Goal: Task Accomplishment & Management: Use online tool/utility

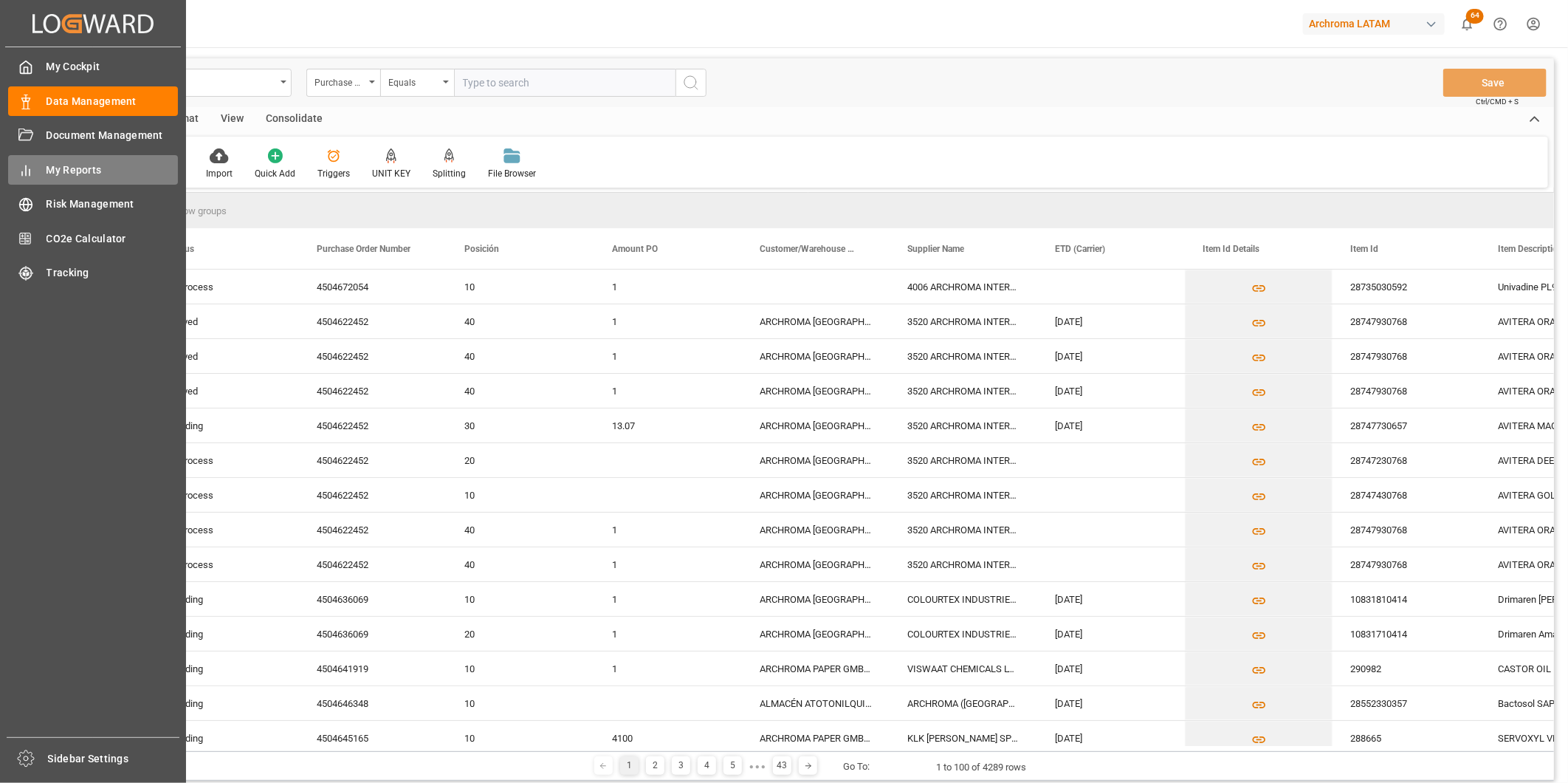
click at [30, 175] on icon at bounding box center [25, 170] width 14 height 14
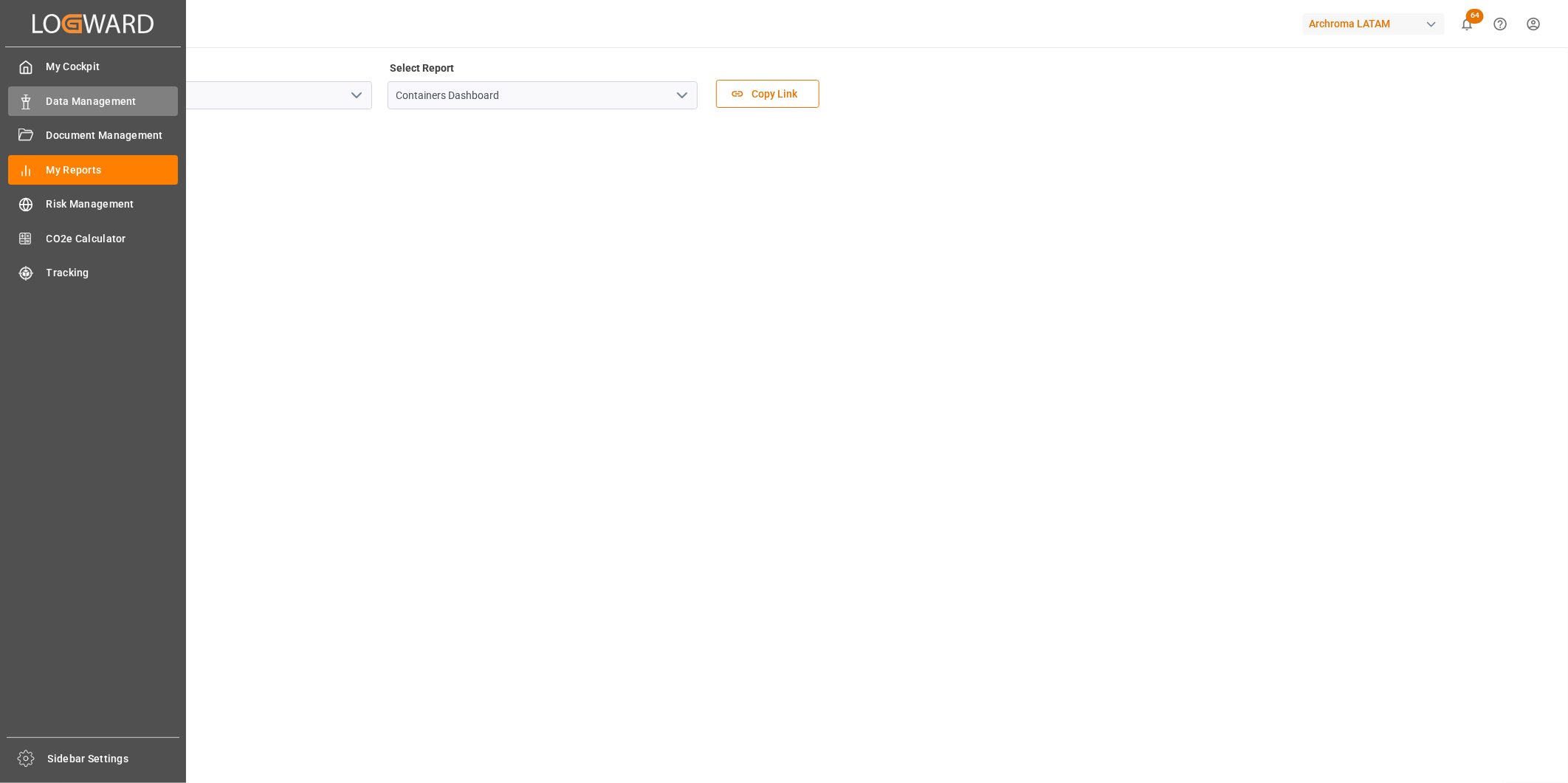
click at [31, 92] on div "Data Management Data Management" at bounding box center [93, 101] width 170 height 29
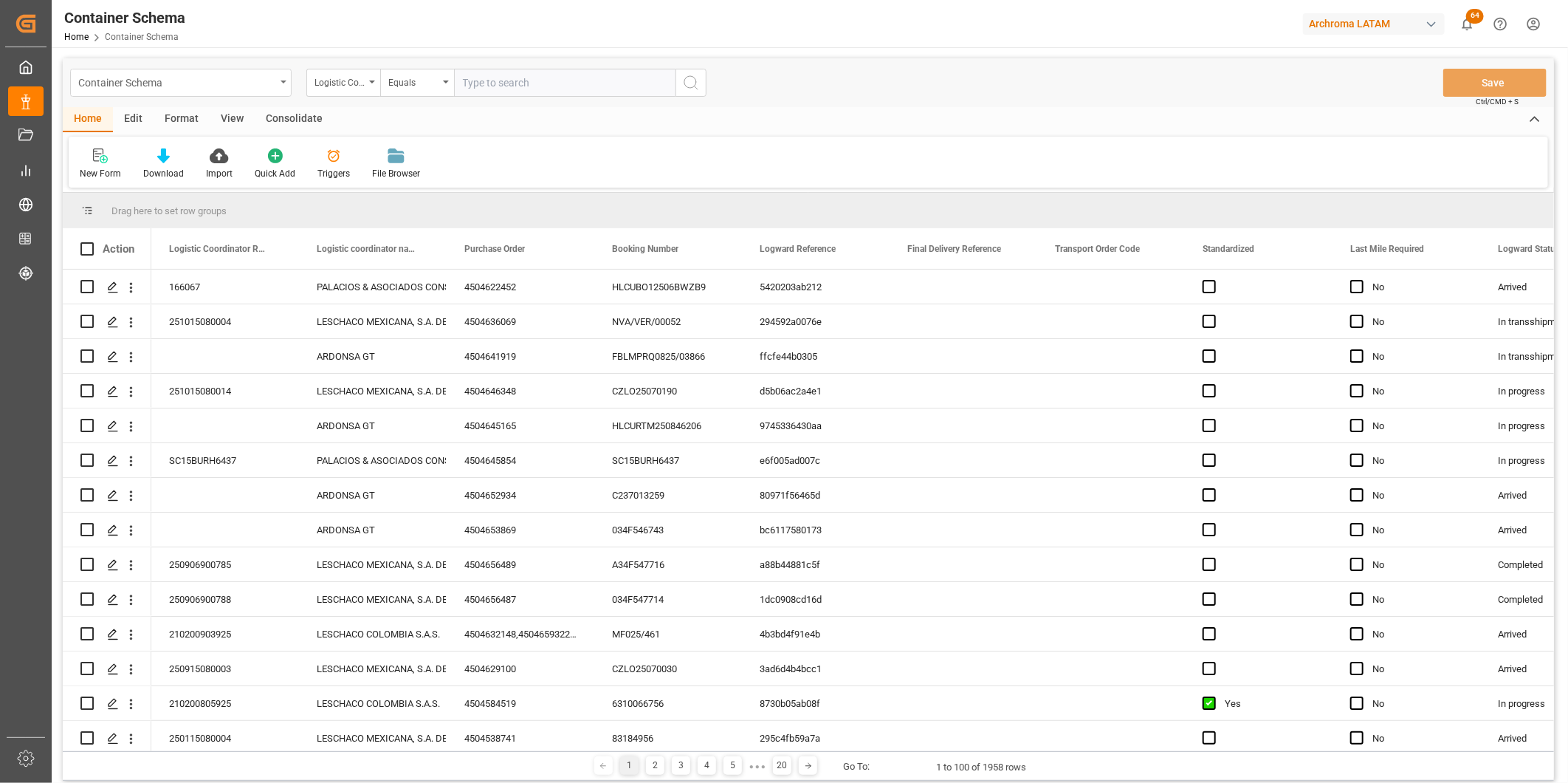
click at [272, 84] on div "Container Schema" at bounding box center [177, 81] width 197 height 18
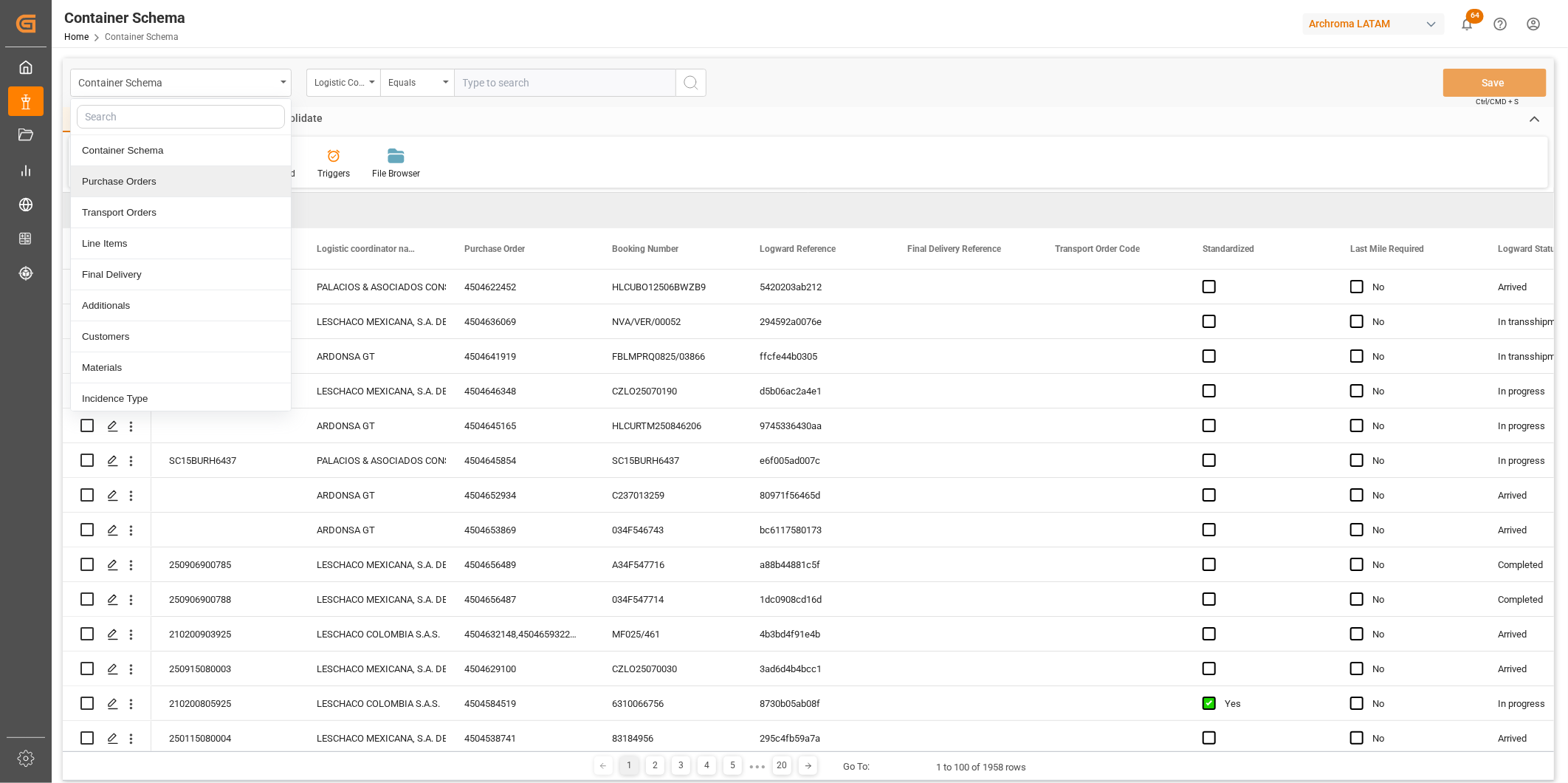
click at [223, 181] on div "Purchase Orders" at bounding box center [181, 181] width 220 height 31
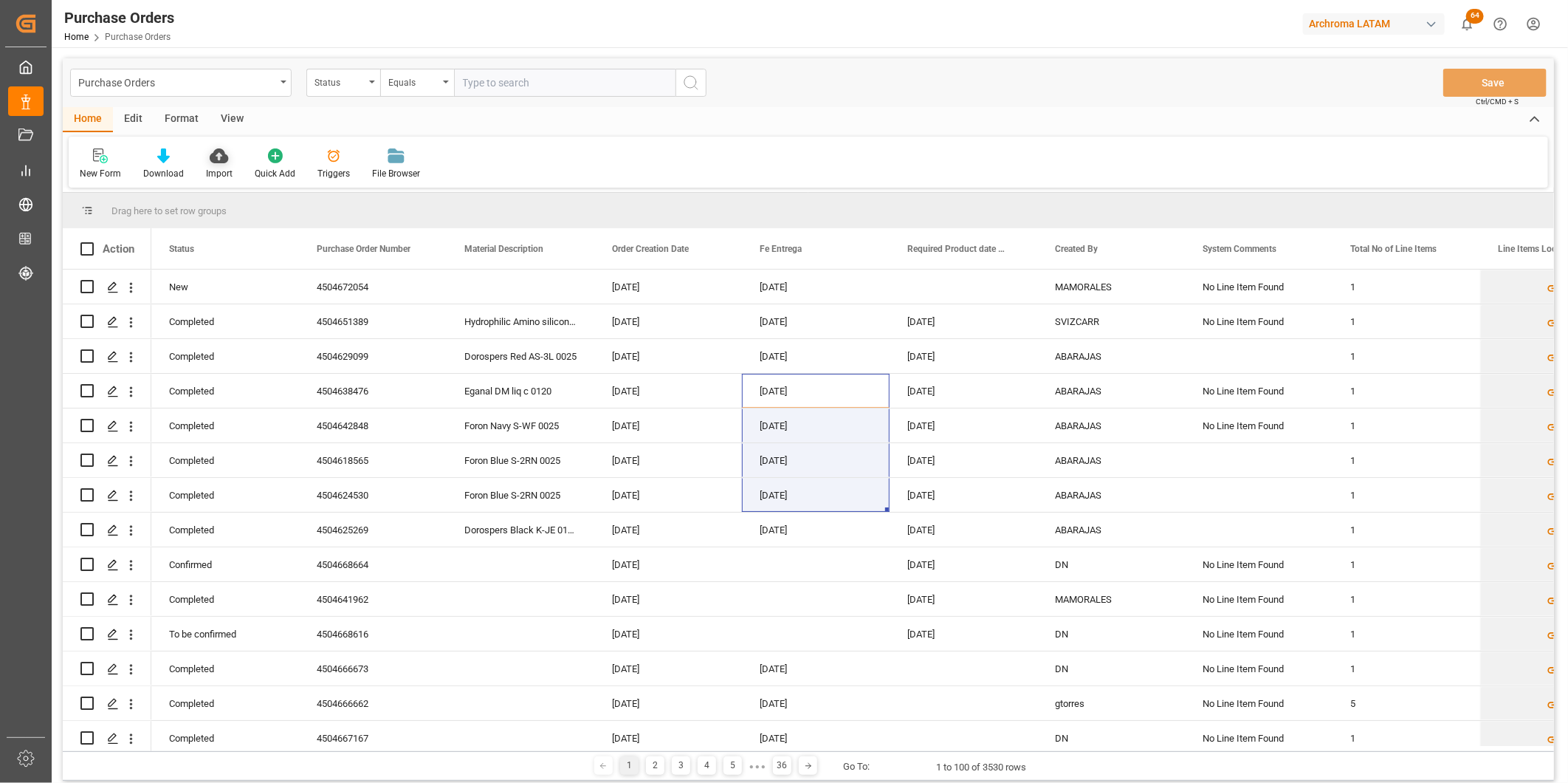
click at [222, 158] on icon at bounding box center [218, 156] width 18 height 14
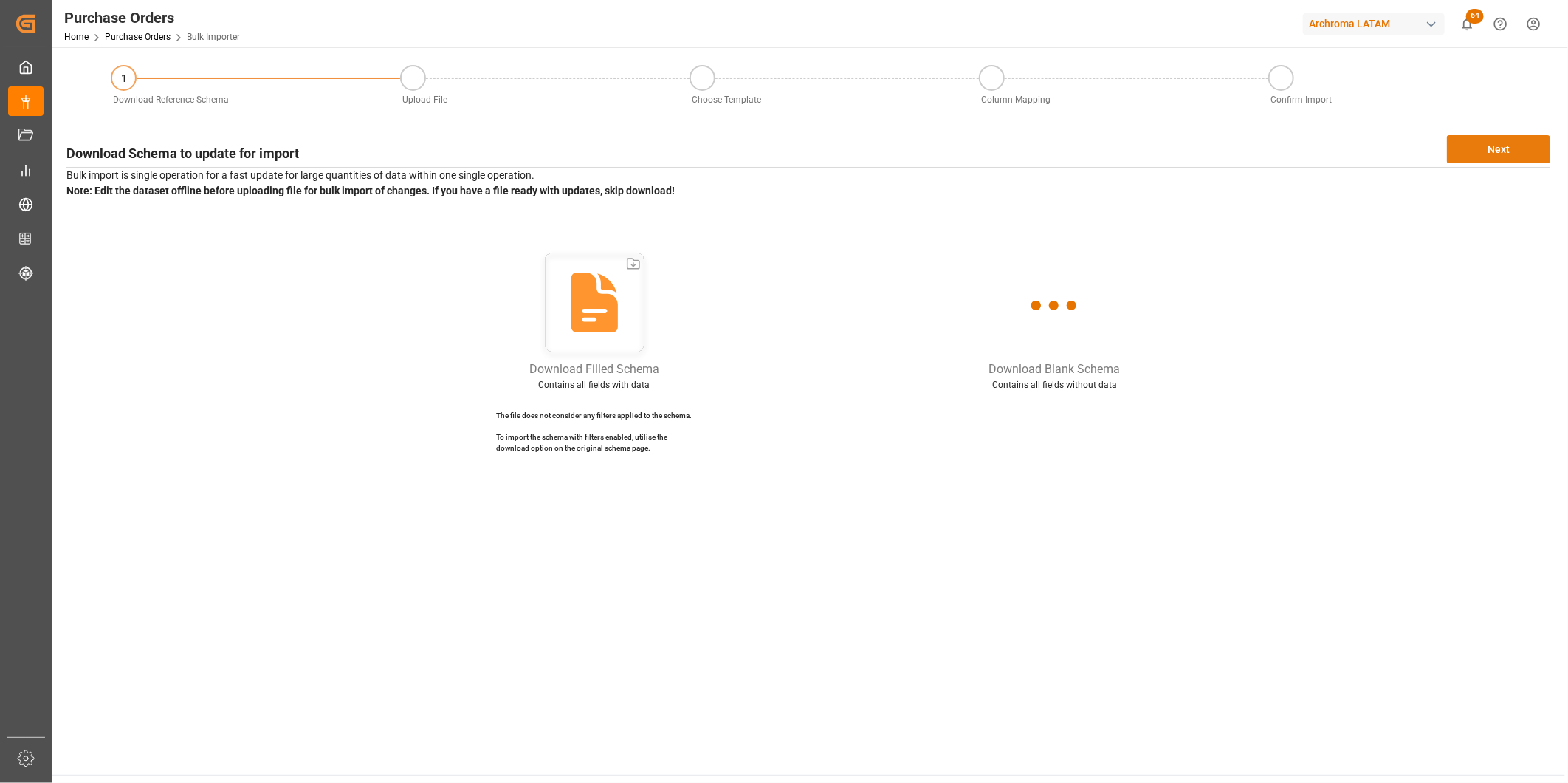
click at [1497, 153] on button "Next" at bounding box center [1499, 149] width 103 height 28
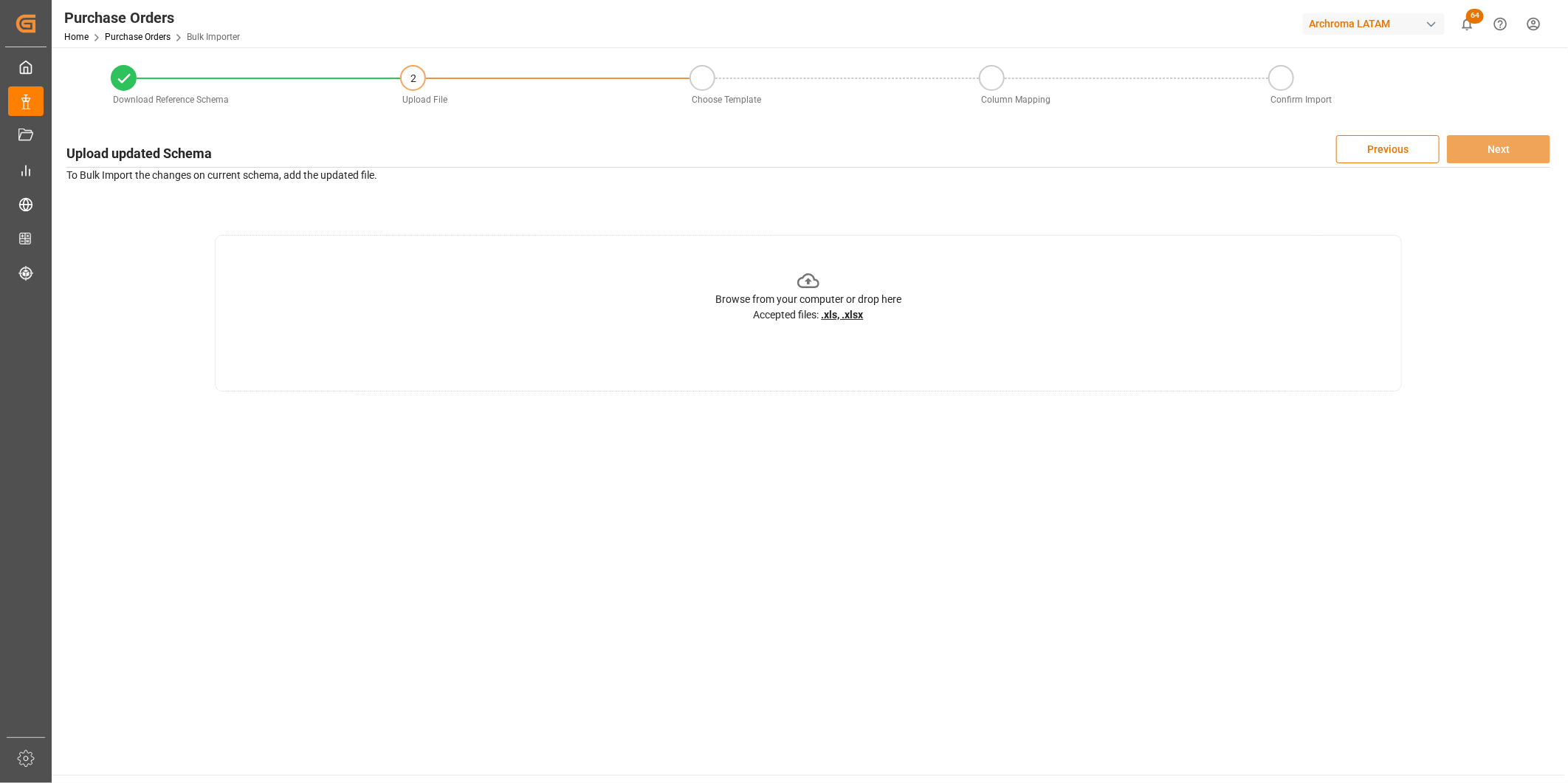
click at [914, 301] on div "Browse from your computer or drop here Accepted files: .xls, .xlsx" at bounding box center [808, 313] width 1187 height 156
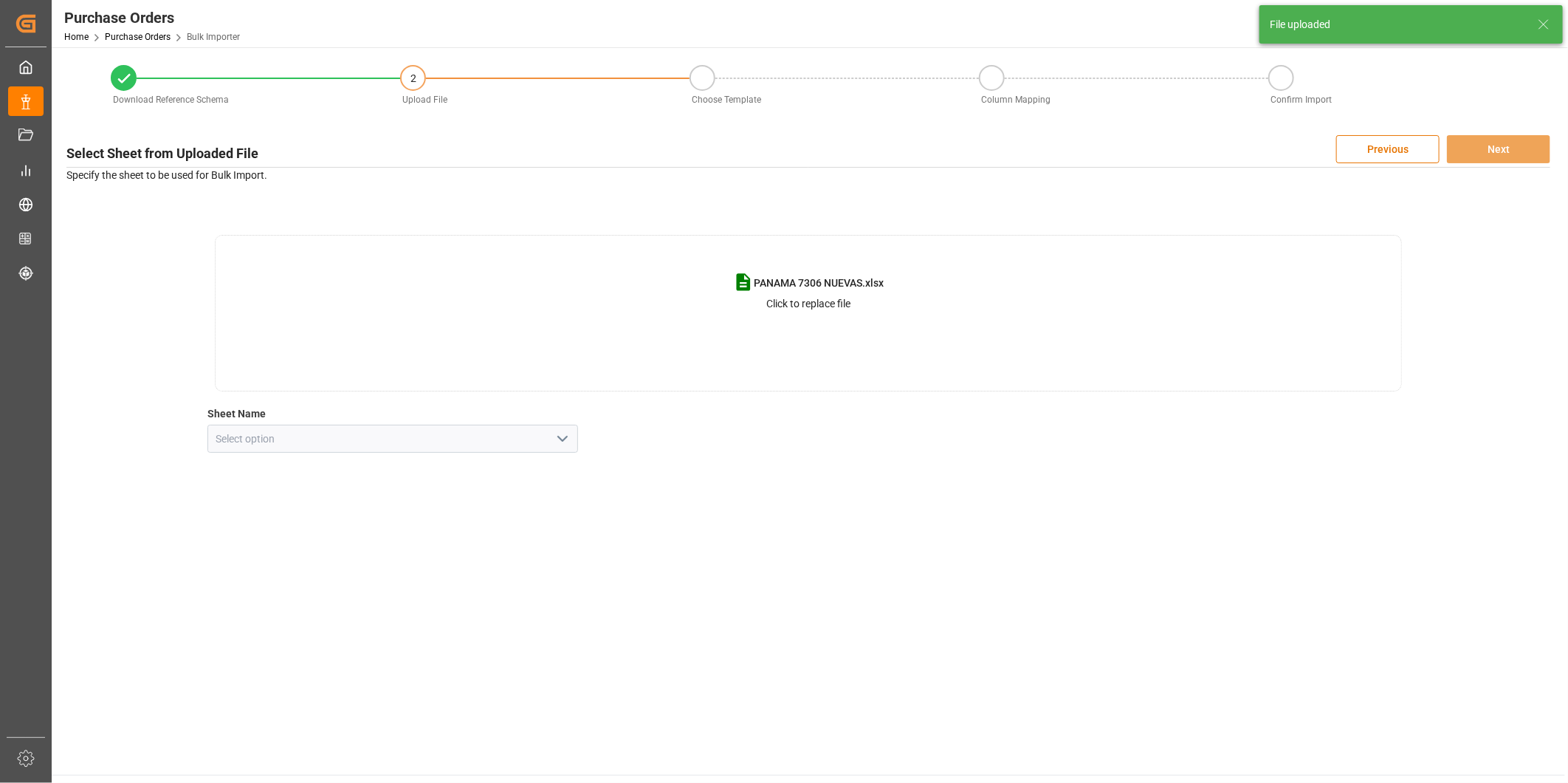
click at [567, 441] on icon "open menu" at bounding box center [562, 438] width 17 height 17
click at [514, 501] on div "NUEVAS" at bounding box center [393, 505] width 370 height 33
type input "NUEVAS"
click at [1489, 157] on button "Next" at bounding box center [1499, 149] width 103 height 28
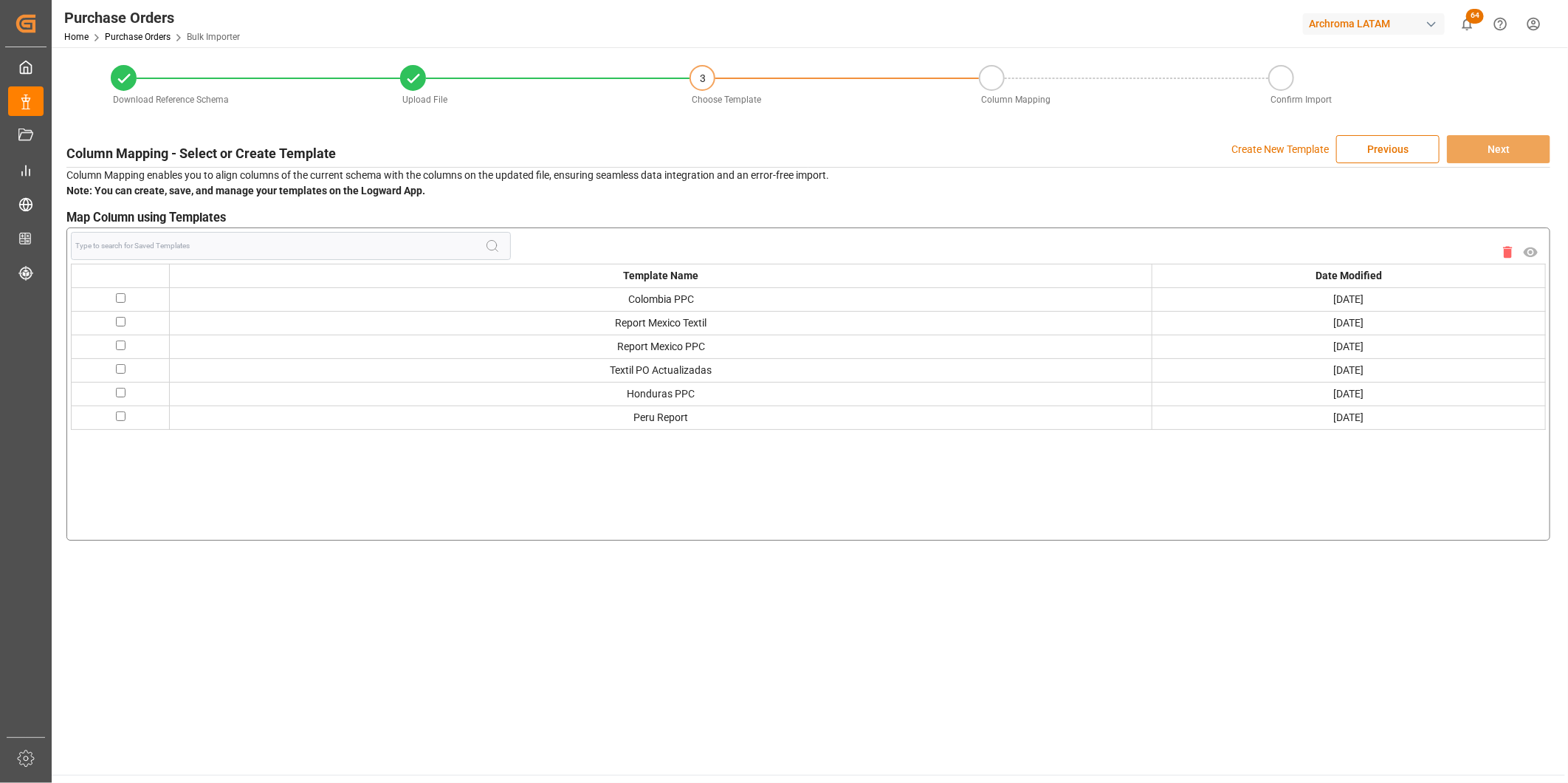
click at [1280, 149] on p "Create New Template" at bounding box center [1280, 149] width 97 height 28
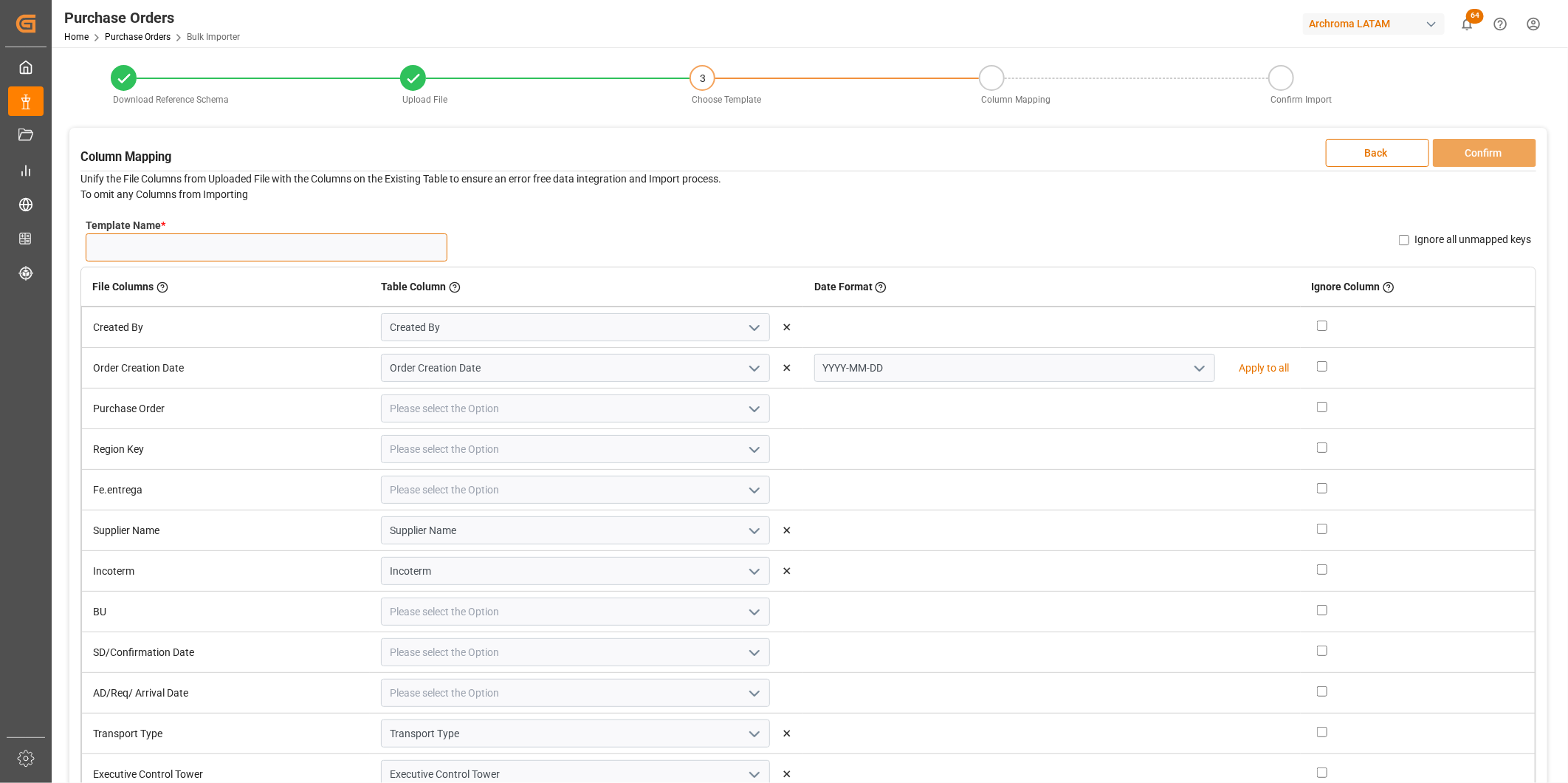
click at [291, 251] on input "Template Name *" at bounding box center [266, 247] width 362 height 28
type input "PA 30/09"
click at [1191, 371] on icon "open menu" at bounding box center [1199, 368] width 17 height 17
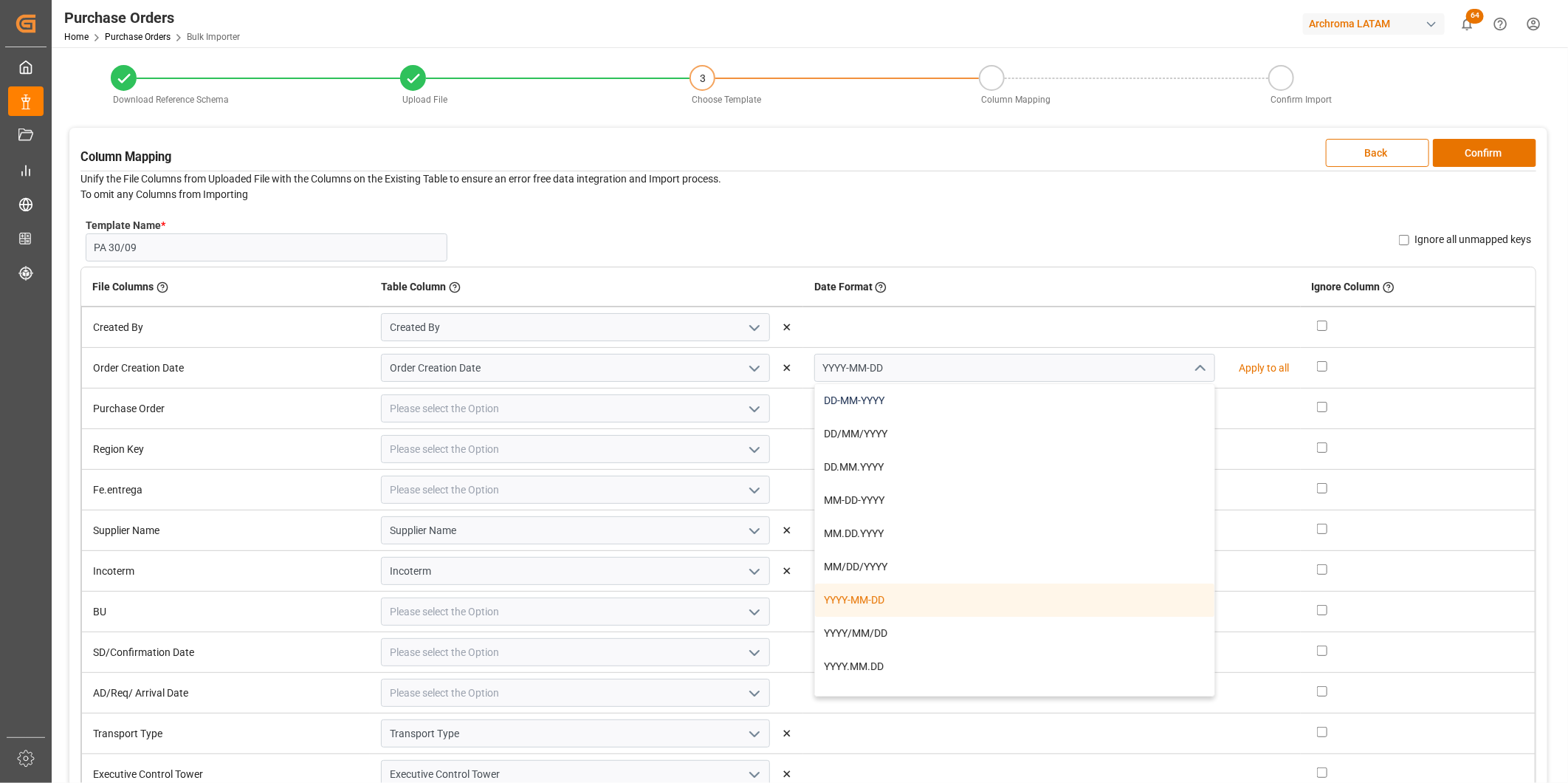
click at [1131, 403] on div "DD-MM-YYYY" at bounding box center [1016, 401] width 401 height 33
type input "DD-MM-YYYY"
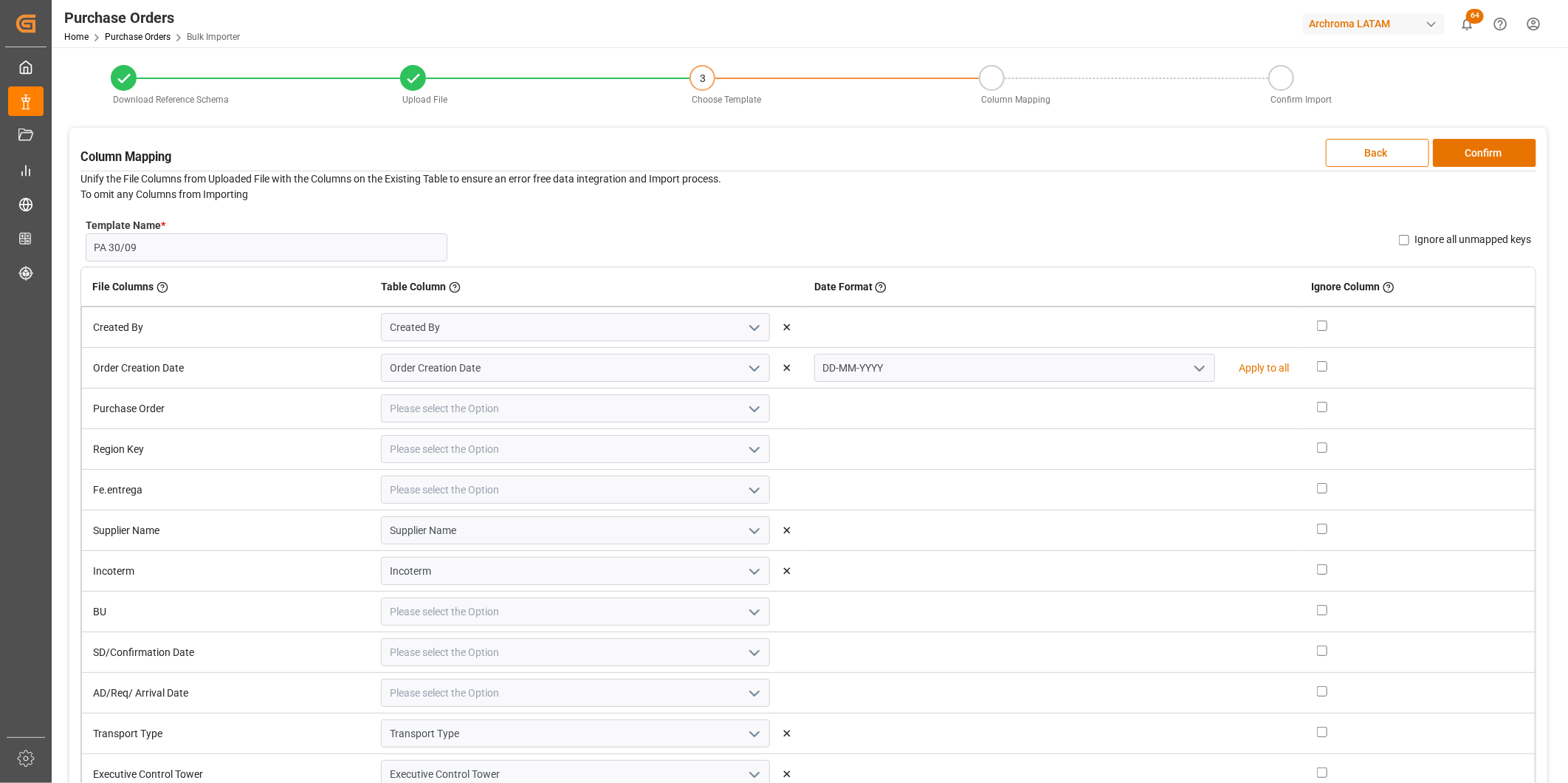
click at [755, 408] on polyline "open menu" at bounding box center [755, 409] width 9 height 5
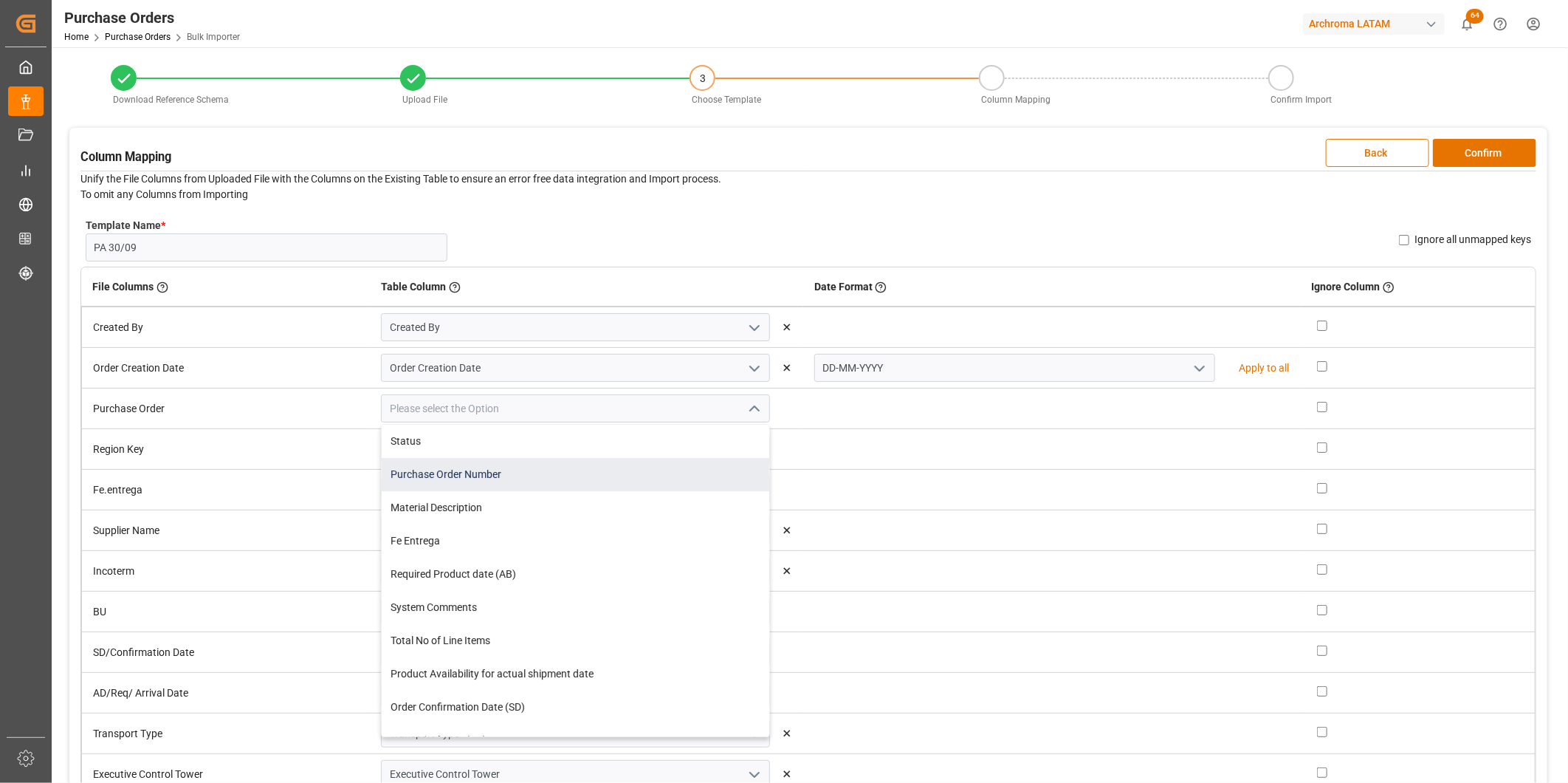
click at [658, 478] on div "Purchase Order Number" at bounding box center [575, 474] width 388 height 33
type input "Purchase Order Number"
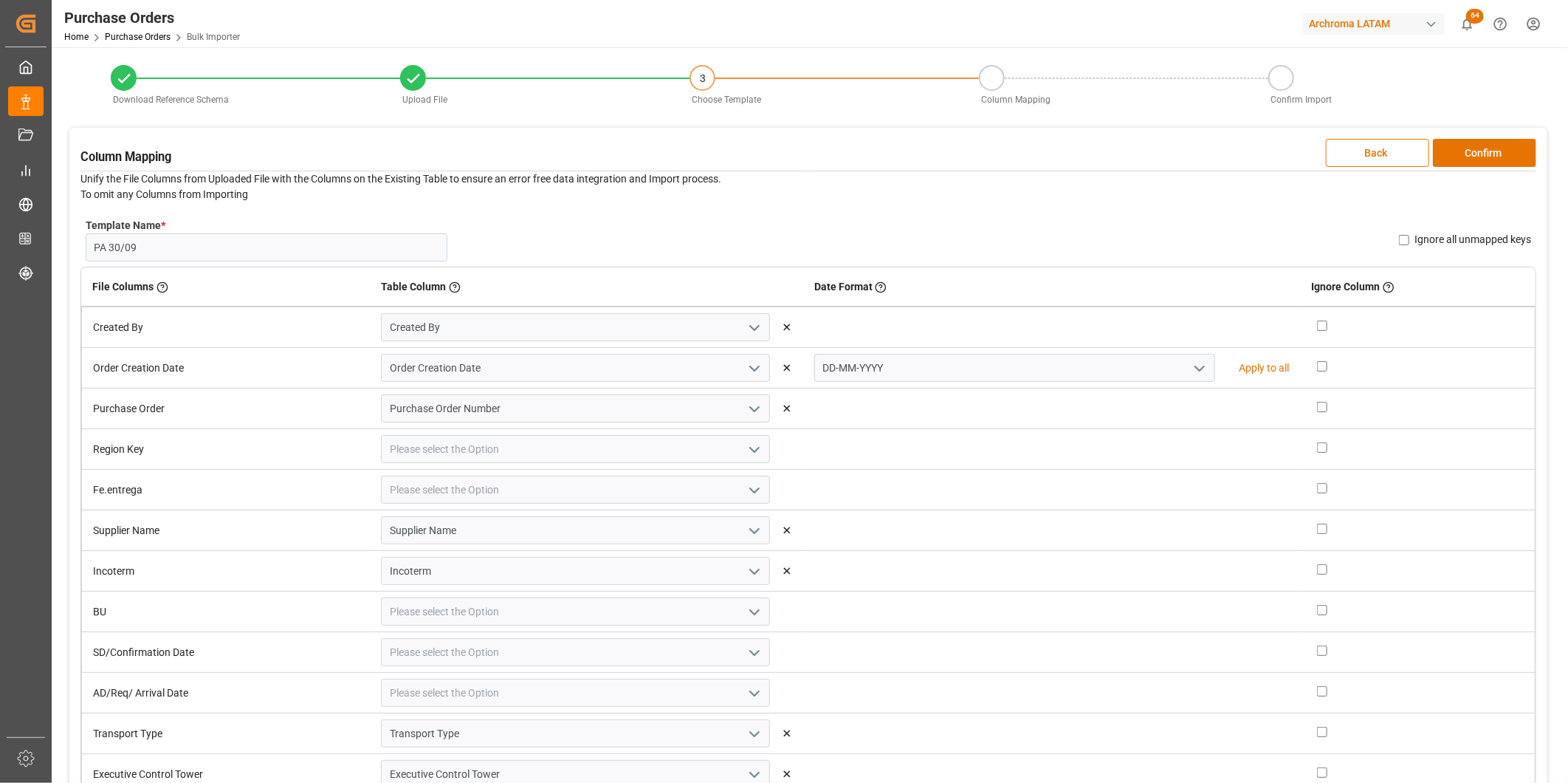
click at [746, 451] on icon "open menu" at bounding box center [754, 449] width 17 height 17
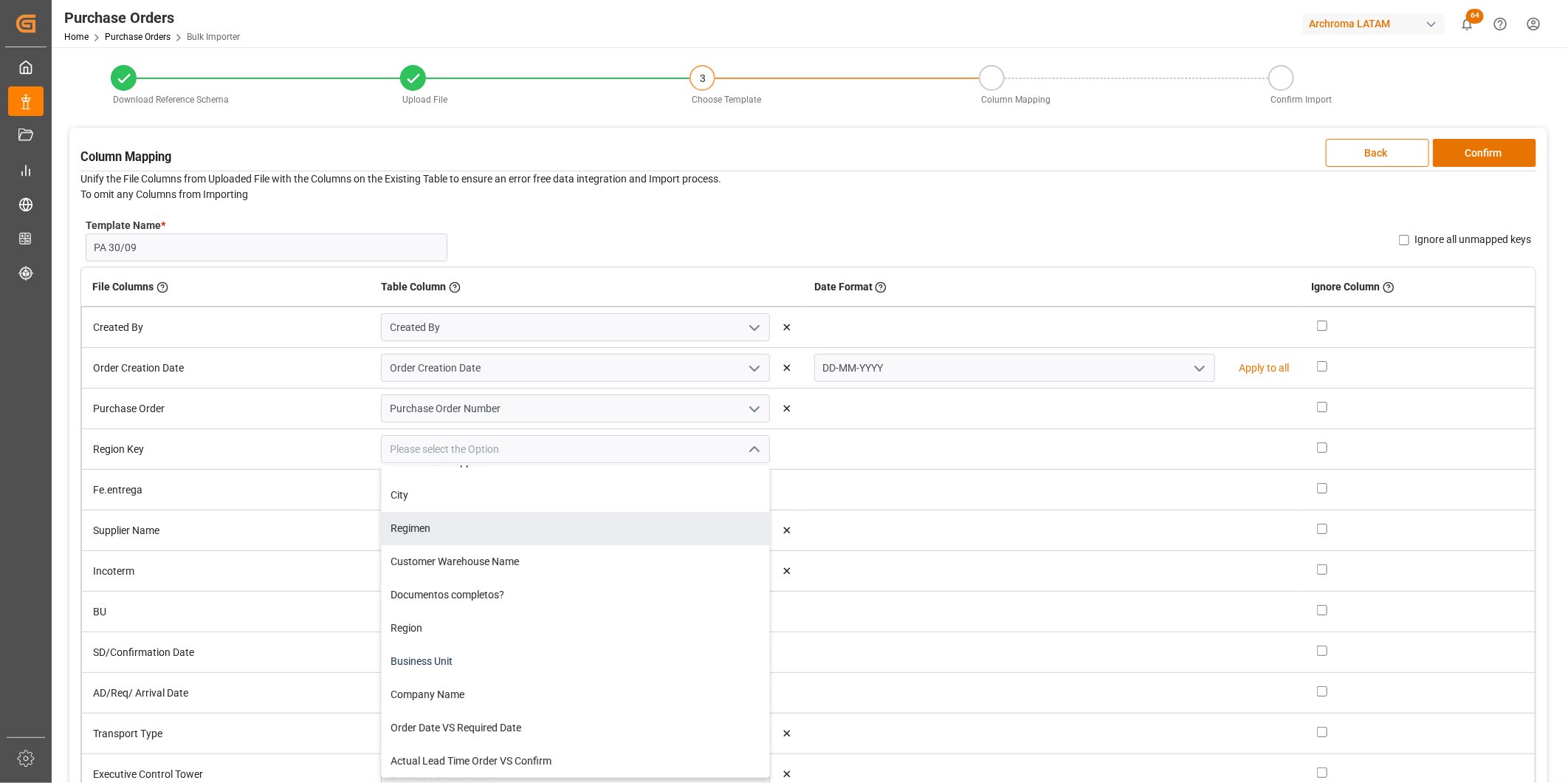
scroll to position [410, 0]
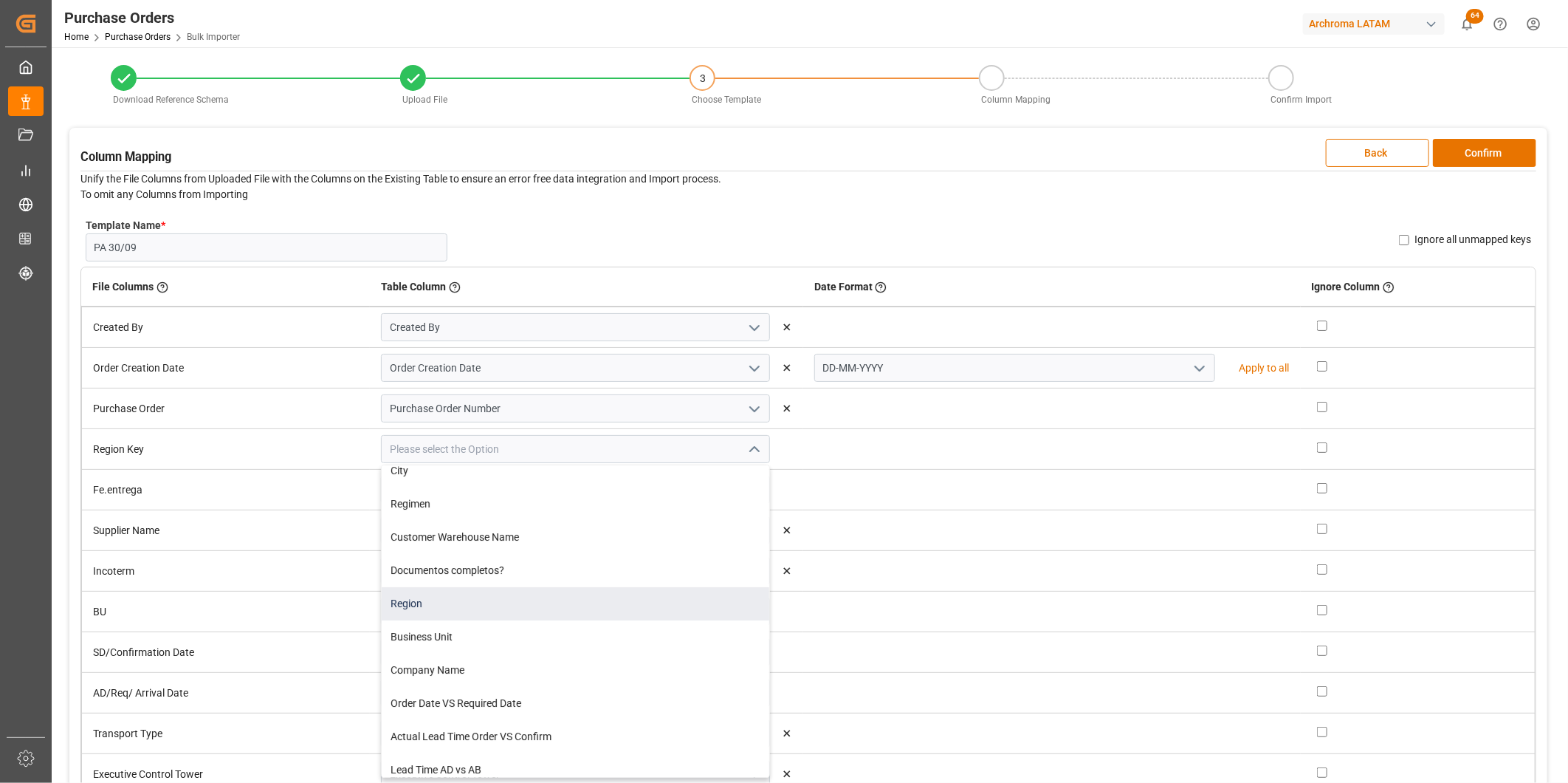
click at [535, 614] on div "Region" at bounding box center [575, 604] width 388 height 33
type input "Region"
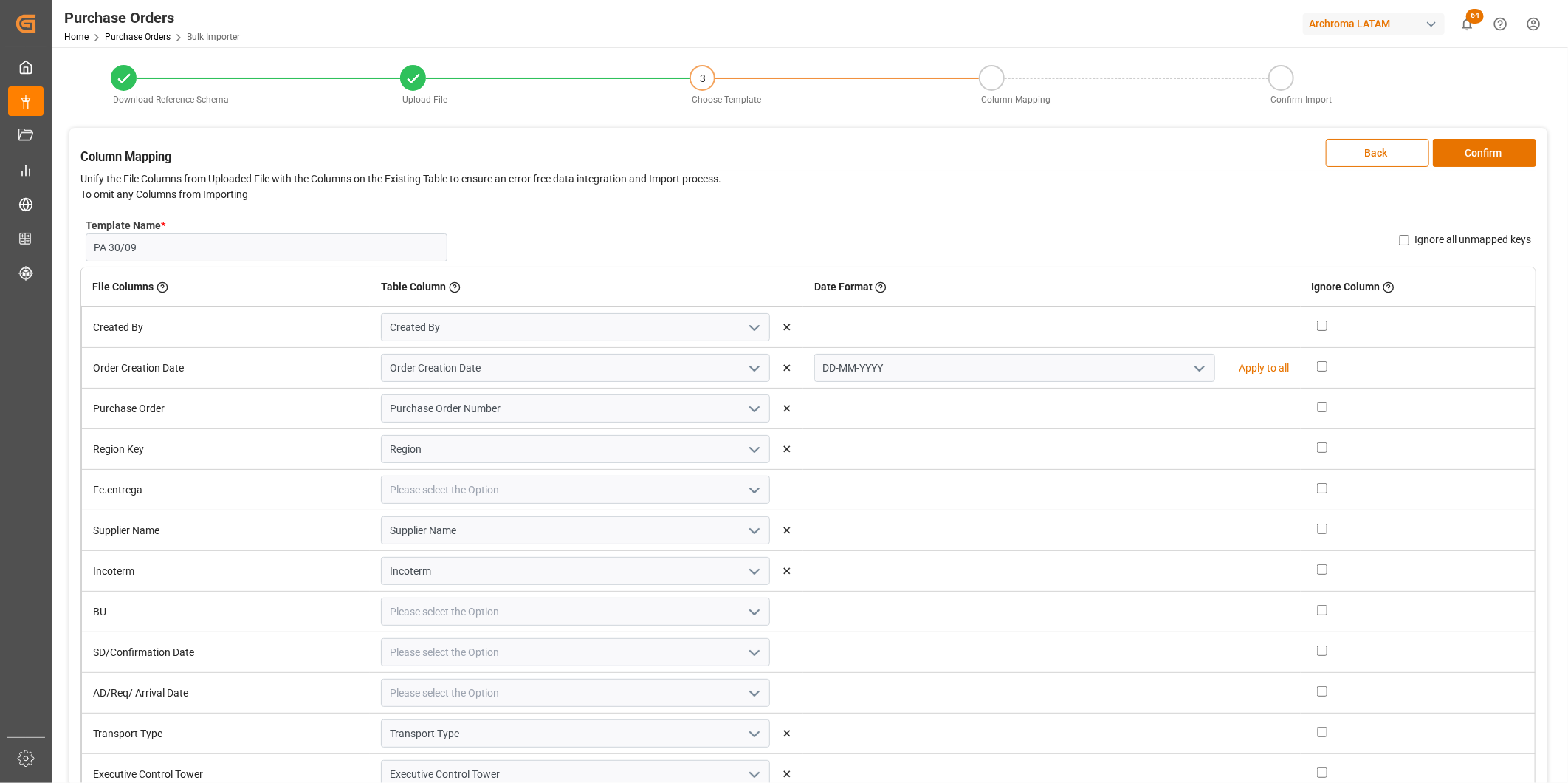
click at [746, 489] on icon "open menu" at bounding box center [754, 490] width 17 height 17
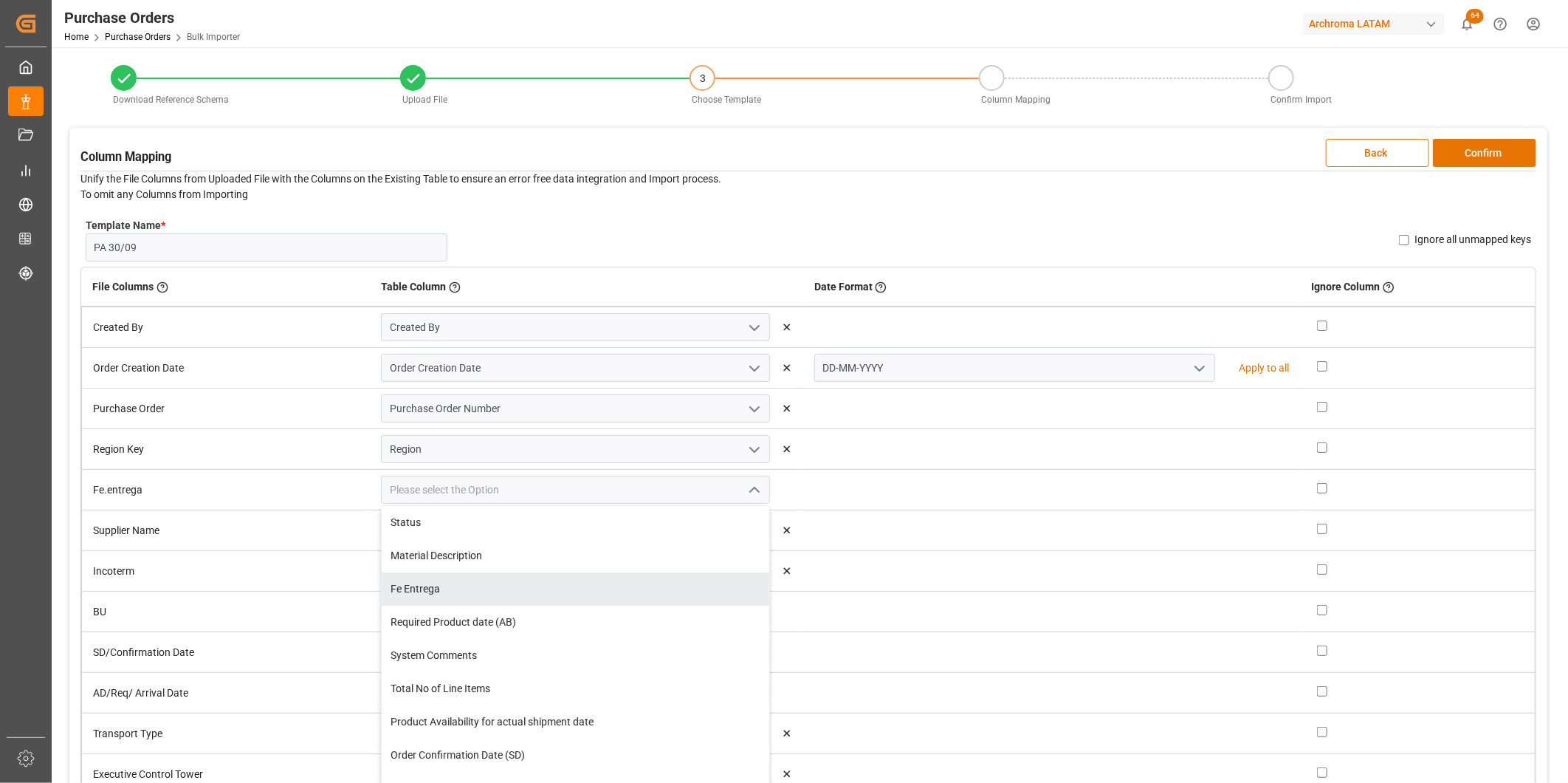
drag, startPoint x: 566, startPoint y: 595, endPoint x: 589, endPoint y: 582, distance: 26.4
click at [566, 594] on div "Fe Entrega" at bounding box center [575, 589] width 388 height 33
type input "Fe Entrega"
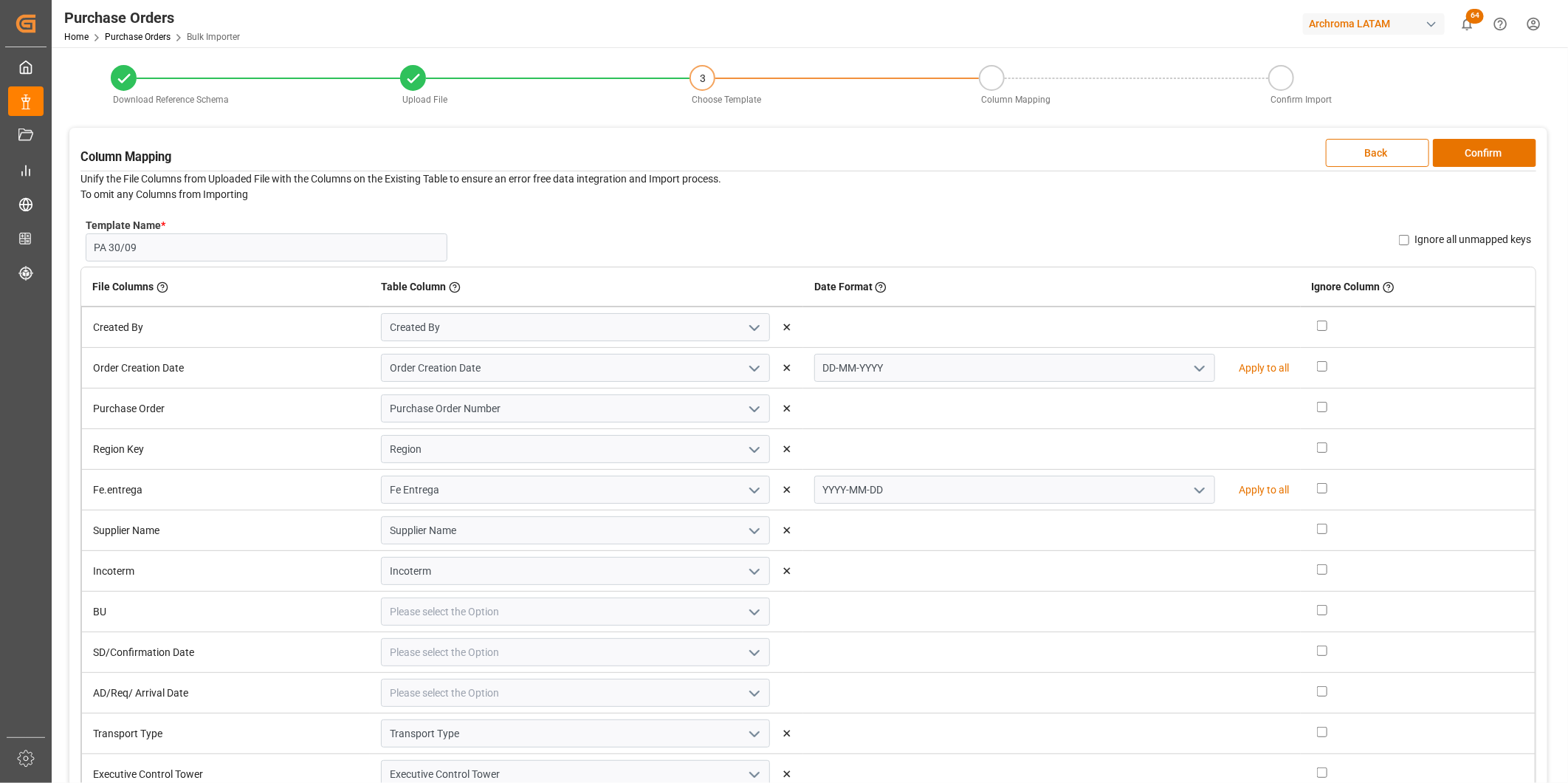
click at [1191, 491] on icon "open menu" at bounding box center [1199, 490] width 17 height 17
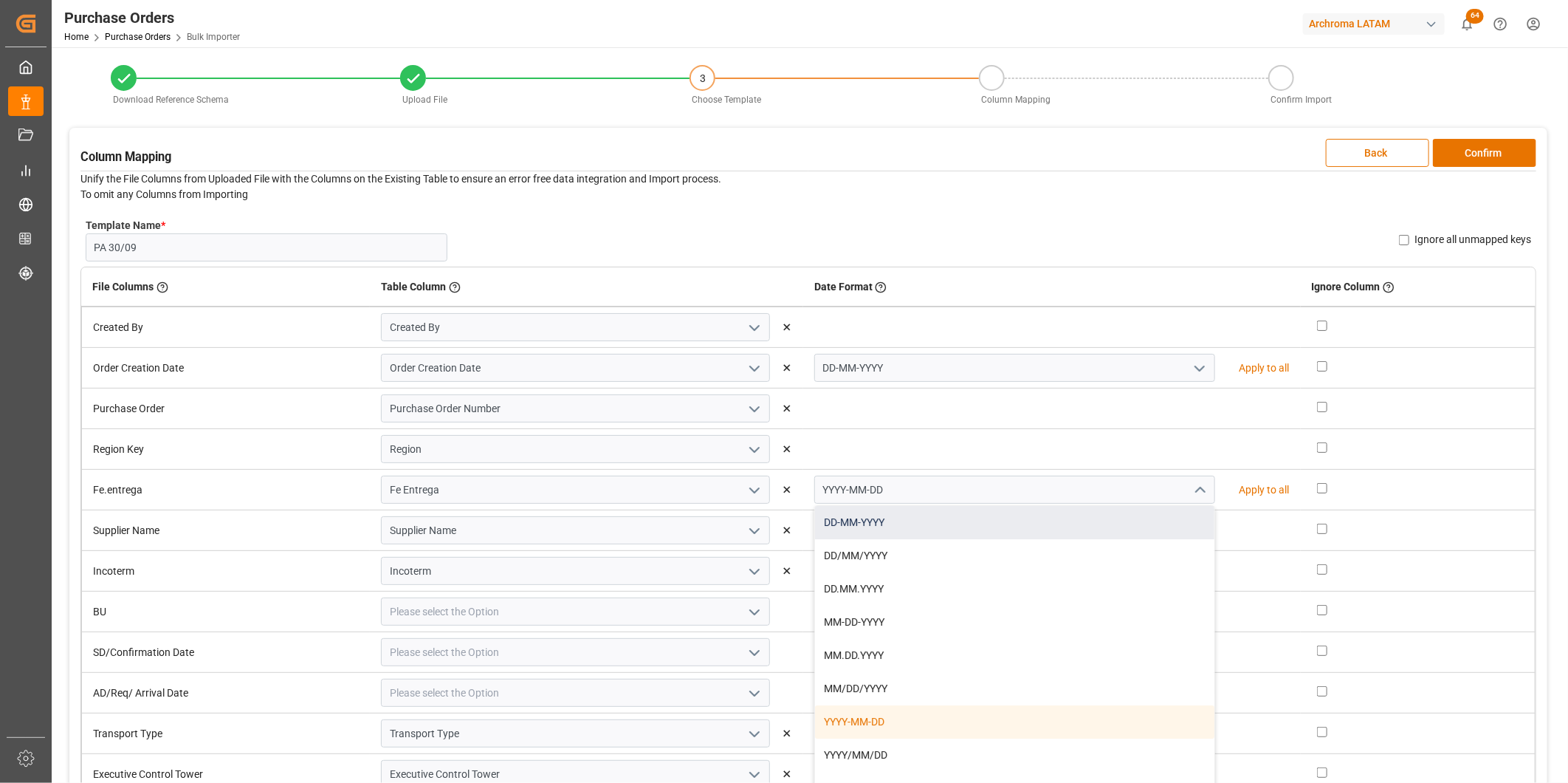
click at [1141, 515] on div "DD-MM-YYYY" at bounding box center [1016, 523] width 401 height 33
type input "DD-MM-YYYY"
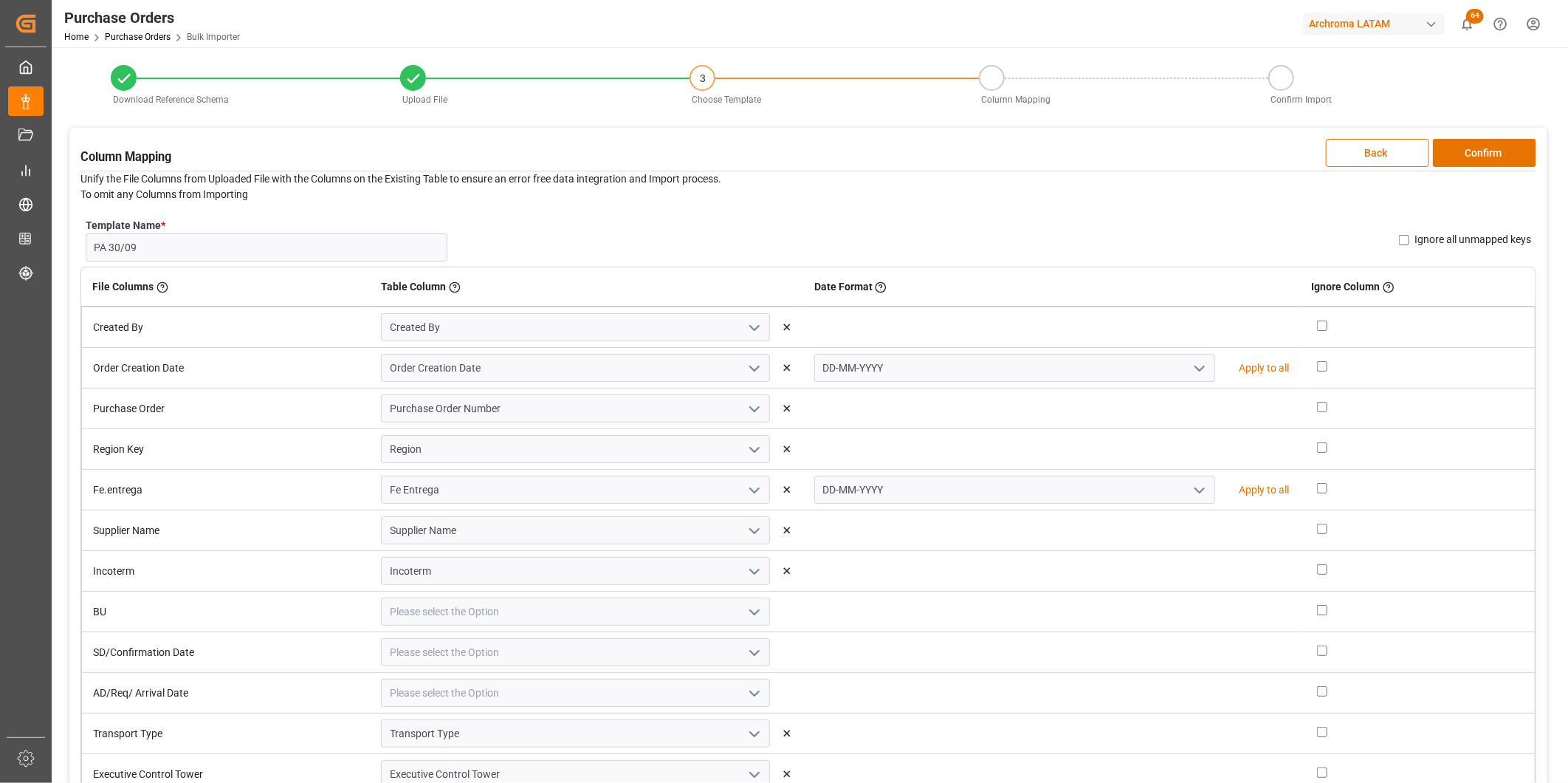
click at [746, 607] on icon "open menu" at bounding box center [754, 612] width 17 height 17
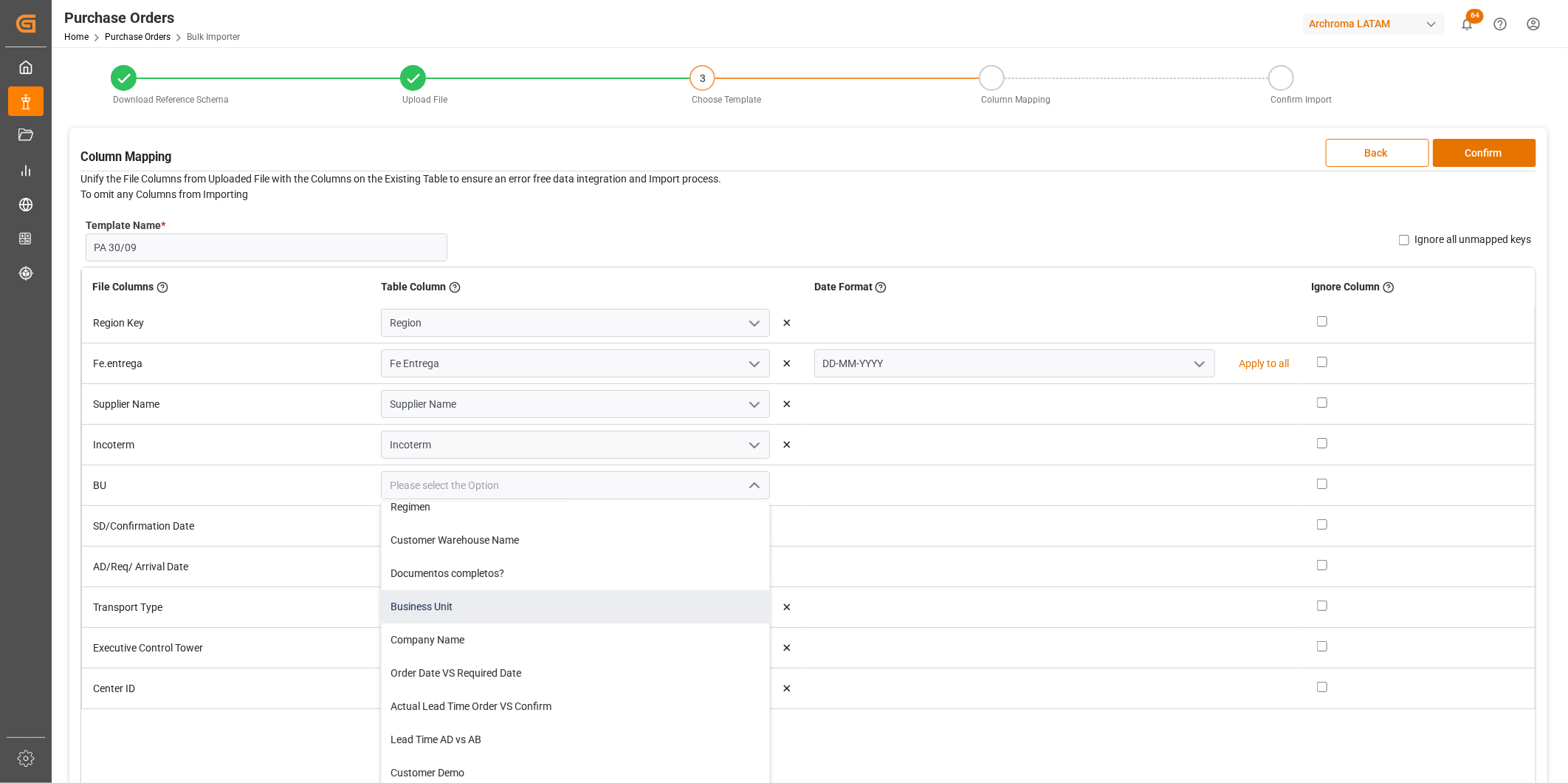
click at [650, 596] on div "Business Unit" at bounding box center [575, 607] width 388 height 33
type input "Business Unit"
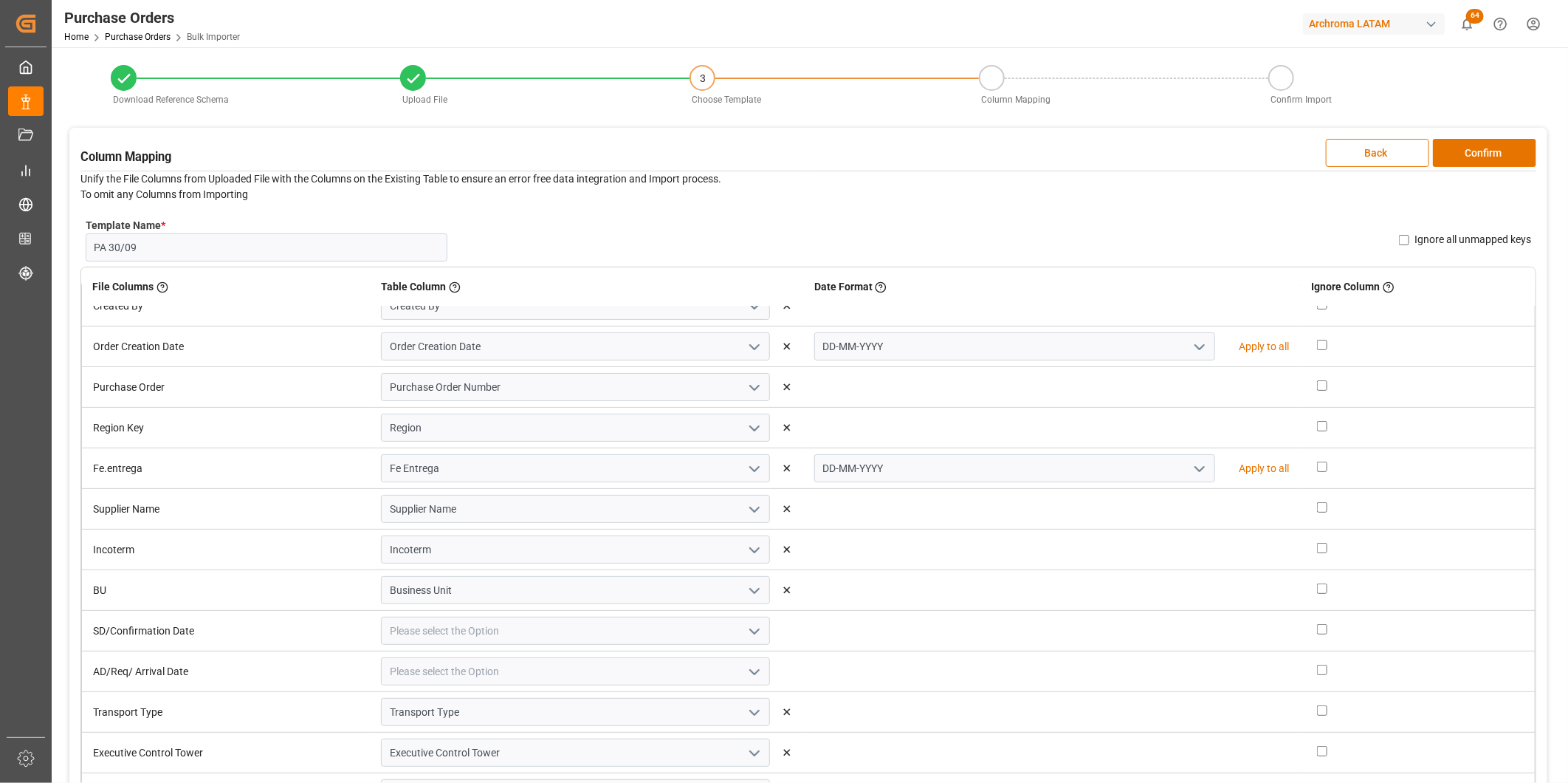
scroll to position [20, 0]
click at [758, 623] on icon "open menu" at bounding box center [754, 631] width 17 height 17
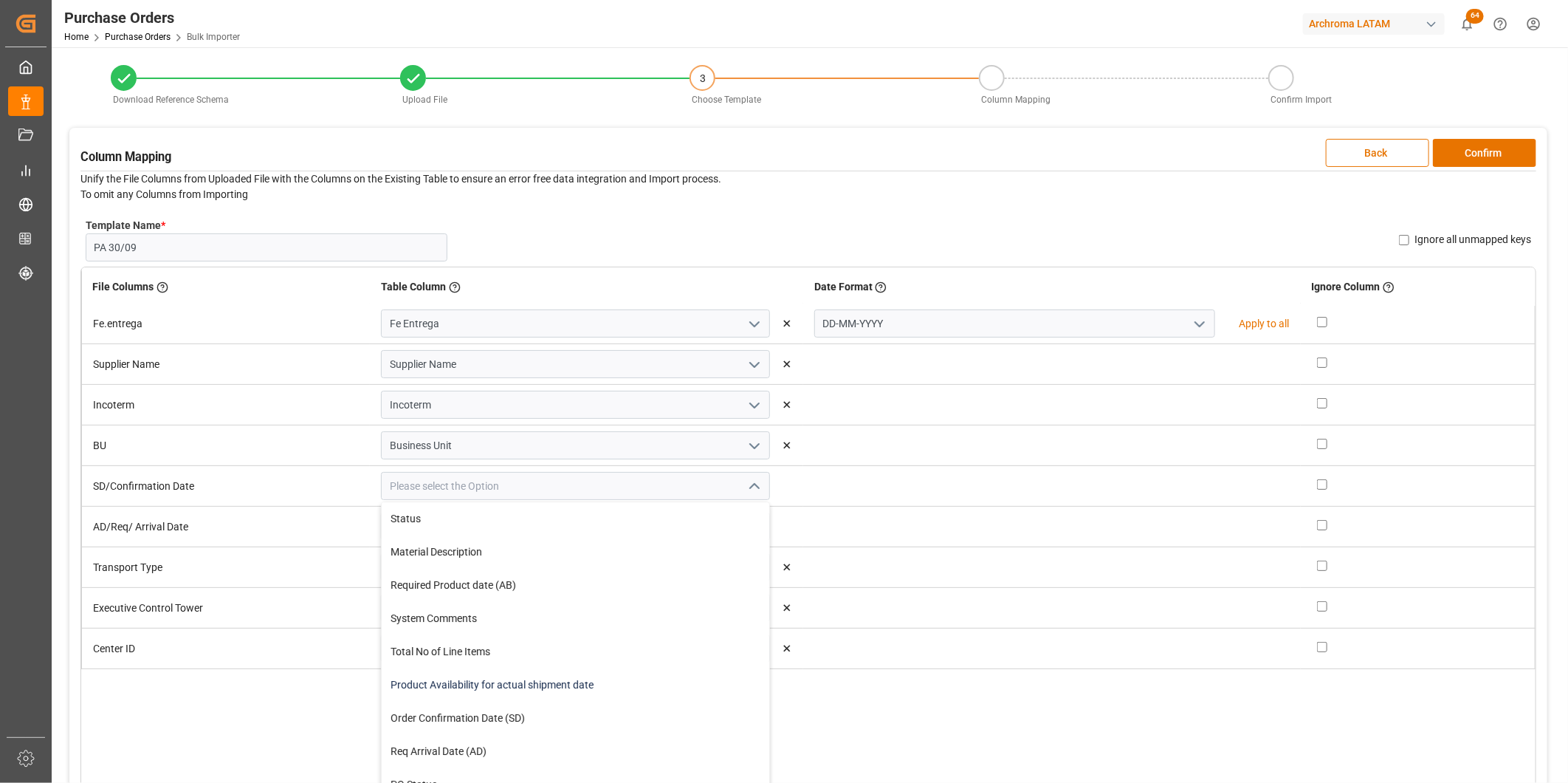
scroll to position [82, 0]
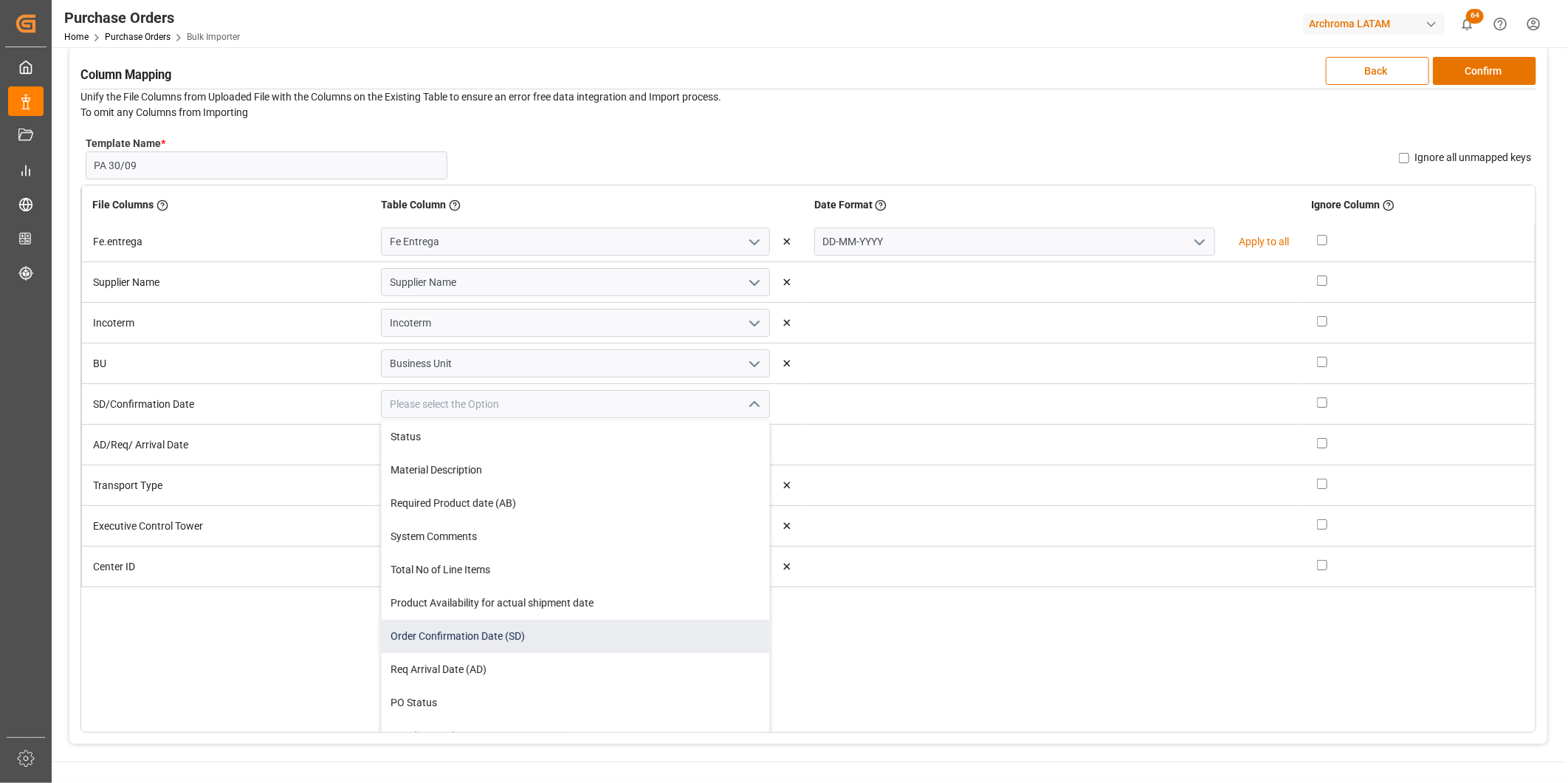
click at [658, 623] on div "Order Confirmation Date (SD)" at bounding box center [575, 637] width 388 height 33
type input "Order Confirmation Date (SD)"
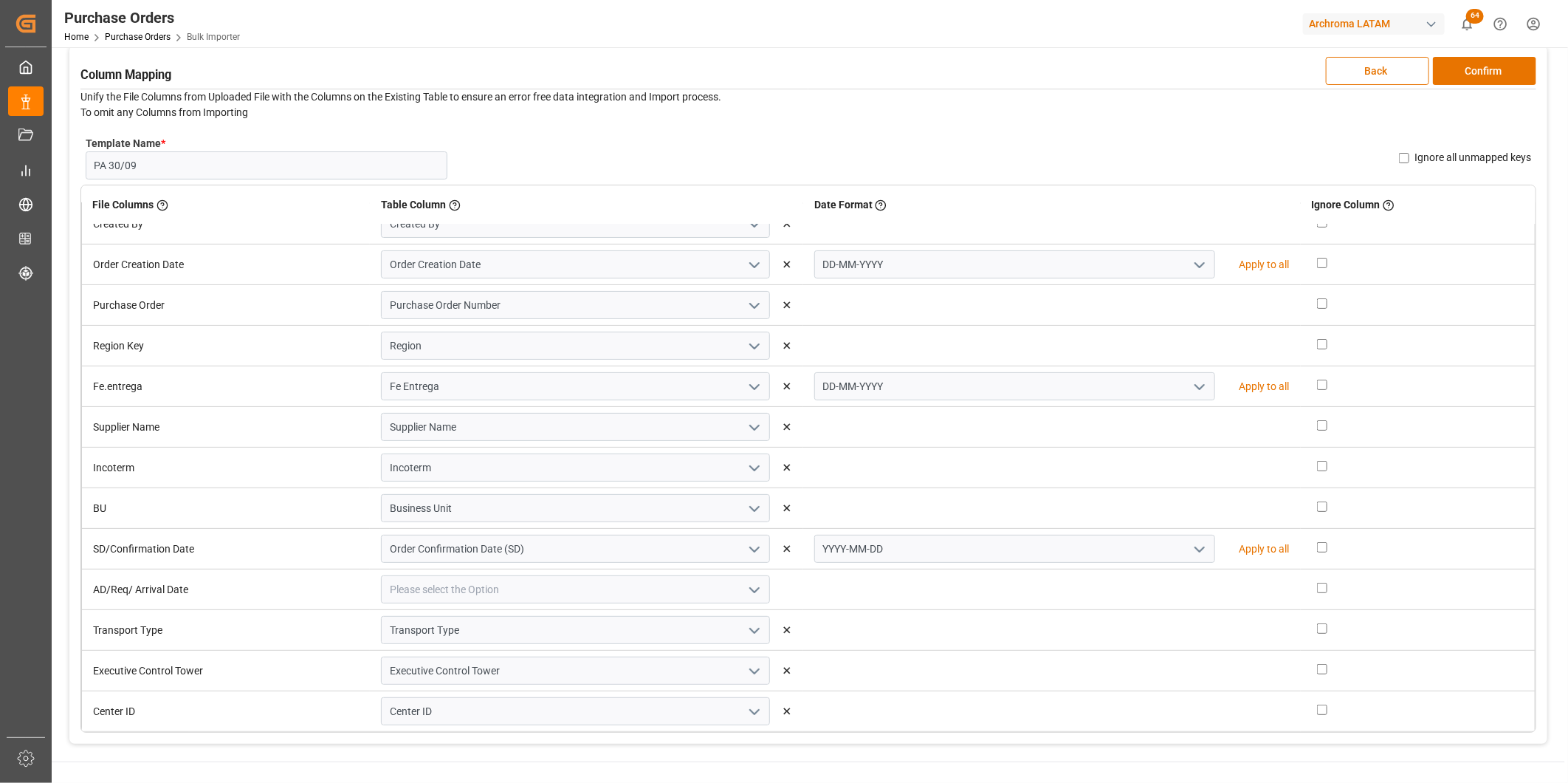
scroll to position [22, 0]
click at [756, 590] on icon "open menu" at bounding box center [754, 590] width 17 height 17
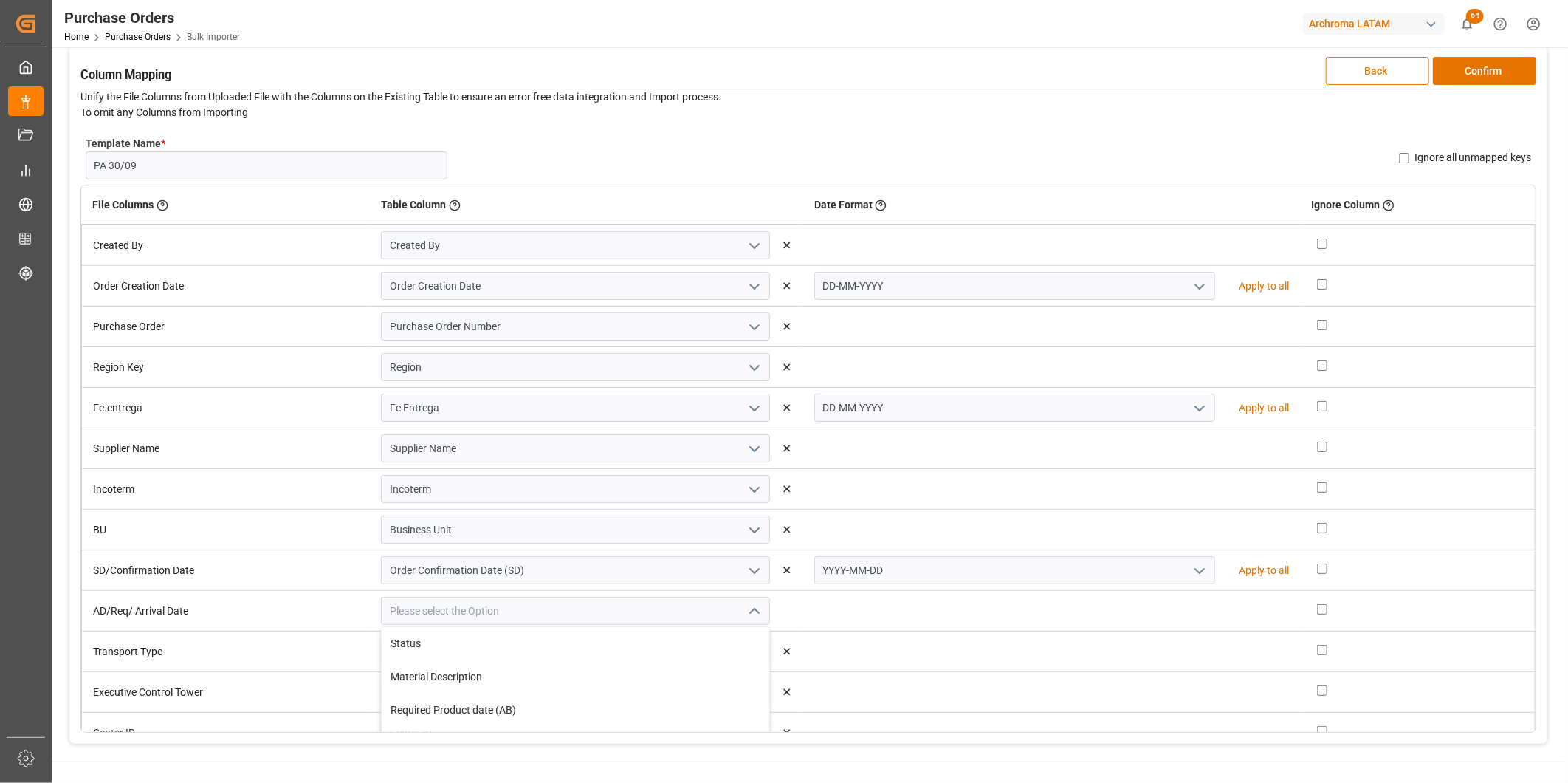
scroll to position [164, 0]
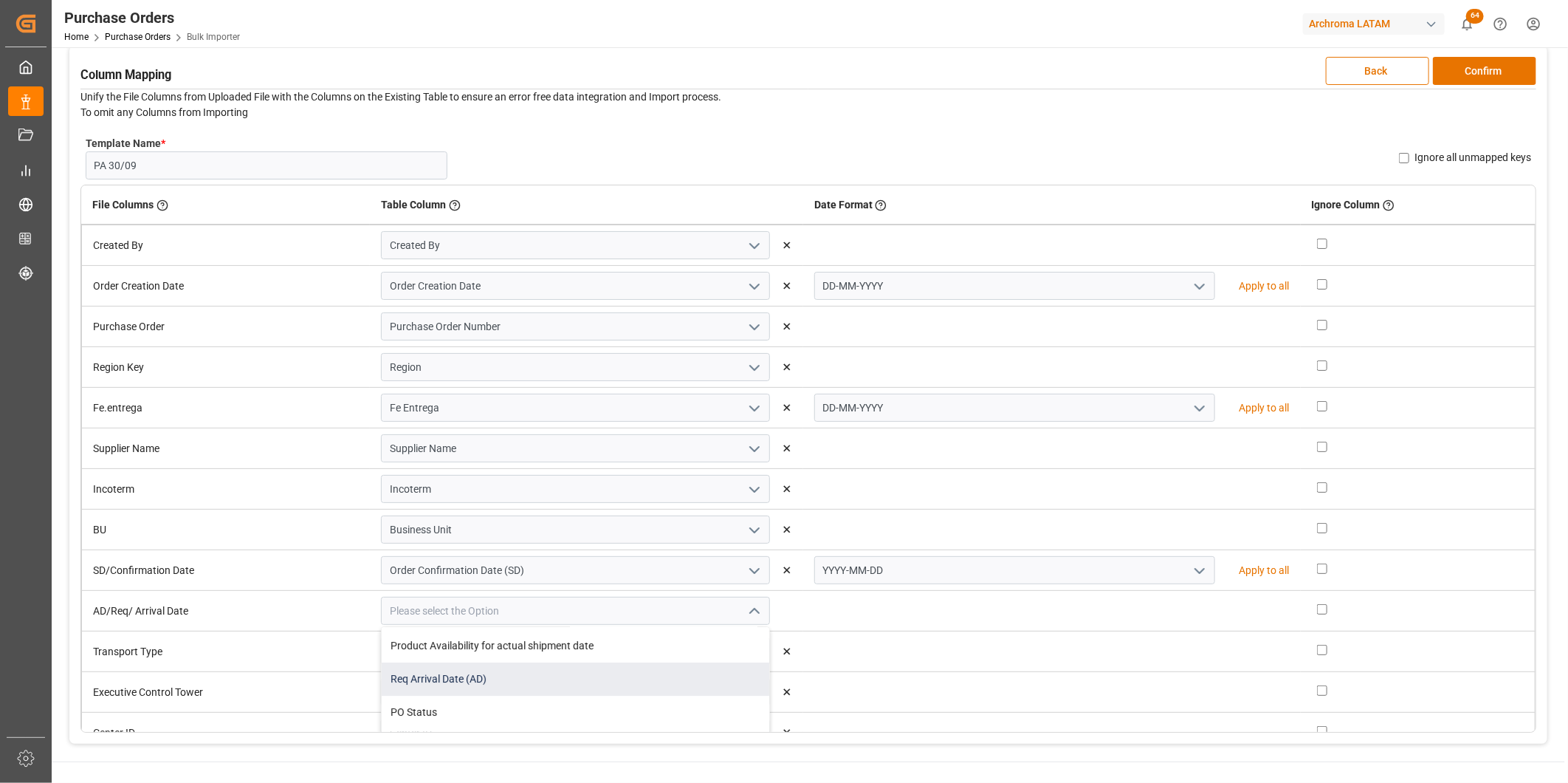
click at [611, 687] on div "Req Arrival Date (AD)" at bounding box center [575, 679] width 388 height 33
type input "Req Arrival Date (AD)"
click at [1191, 614] on icon "open menu" at bounding box center [1199, 611] width 17 height 17
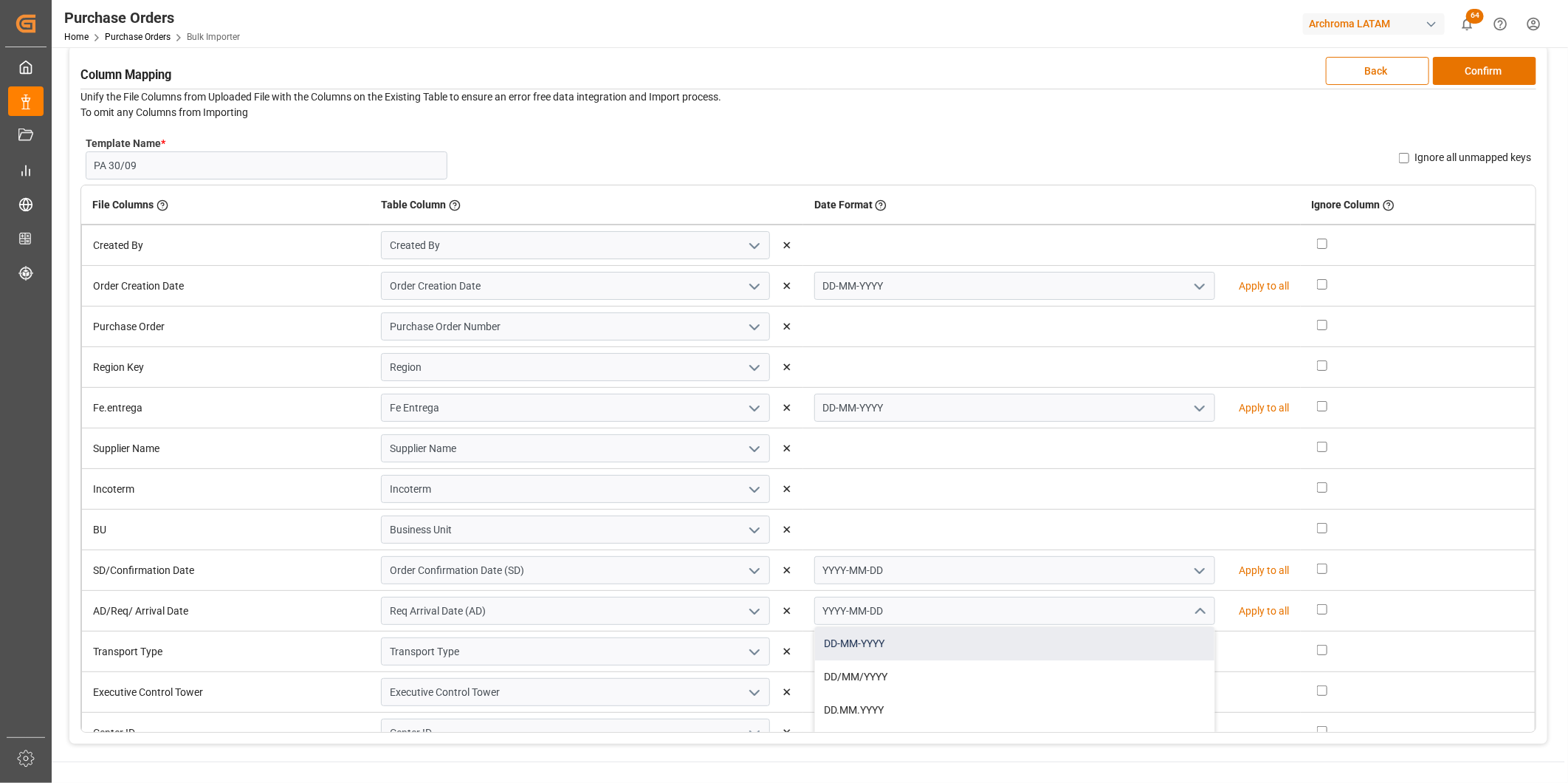
click at [1118, 651] on div "DD-MM-YYYY" at bounding box center [1016, 643] width 401 height 33
type input "DD-MM-YYYY"
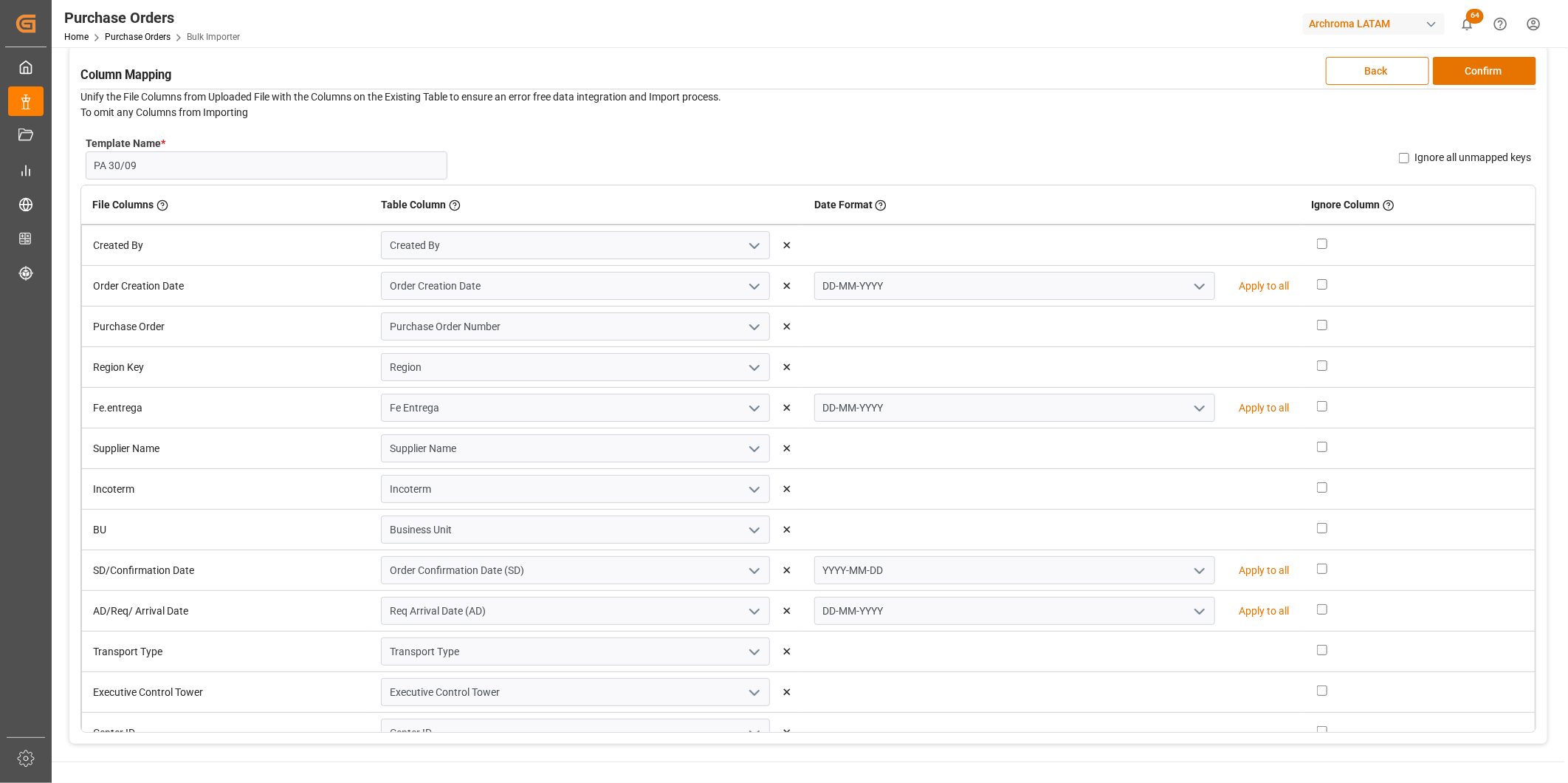
click at [1188, 560] on button "open menu" at bounding box center [1199, 571] width 22 height 23
click at [1132, 609] on div "DD-MM-YYYY" at bounding box center [1016, 603] width 401 height 33
type input "DD-MM-YYYY"
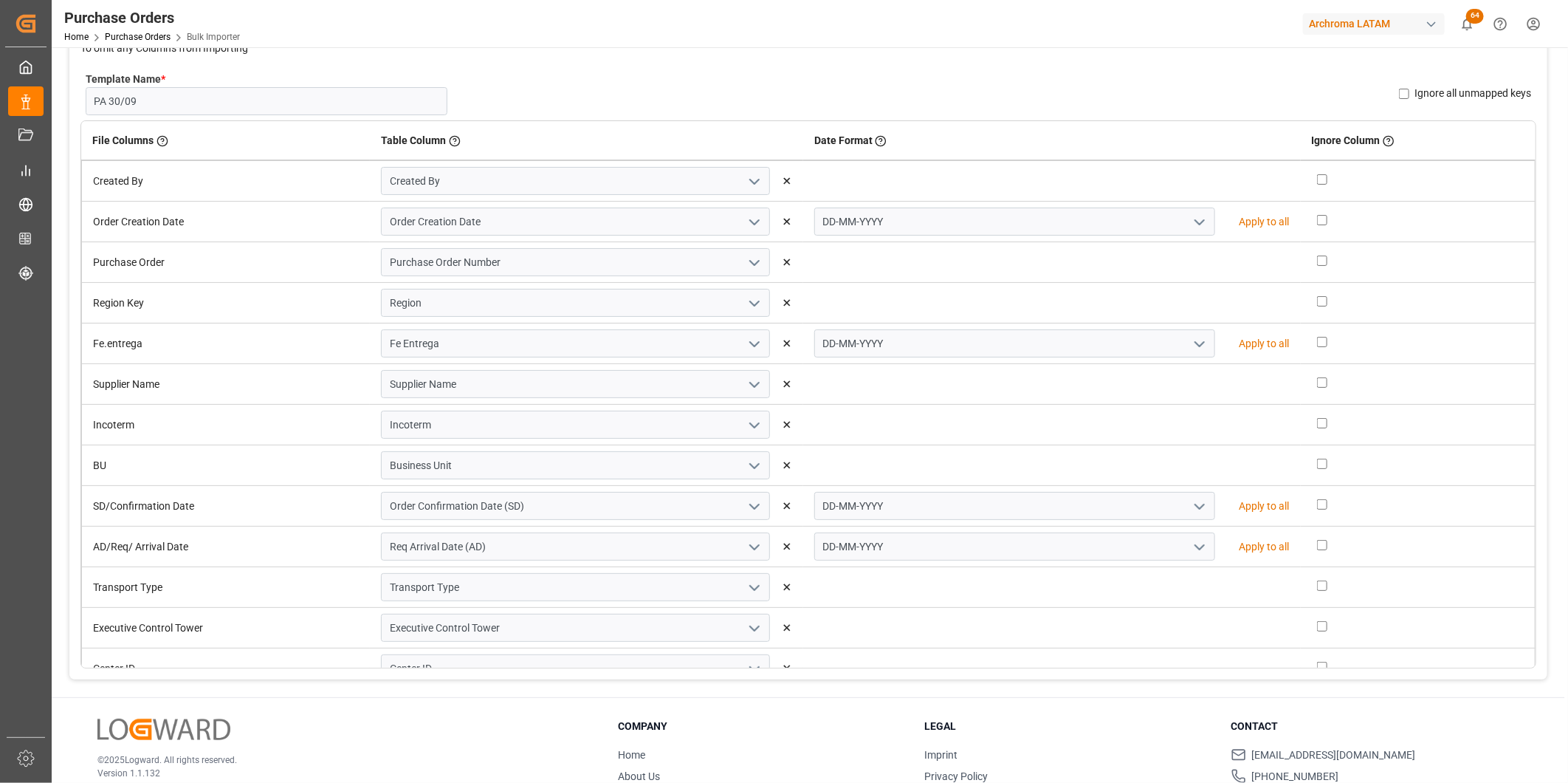
scroll to position [0, 0]
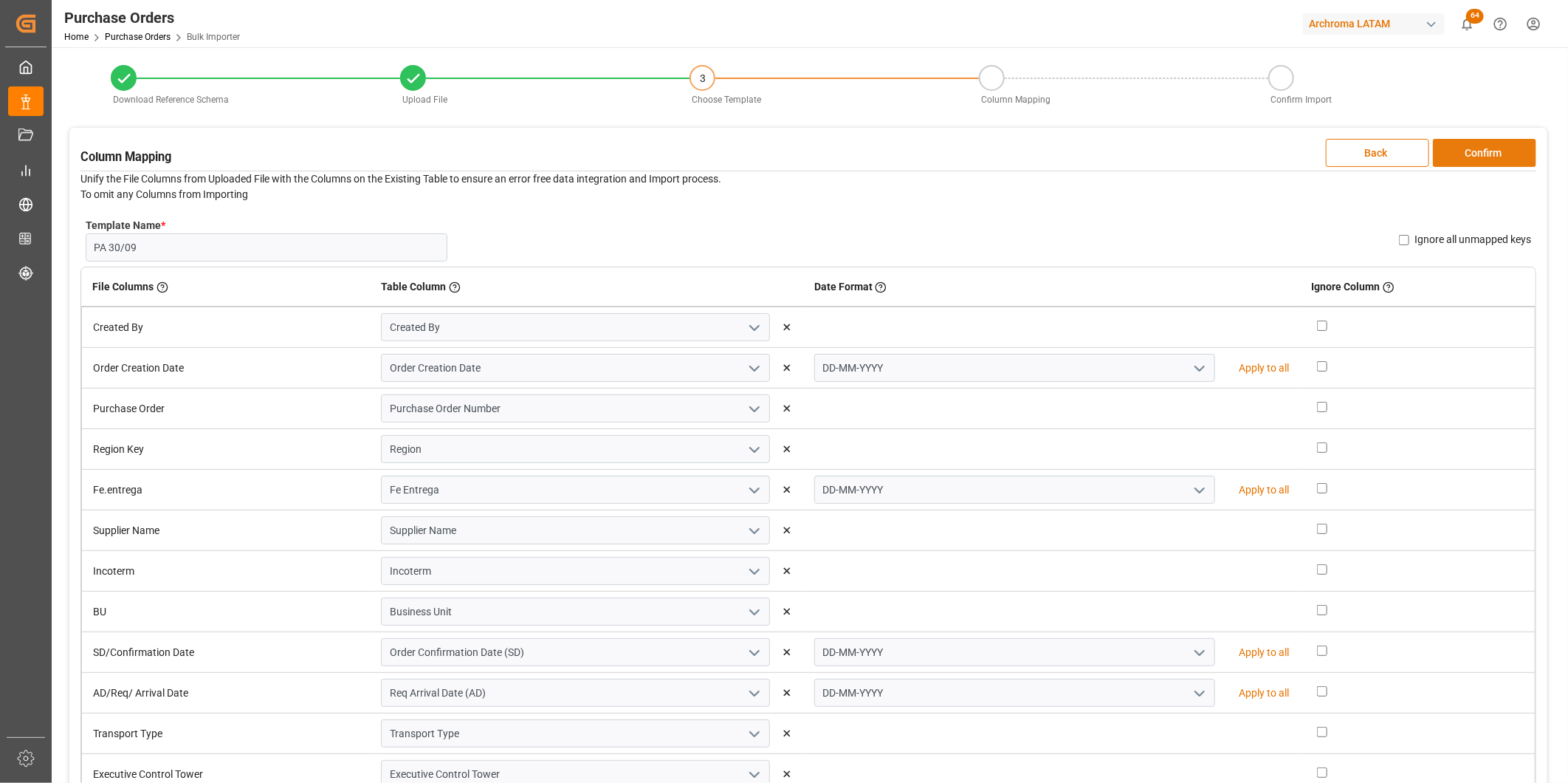
click at [1459, 157] on button "Confirm" at bounding box center [1485, 153] width 103 height 28
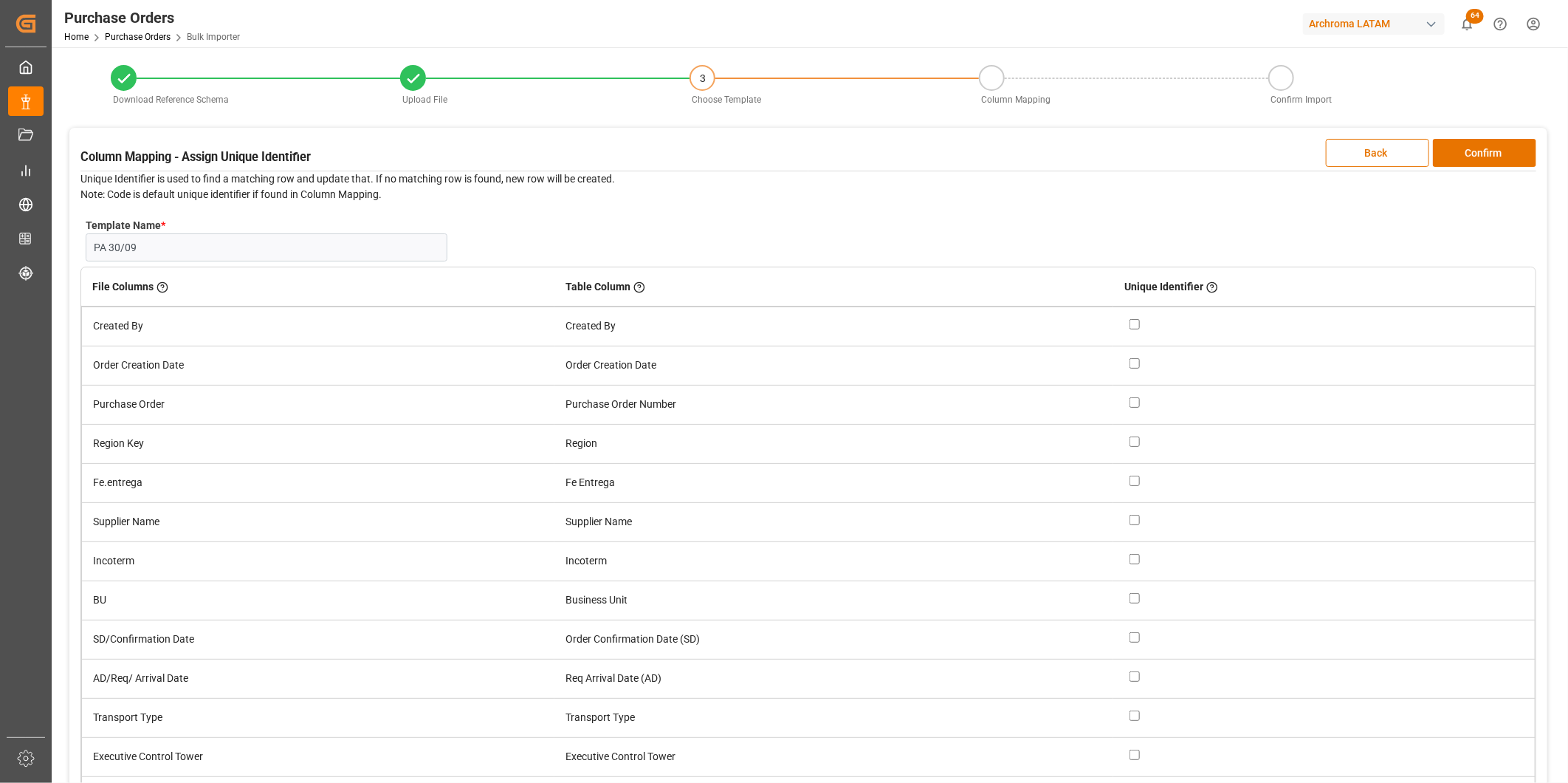
click at [1137, 401] on input "checkbox" at bounding box center [1135, 403] width 11 height 11
checkbox input "true"
click at [1485, 163] on button "Confirm" at bounding box center [1485, 153] width 103 height 28
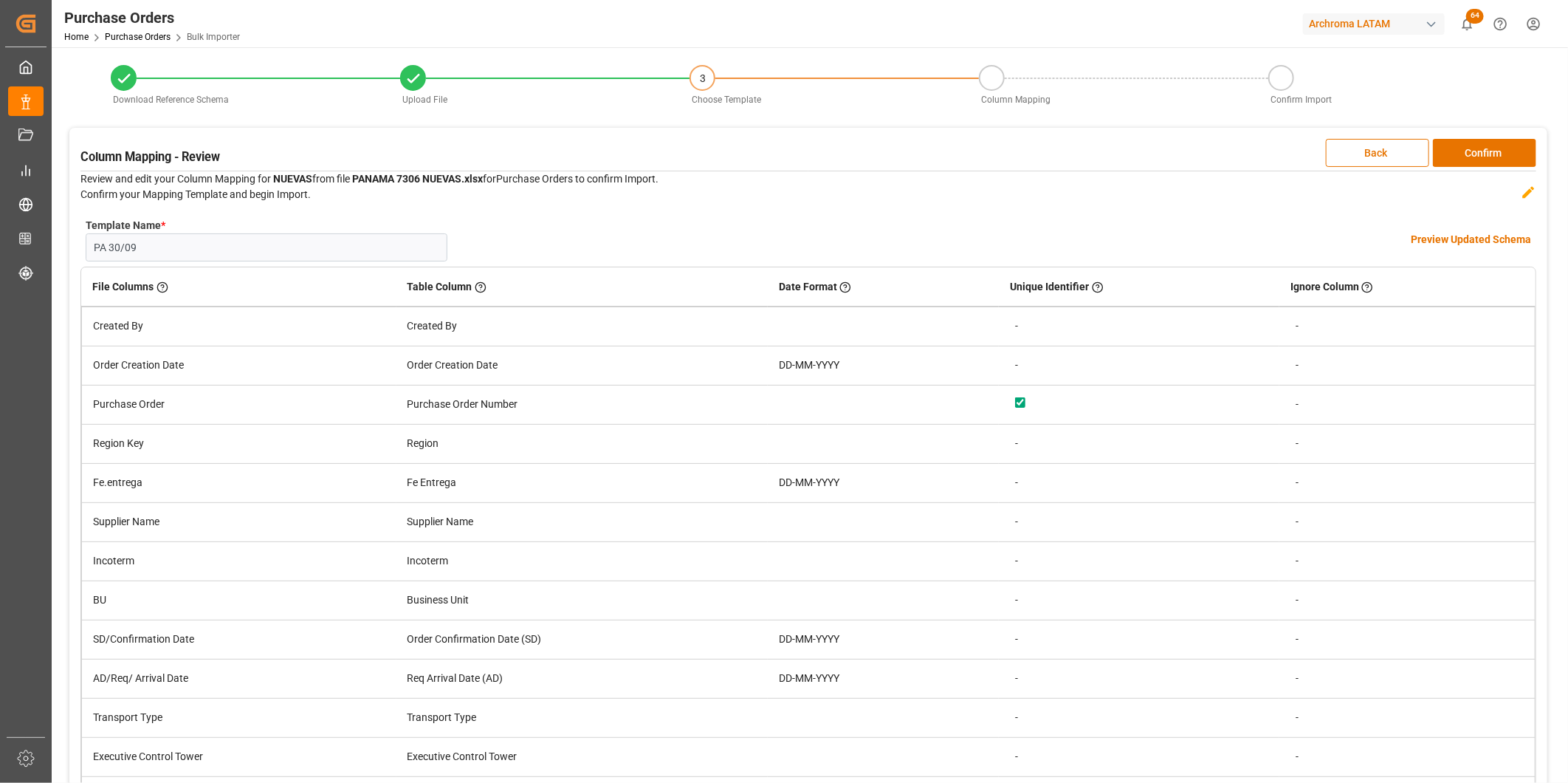
click at [1467, 237] on h4 "Preview Updated Schema" at bounding box center [1471, 240] width 121 height 15
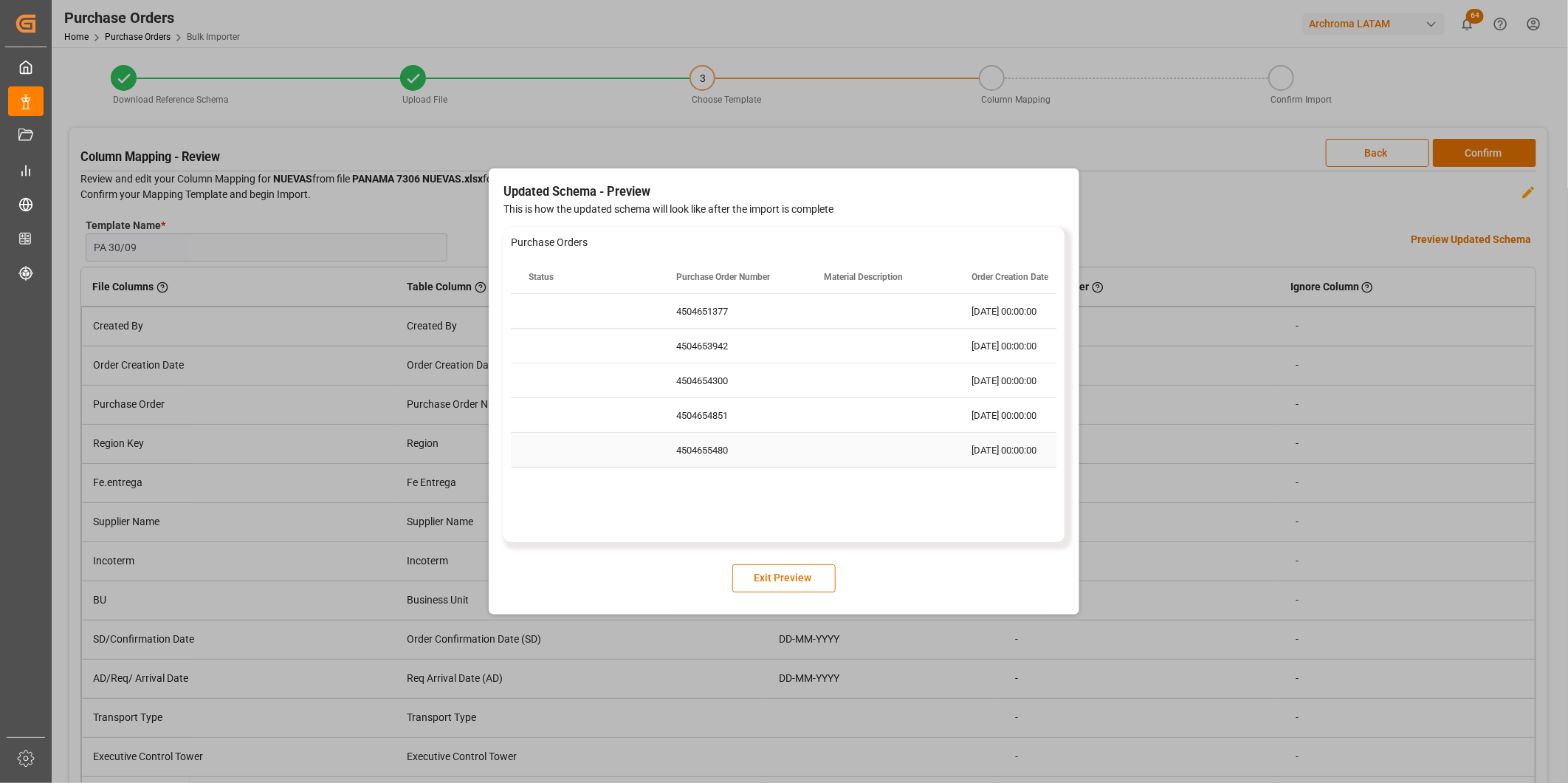
click at [850, 439] on div "Press SPACE to select this row." at bounding box center [880, 449] width 148 height 34
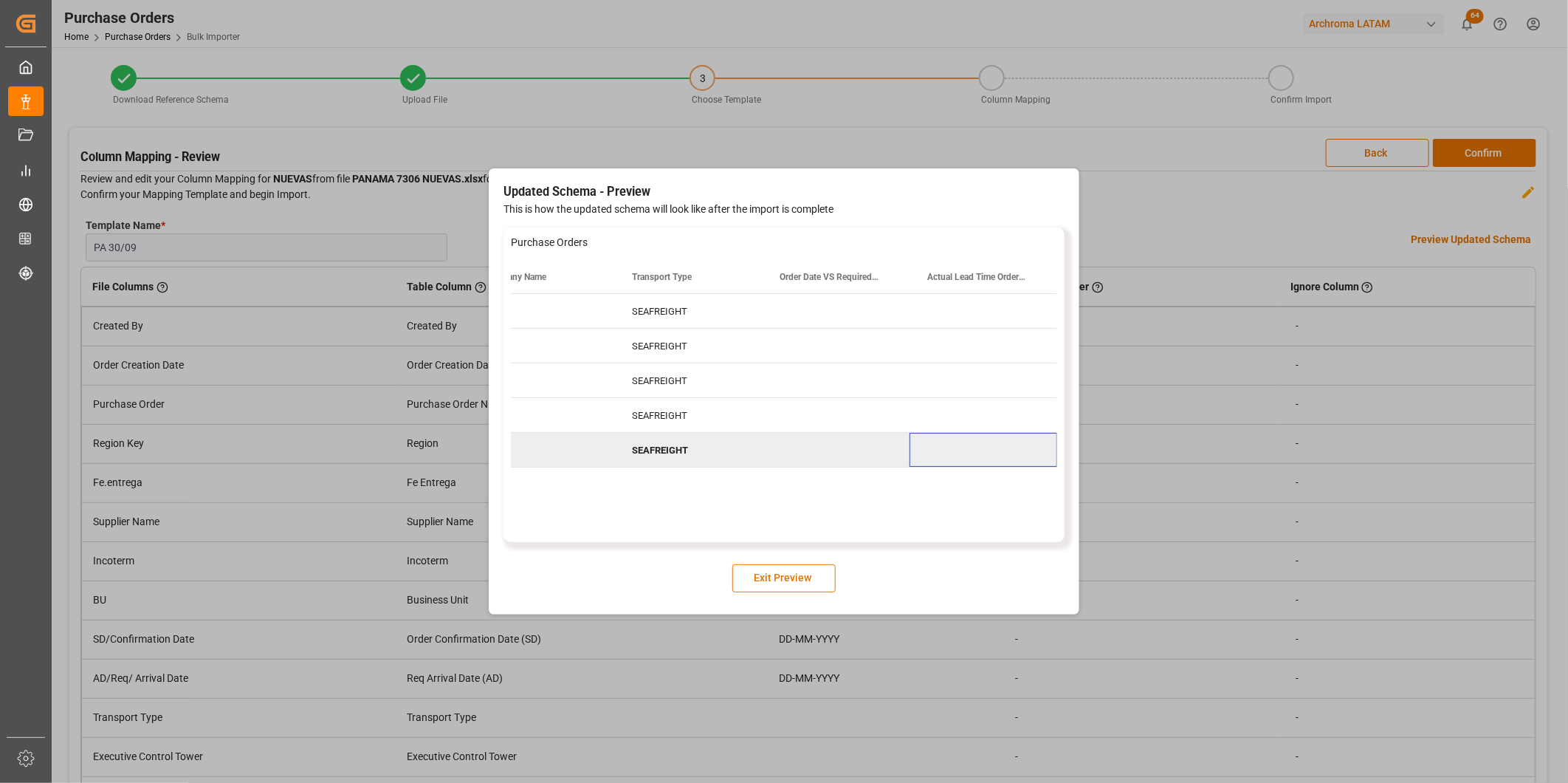
scroll to position [0, 4179]
click at [800, 577] on button "Exit Preview" at bounding box center [784, 578] width 103 height 28
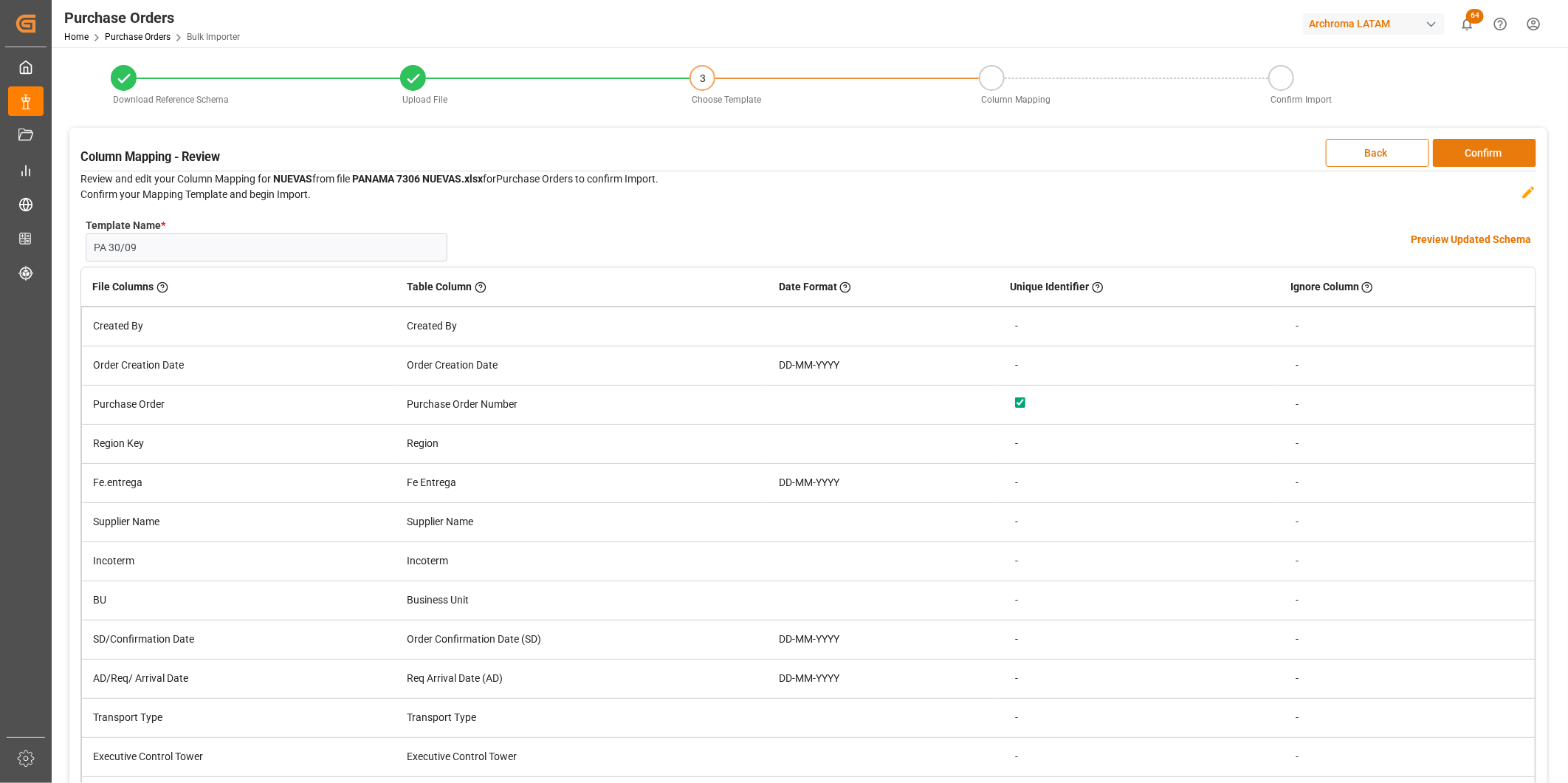
click at [1518, 159] on button "Confirm" at bounding box center [1485, 153] width 103 height 28
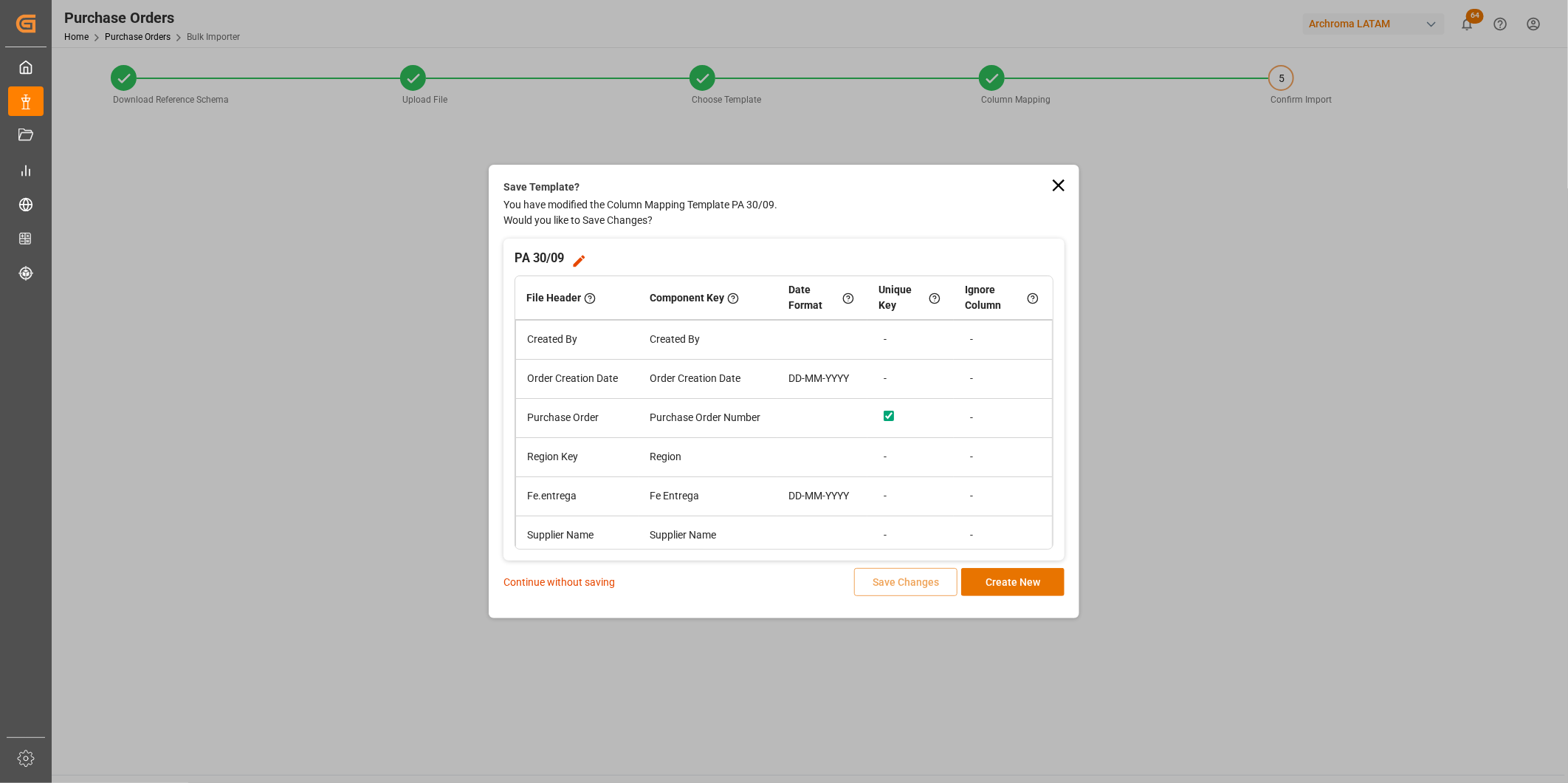
click at [600, 581] on p "Continue without saving" at bounding box center [559, 582] width 112 height 15
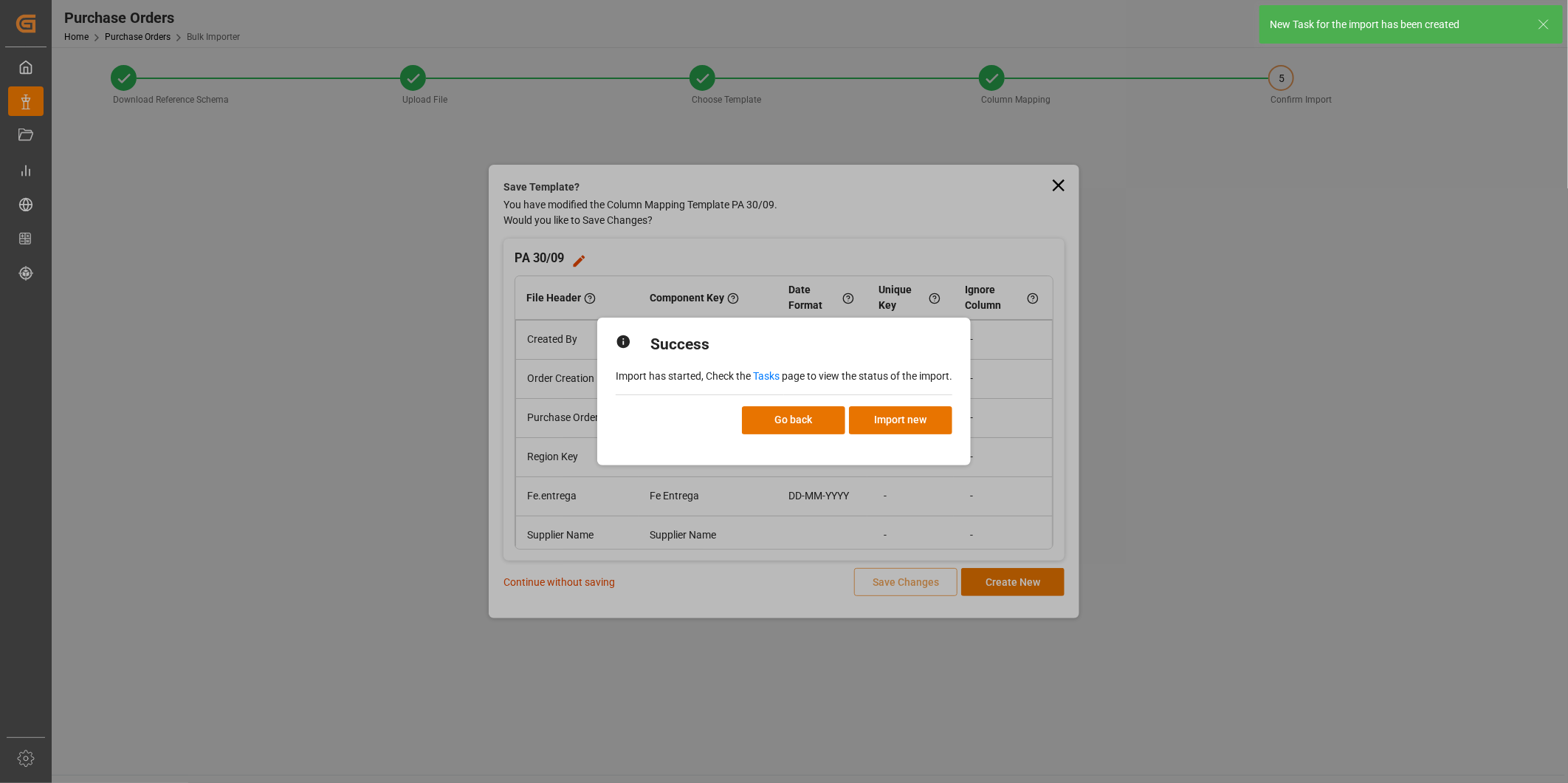
click at [765, 375] on link "Tasks" at bounding box center [766, 376] width 27 height 12
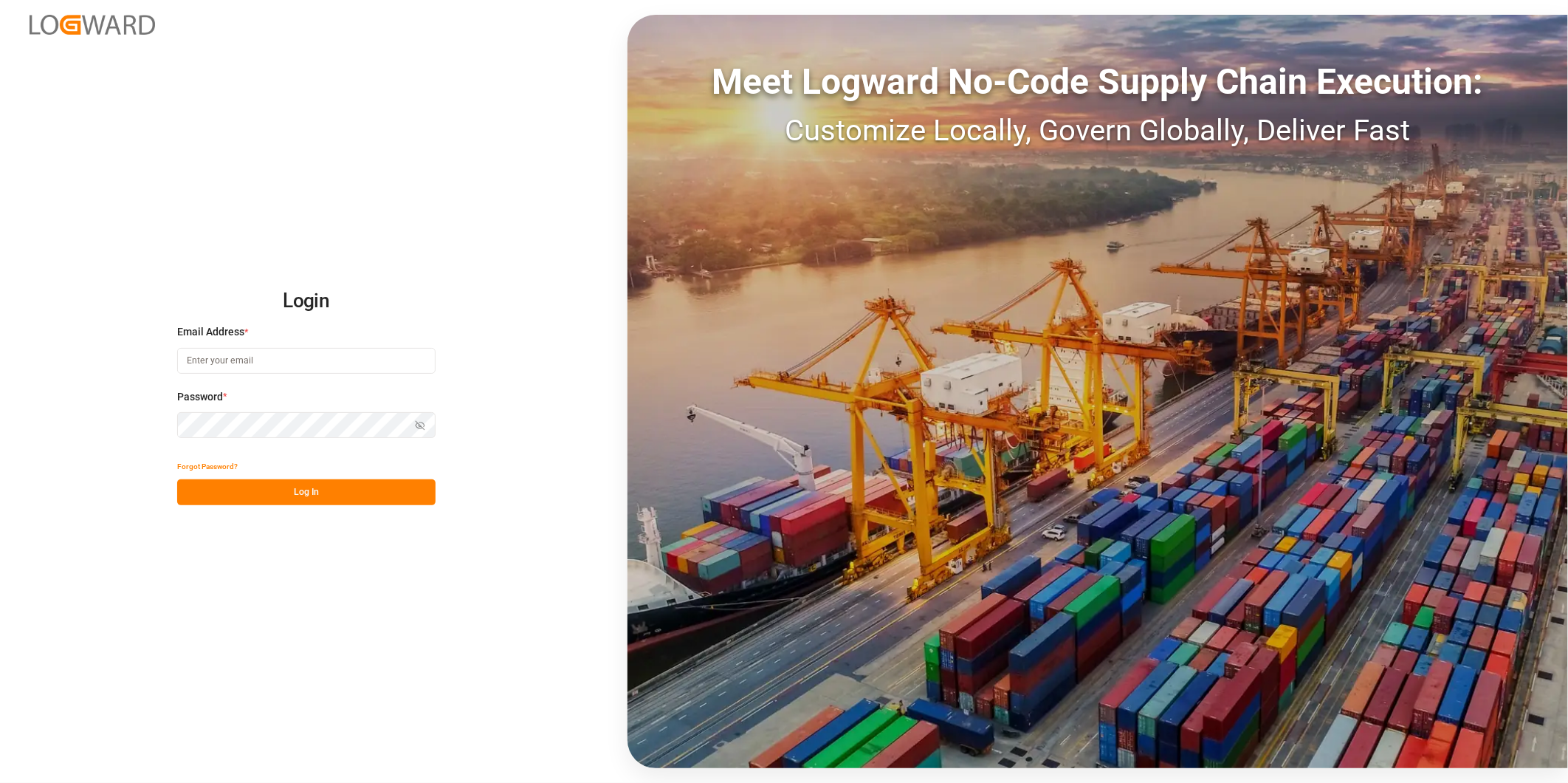
type input "[PERSON_NAME][EMAIL_ADDRESS][PERSON_NAME][DOMAIN_NAME]"
click at [343, 484] on button "Log In" at bounding box center [306, 492] width 259 height 26
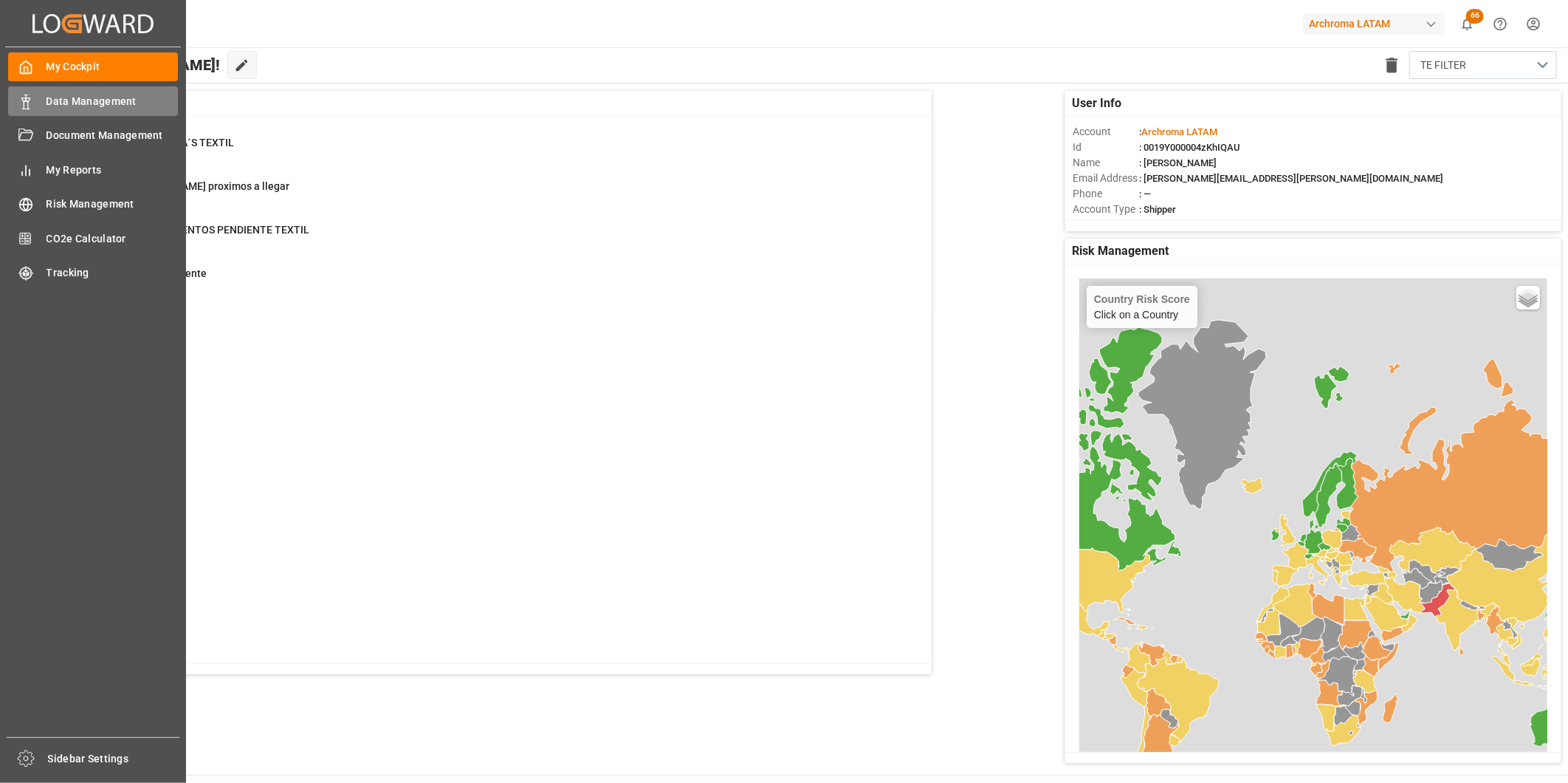
click at [49, 94] on span "Data Management" at bounding box center [112, 102] width 132 height 15
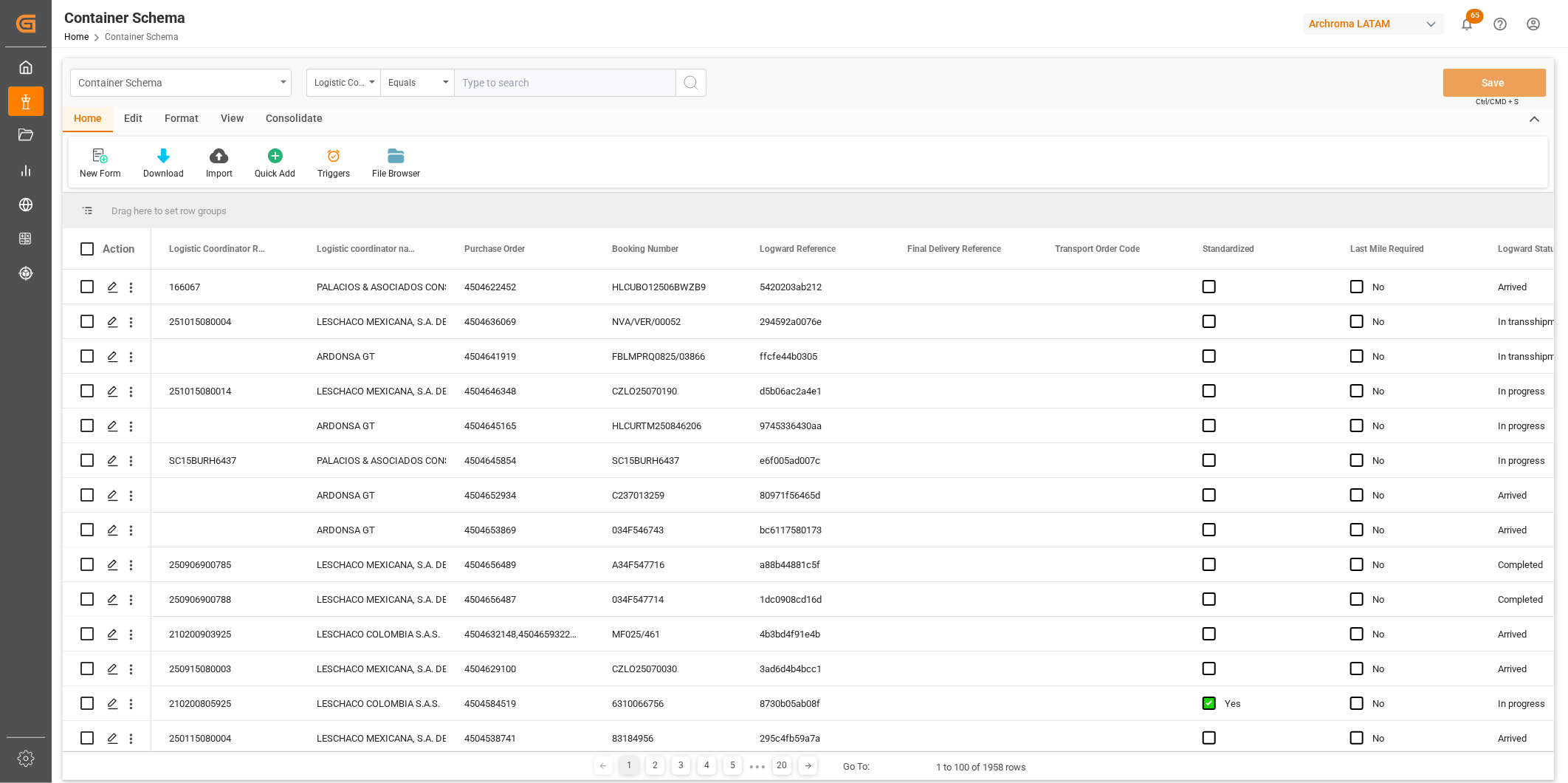
click at [275, 77] on div "Container Schema" at bounding box center [181, 83] width 222 height 28
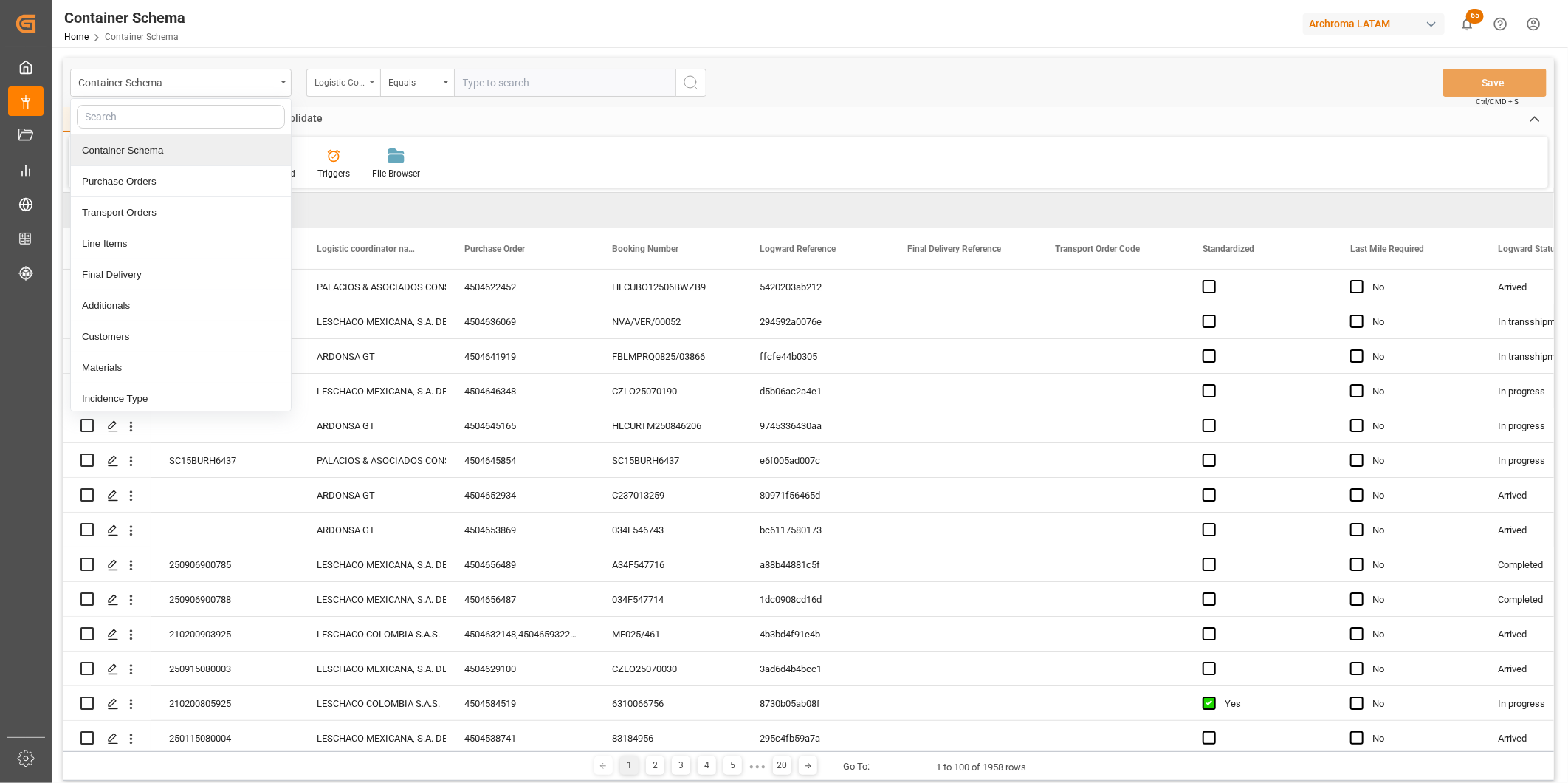
click at [334, 77] on div "Logistic Coordinator Reference Number" at bounding box center [340, 80] width 50 height 17
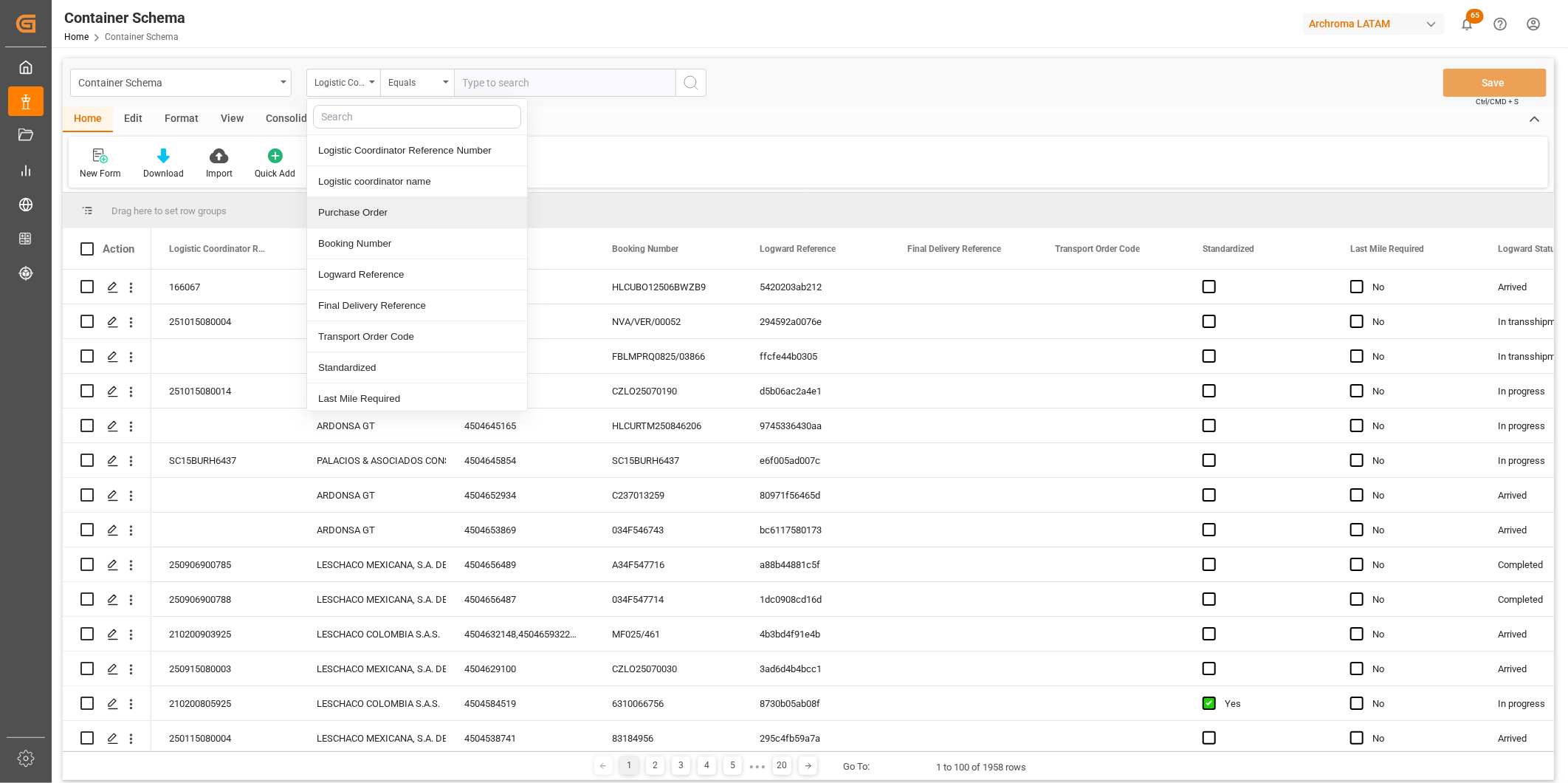
click at [363, 208] on div "Purchase Order" at bounding box center [417, 212] width 220 height 31
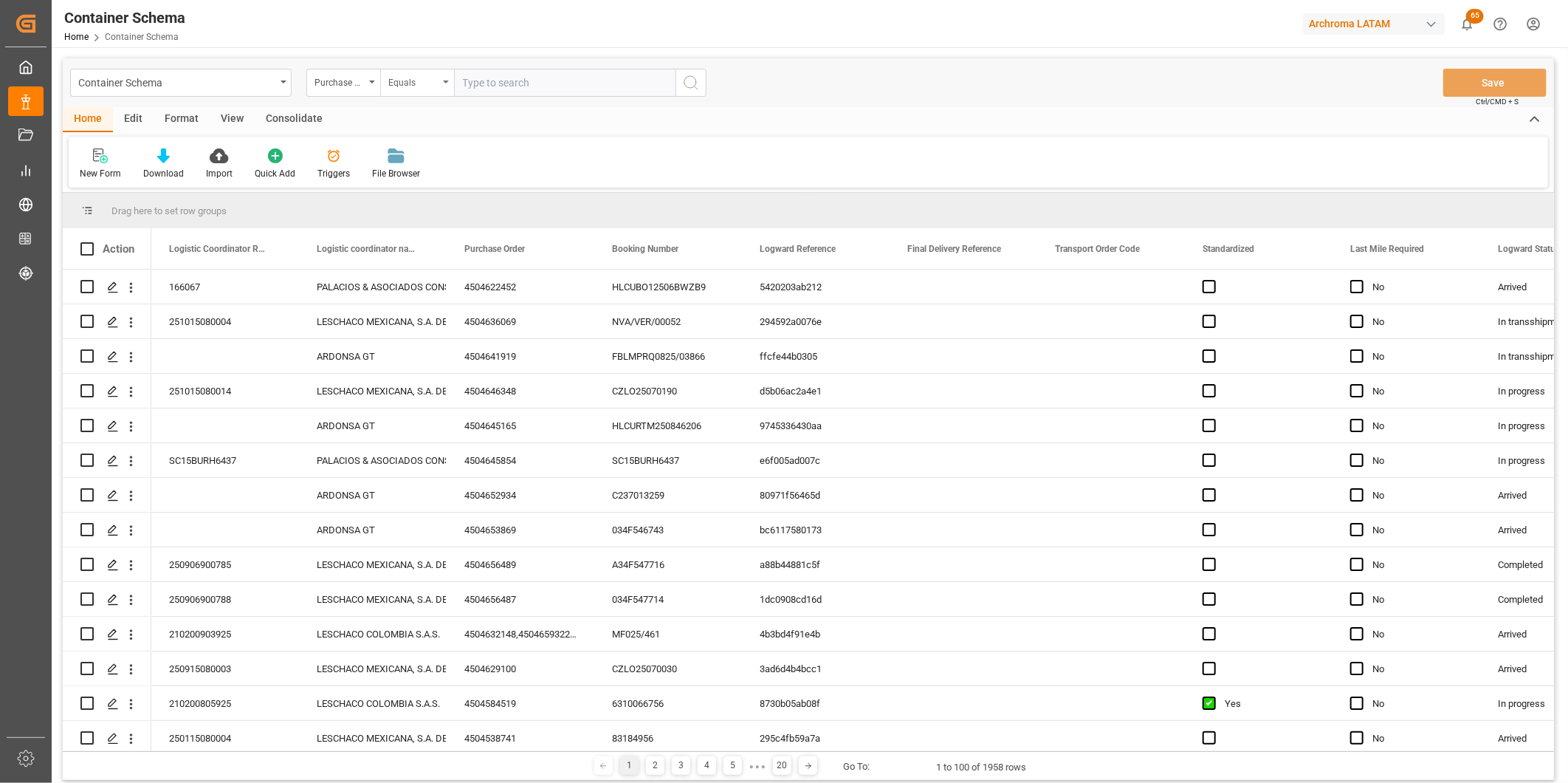
click at [401, 89] on div "Equals" at bounding box center [413, 80] width 50 height 17
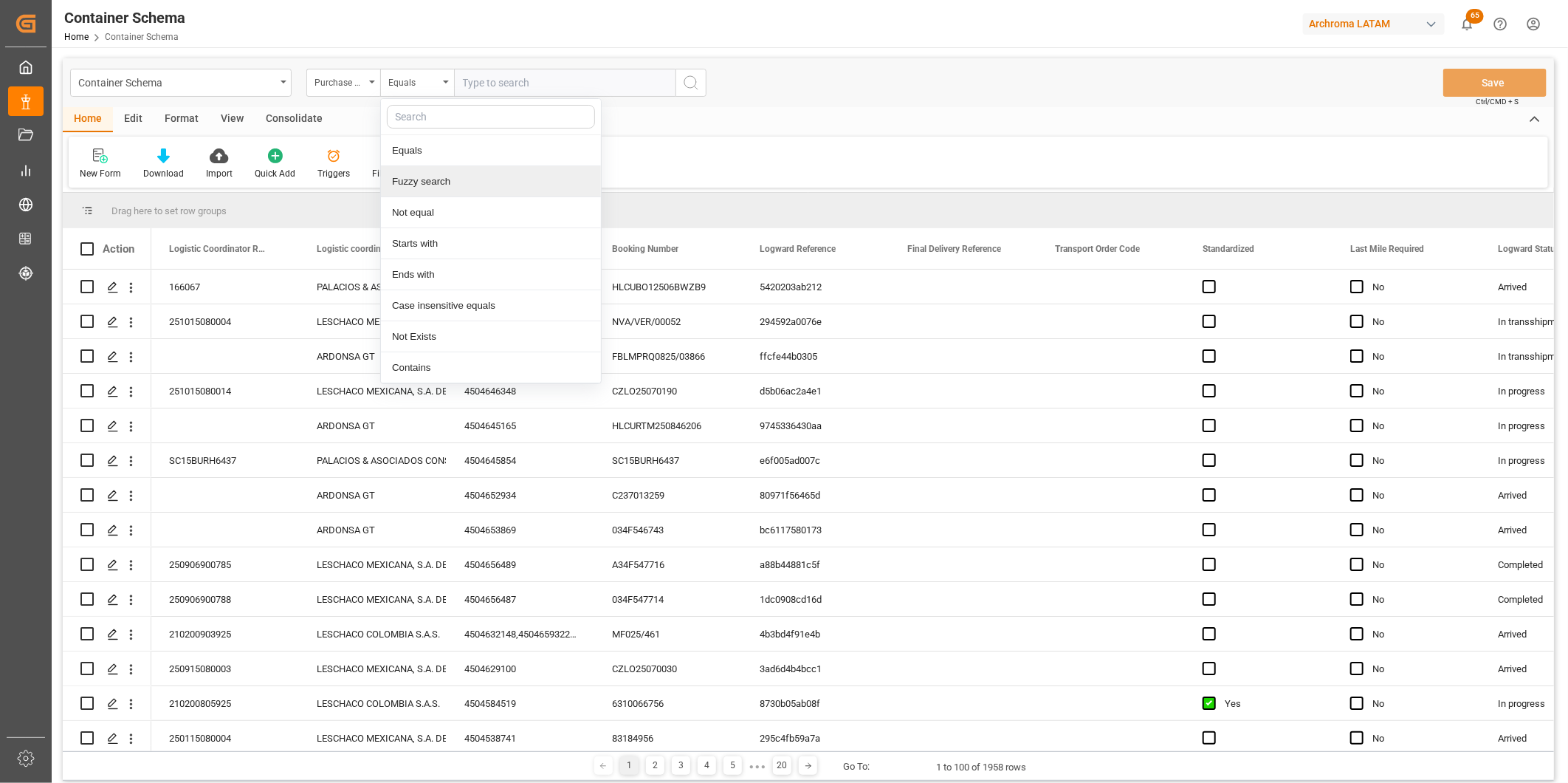
click at [429, 173] on div "Fuzzy search" at bounding box center [491, 181] width 220 height 31
paste input "4504665228"
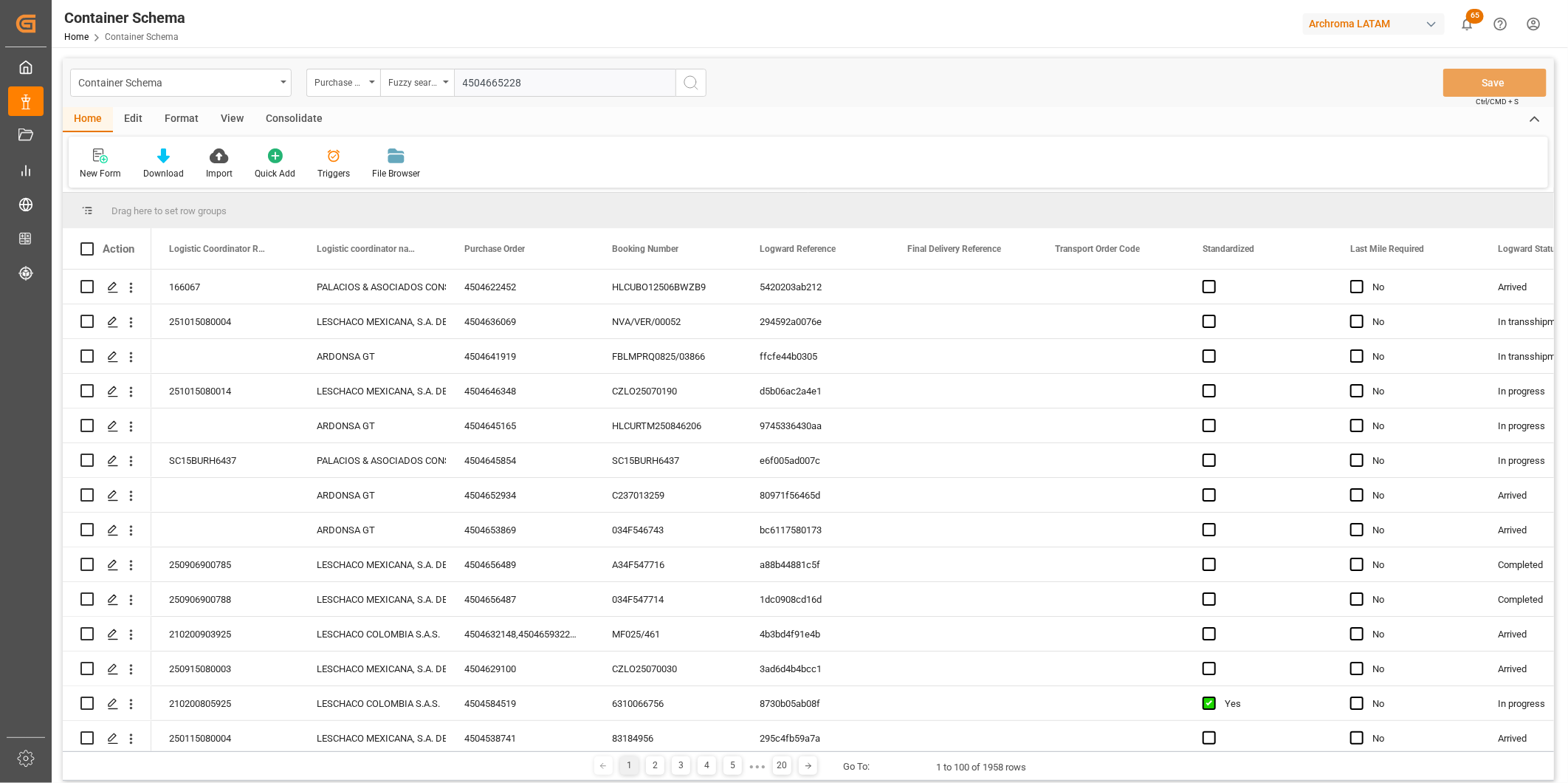
type input "4504665228"
click at [690, 75] on icon "search button" at bounding box center [690, 82] width 17 height 17
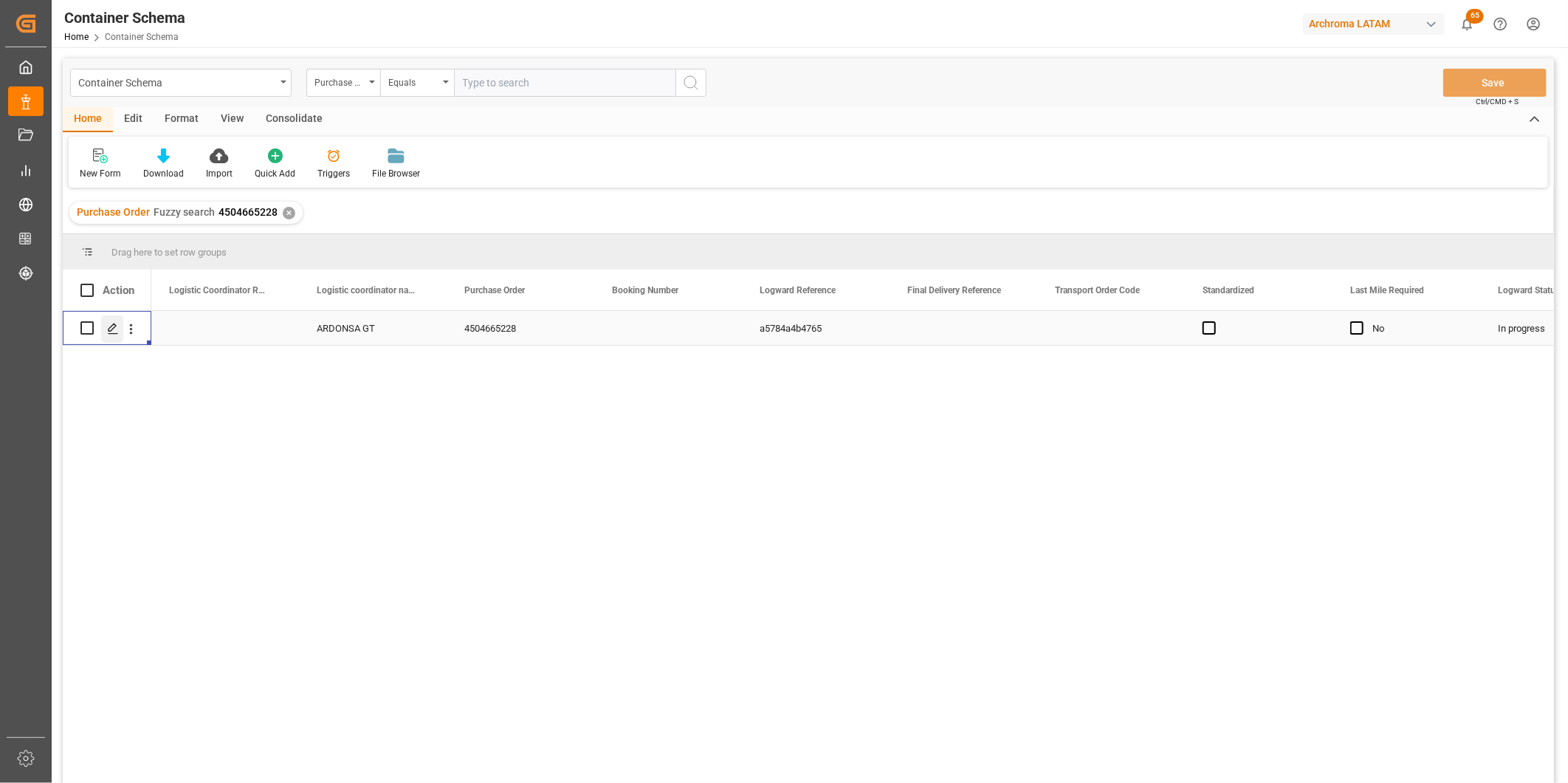
click at [112, 318] on div "Press SPACE to select this row." at bounding box center [112, 329] width 22 height 27
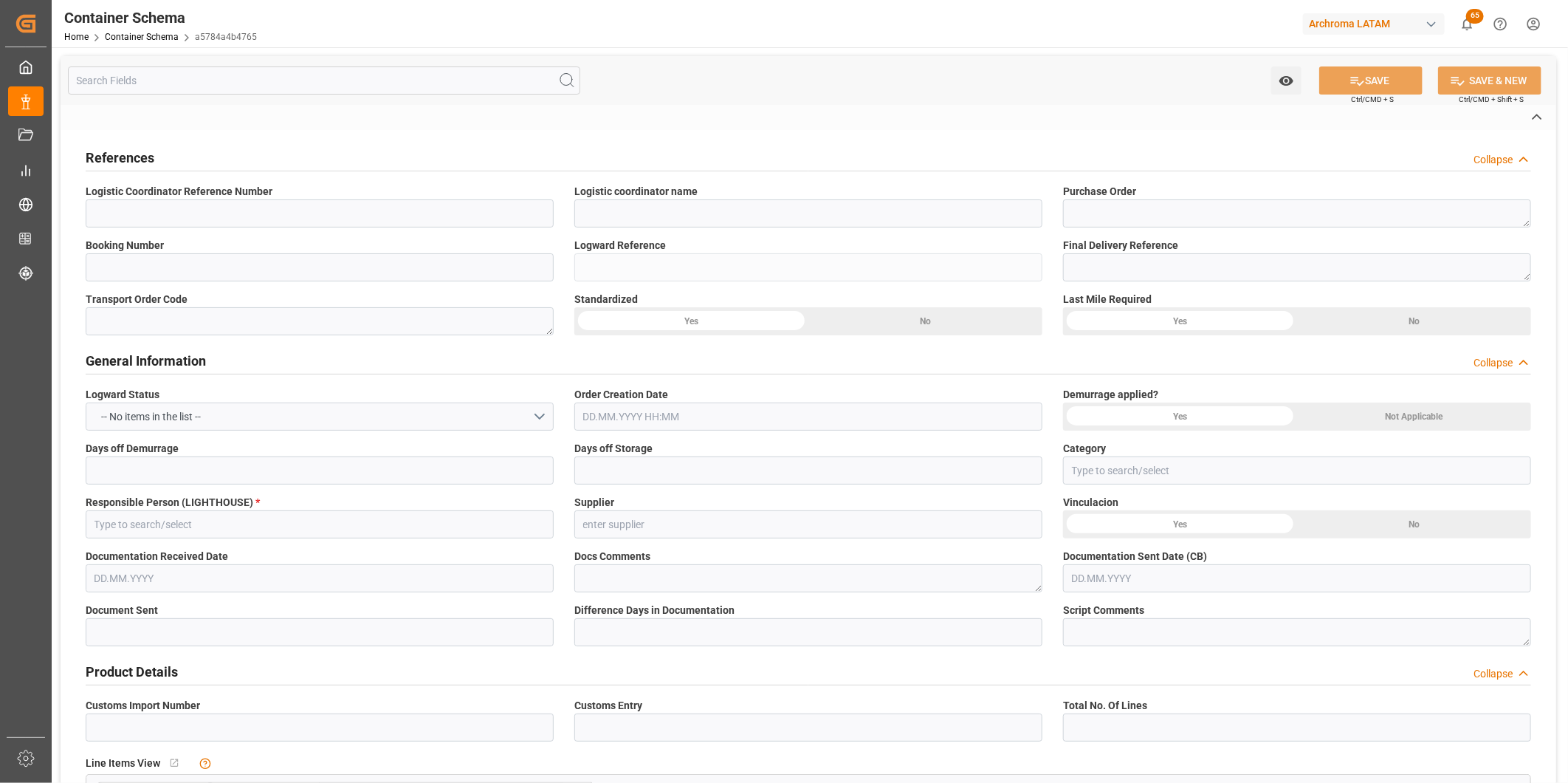
type input "ARDONSA GT"
type textarea "4504665228"
type input "a5784a4b4765"
type input "On time"
type input "[PERSON_NAME]"
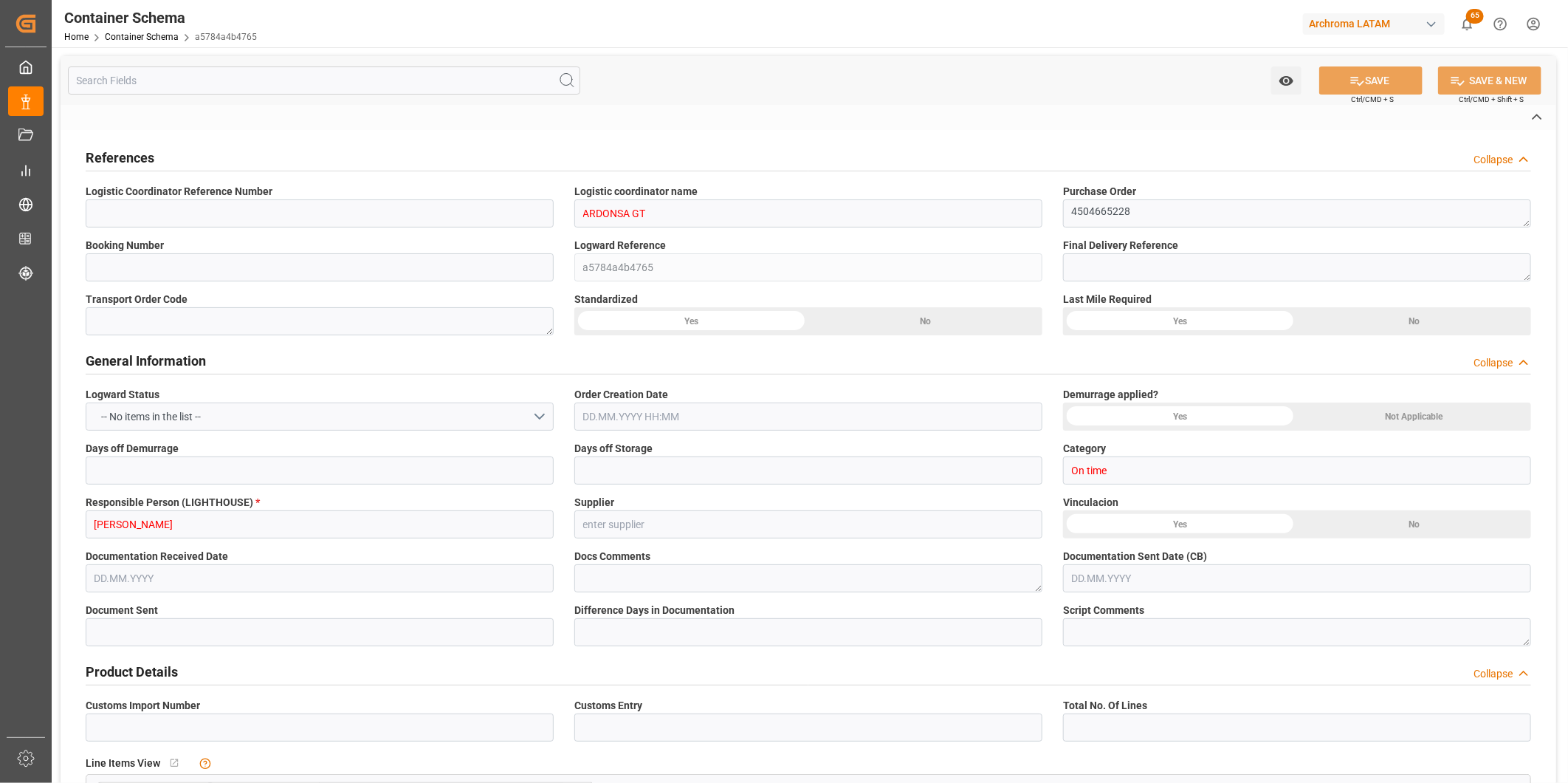
type input "AQUAQUIM SA DE CV"
type input "Document Sent"
type input "TECUN UMAN"
type input "TEXTIL"
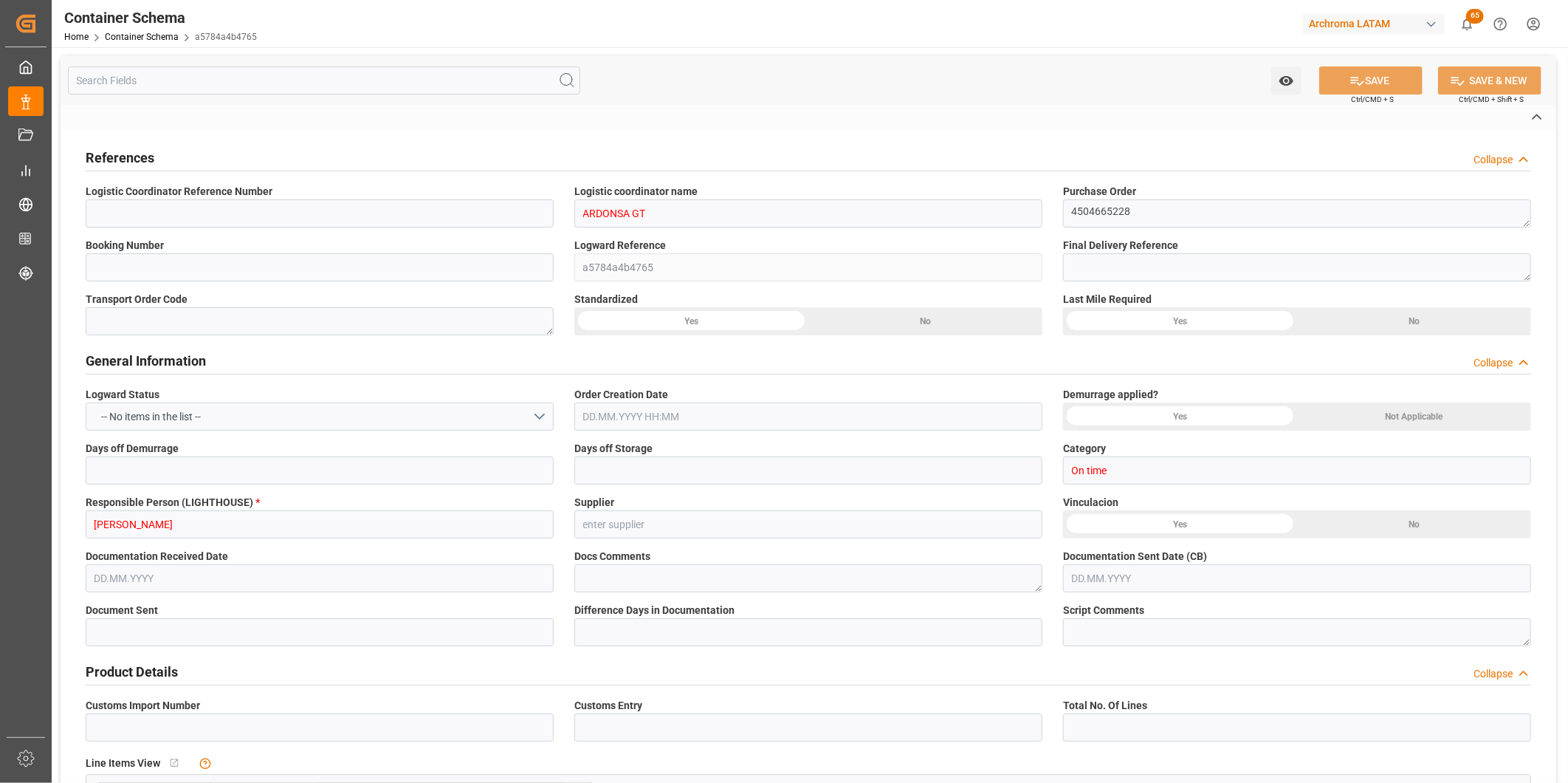
type textarea "DRUMS"
type input "24 DRUMS"
type input "ARCHROMA PAPER GMBH Y COMPAÑIA, SOC."
type textarea "KM 16.5, Carretera a El Salvador , Cruce a Pavón Fraijanes, GUATEMALA, FRAIJANE…"
type input "DAP"
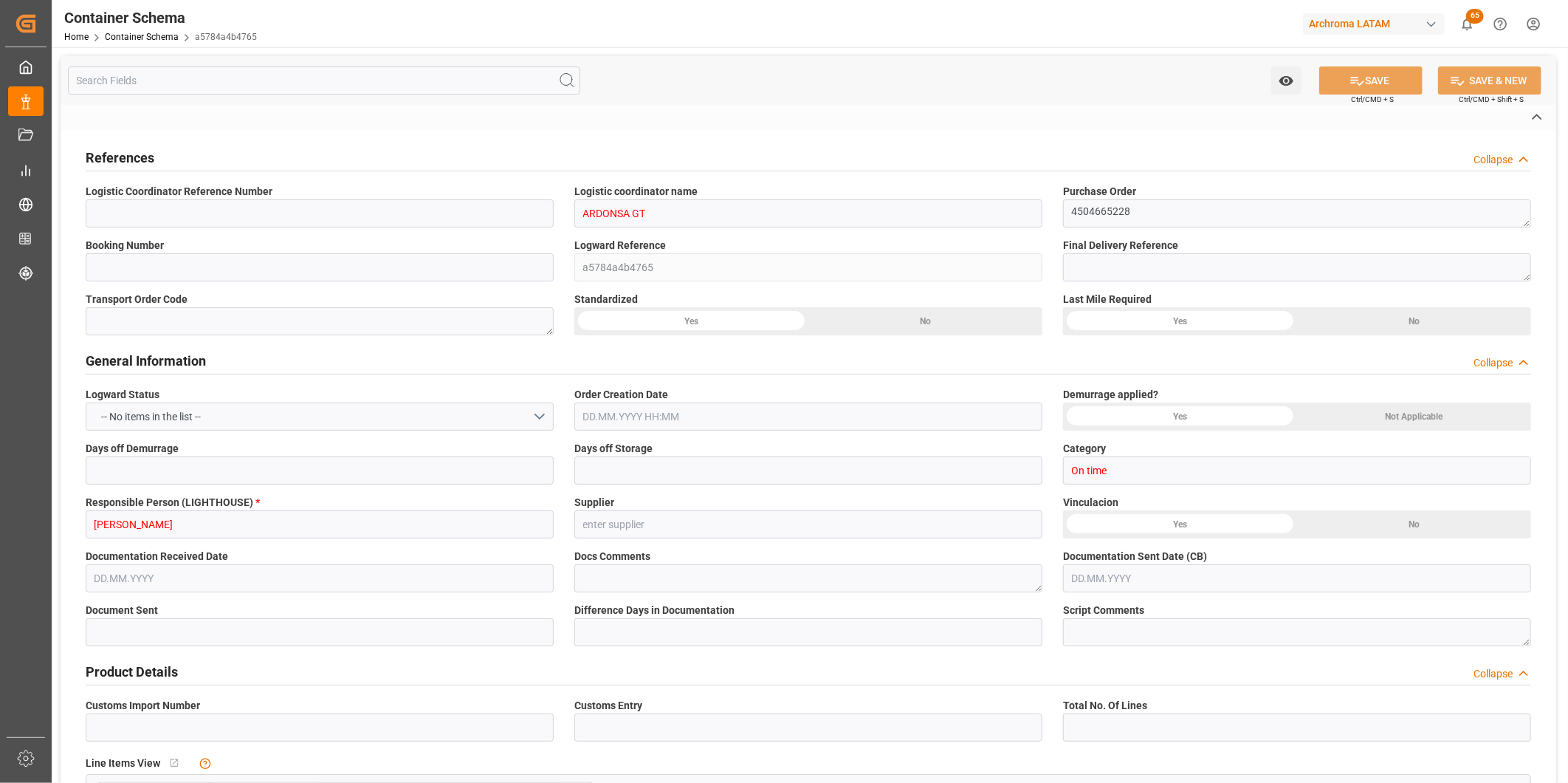
type input "Truck"
type input "LTL"
type input "Tecun Uman"
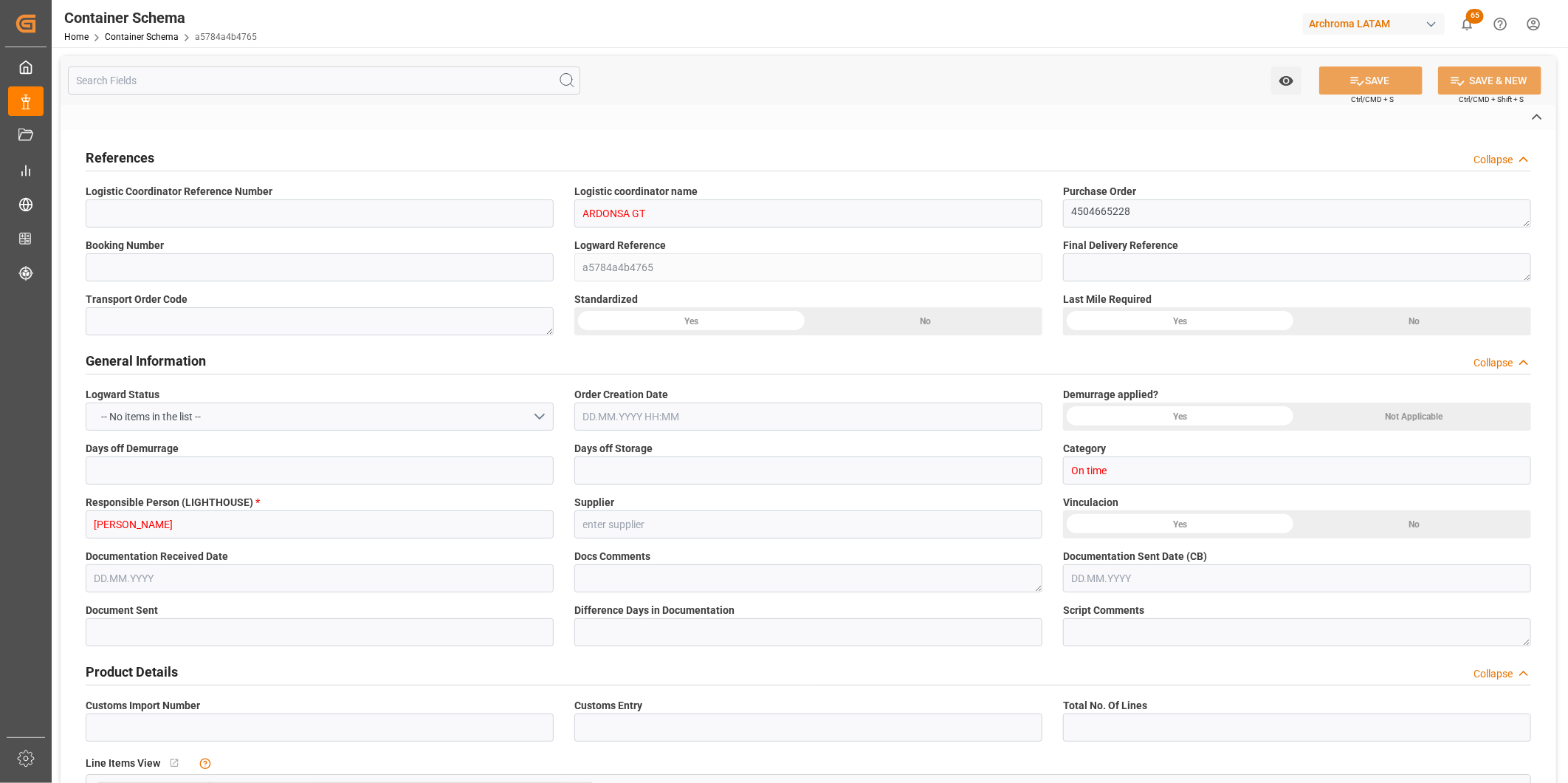
type input "Tecun Uman"
type textarea "pod"
type textarea "No"
type textarea "Container is already in Final Delivery Phase."
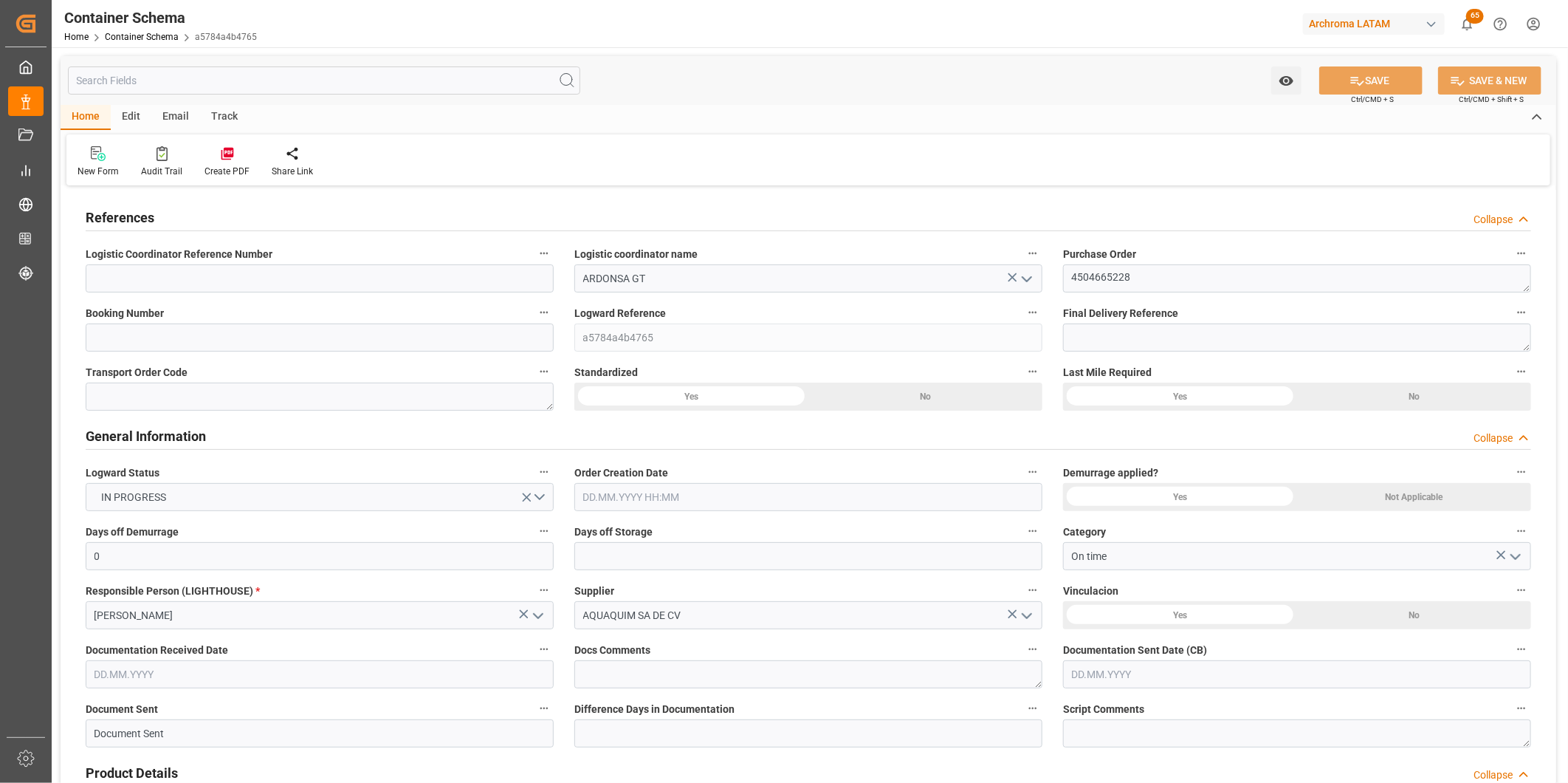
type input "0"
type input "1"
type input "24"
type input "4800"
type input "5094"
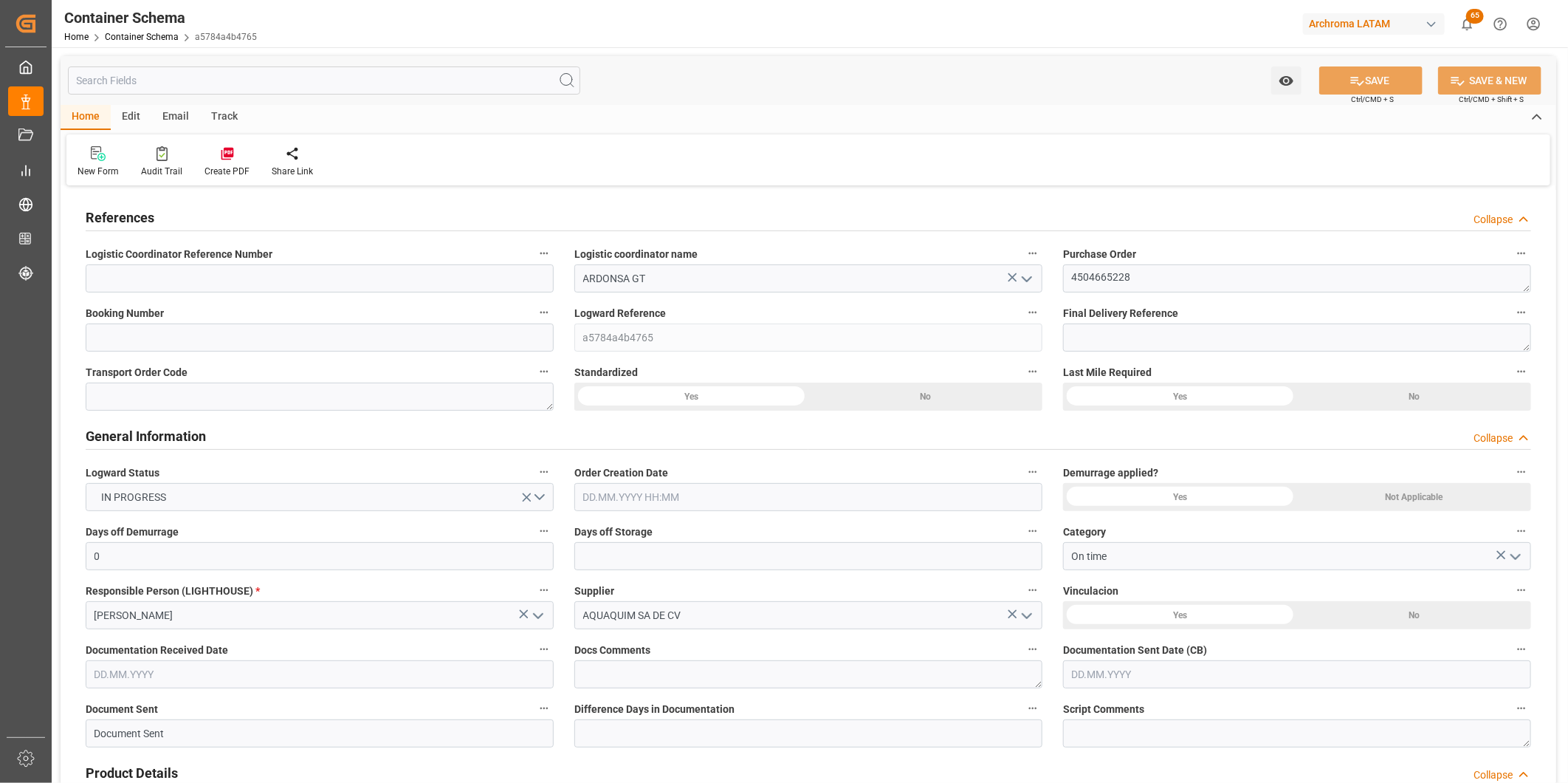
type input "GTTUC"
type input "0"
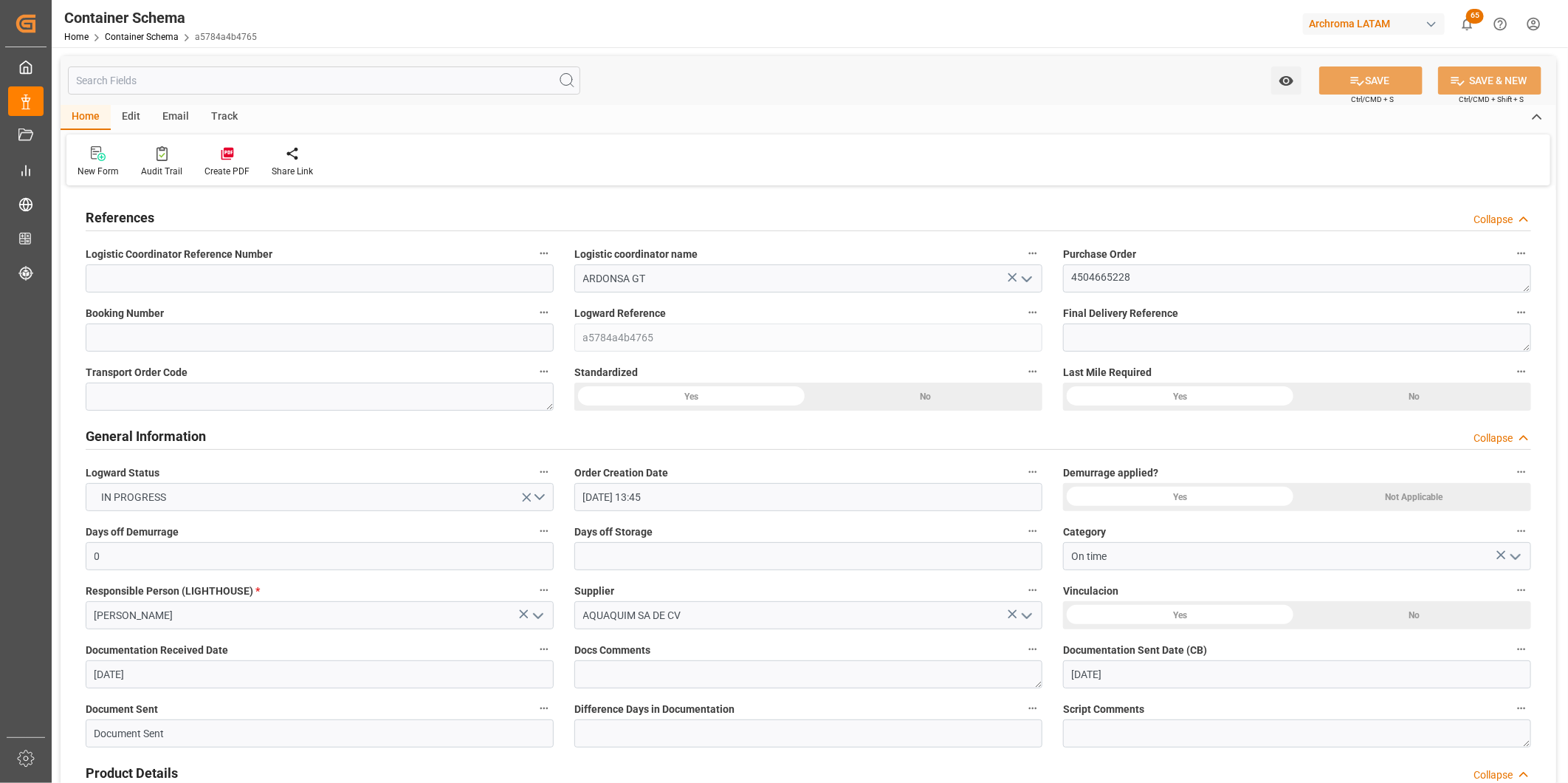
type input "24.09.2025 13:45"
type input "[DATE]"
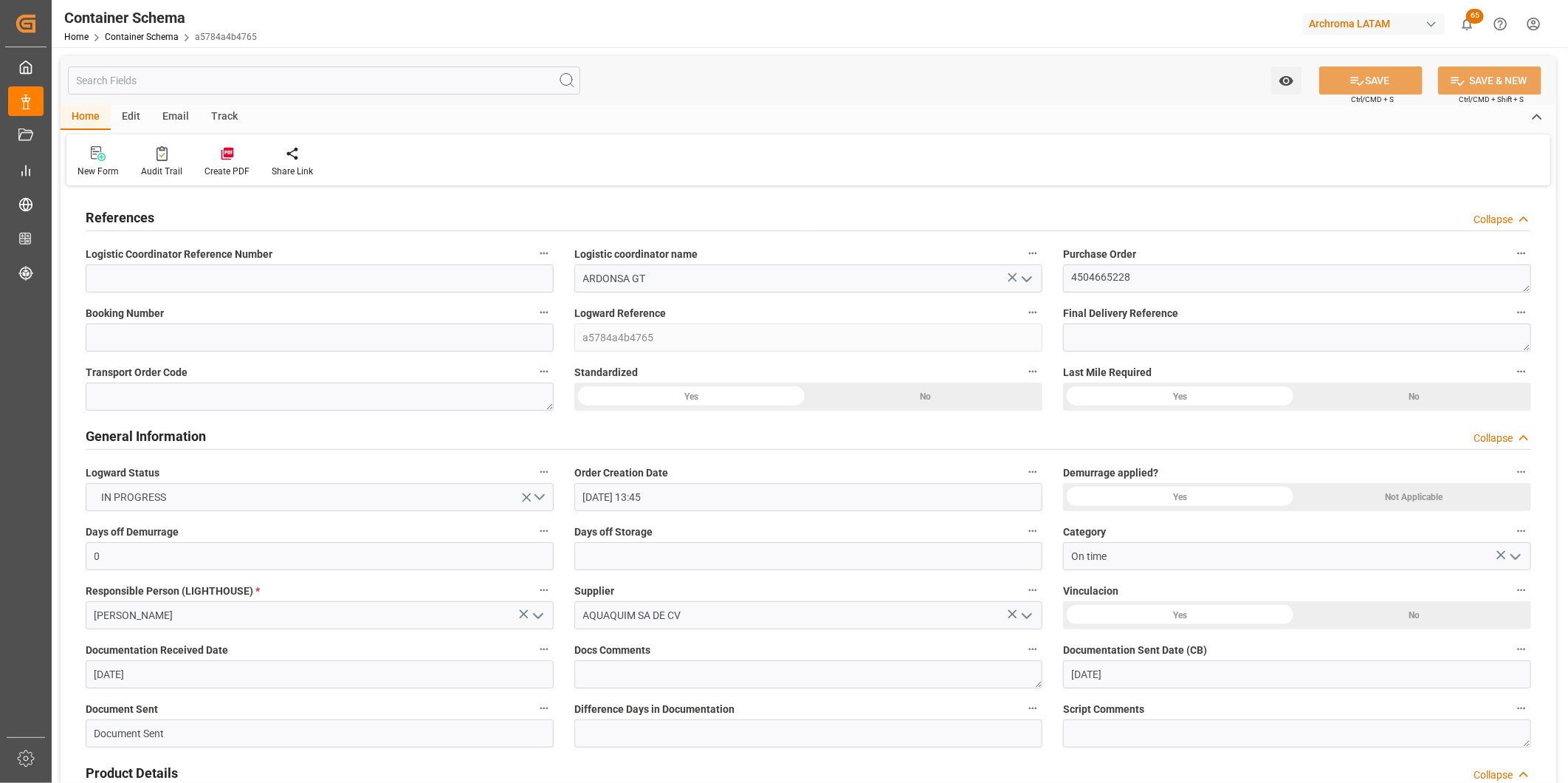
type input "30.09.2025"
type input "30.09.2025 05:37"
type input "24.09.2025 18:41"
type input "30.09.2025"
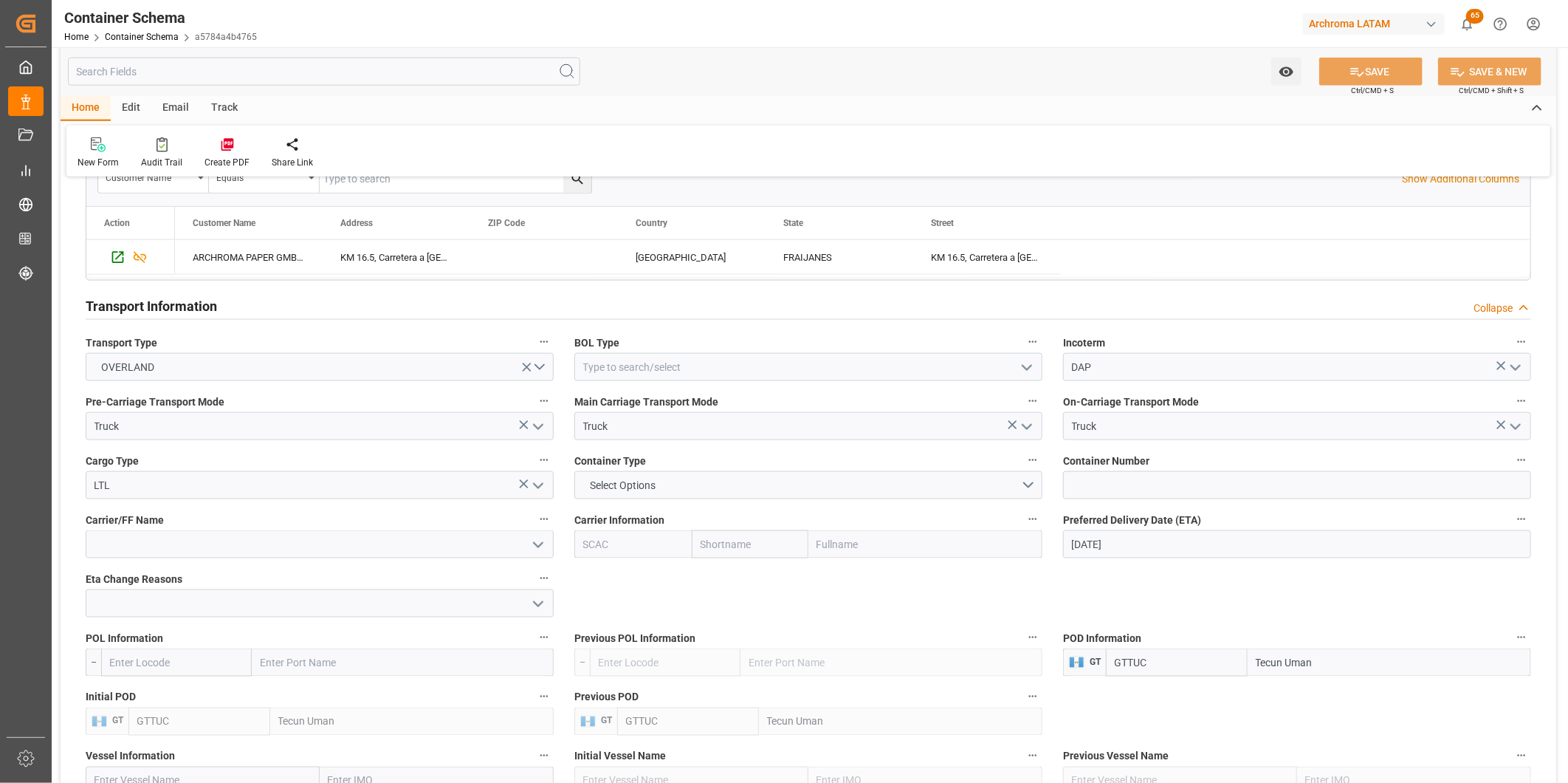
scroll to position [984, 0]
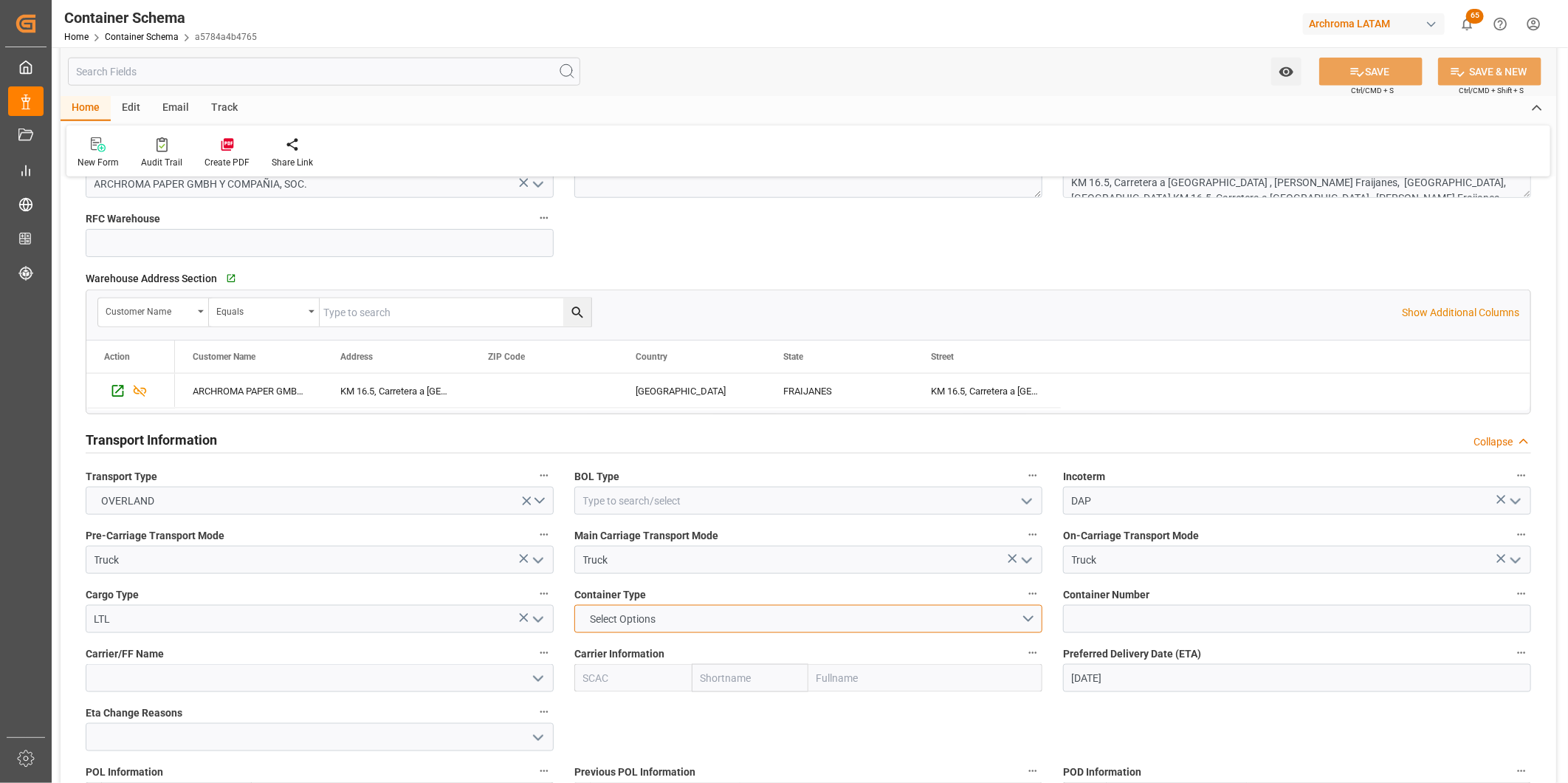
click at [1014, 615] on button "Select Options" at bounding box center [808, 618] width 468 height 28
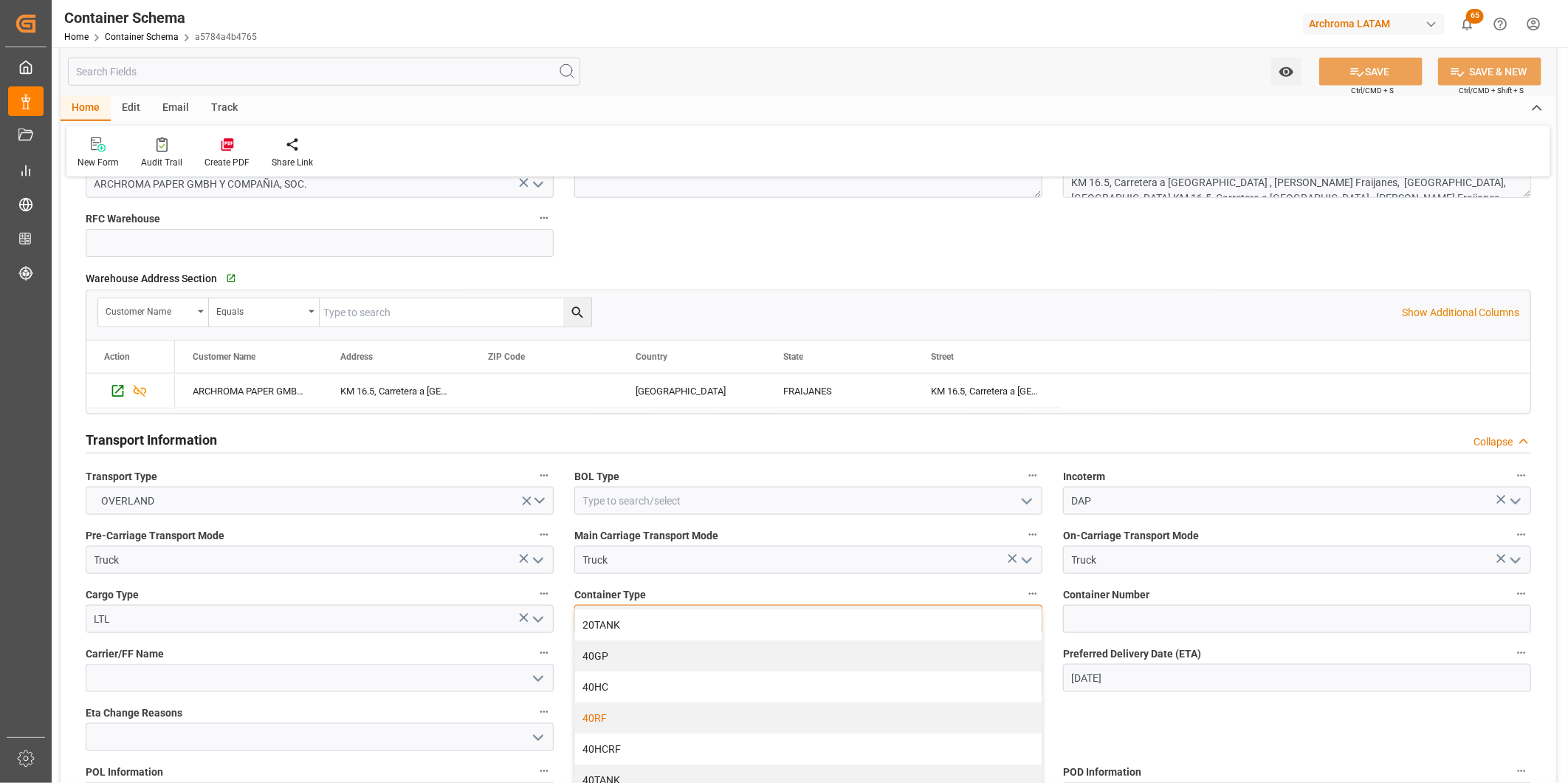
scroll to position [1066, 0]
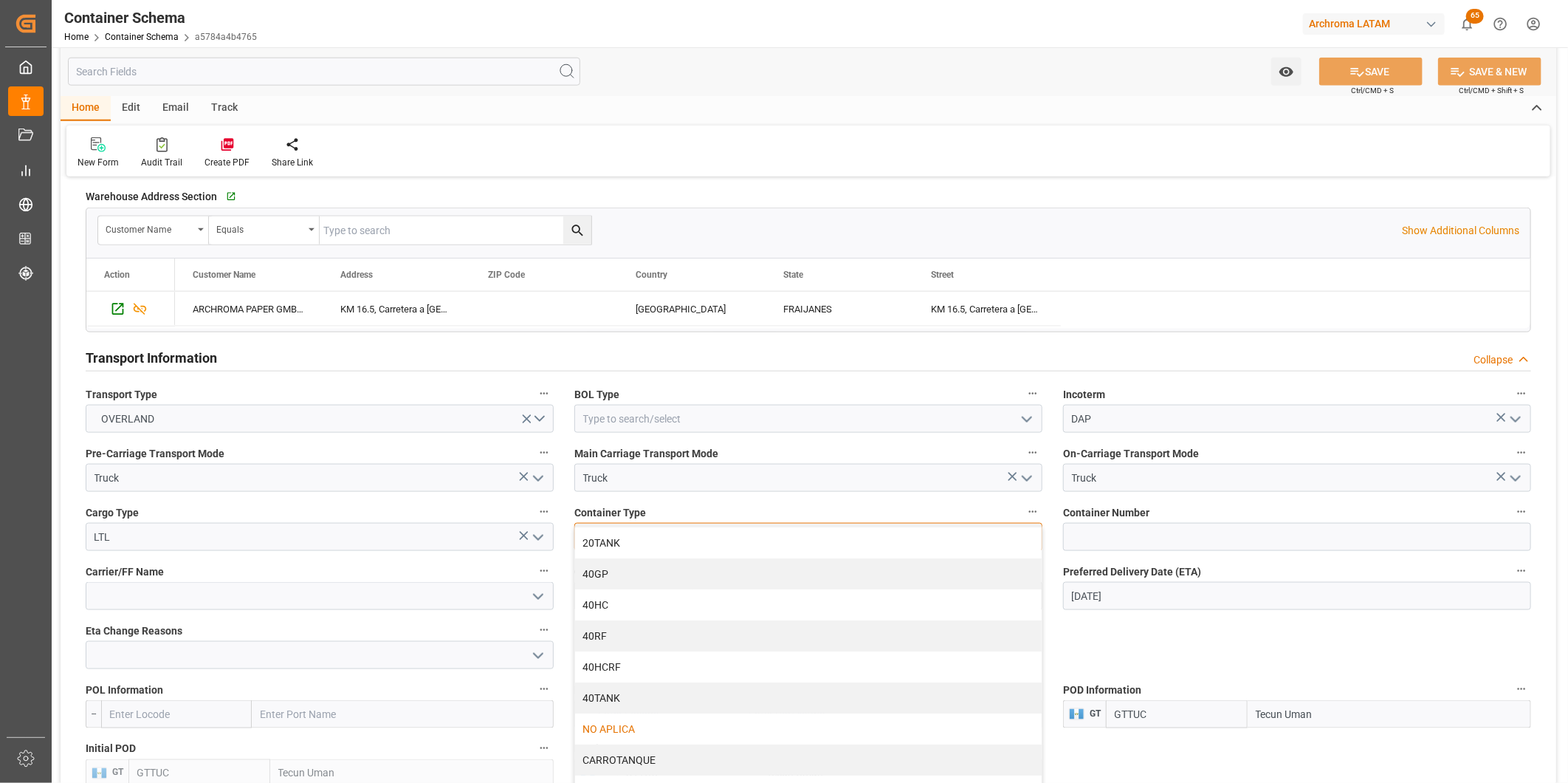
click at [646, 728] on div "NO APLICA" at bounding box center [808, 728] width 467 height 31
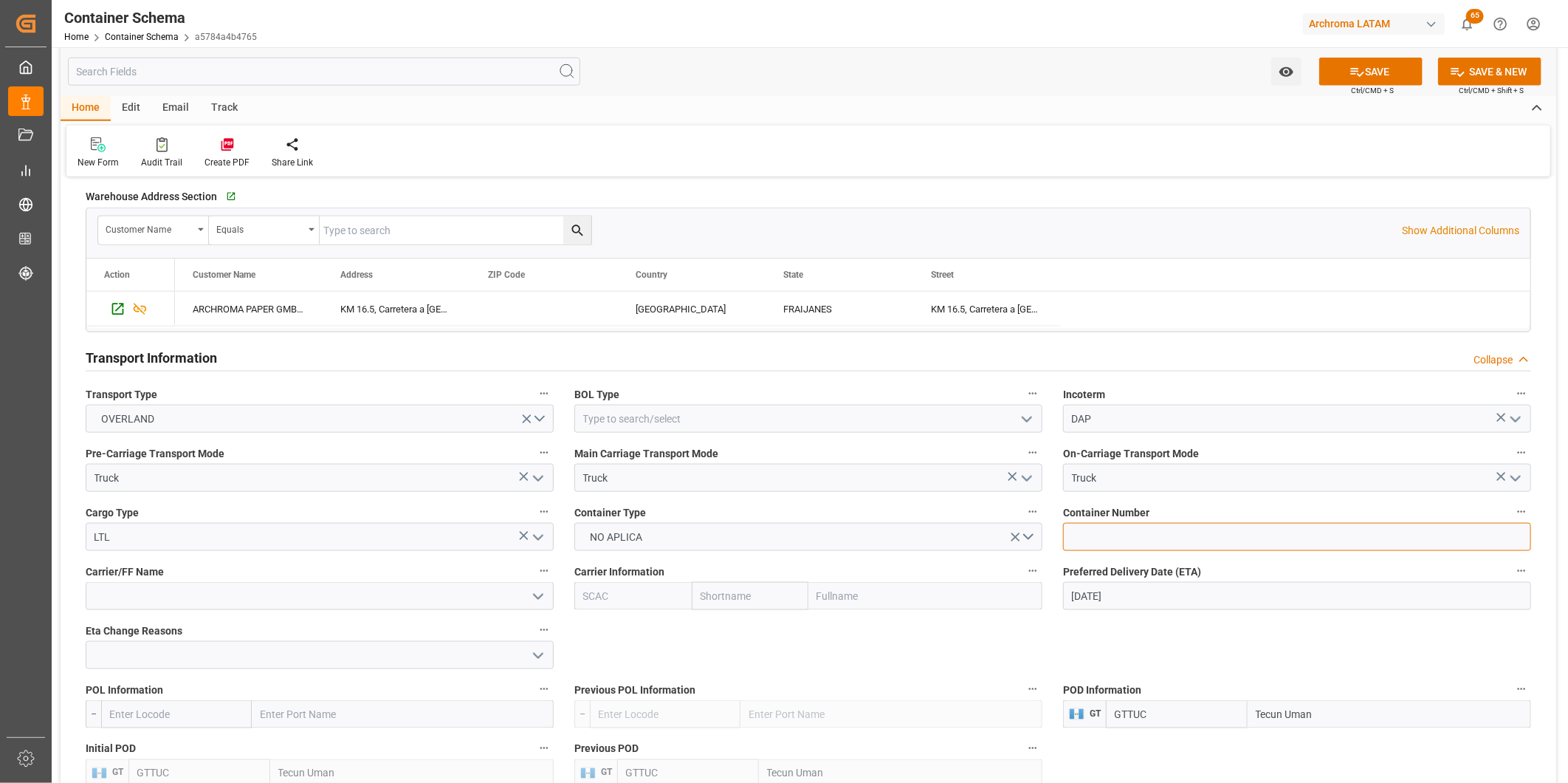
click at [1169, 538] on input at bounding box center [1297, 536] width 468 height 28
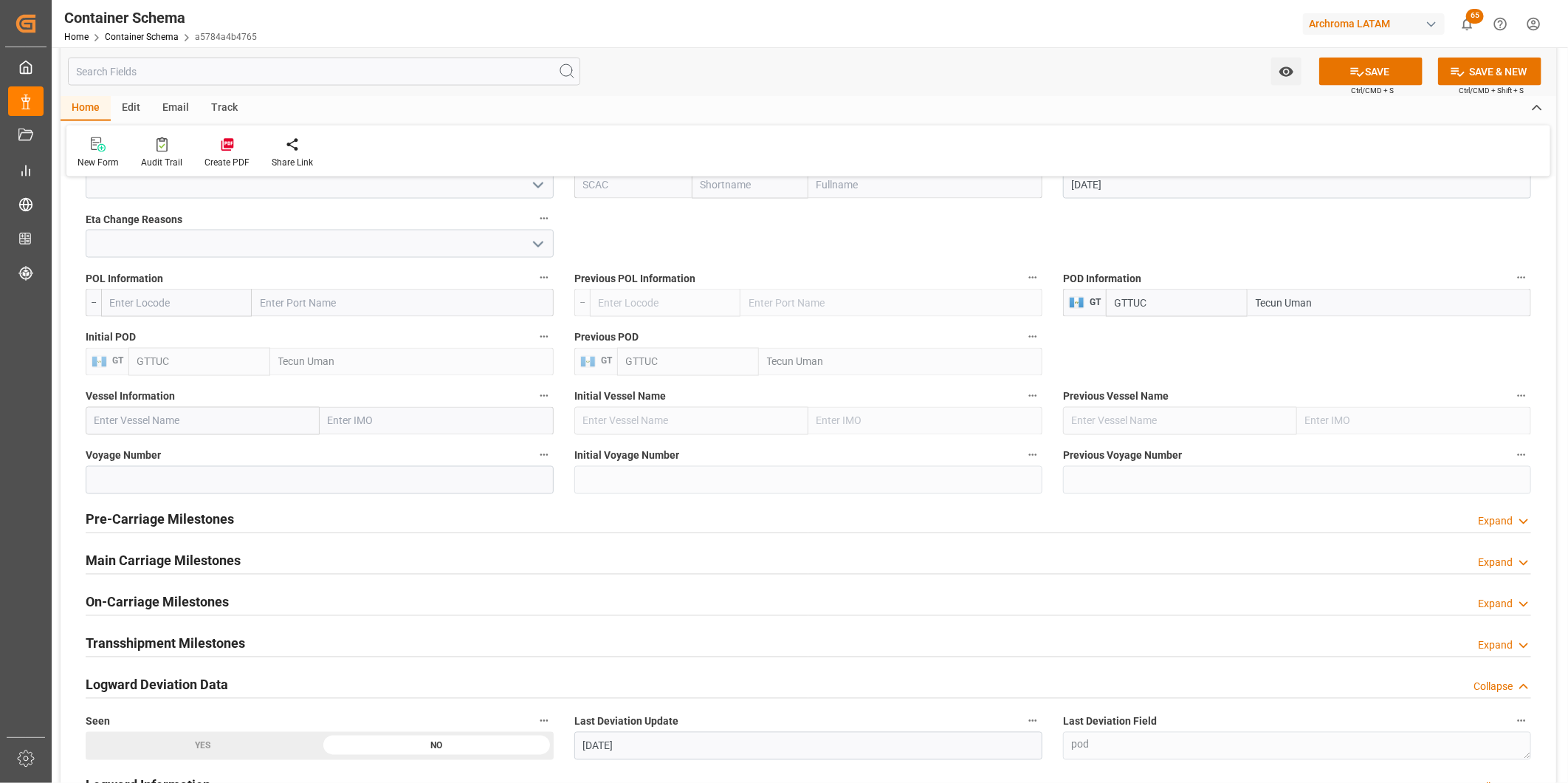
scroll to position [1477, 0]
type input "C-106 BMC"
click at [207, 566] on h2 "Main Carriage Milestones" at bounding box center [163, 561] width 155 height 20
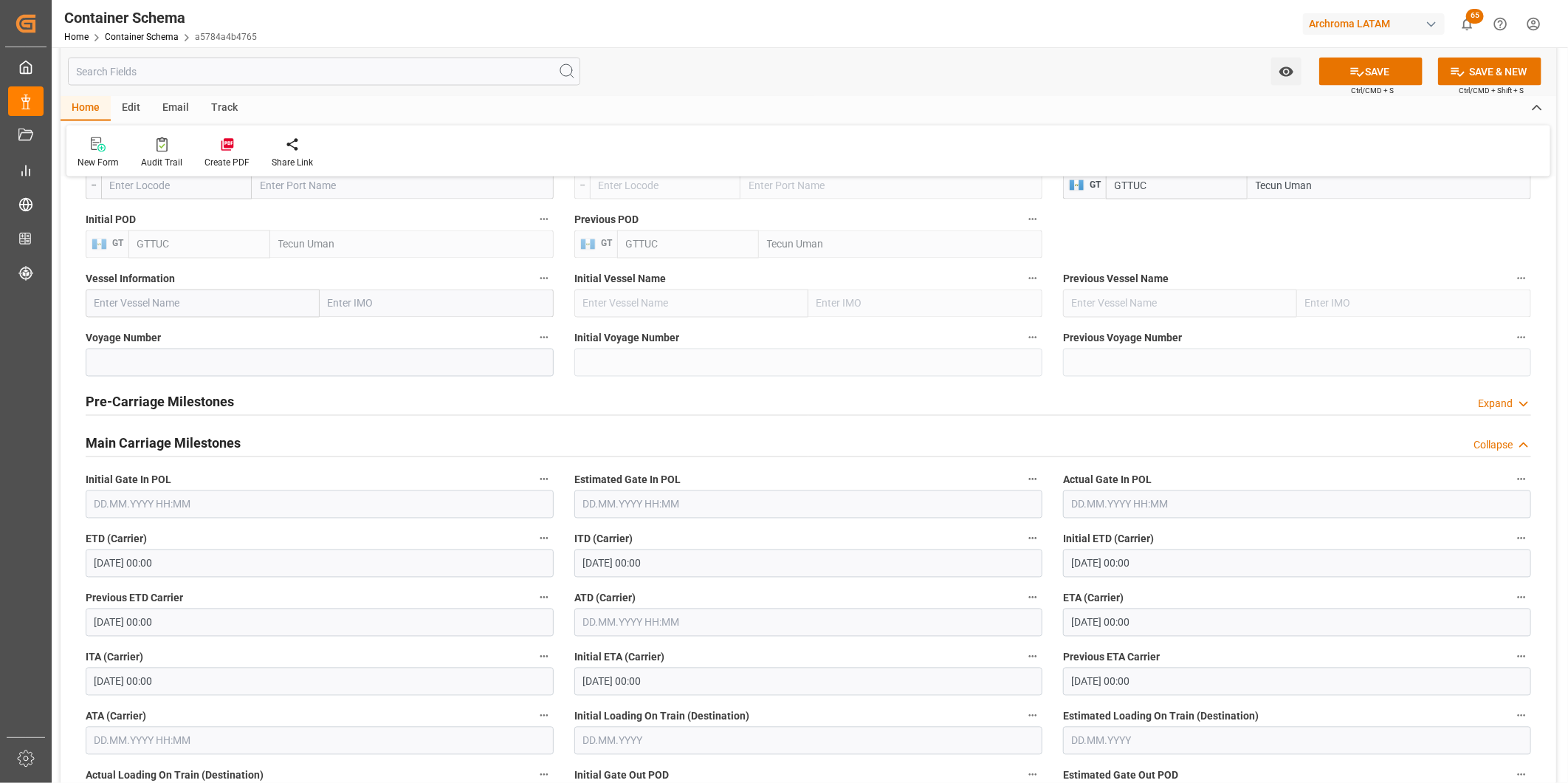
scroll to position [1641, 0]
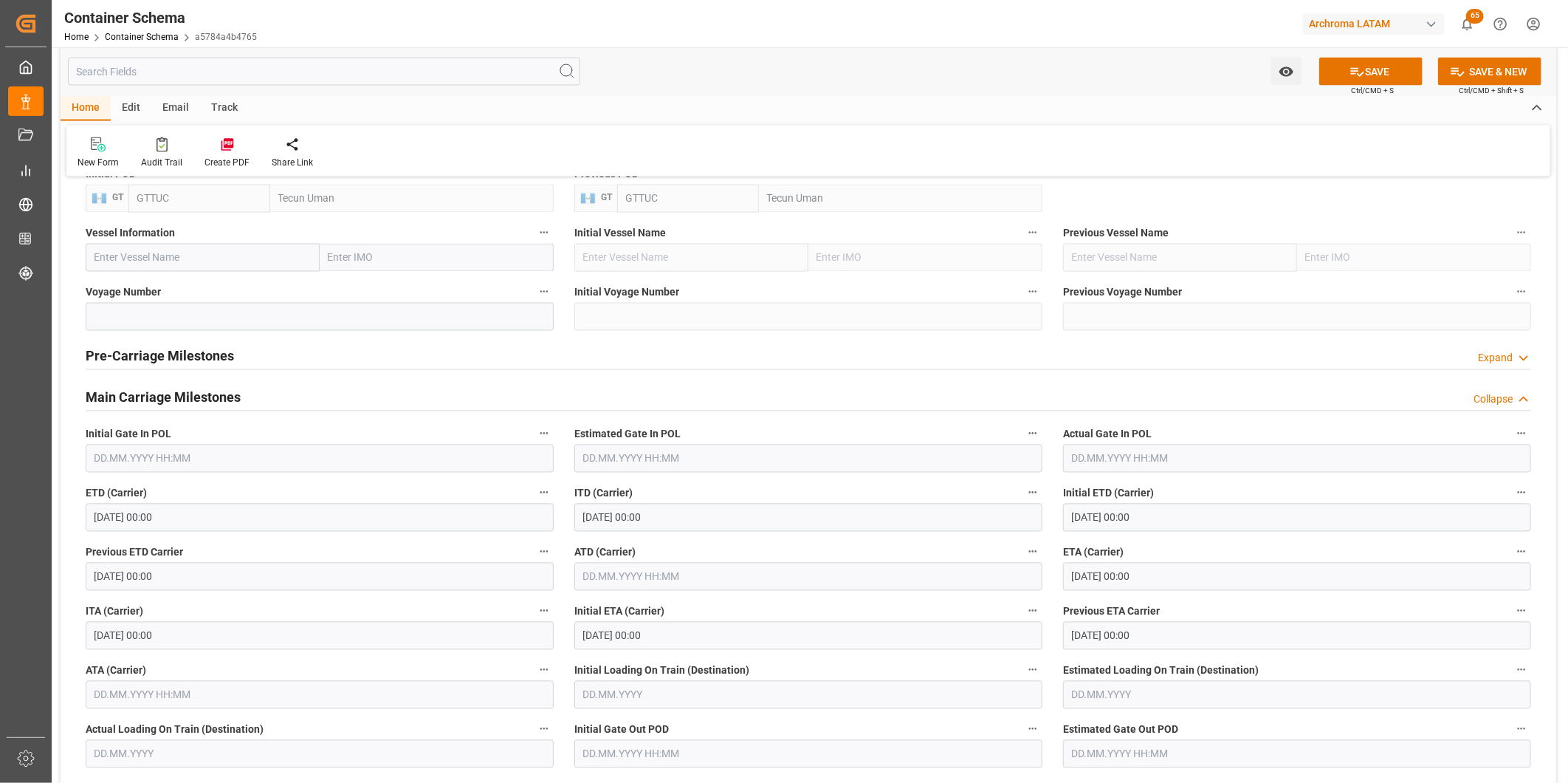
click at [125, 696] on input "text" at bounding box center [319, 694] width 468 height 28
click at [134, 645] on span "30" at bounding box center [133, 649] width 10 height 11
type input "30.09.2025 00:00"
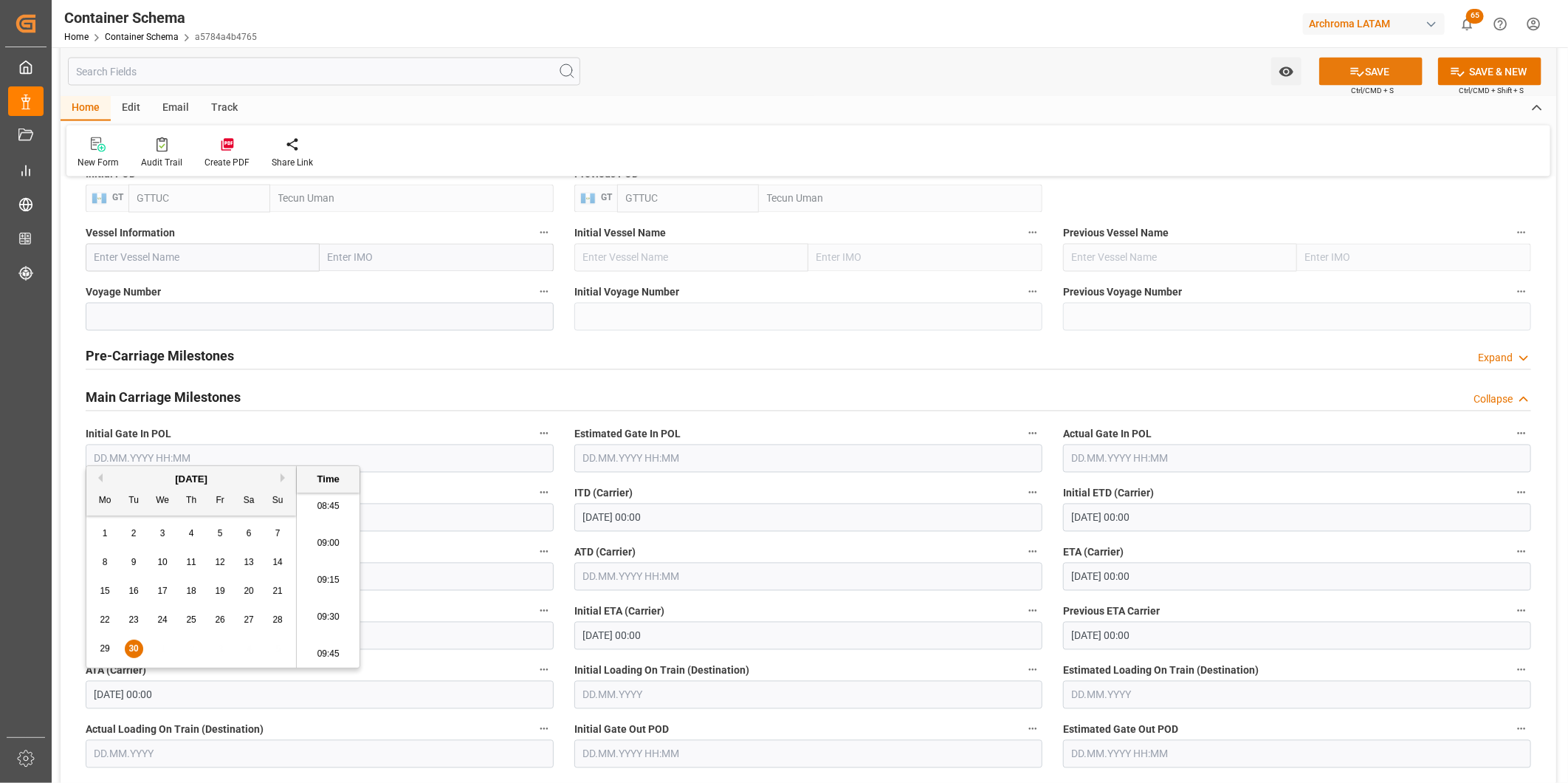
click at [1359, 75] on icon at bounding box center [1358, 73] width 14 height 9
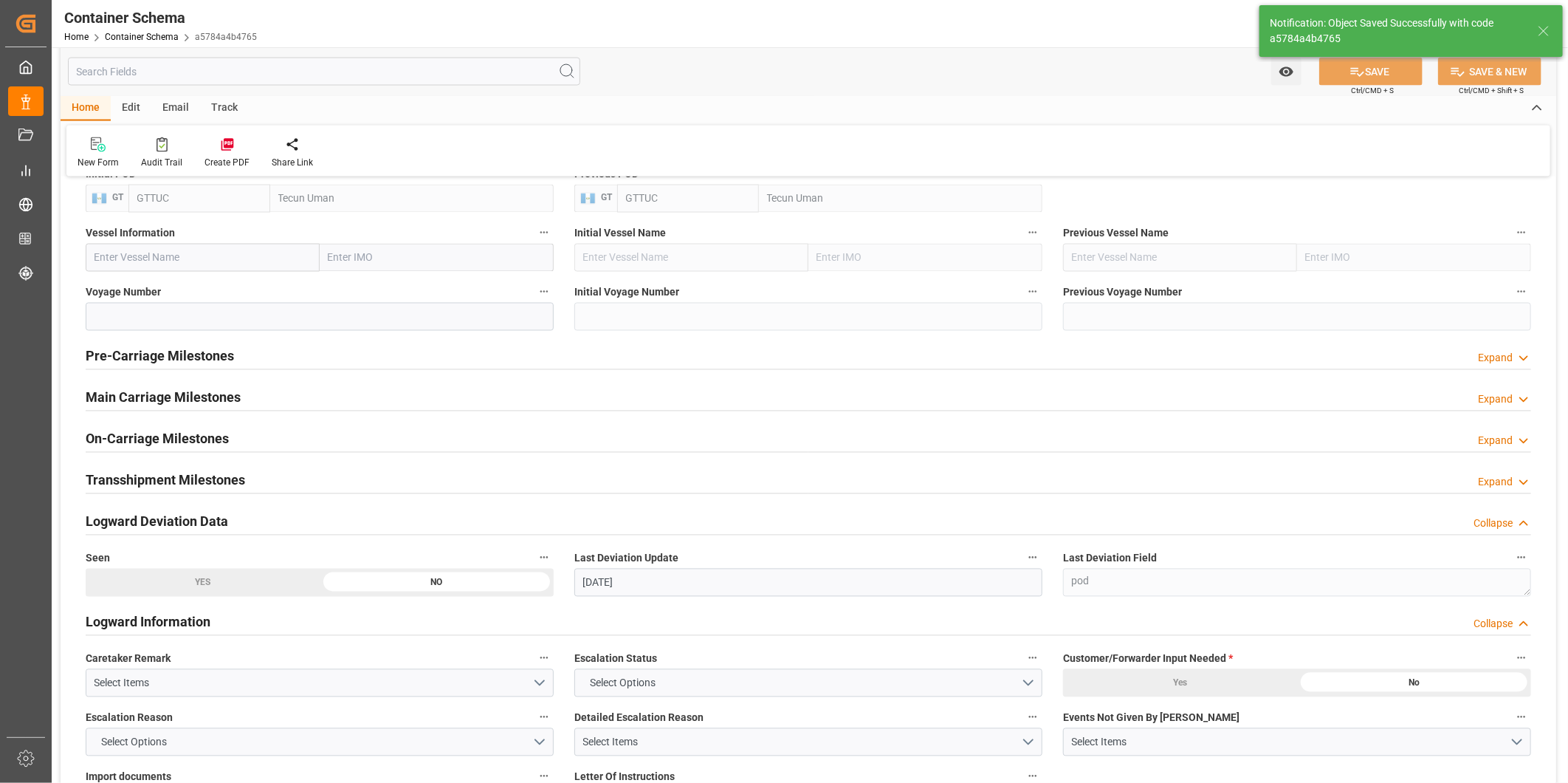
type input "30.09.2025 14:15"
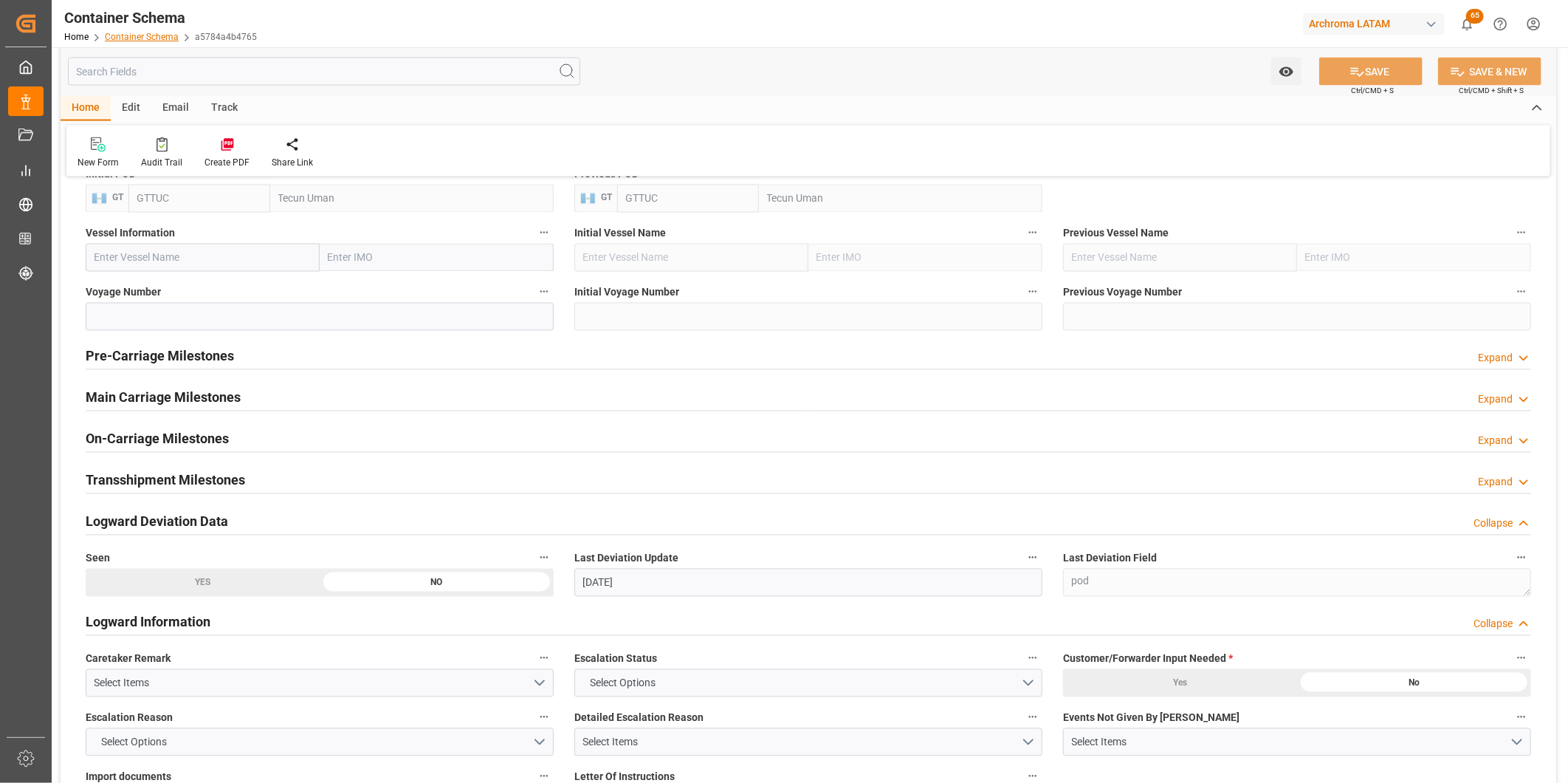
click at [149, 39] on link "Container Schema" at bounding box center [141, 37] width 74 height 11
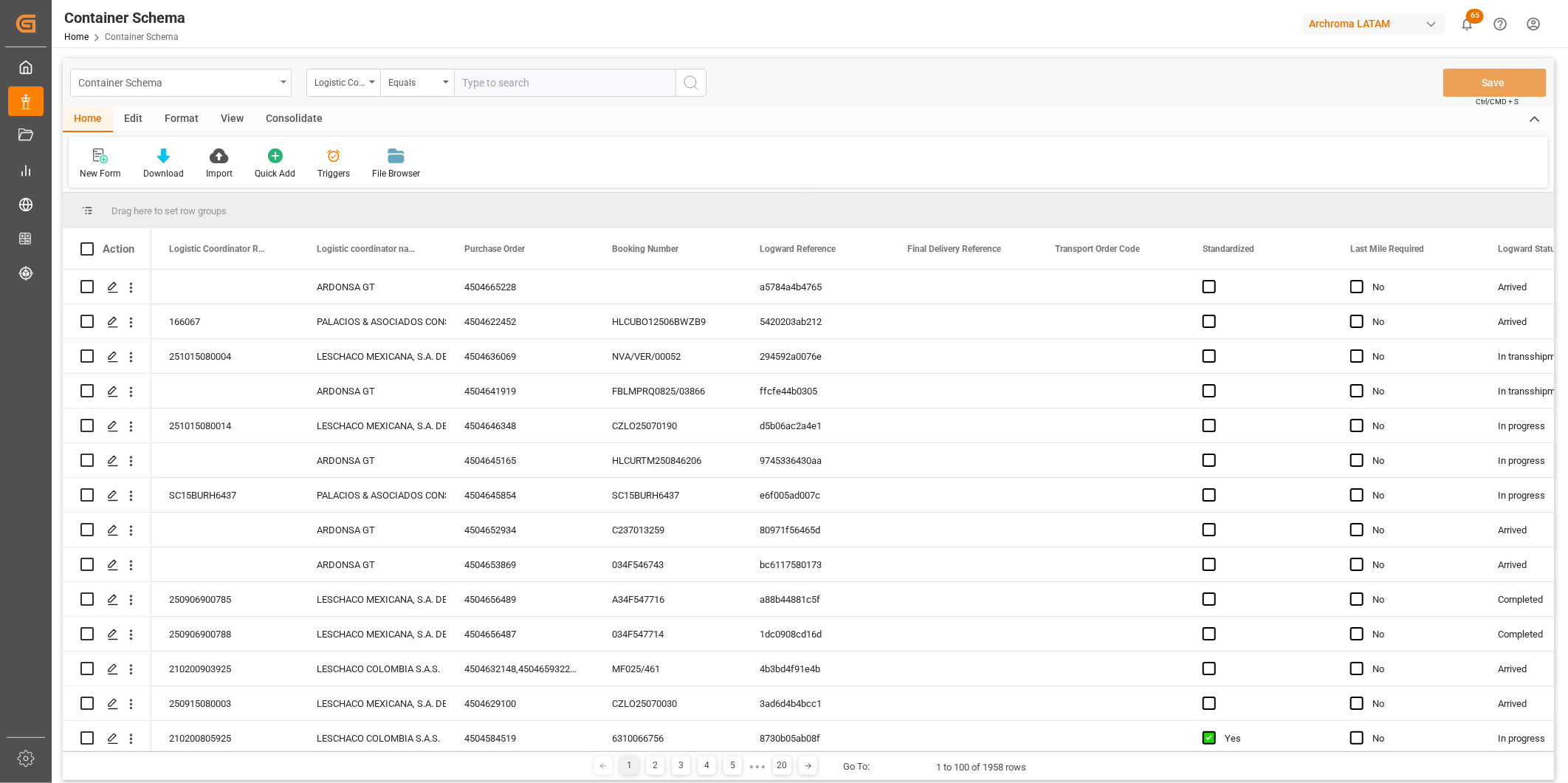
click at [281, 84] on div "Container Schema" at bounding box center [181, 83] width 222 height 28
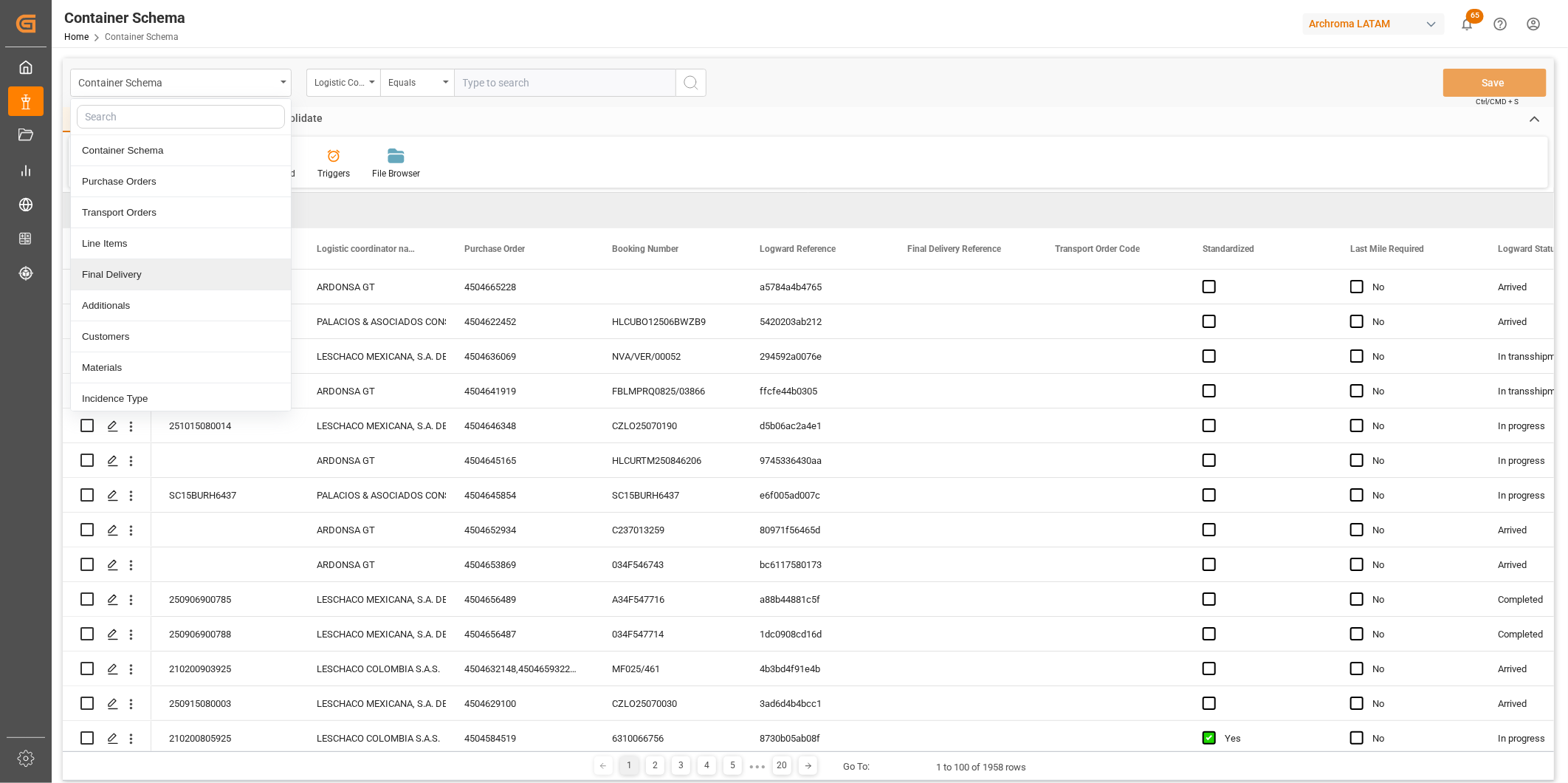
click at [144, 267] on div "Final Delivery" at bounding box center [181, 275] width 220 height 31
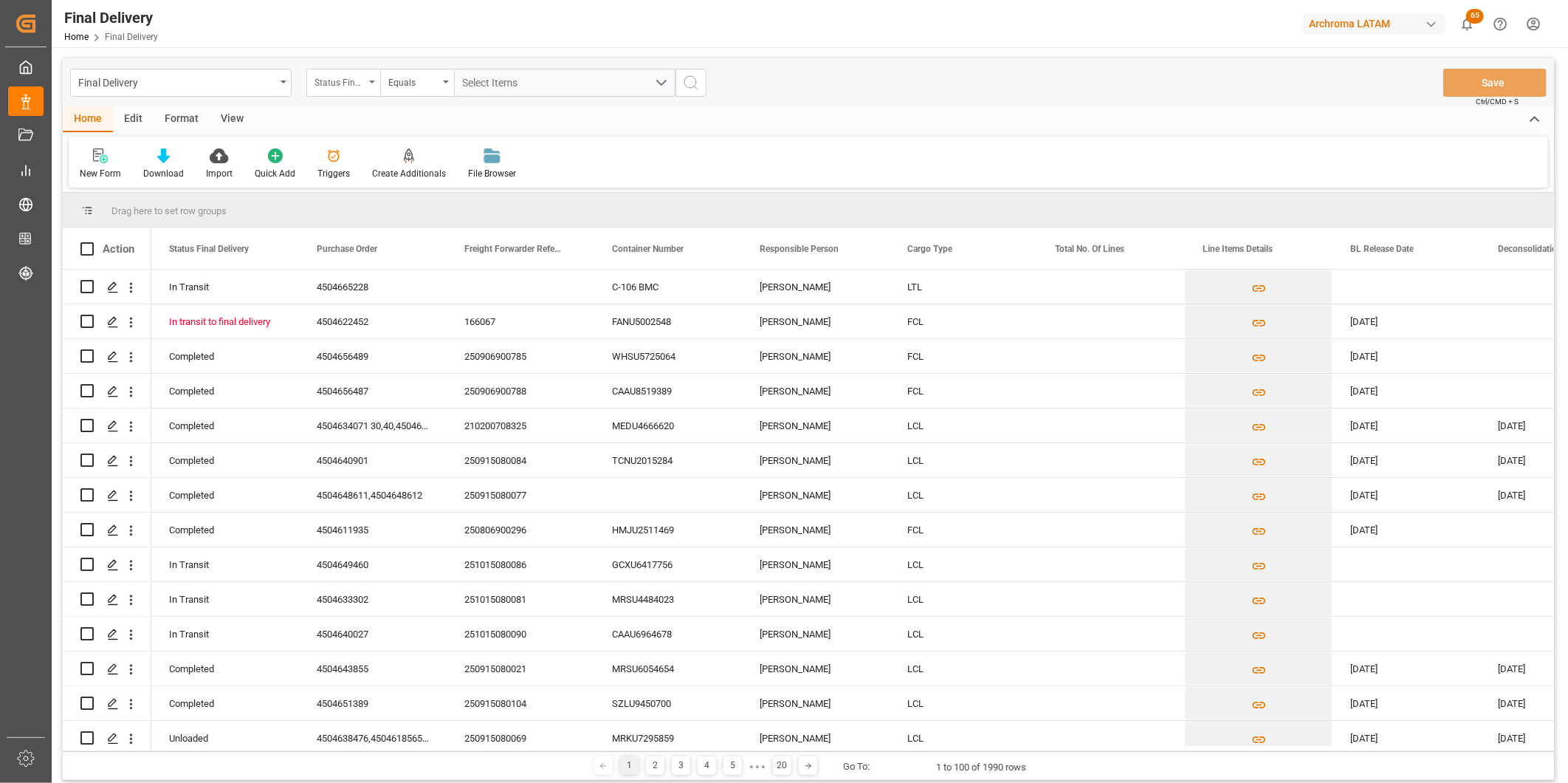
click at [362, 86] on div "Status Final Delivery" at bounding box center [340, 80] width 50 height 17
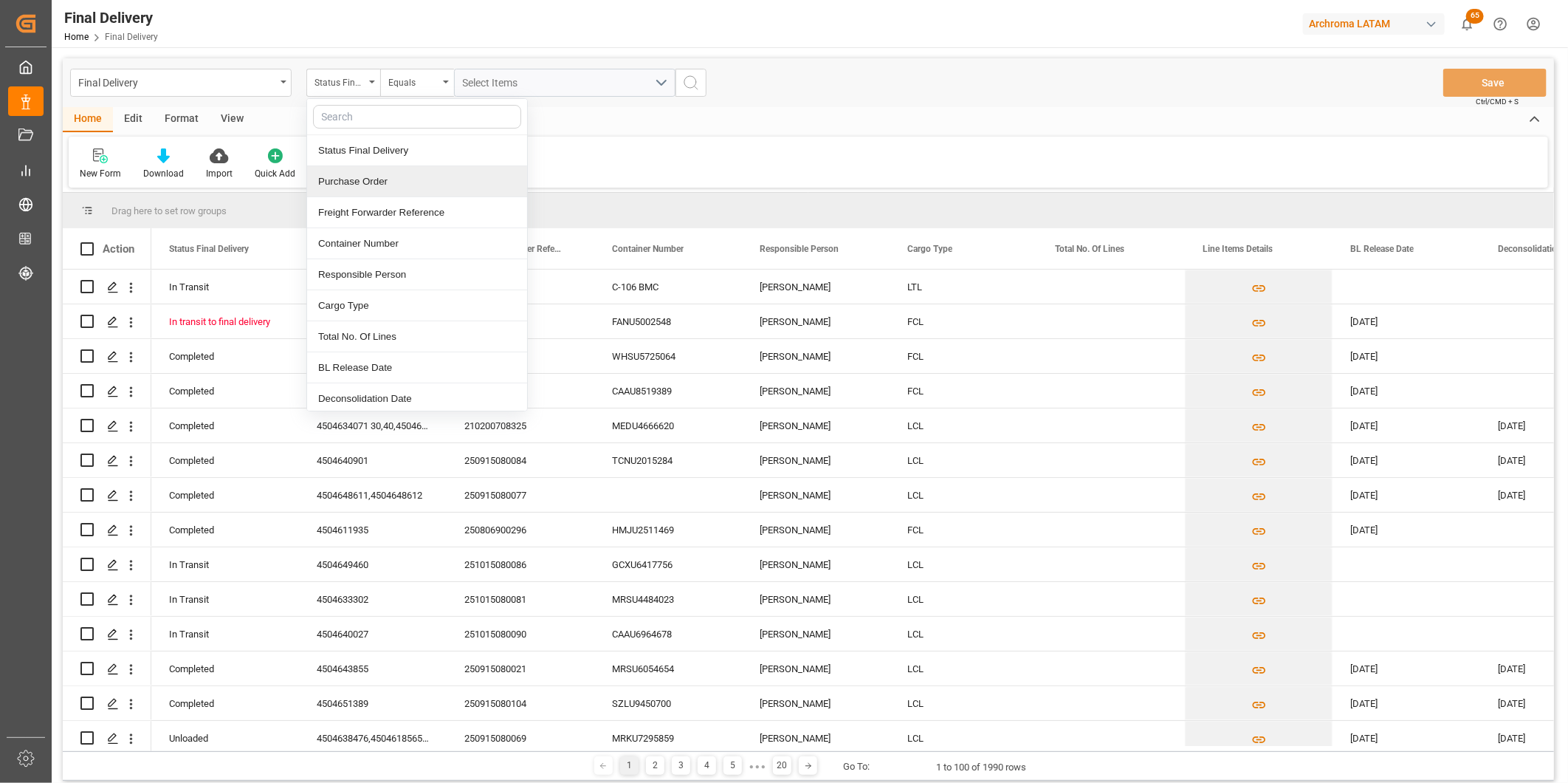
click at [366, 181] on div "Purchase Order" at bounding box center [417, 181] width 220 height 31
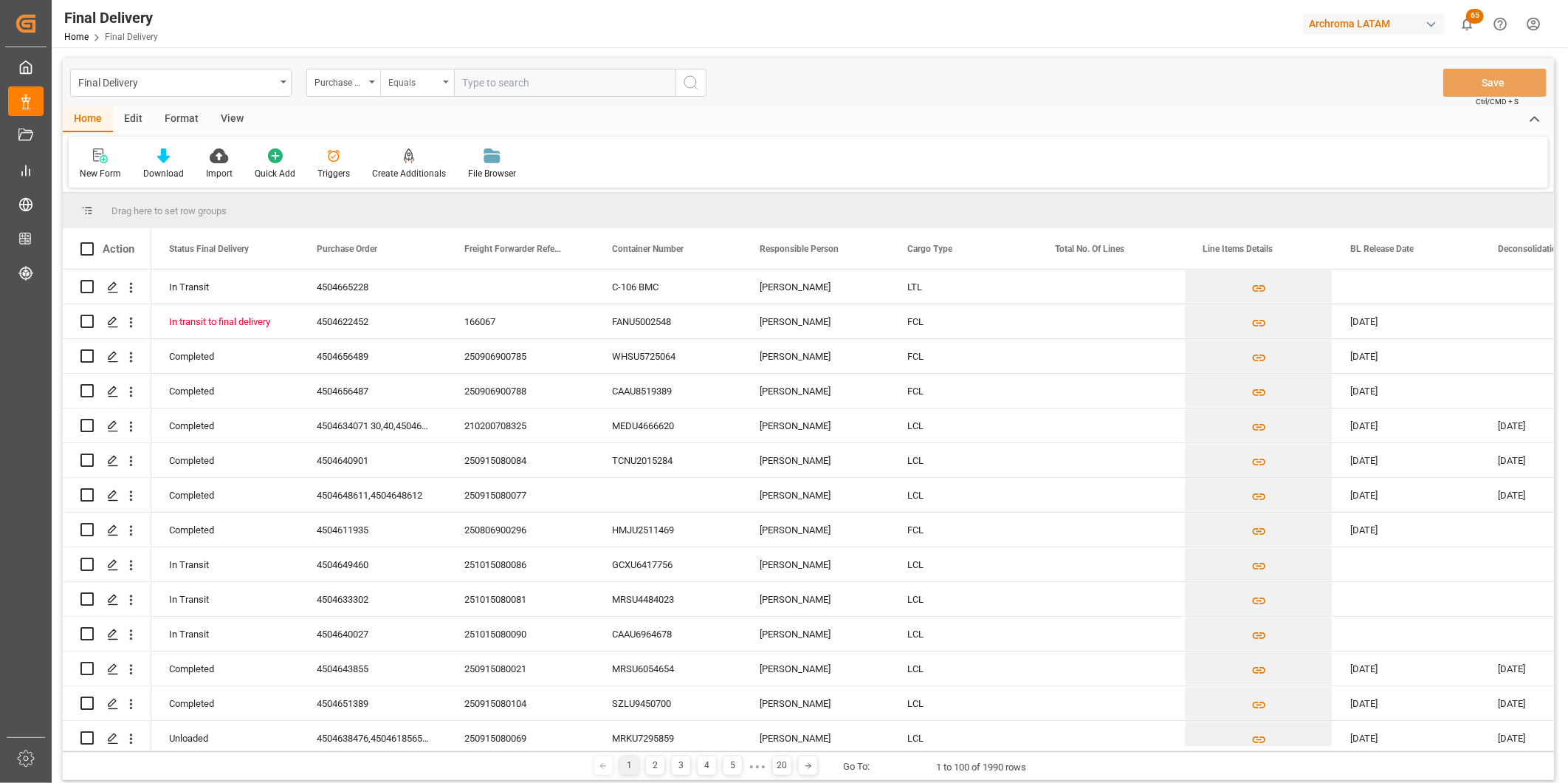
click at [419, 84] on div "Equals" at bounding box center [413, 80] width 50 height 17
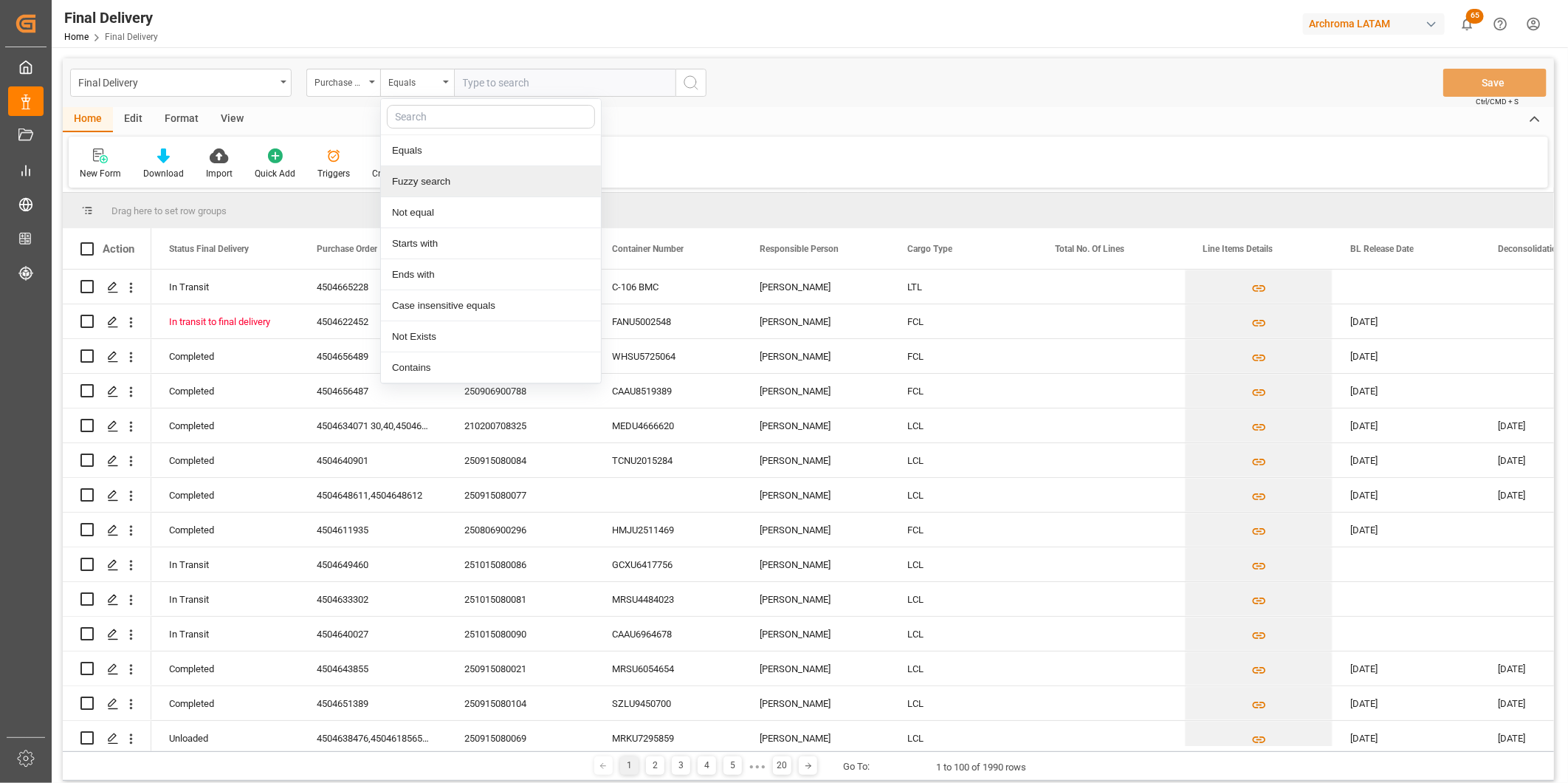
click at [441, 171] on div "Fuzzy search" at bounding box center [491, 181] width 220 height 31
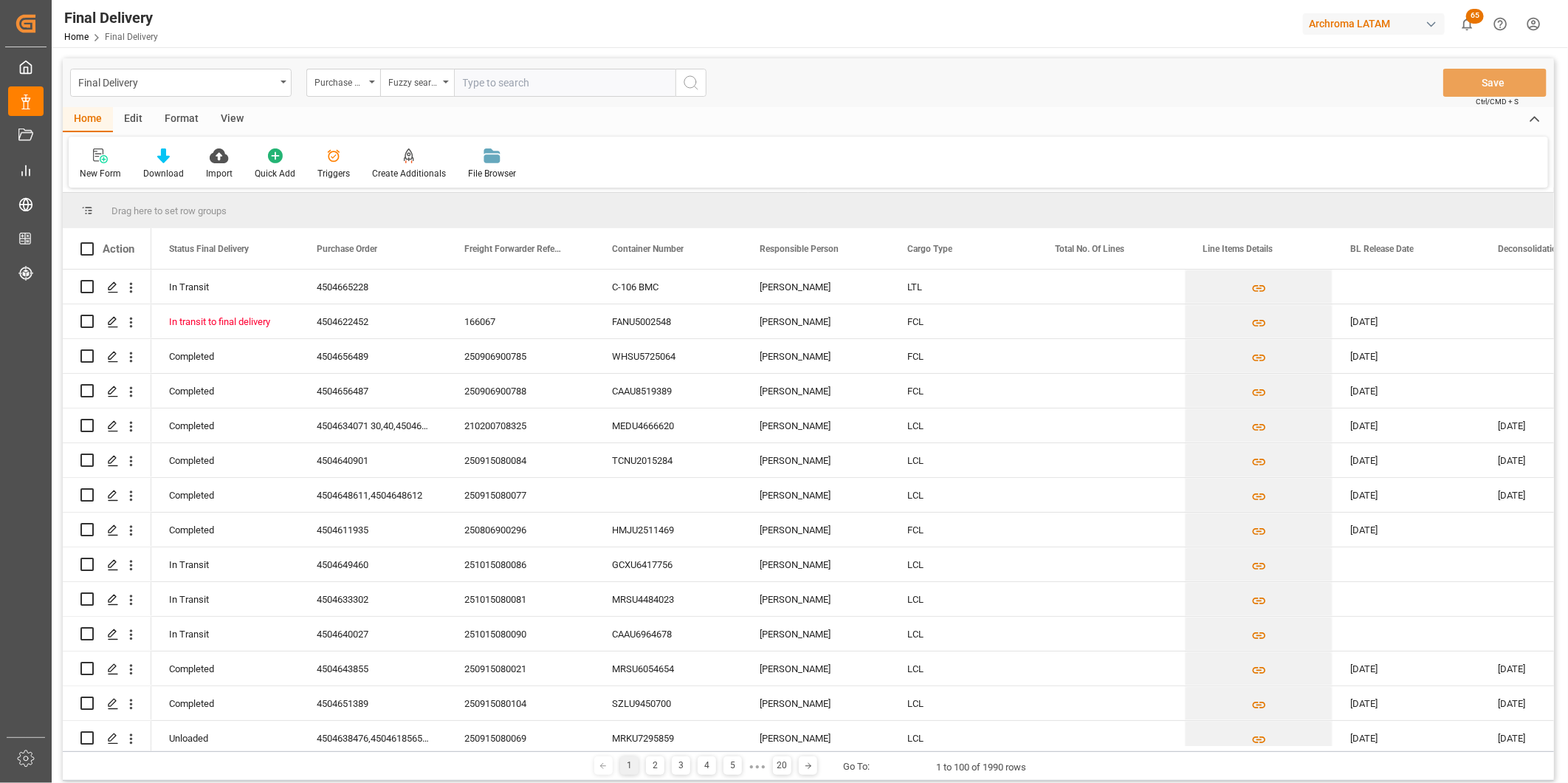
paste input "4504665228"
type input "4504665228"
click at [687, 79] on icon "search button" at bounding box center [690, 82] width 17 height 17
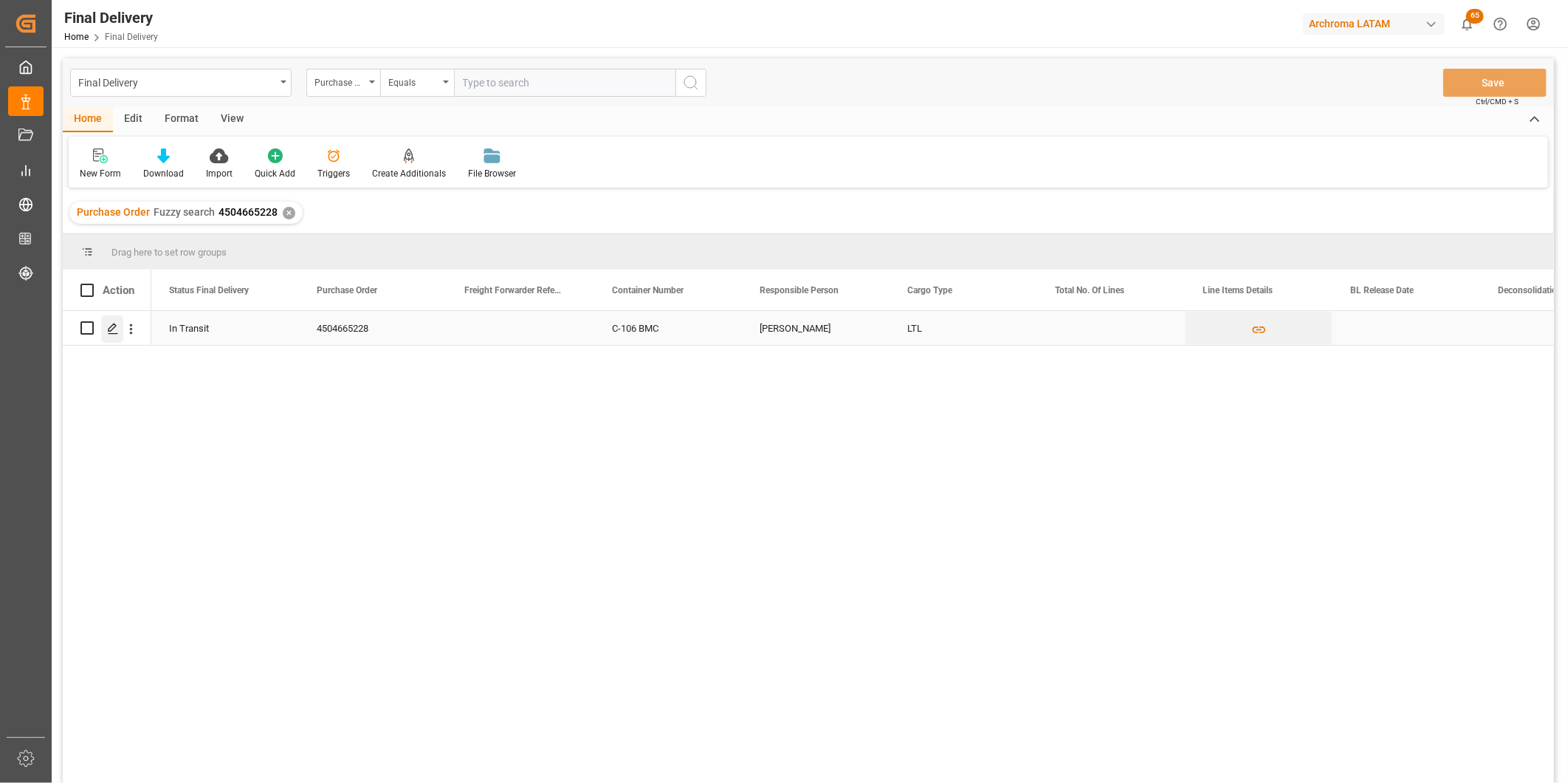
click at [115, 330] on icon "Press SPACE to select this row." at bounding box center [113, 329] width 12 height 12
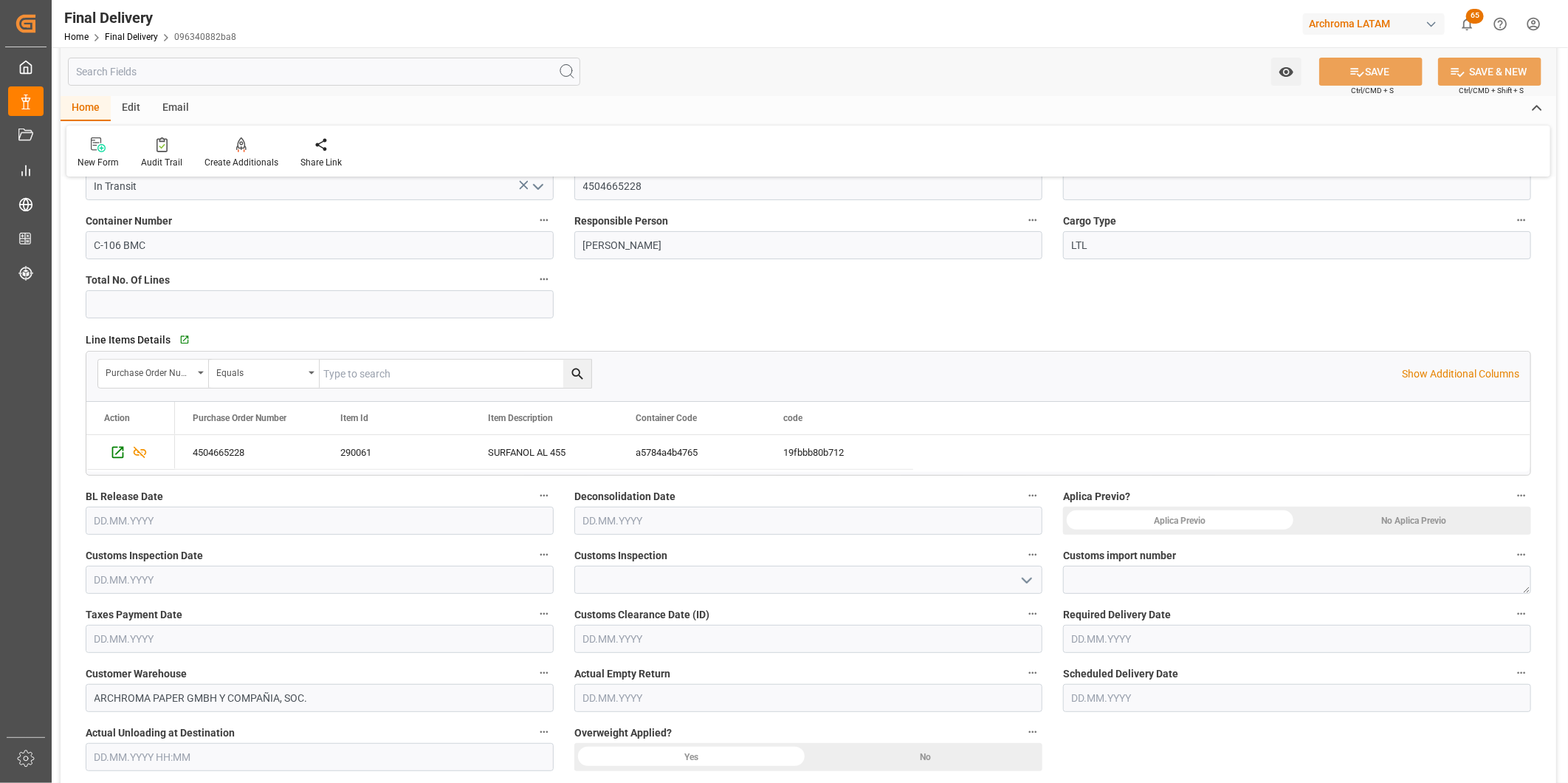
scroll to position [164, 0]
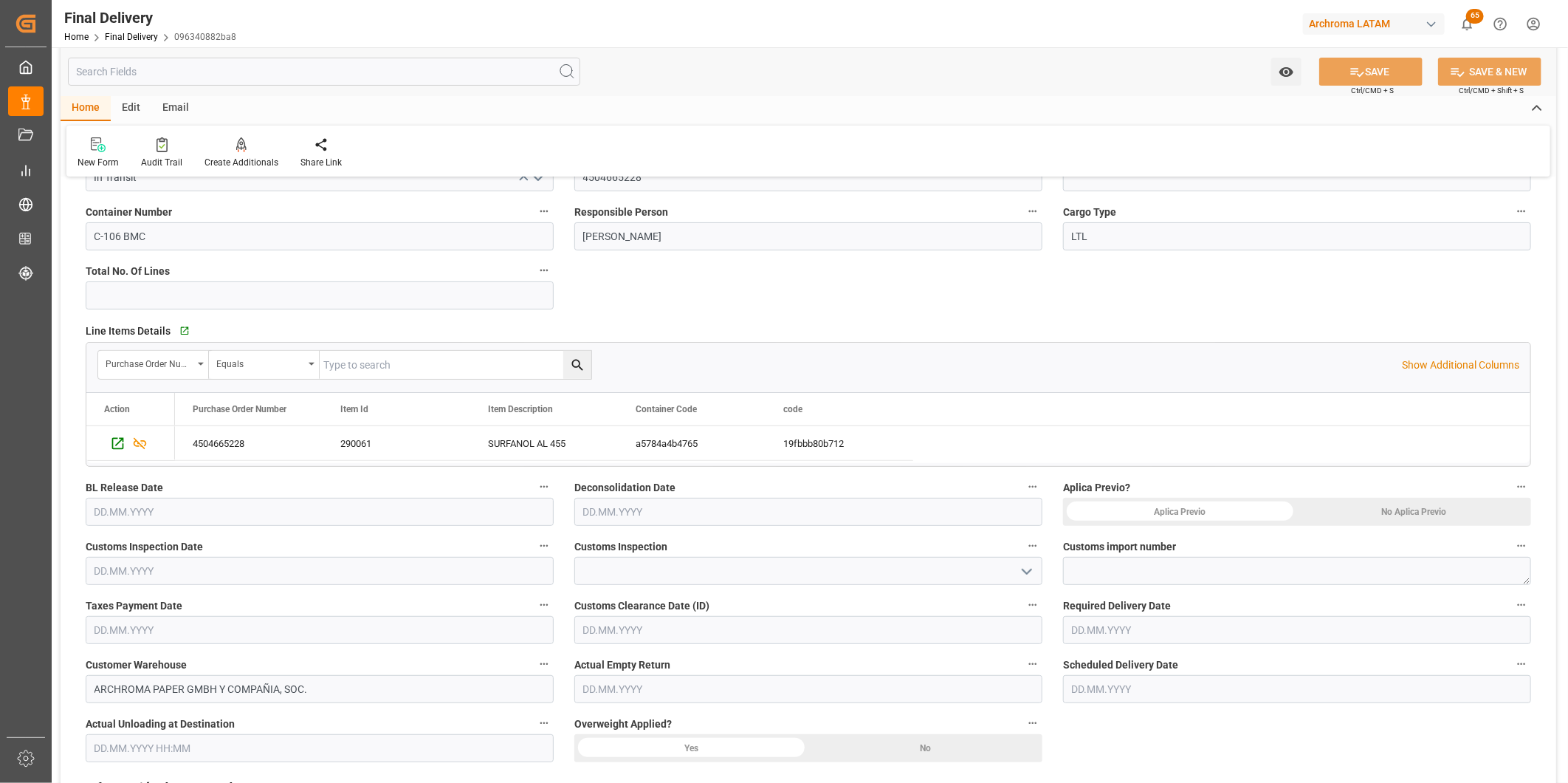
click at [1450, 517] on div "No Aplica Previo" at bounding box center [1414, 511] width 234 height 28
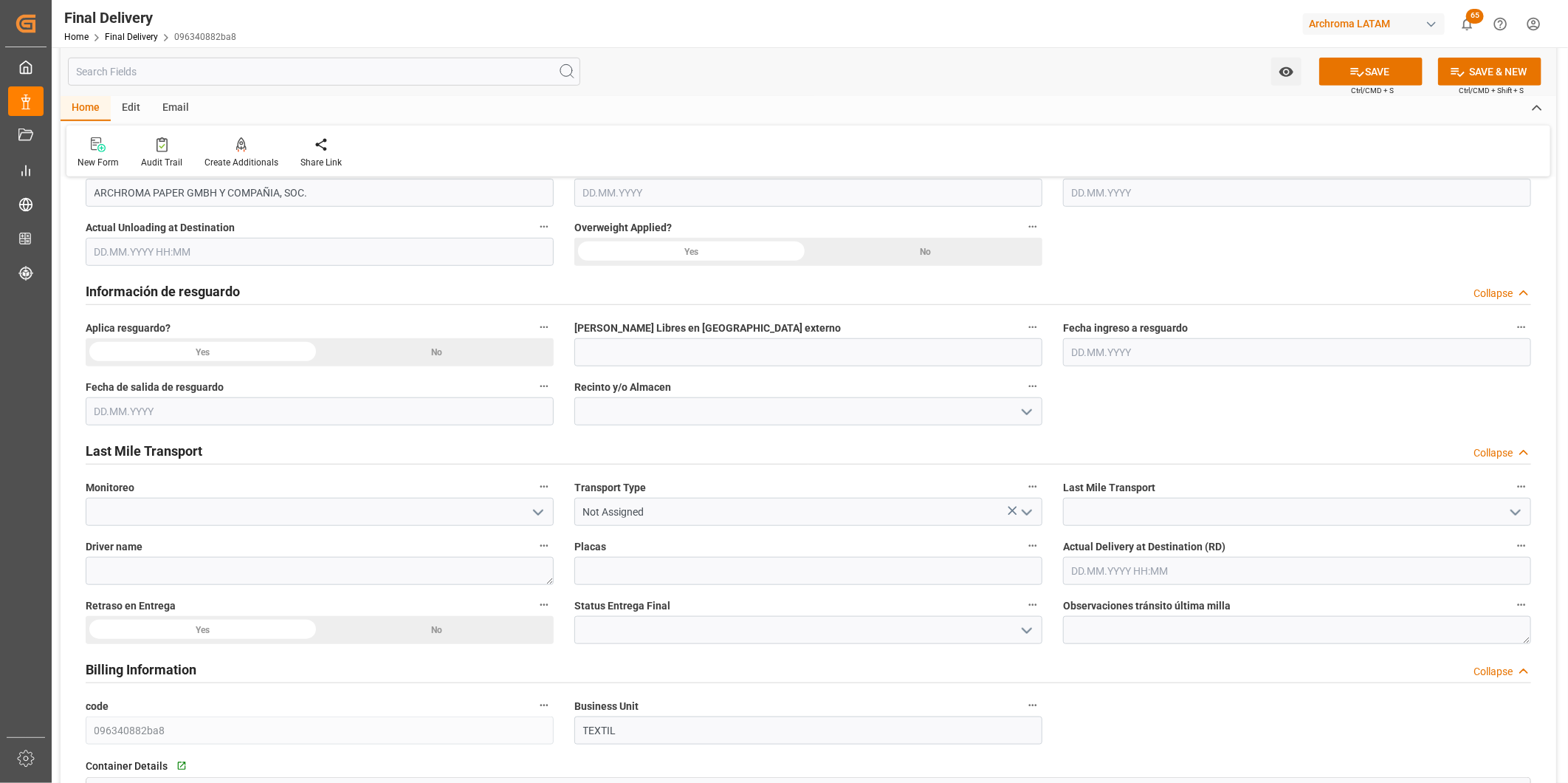
scroll to position [656, 0]
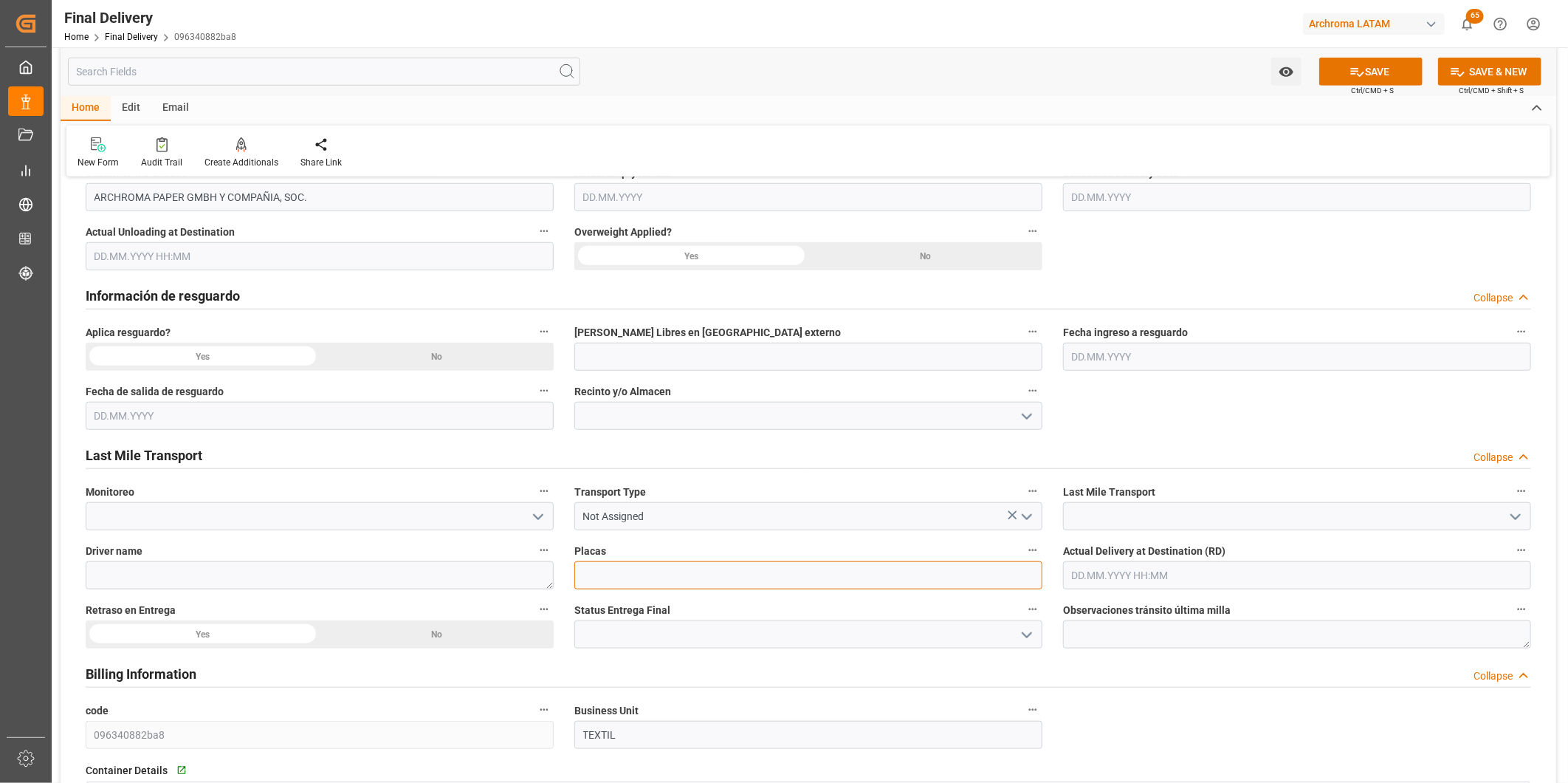
click at [727, 574] on input at bounding box center [808, 575] width 468 height 28
click at [1023, 520] on icon "open menu" at bounding box center [1026, 517] width 17 height 17
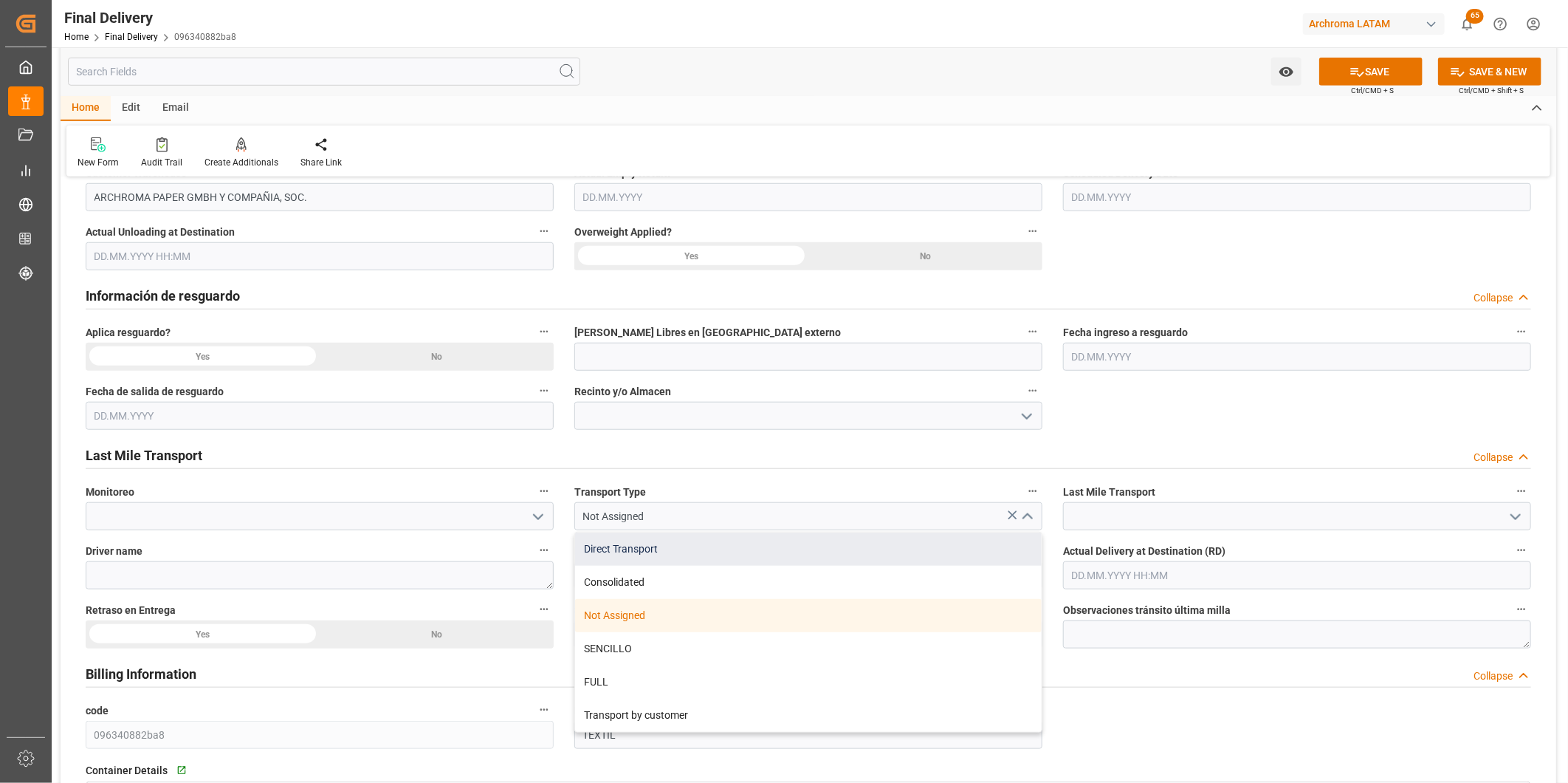
click at [762, 556] on div "Direct Transport" at bounding box center [808, 549] width 467 height 33
type input "Direct Transport"
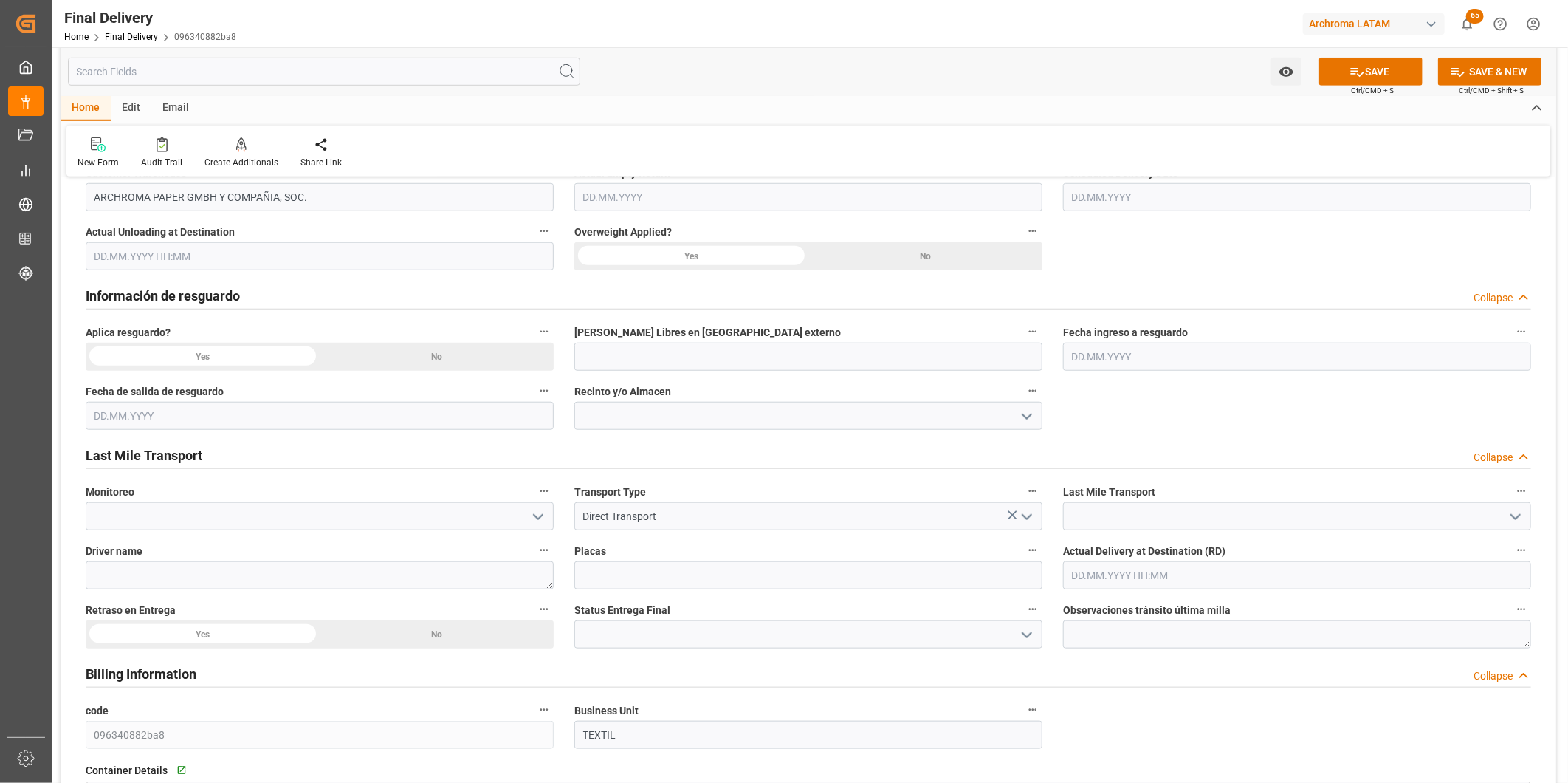
click at [1507, 517] on button "open menu" at bounding box center [1515, 517] width 22 height 23
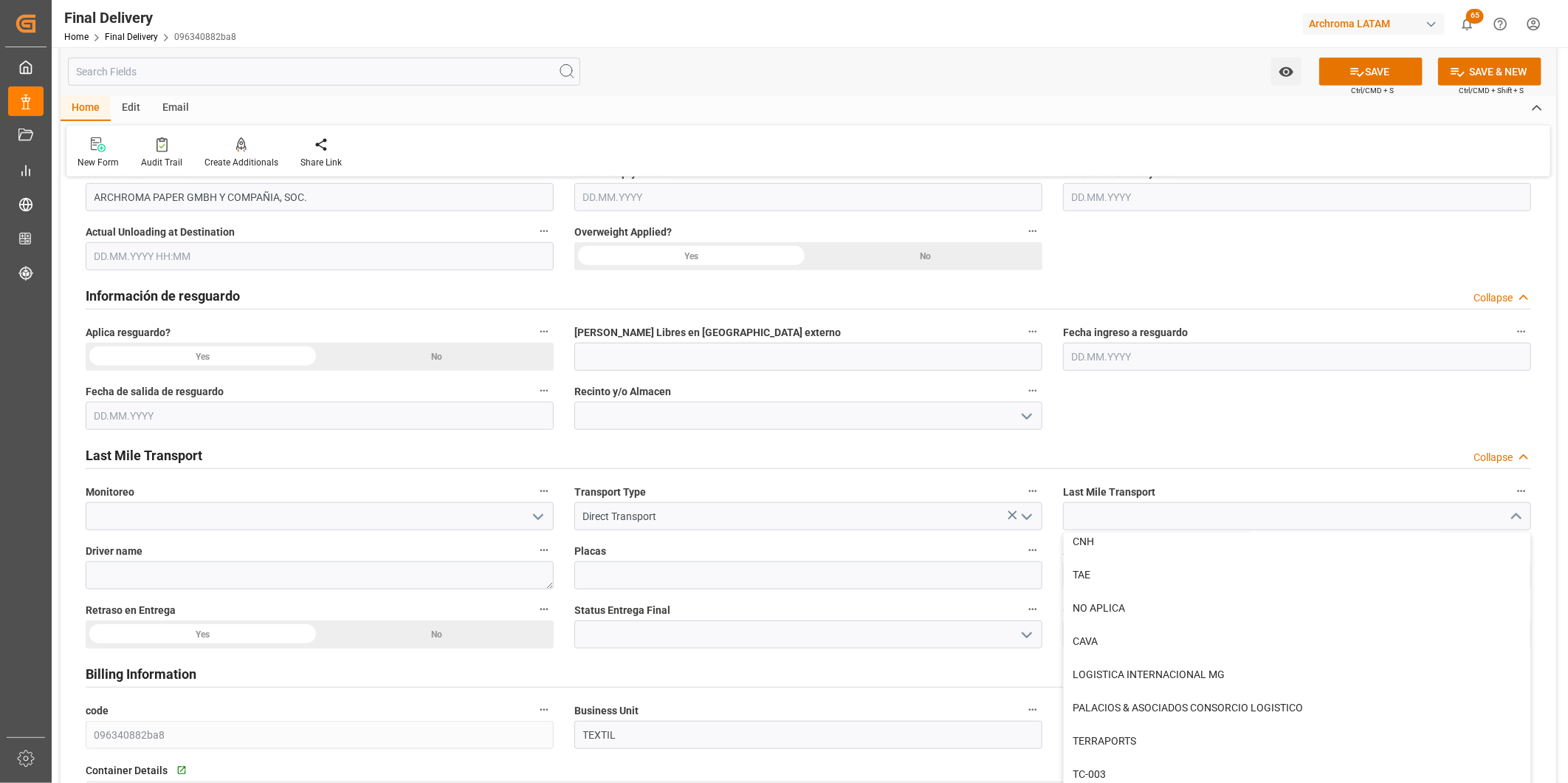
scroll to position [246, 0]
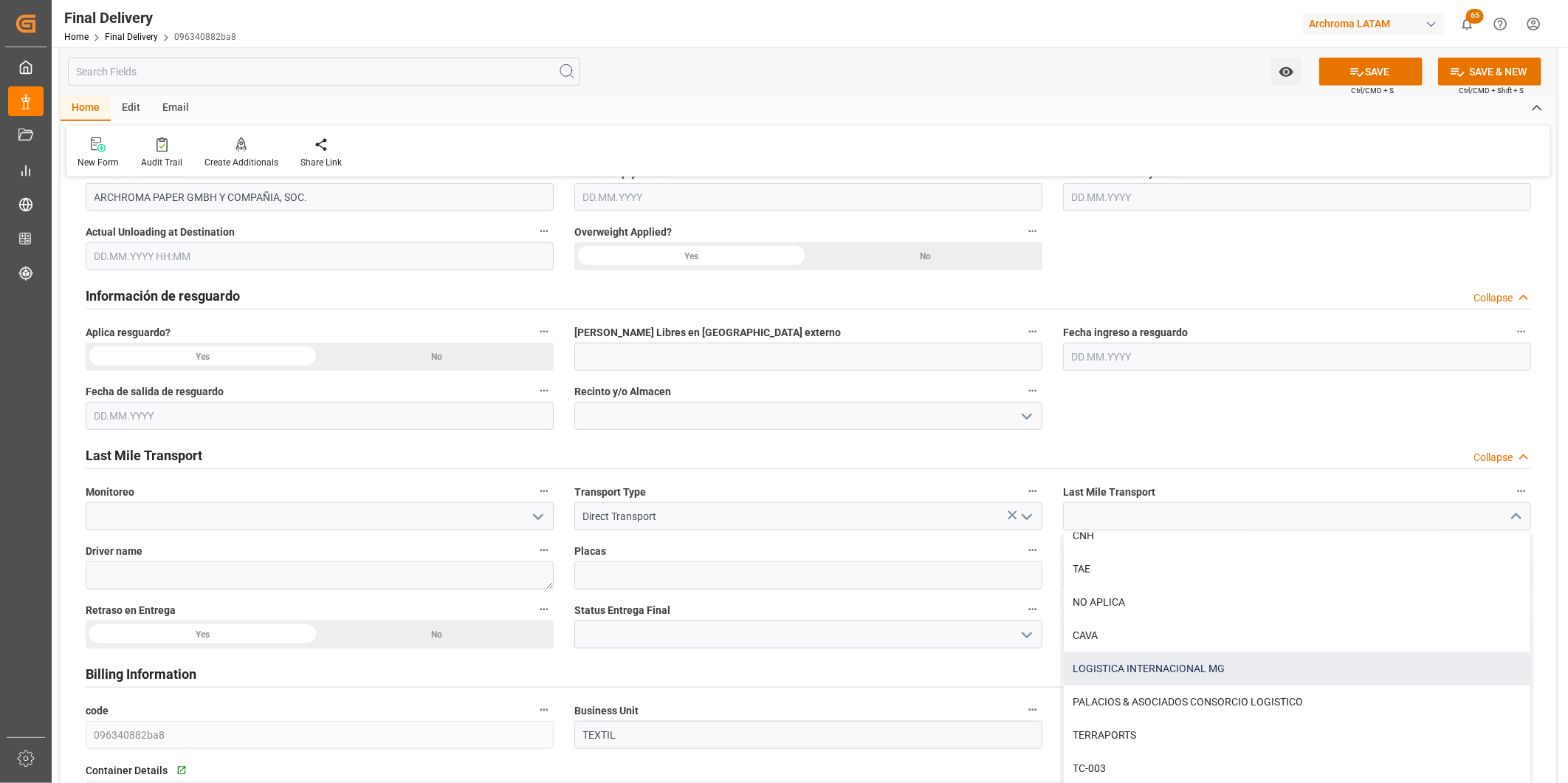
click at [1371, 676] on div "LOGISTICA INTERNACIONAL MG" at bounding box center [1297, 668] width 467 height 33
type input "LOGISTICA INTERNACIONAL MG"
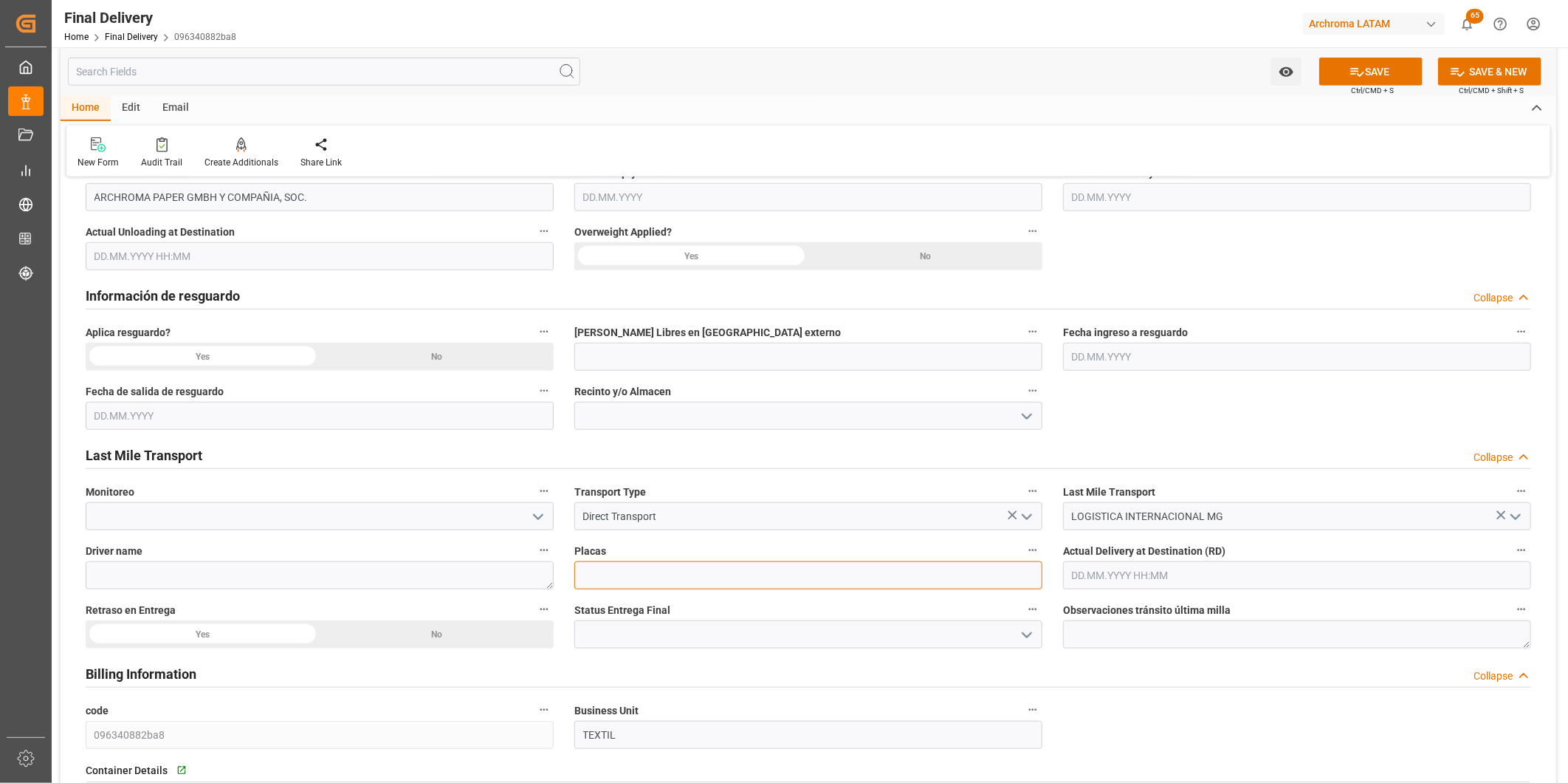
click at [734, 574] on input at bounding box center [808, 575] width 468 height 28
type input "C-106 BMC"
click at [248, 577] on textarea at bounding box center [319, 575] width 468 height 28
type textarea "LUIS ALBERTO REYNA"
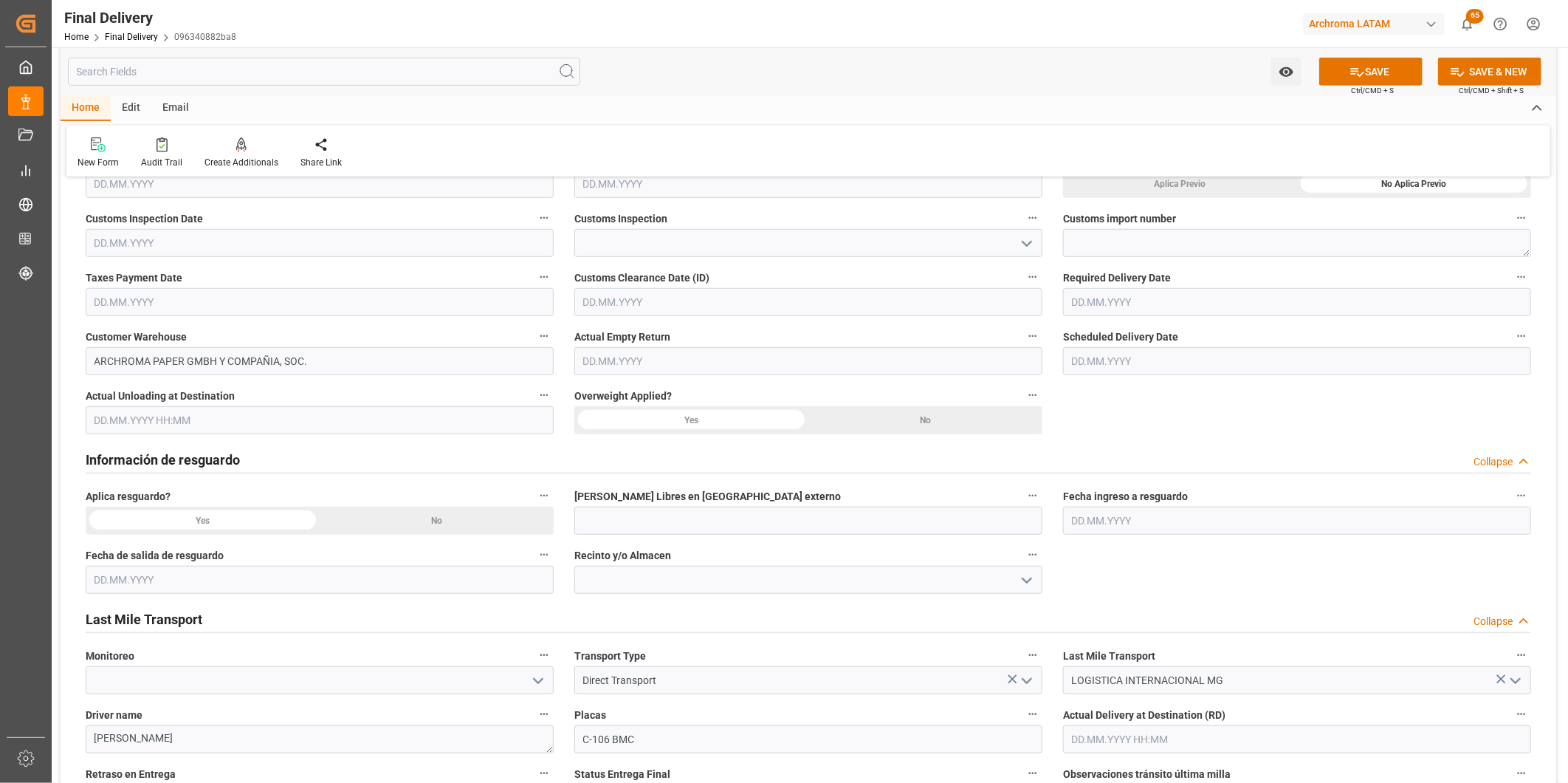
scroll to position [410, 0]
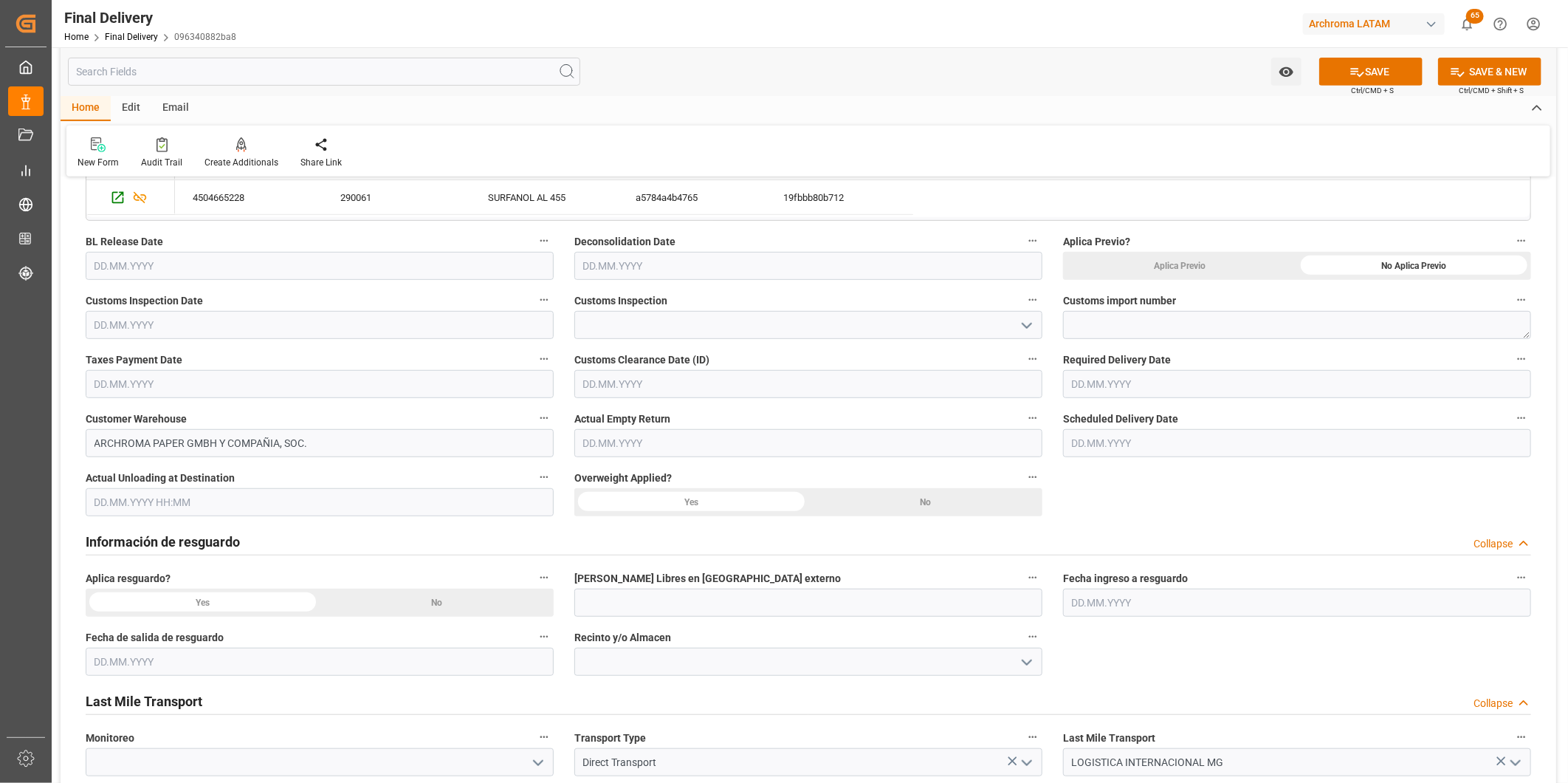
click at [973, 511] on div "No" at bounding box center [925, 502] width 234 height 28
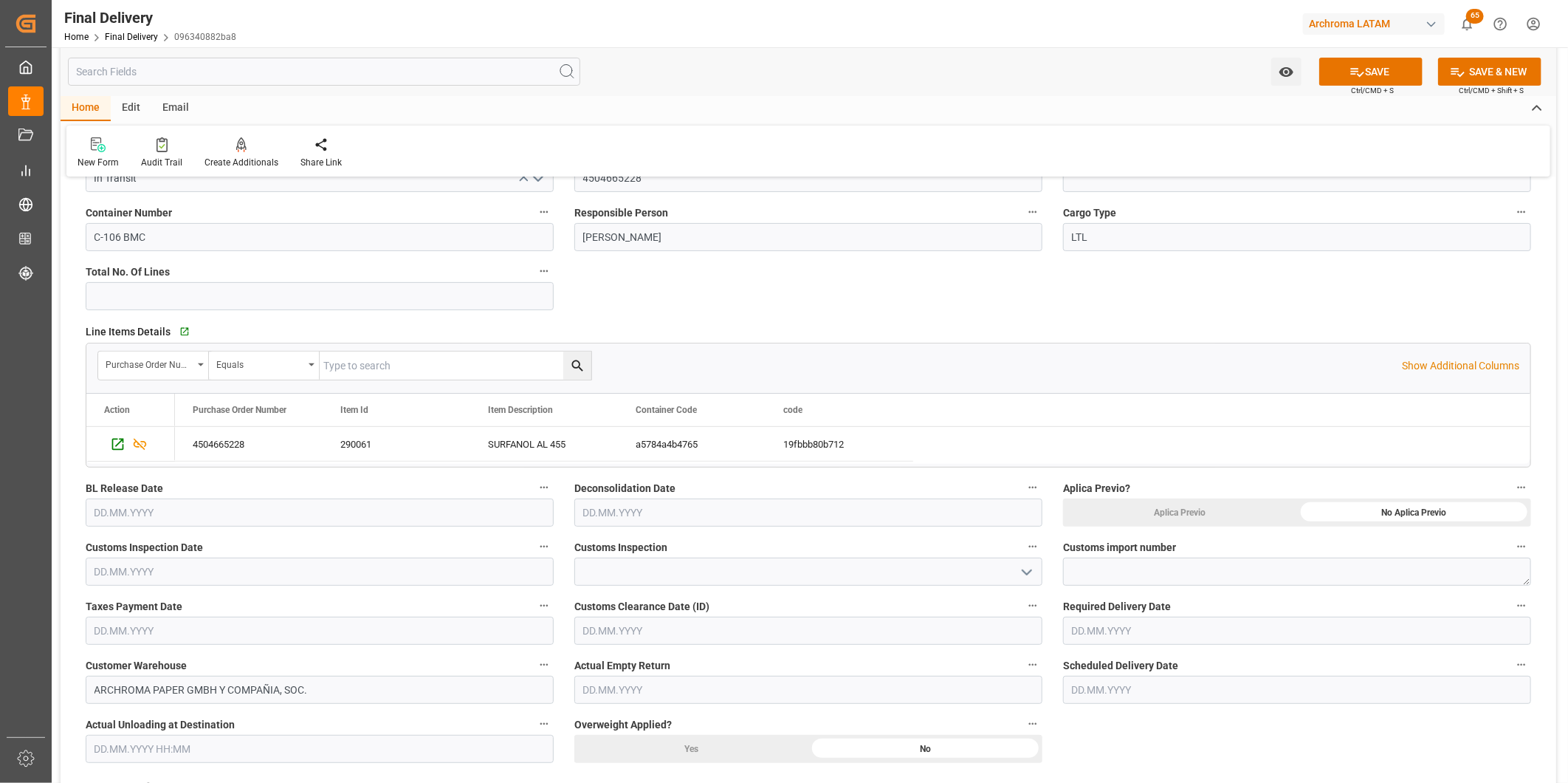
scroll to position [164, 0]
click at [1146, 630] on input "text" at bounding box center [1297, 630] width 468 height 28
click at [1263, 414] on button "Next Month" at bounding box center [1262, 413] width 9 height 9
click at [1145, 467] on div "1" at bounding box center [1140, 468] width 18 height 17
type input "01.10.2025"
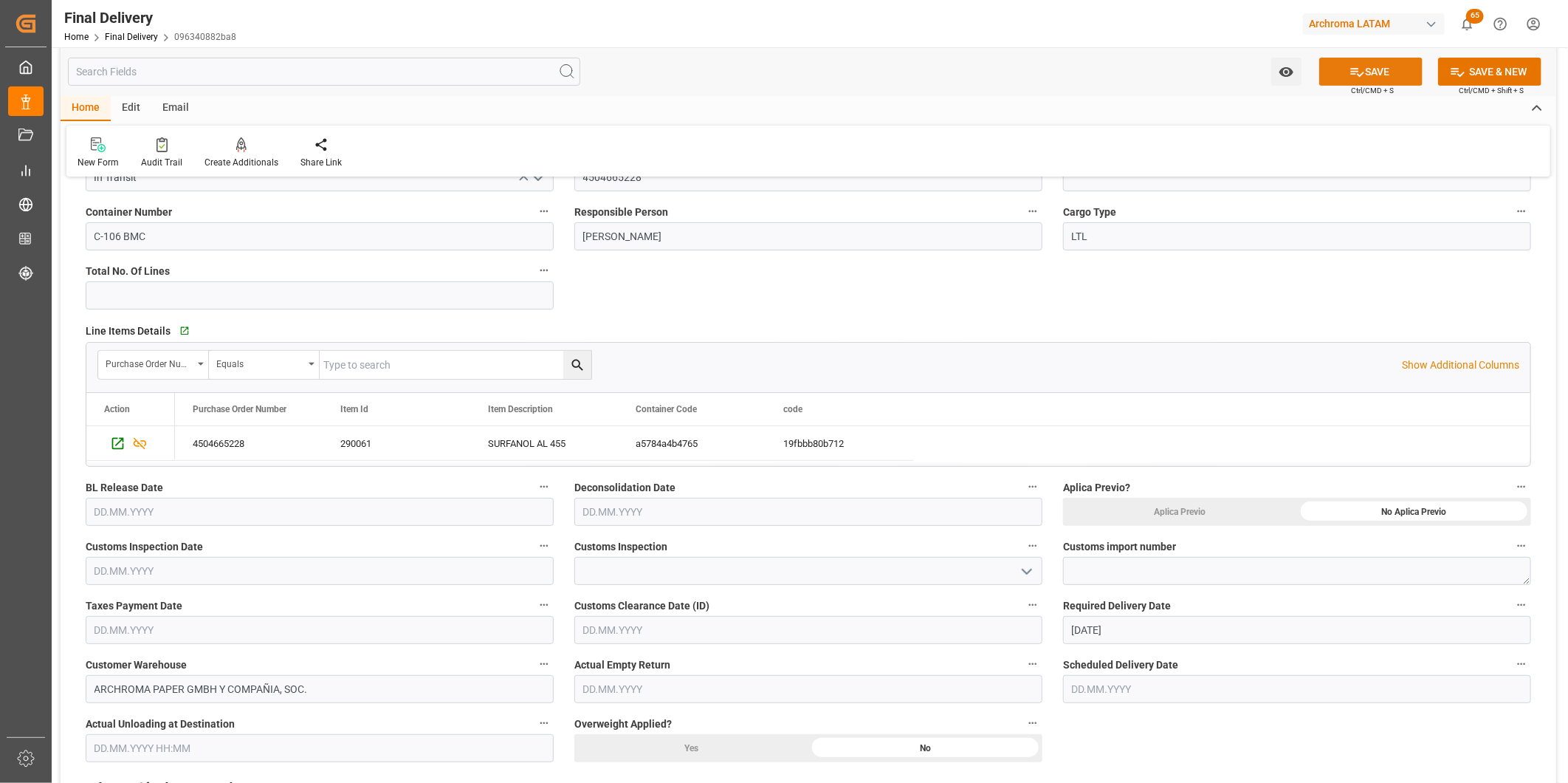
click at [1368, 70] on button "SAVE" at bounding box center [1371, 71] width 103 height 28
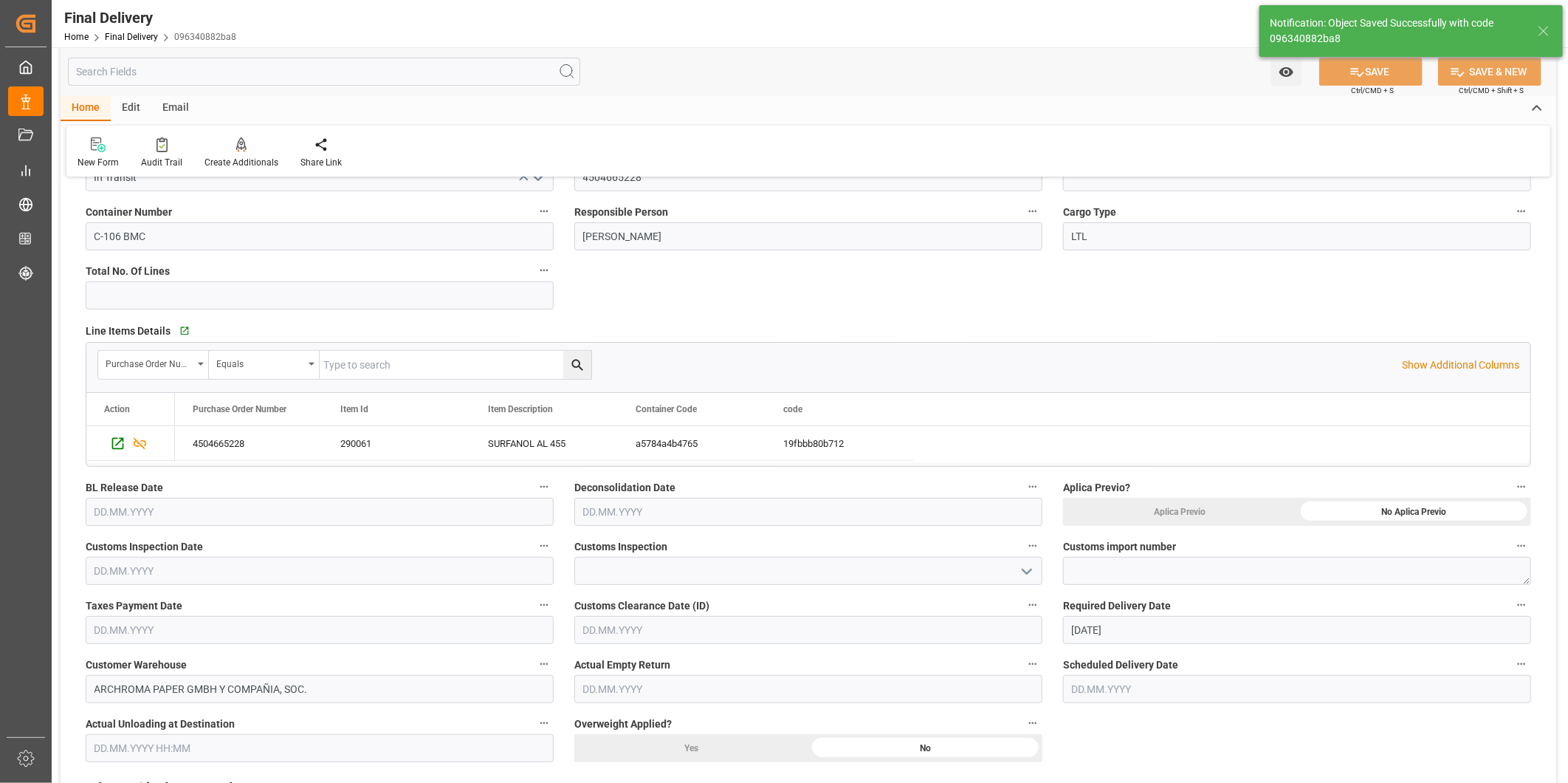
scroll to position [0, 0]
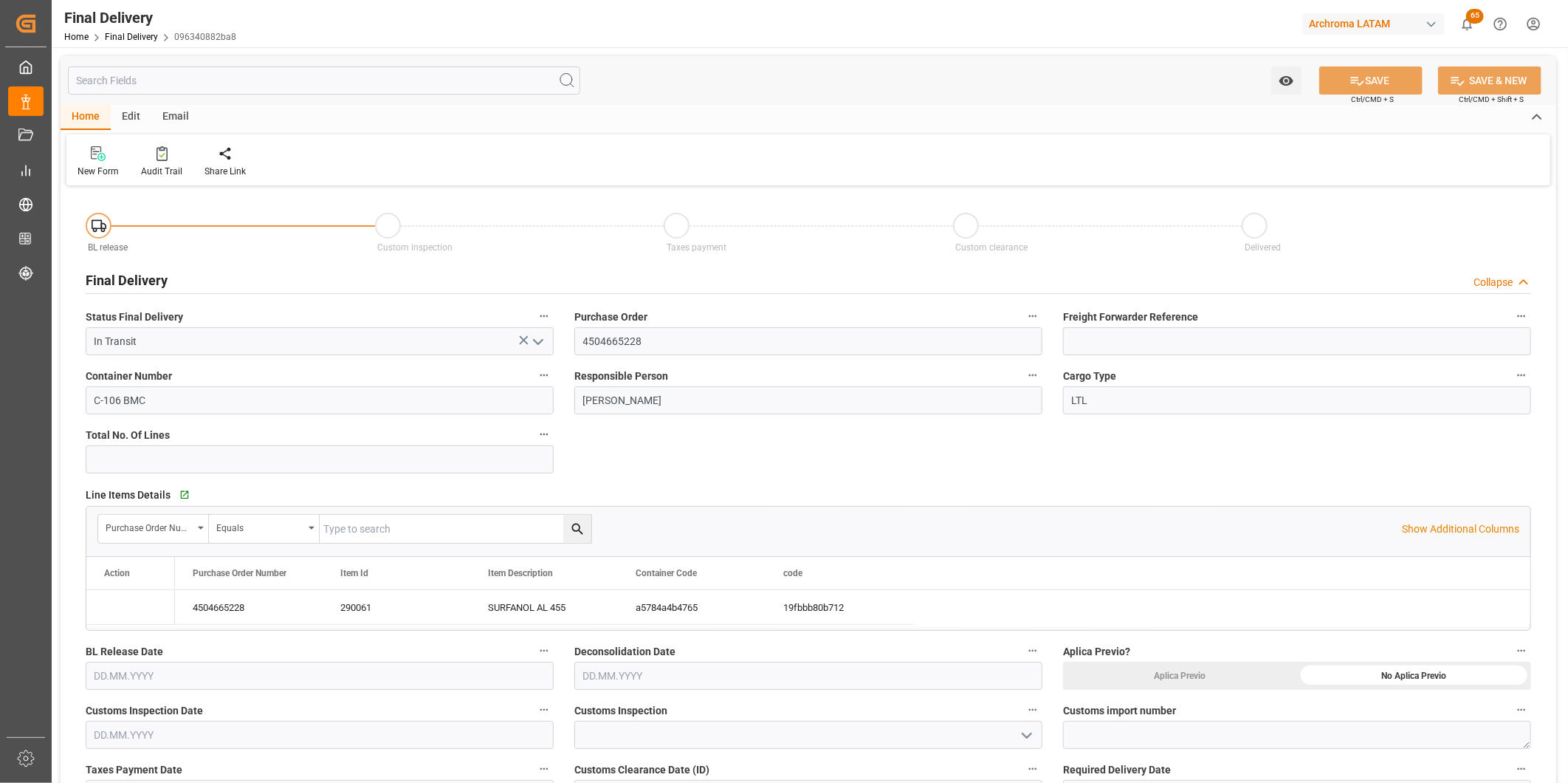
type input "[DATE]"
click at [137, 39] on link "Final Delivery" at bounding box center [131, 37] width 53 height 11
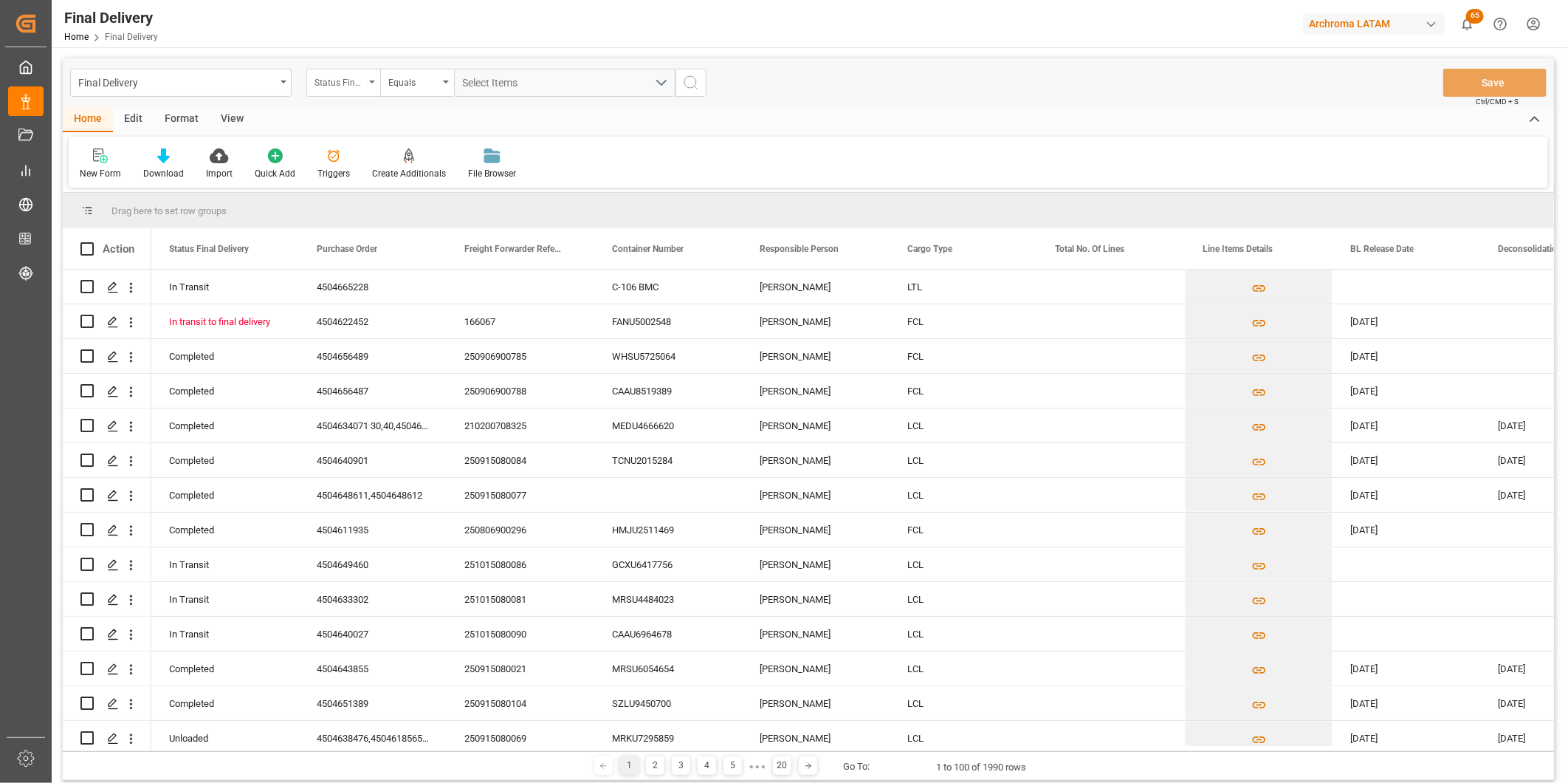
click at [360, 75] on div "Status Final Delivery" at bounding box center [340, 80] width 50 height 17
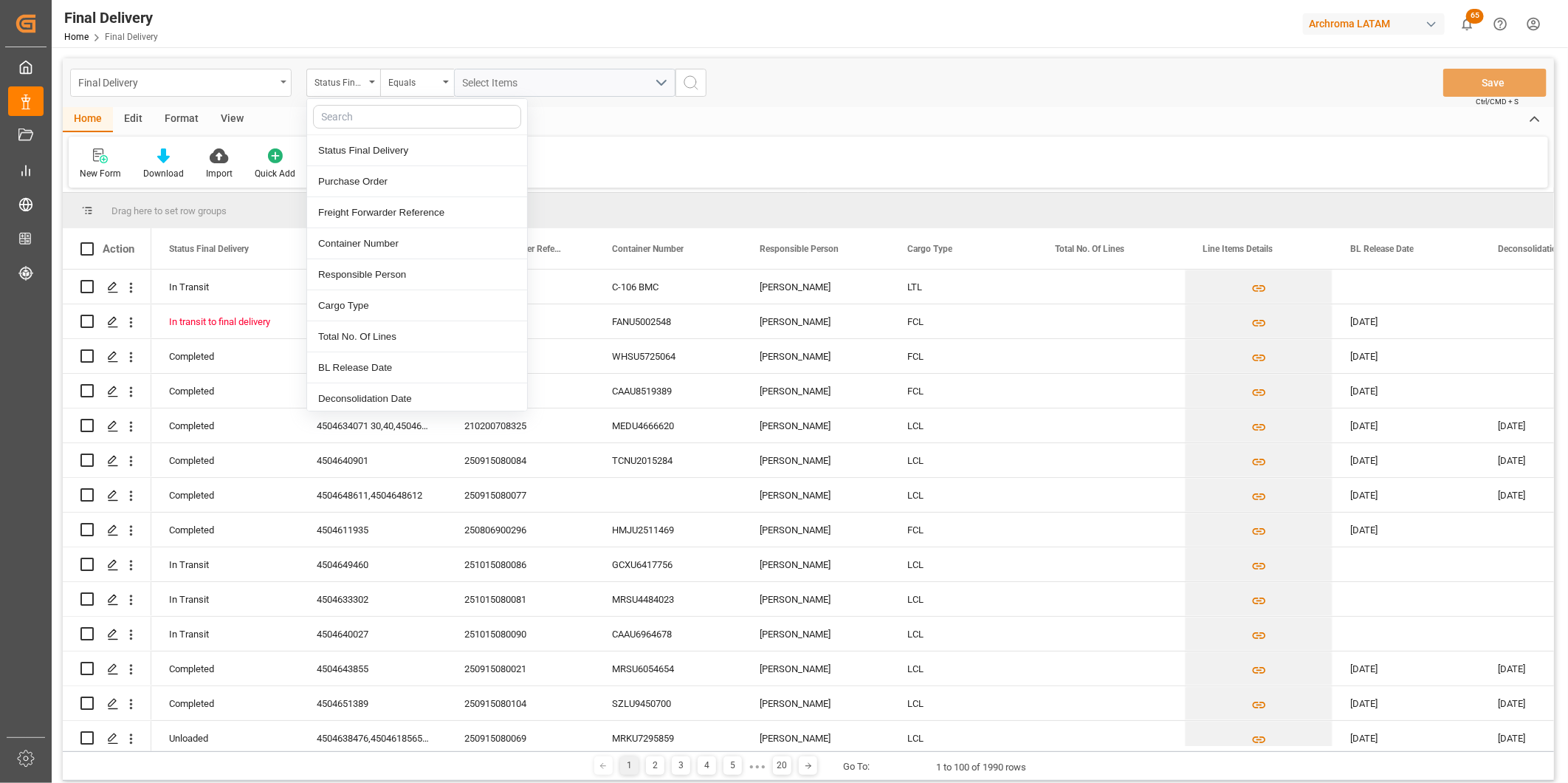
click at [238, 80] on div "Final Delivery" at bounding box center [177, 81] width 197 height 18
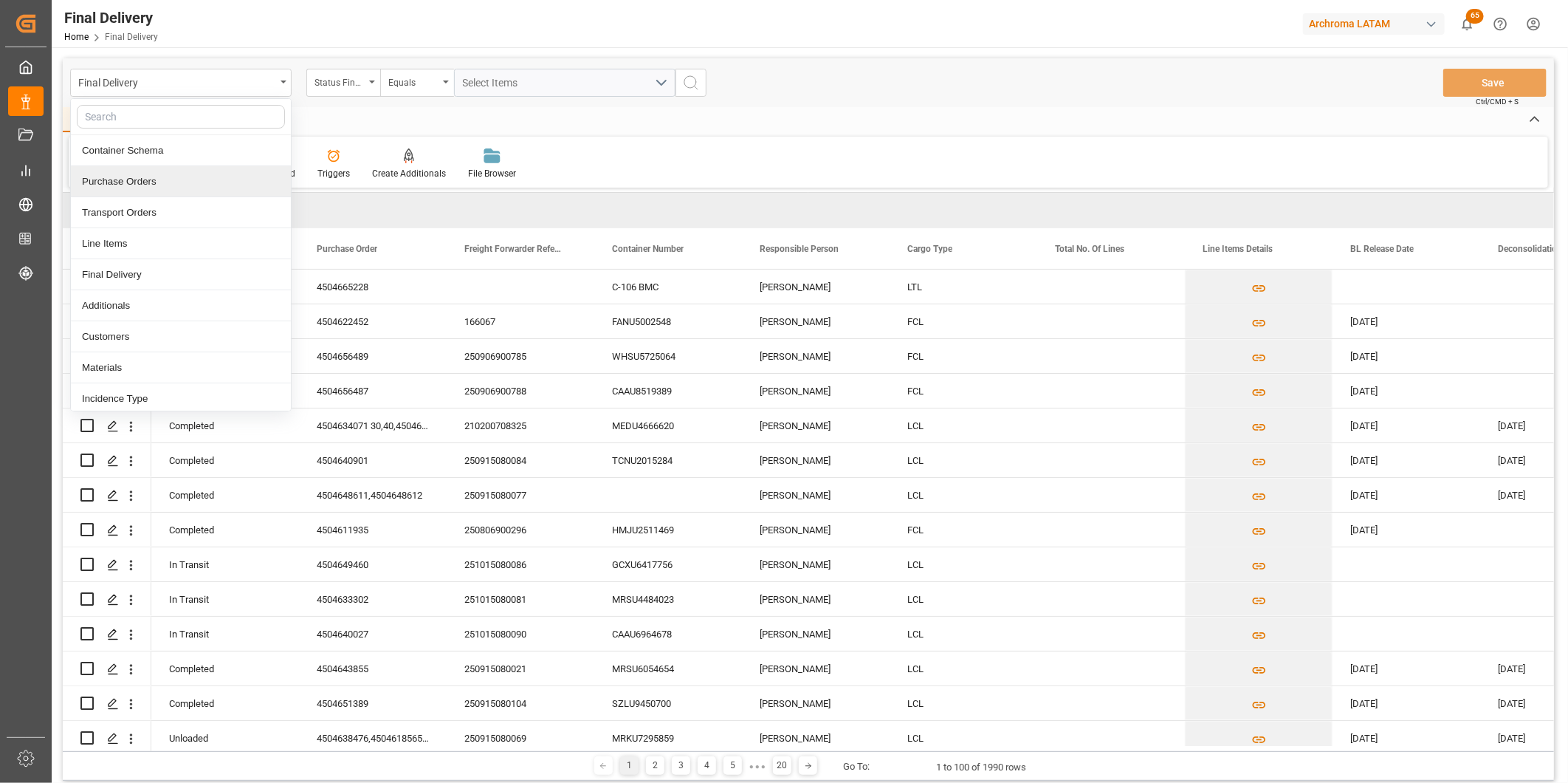
click at [181, 158] on div "Container Schema" at bounding box center [181, 150] width 220 height 31
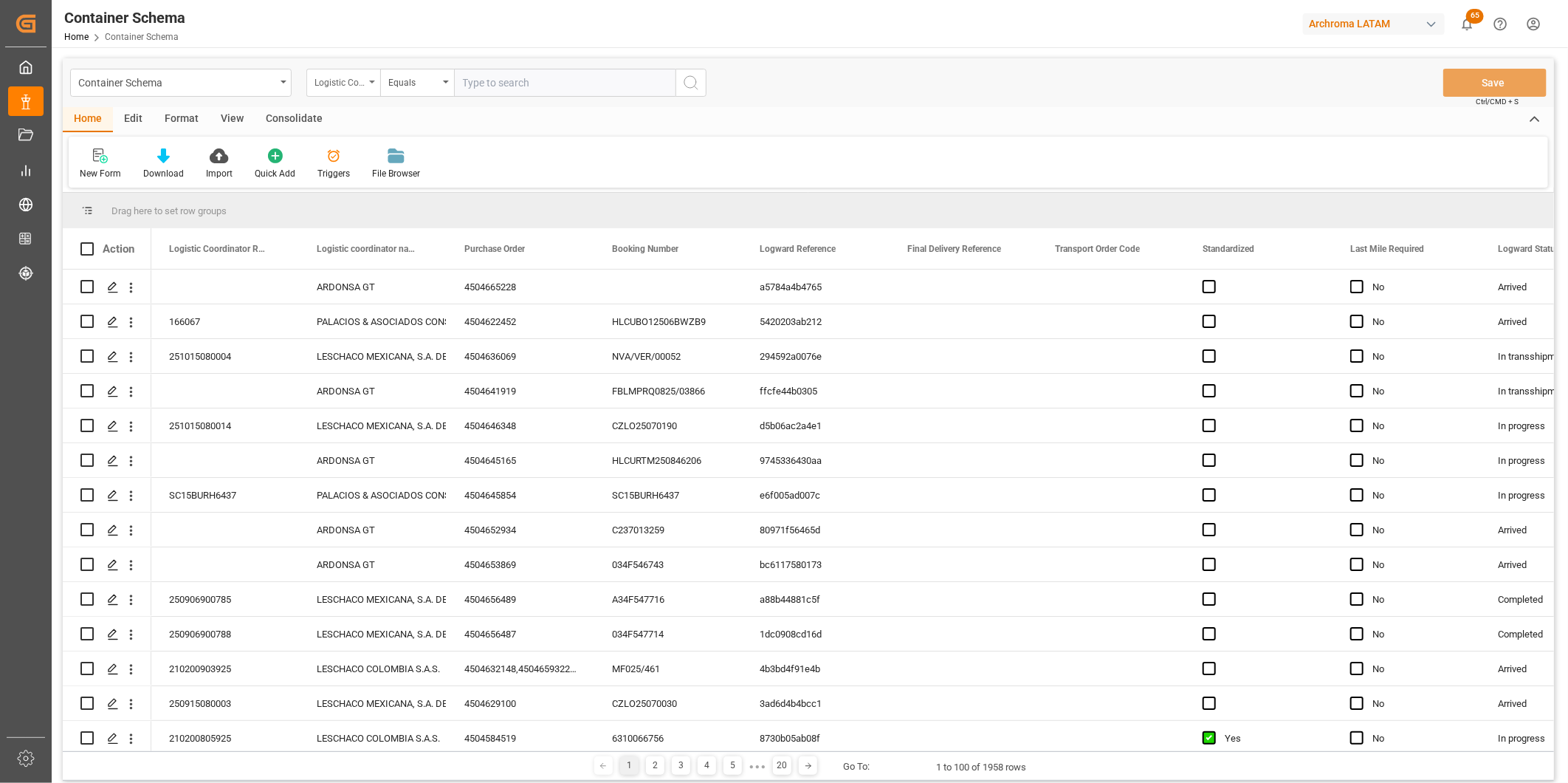
click at [366, 86] on div "Logistic Coordinator Reference Number" at bounding box center [343, 83] width 74 height 28
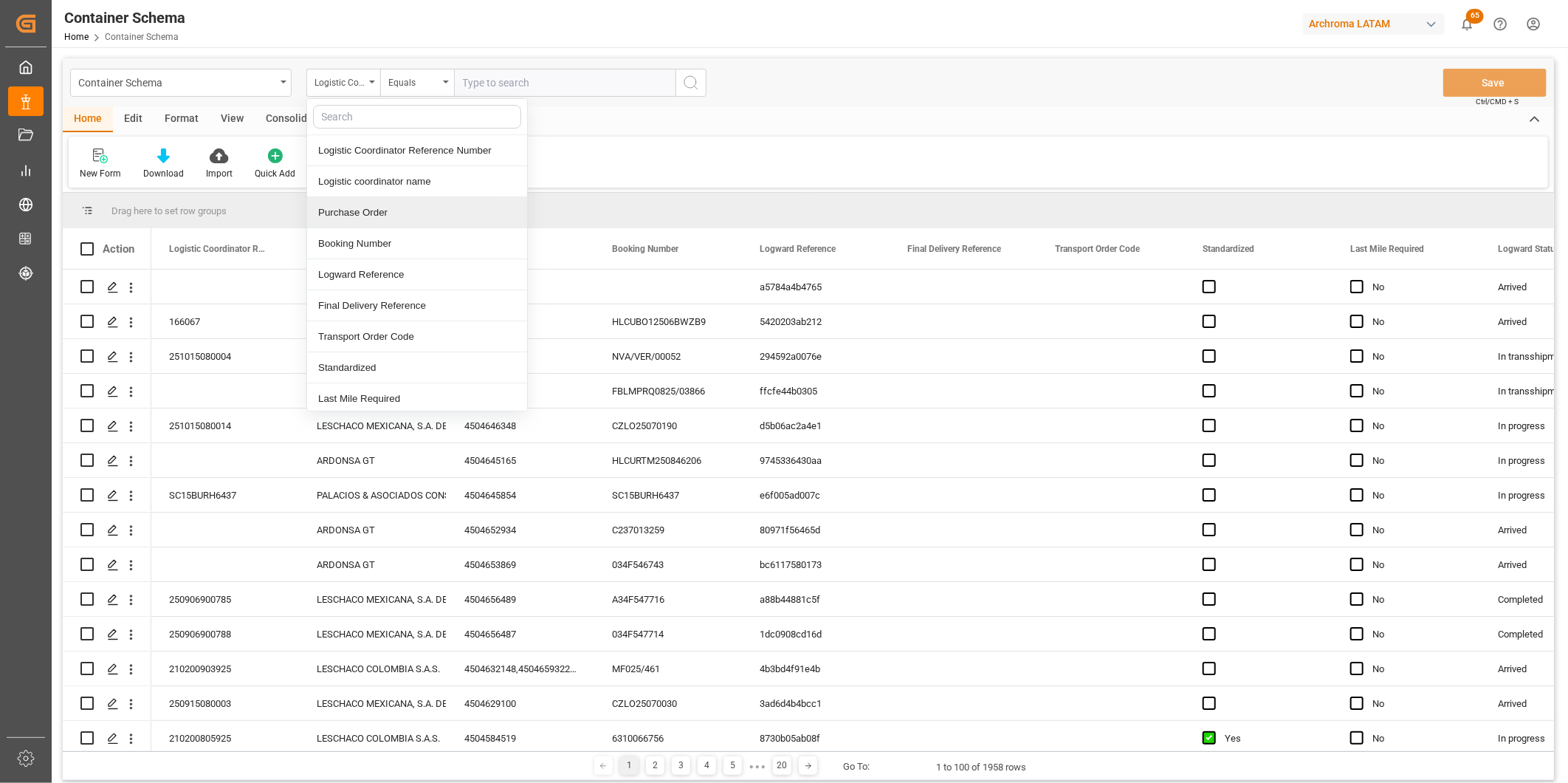
click at [366, 207] on div "Purchase Order" at bounding box center [417, 212] width 220 height 31
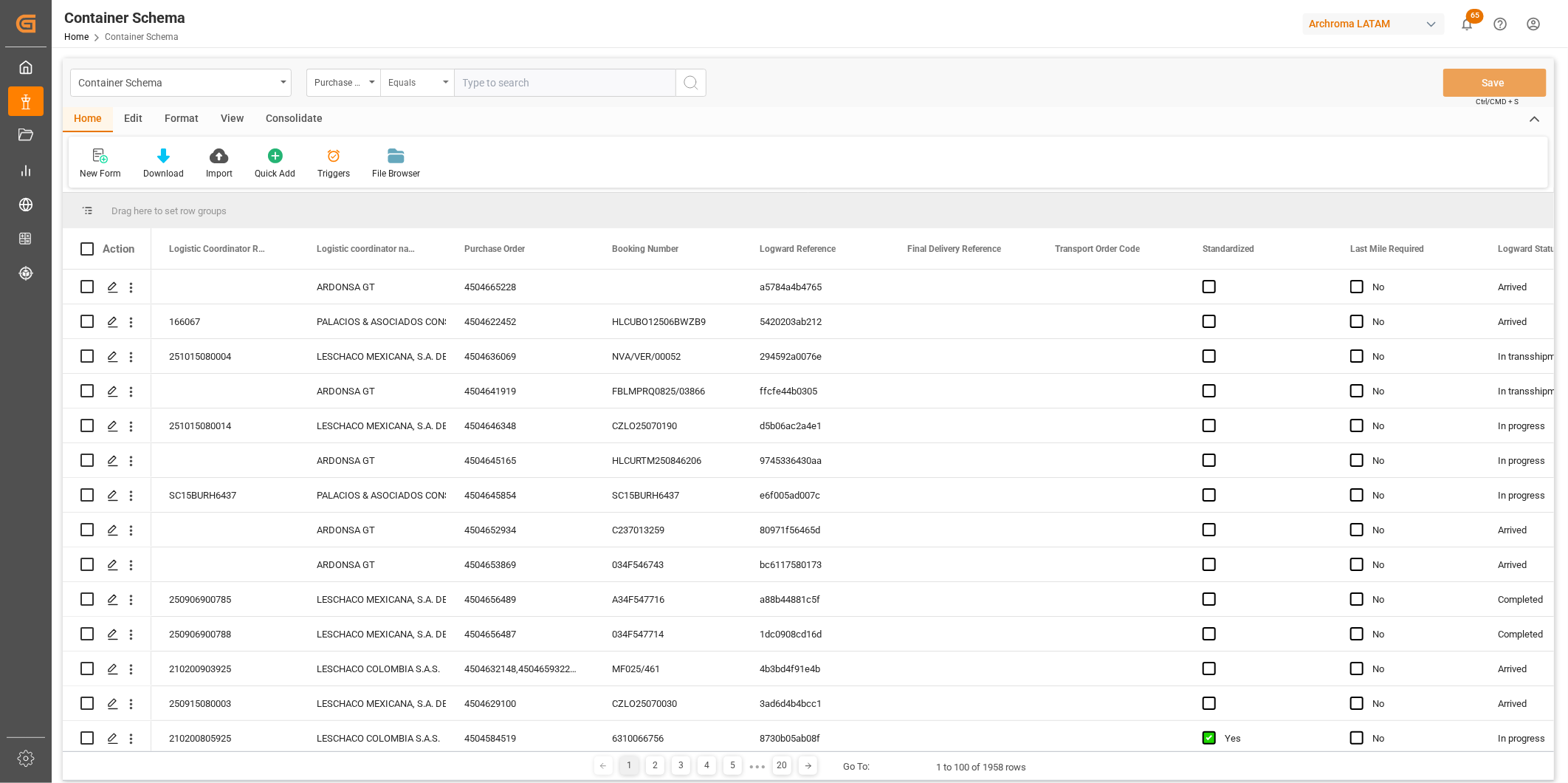
click at [421, 96] on div "Equals" at bounding box center [416, 83] width 74 height 28
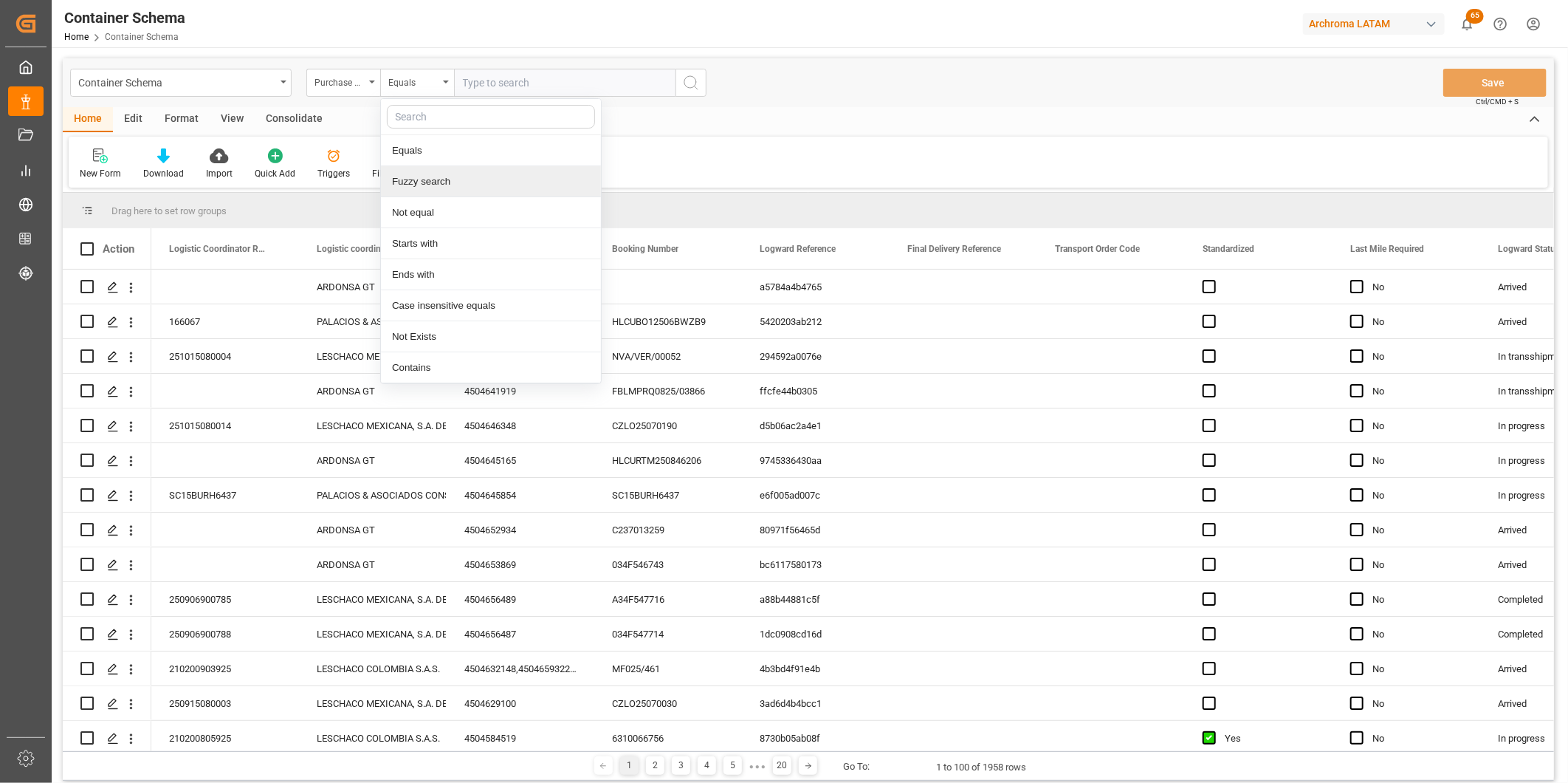
drag, startPoint x: 429, startPoint y: 170, endPoint x: 467, endPoint y: 156, distance: 40.5
click at [429, 171] on div "Fuzzy search" at bounding box center [491, 181] width 220 height 31
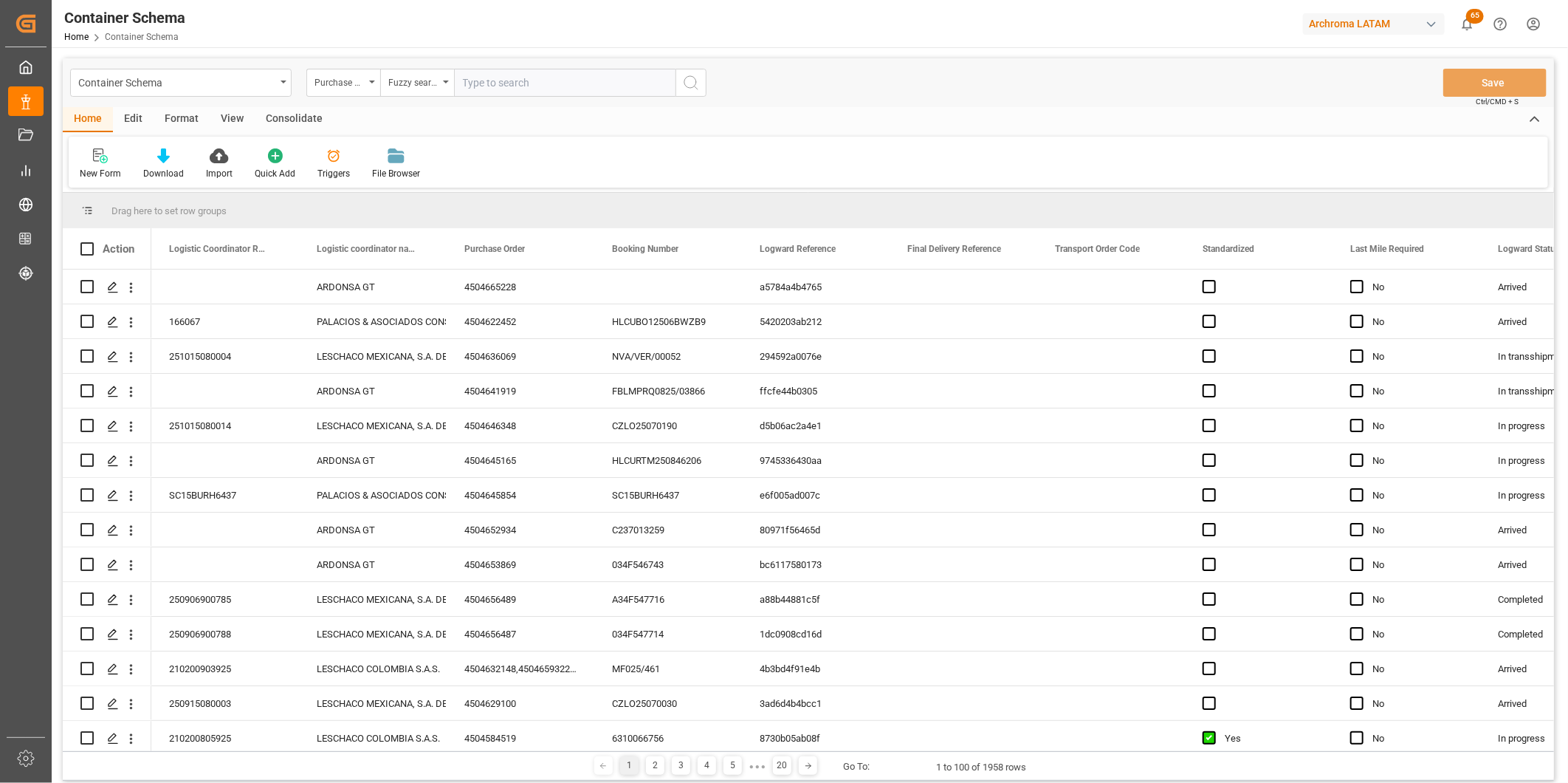
paste input "4504636092"
type input "4504636092"
click at [682, 90] on icon "search button" at bounding box center [690, 82] width 17 height 17
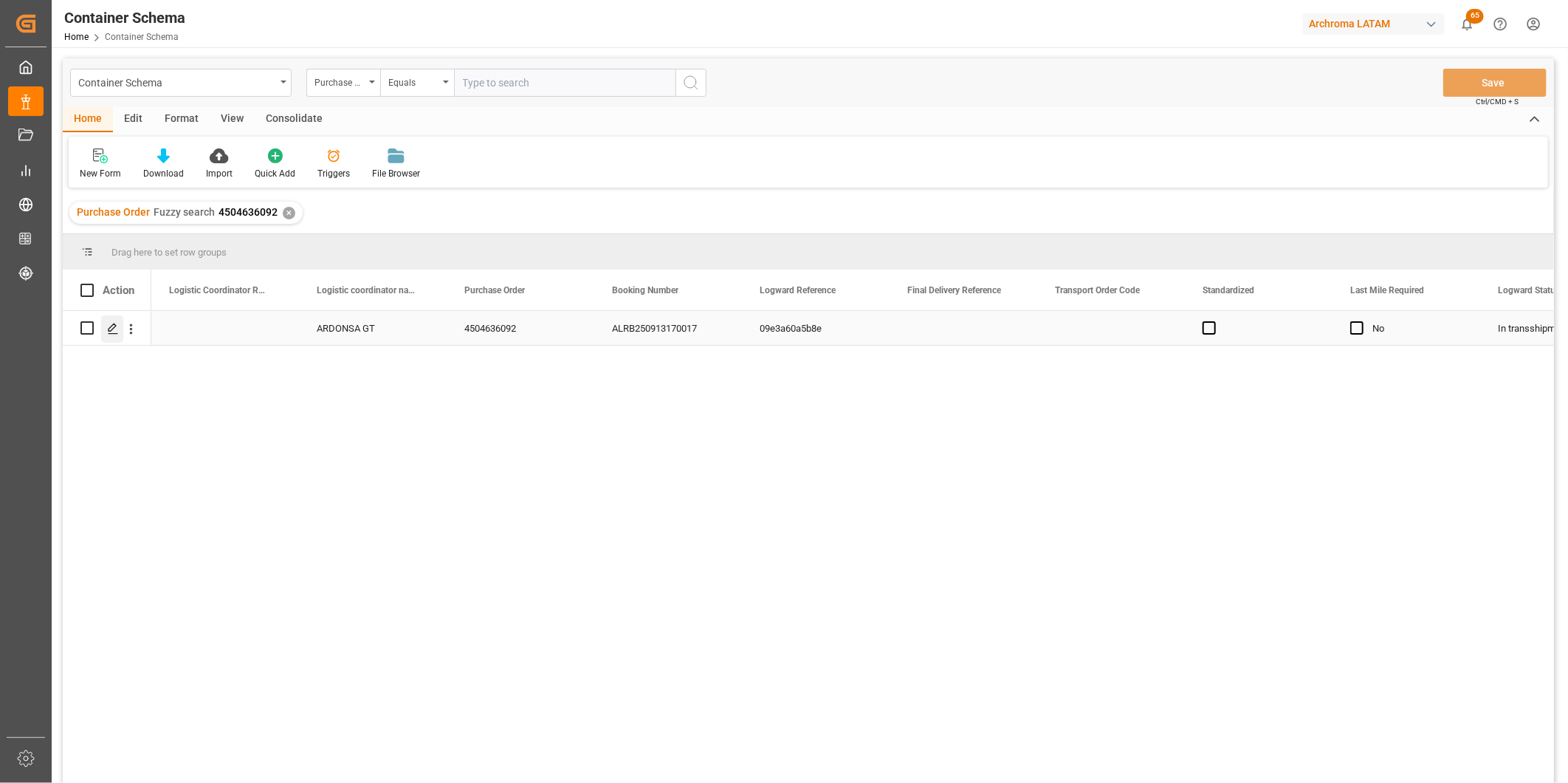
click at [114, 332] on icon "Press SPACE to select this row." at bounding box center [113, 329] width 12 height 12
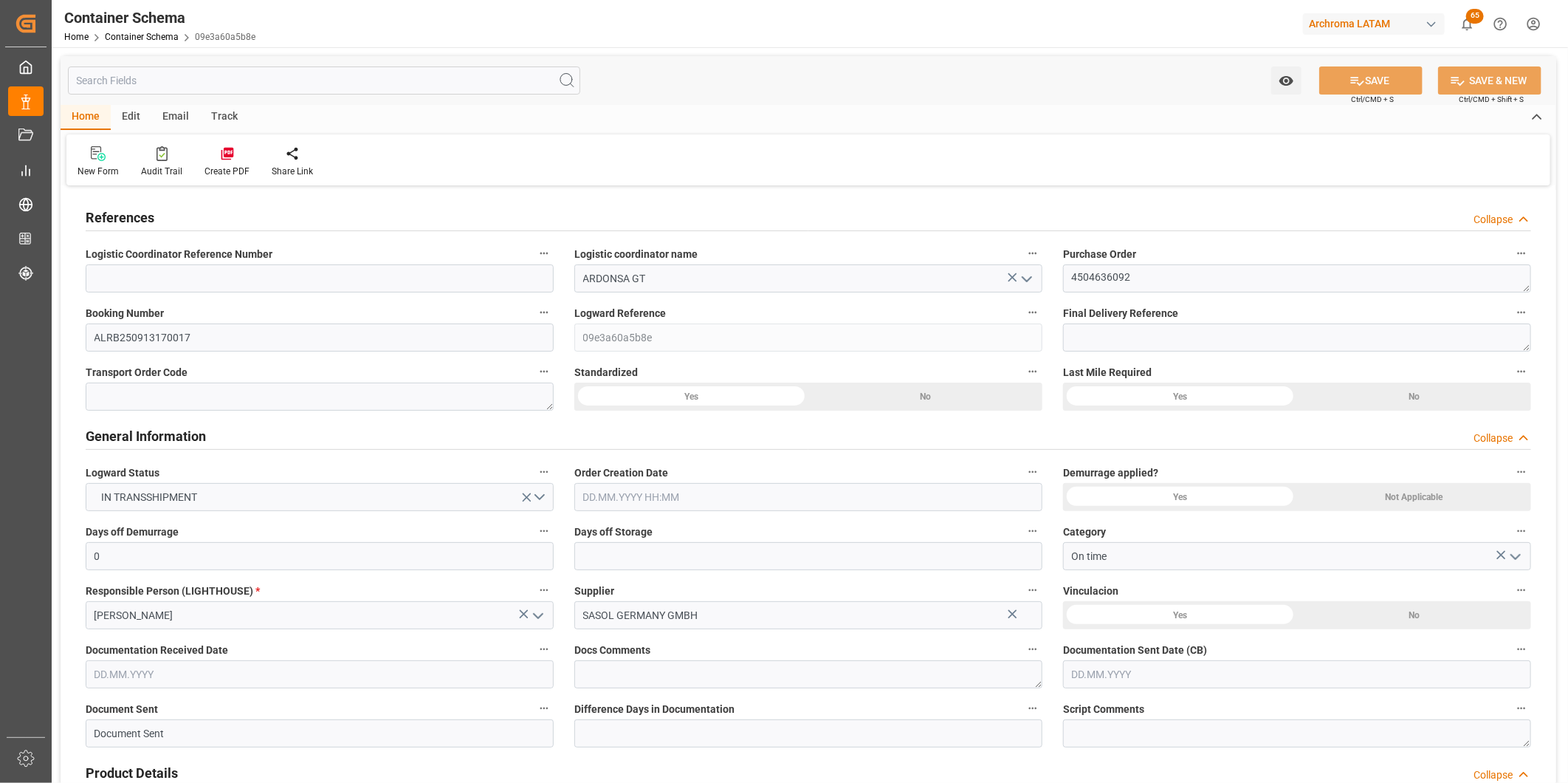
type input "0"
type input "1"
type input "4"
type input "3040"
type input "3424"
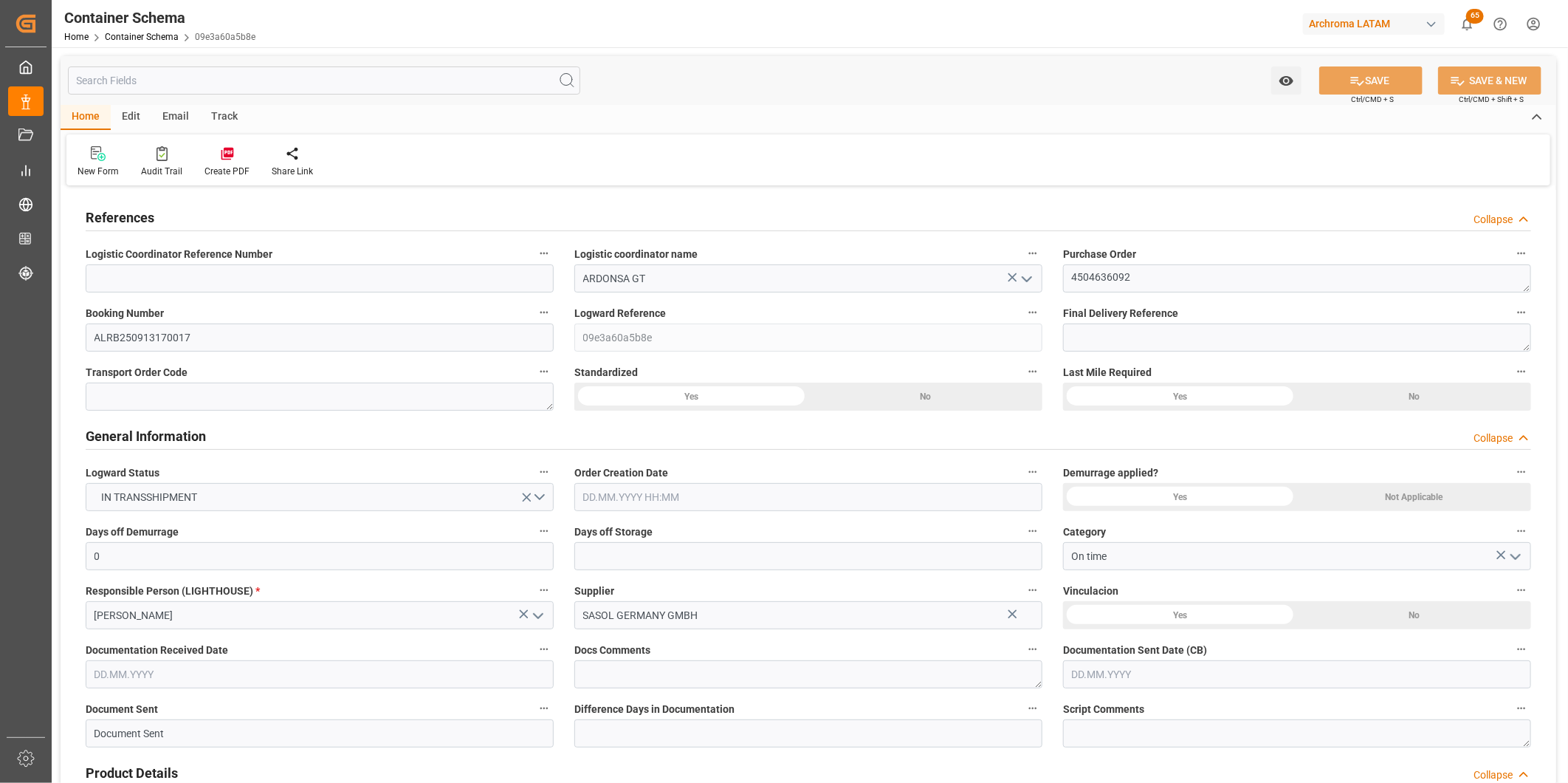
type input "CMACGM"
type input "CMA CGM Group"
type input "DEHAM"
type input "GTSTZ"
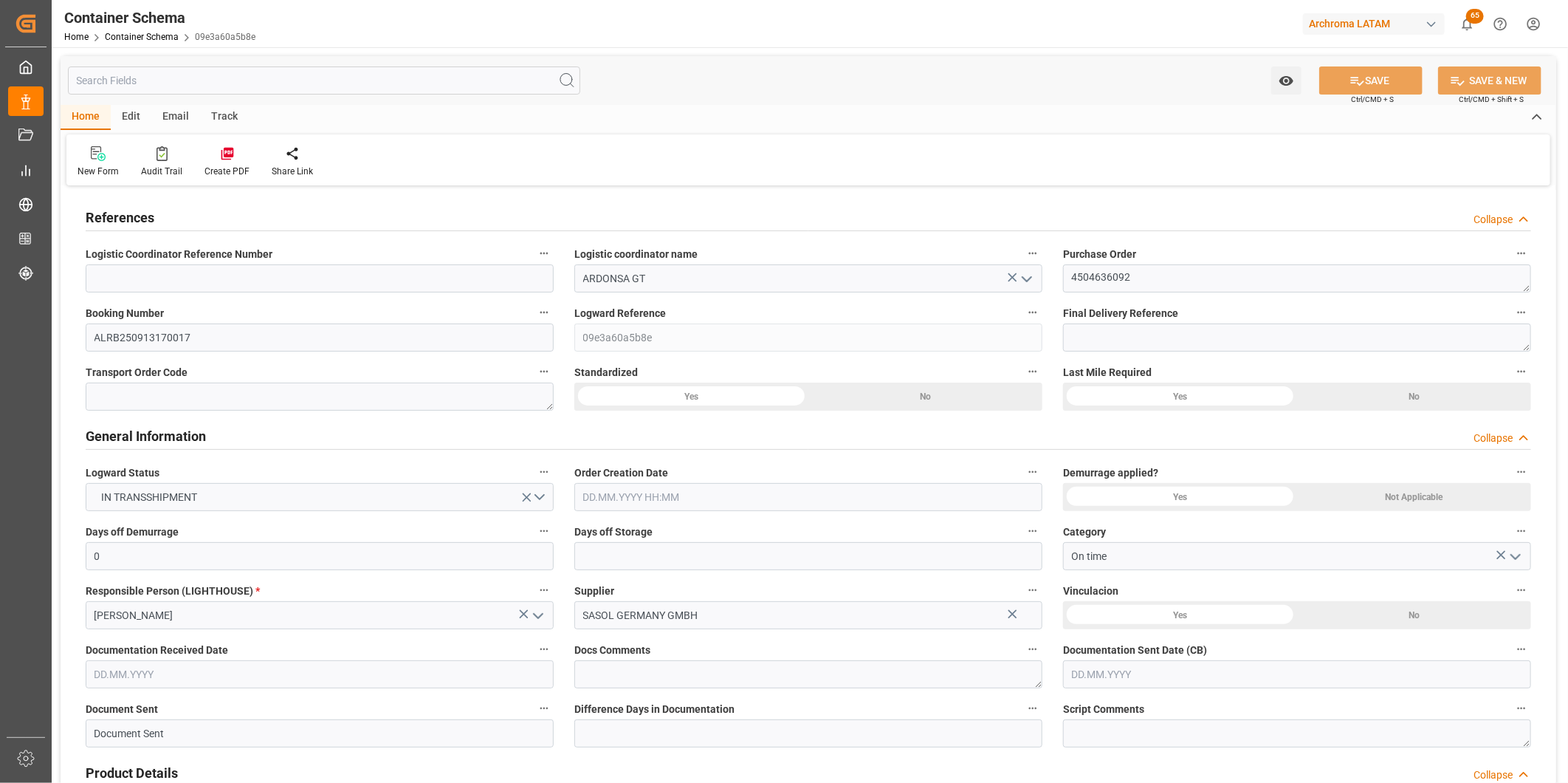
type input "GTSTZ"
type input "9731949"
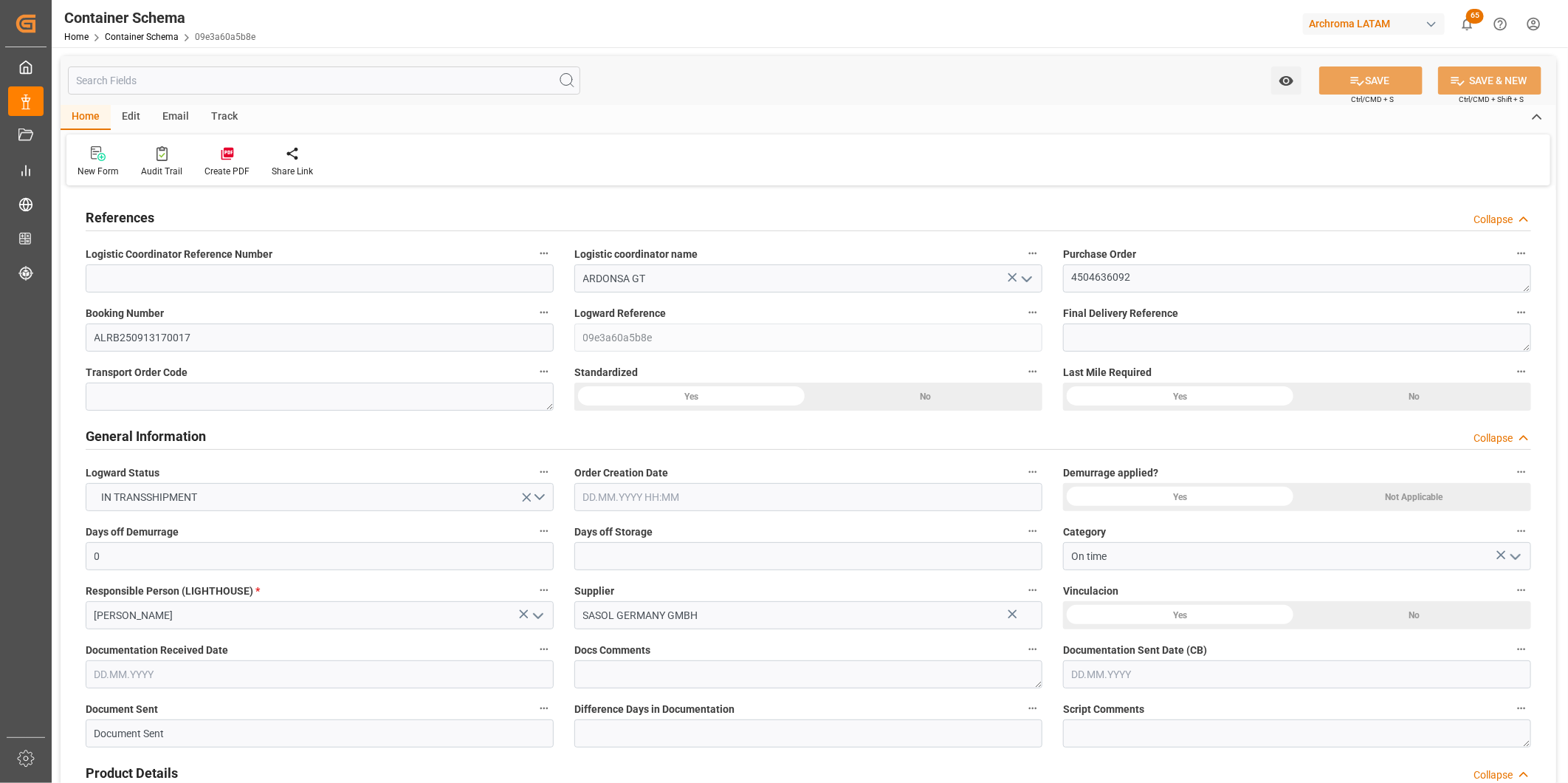
type input "1"
type input "0"
type input "04.09.2025 00:00"
type input "[DATE]"
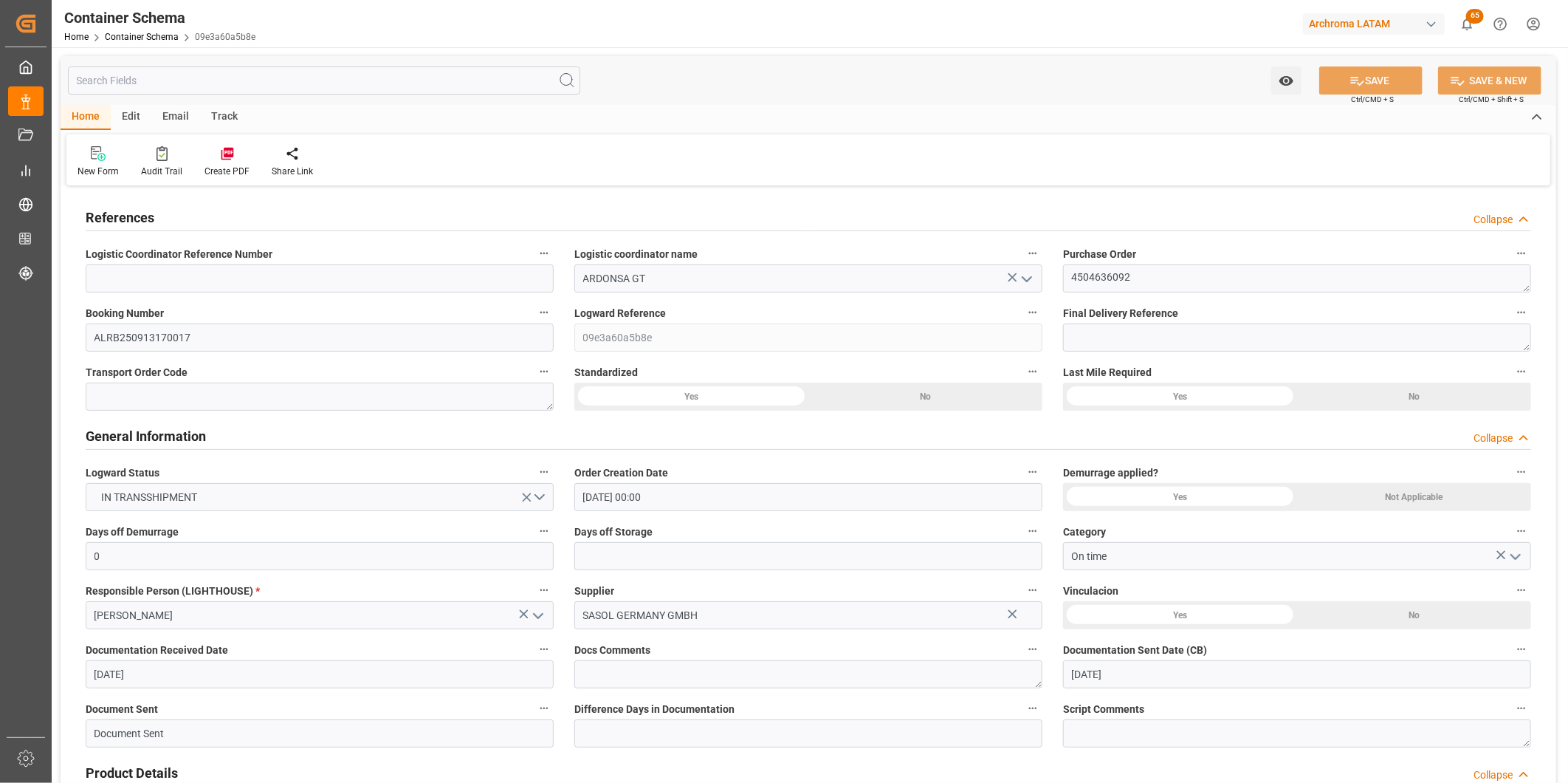
type input "[DATE]"
type input "30.09.2025 06:03"
type input "04.09.2025 15:41"
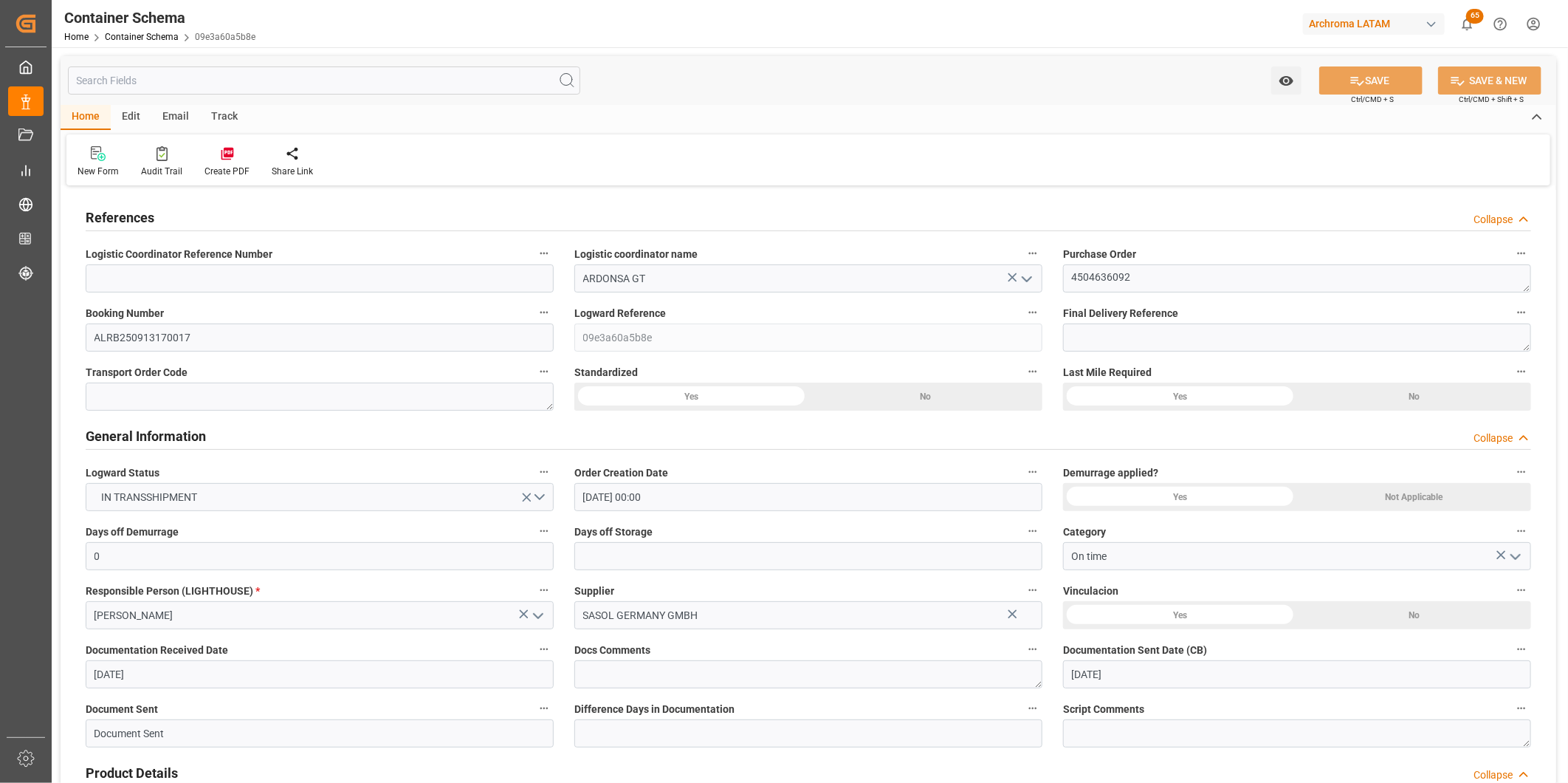
type input "[DATE]"
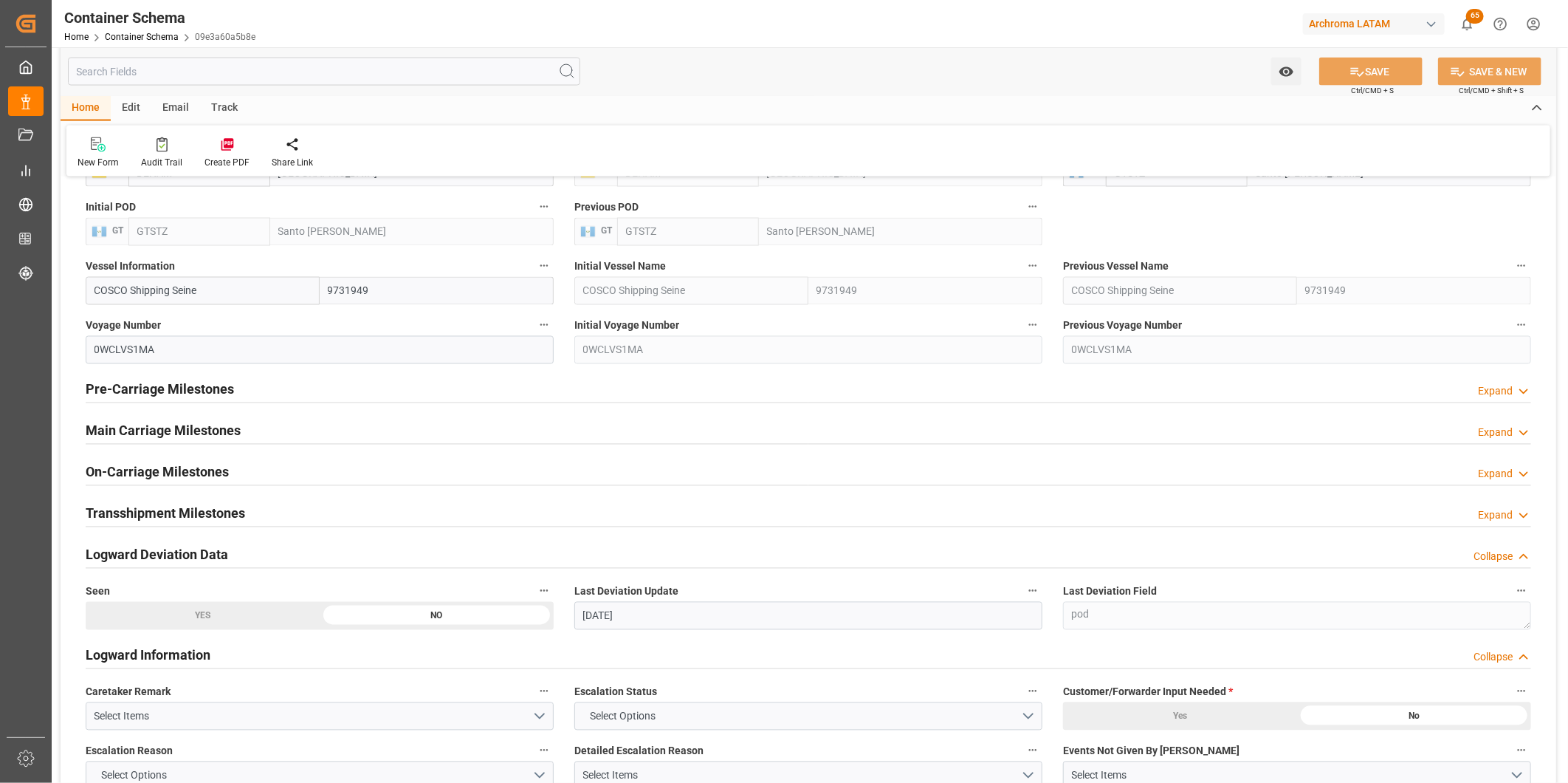
scroll to position [1641, 0]
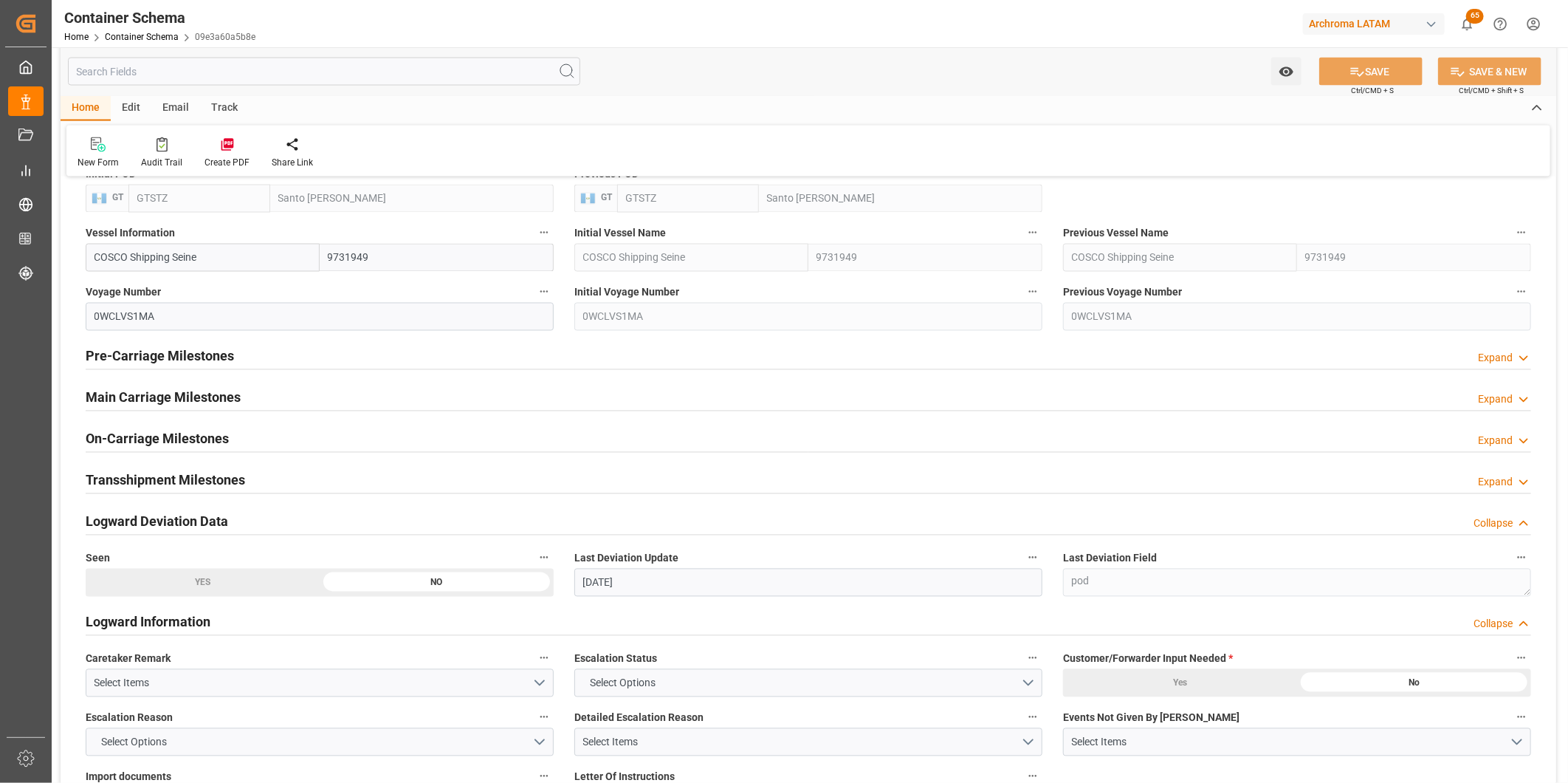
drag, startPoint x: 215, startPoint y: 395, endPoint x: 809, endPoint y: 419, distance: 594.5
click at [215, 394] on h2 "Main Carriage Milestones" at bounding box center [163, 398] width 155 height 20
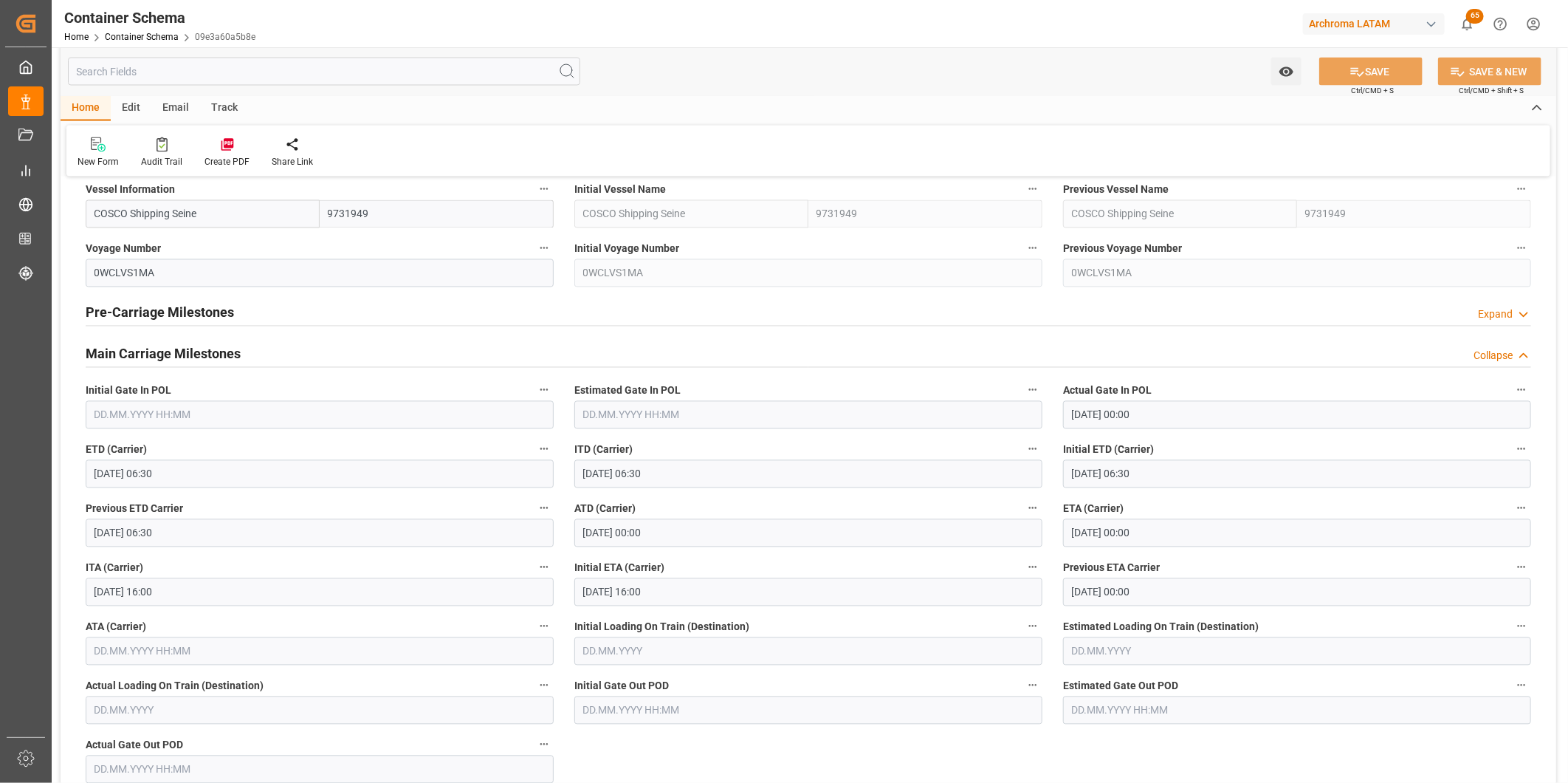
scroll to position [1723, 0]
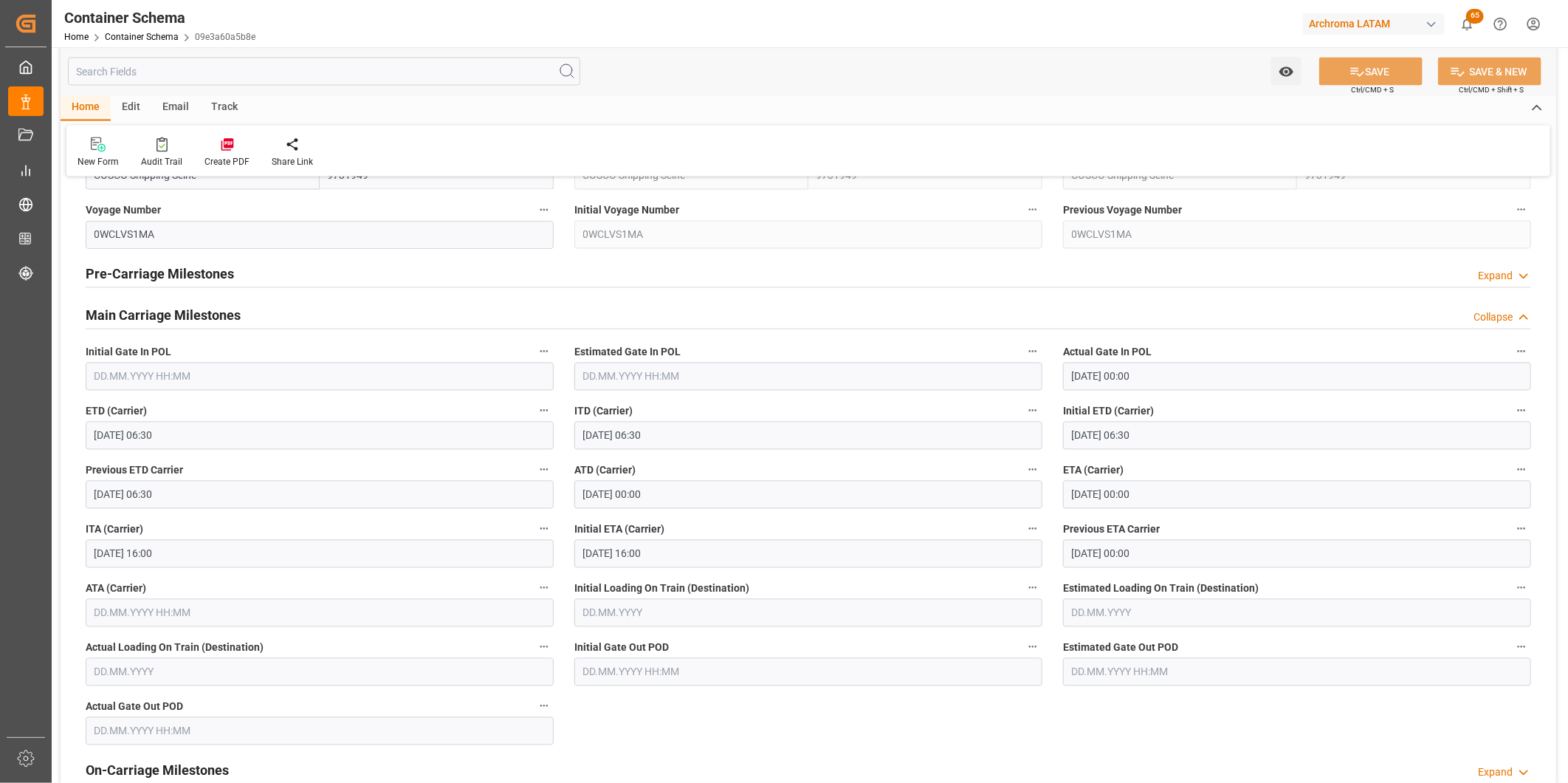
click at [163, 104] on div "Email" at bounding box center [176, 108] width 49 height 25
click at [89, 158] on div "Send Email" at bounding box center [99, 162] width 45 height 14
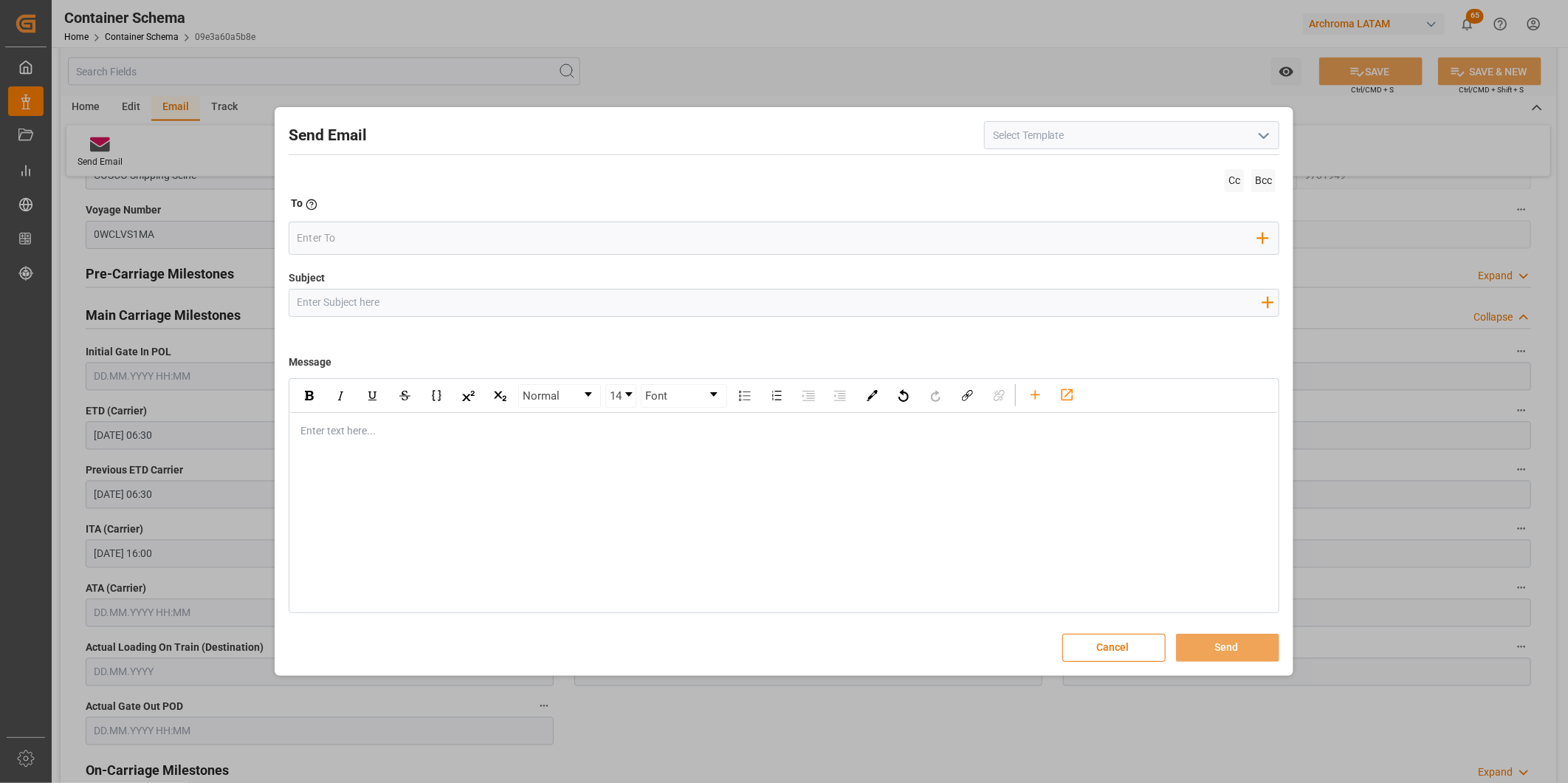
click at [1265, 141] on icon "open menu" at bounding box center [1264, 135] width 17 height 17
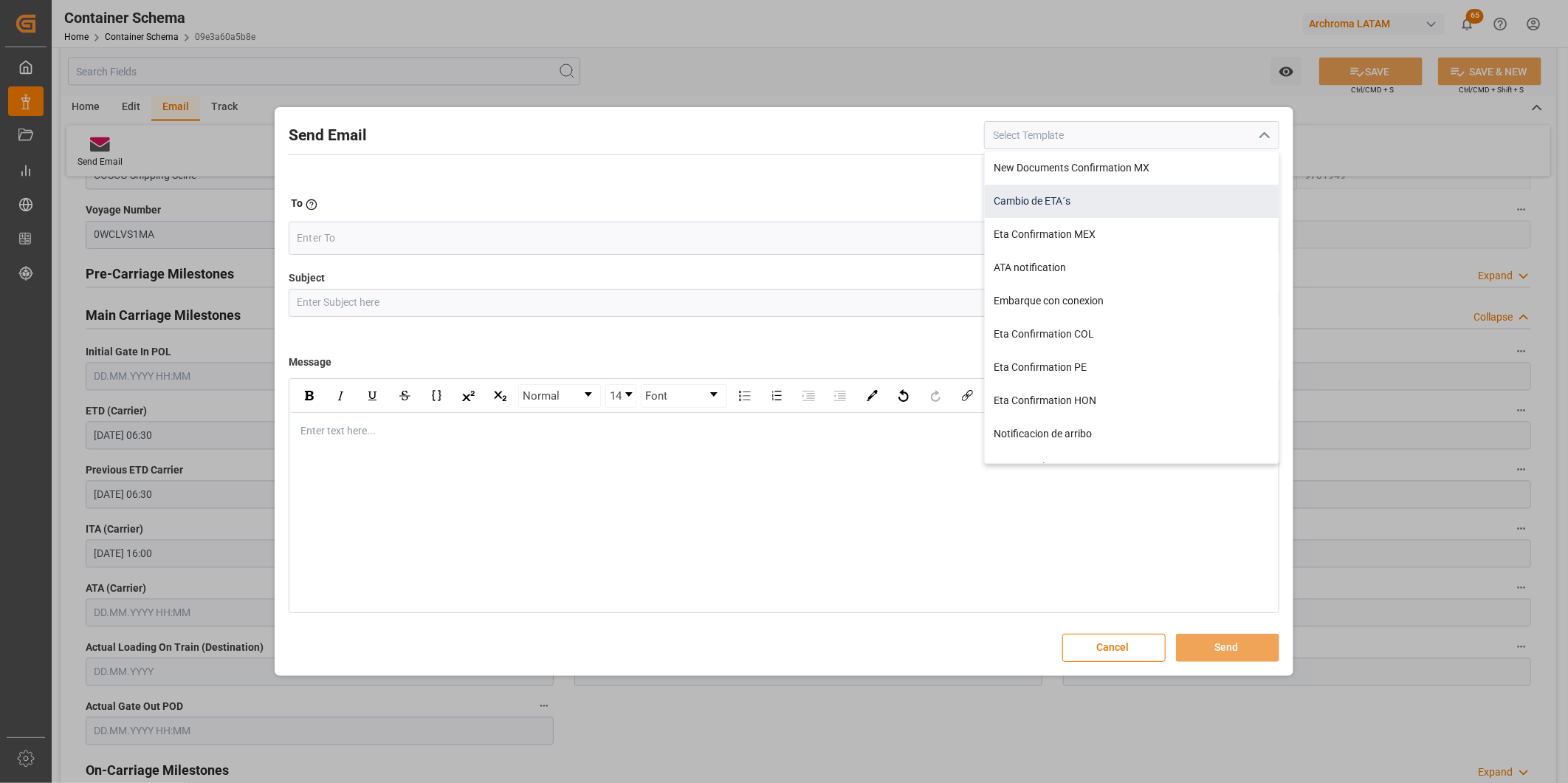
click at [1079, 203] on div "Cambio de ETA´s" at bounding box center [1131, 201] width 294 height 33
type input "Cambio de ETA´s"
type input "{{customsEntry}}|| Cambio de ETA {{estimatedArrivalPod}} || Reason Delay {{etaC…"
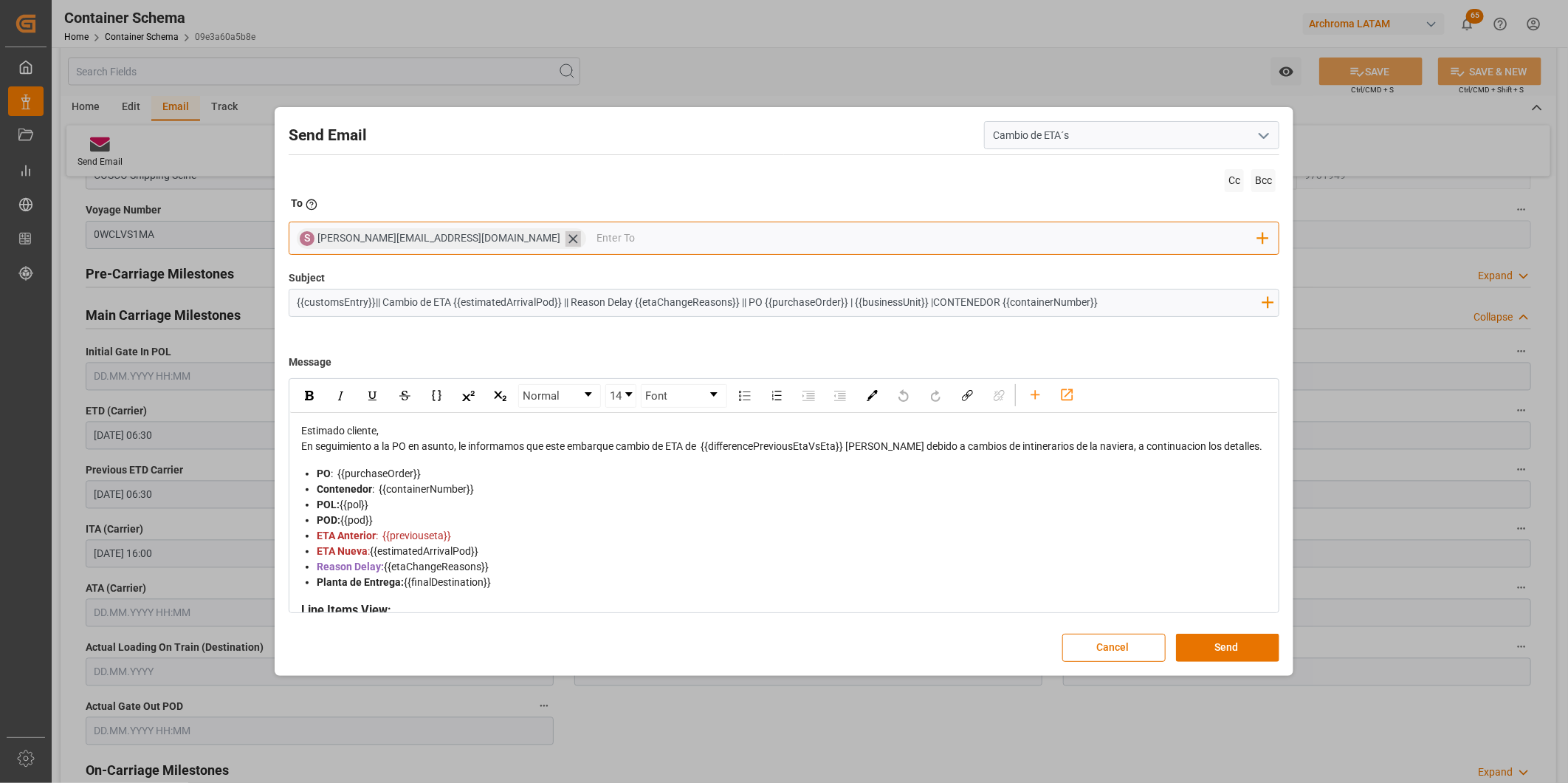
click at [566, 237] on icon at bounding box center [573, 239] width 15 height 15
click at [463, 237] on input "email" at bounding box center [777, 238] width 961 height 22
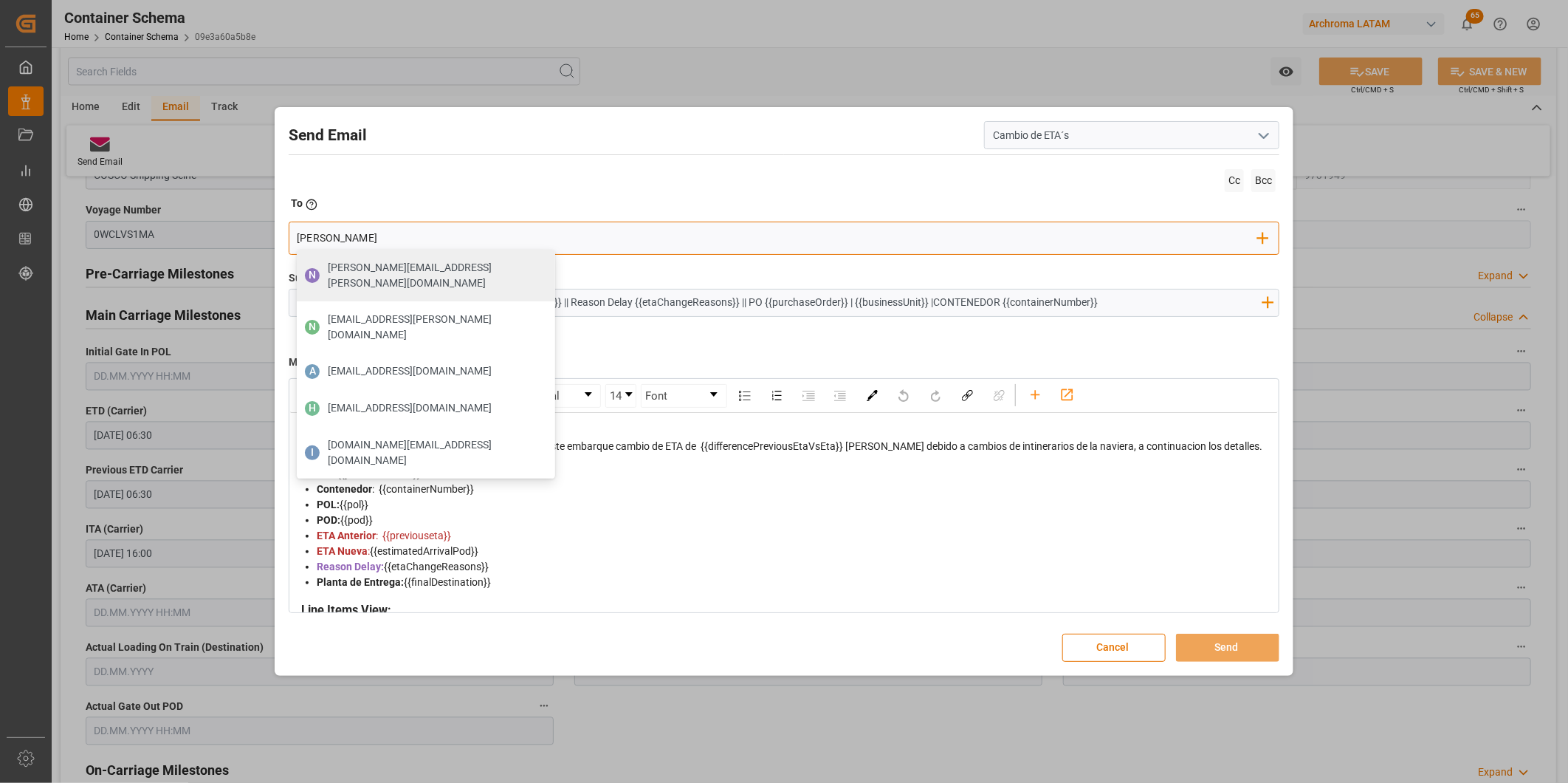
type input "gloria"
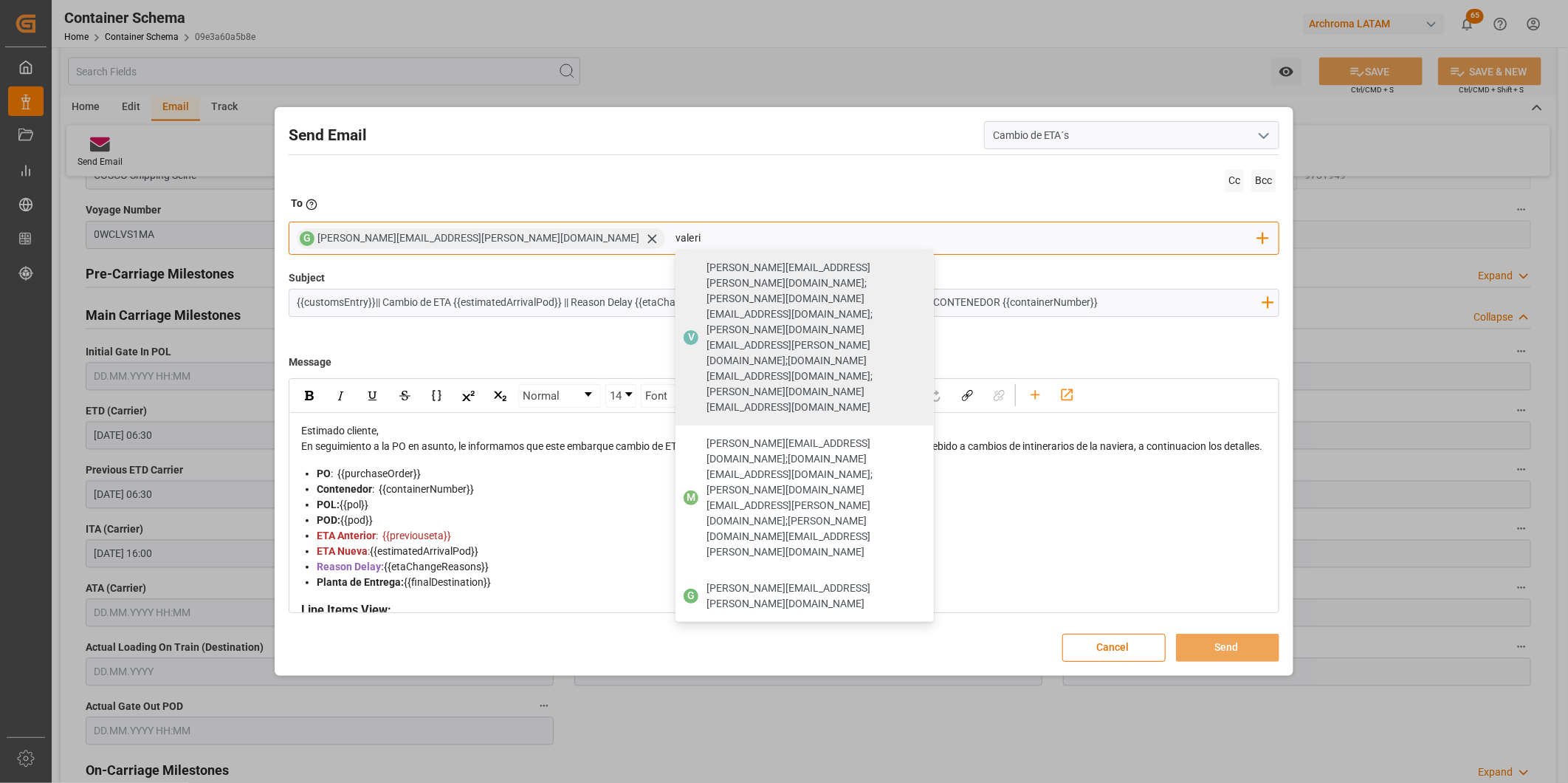
type input "valeria"
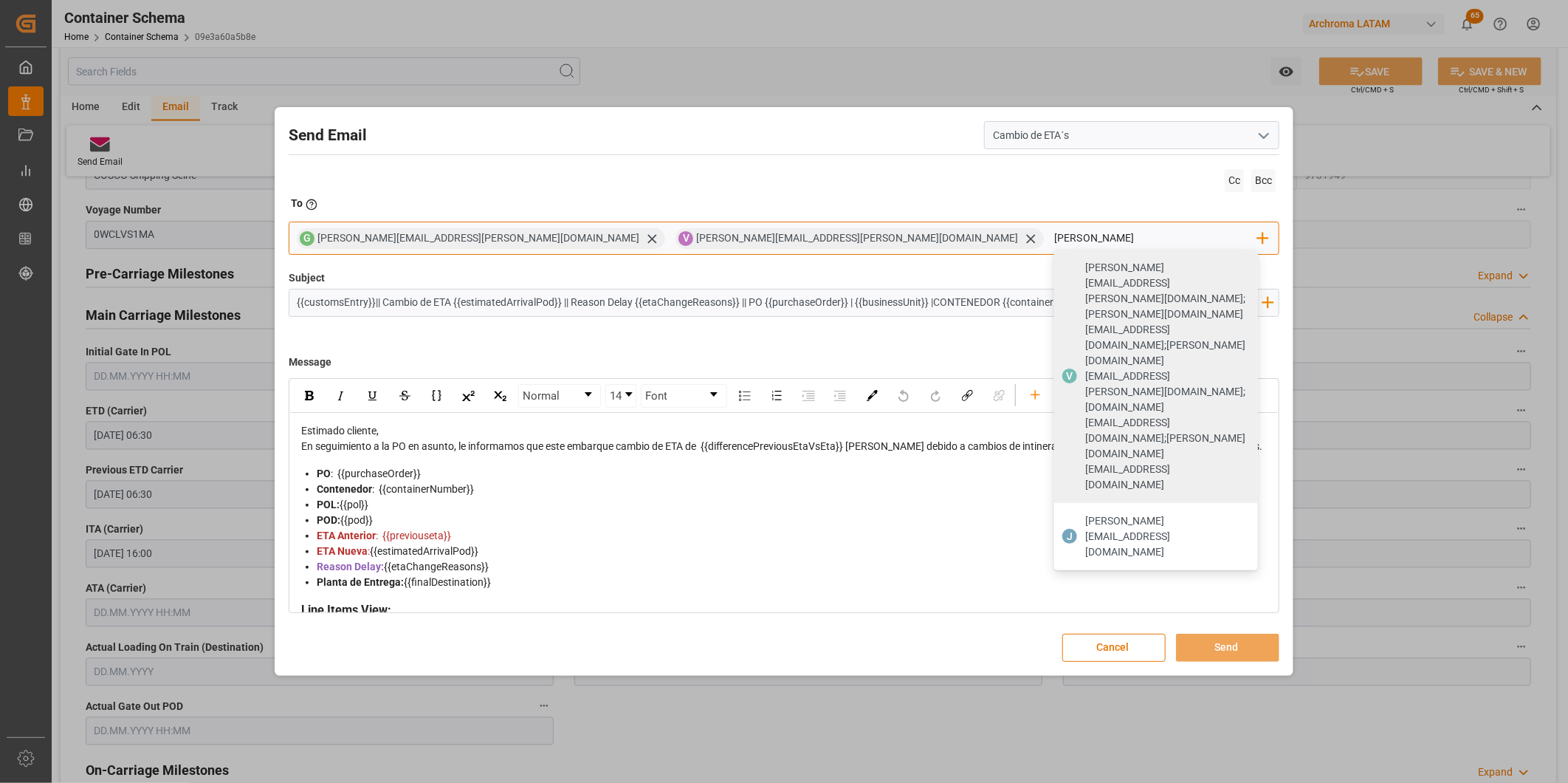
type input "johana.tunche@ardonsa.net"
click at [1086, 513] on span "johana.tunche@ardonsa.net" at bounding box center [1167, 536] width 162 height 46
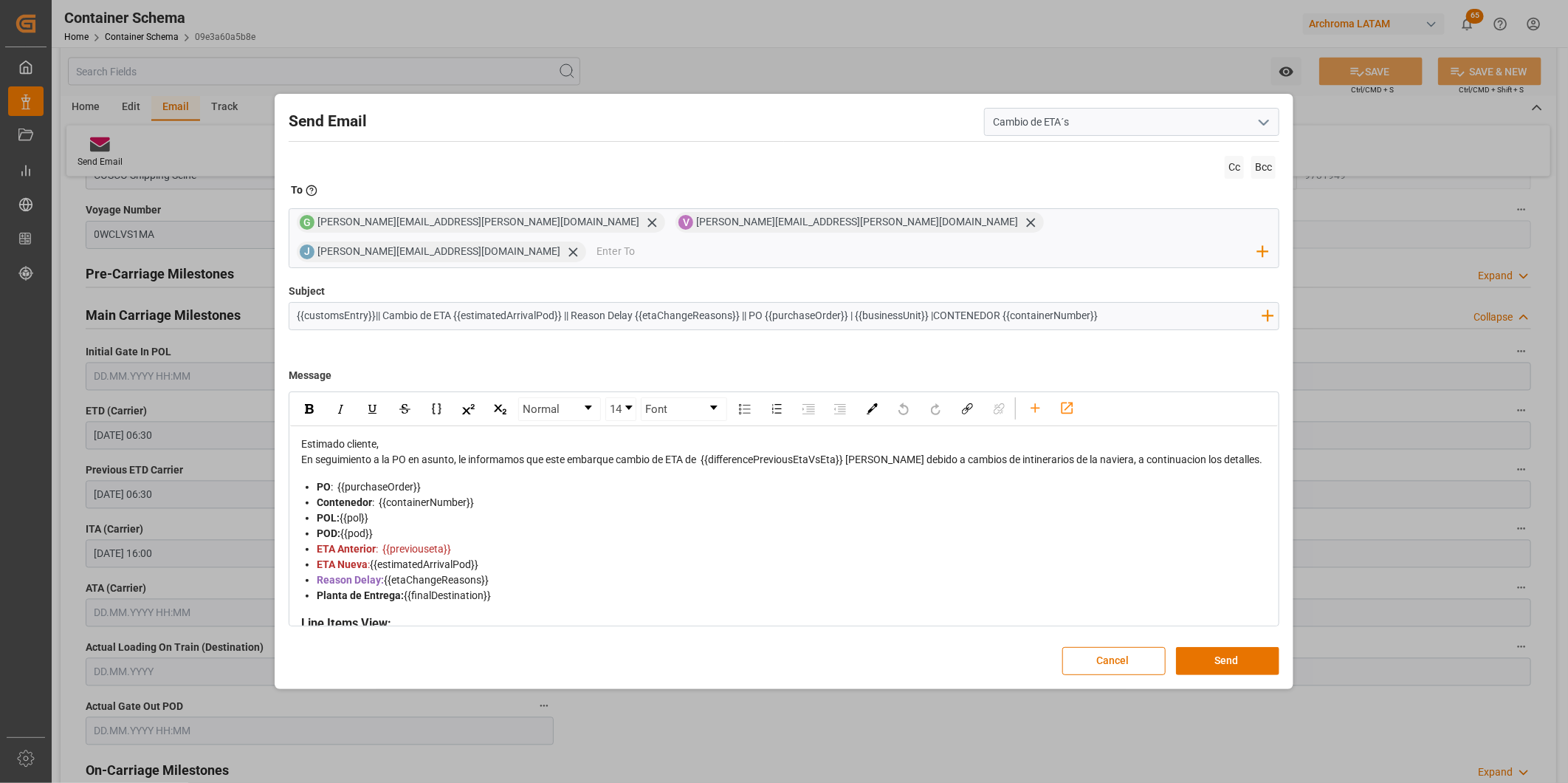
click at [1120, 307] on input "{{customsEntry}}|| Cambio de ETA {{estimatedArrivalPod}} || Reason Delay {{etaC…" at bounding box center [780, 316] width 980 height 26
click at [1130, 308] on input "{{customsEntry}}|| Cambio de ETA {{estimatedArrivalPod}} || Reason Delay {{etaC…" at bounding box center [780, 316] width 980 height 26
paste input "|| Bodega 2901 || SEA LCL"
type input "{{customsEntry}}|| Cambio de ETA {{estimatedArrivalPod}} || Reason Delay {{etaC…"
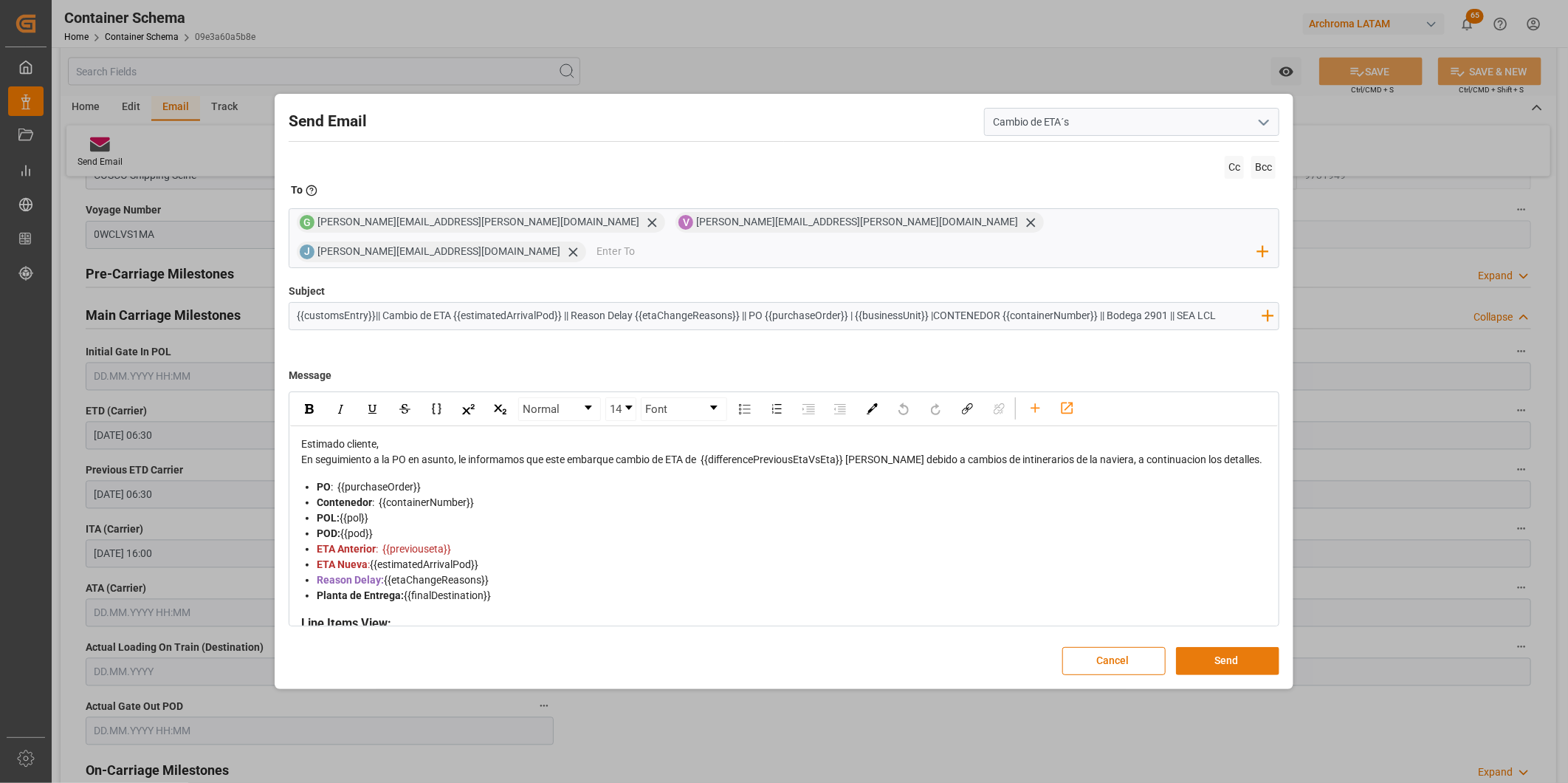
click at [1243, 647] on button "Send" at bounding box center [1227, 661] width 103 height 28
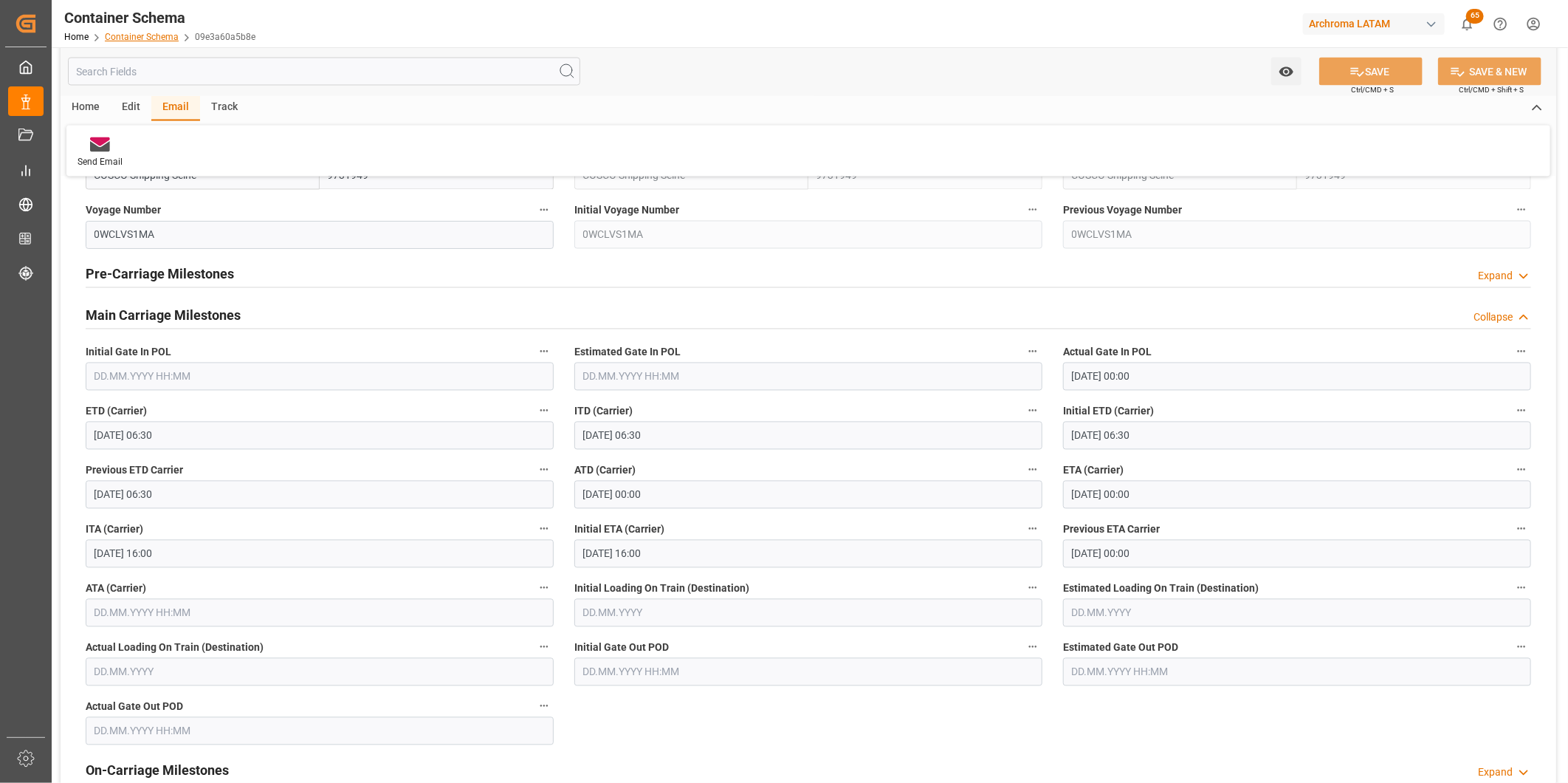
click at [151, 37] on link "Container Schema" at bounding box center [141, 37] width 74 height 11
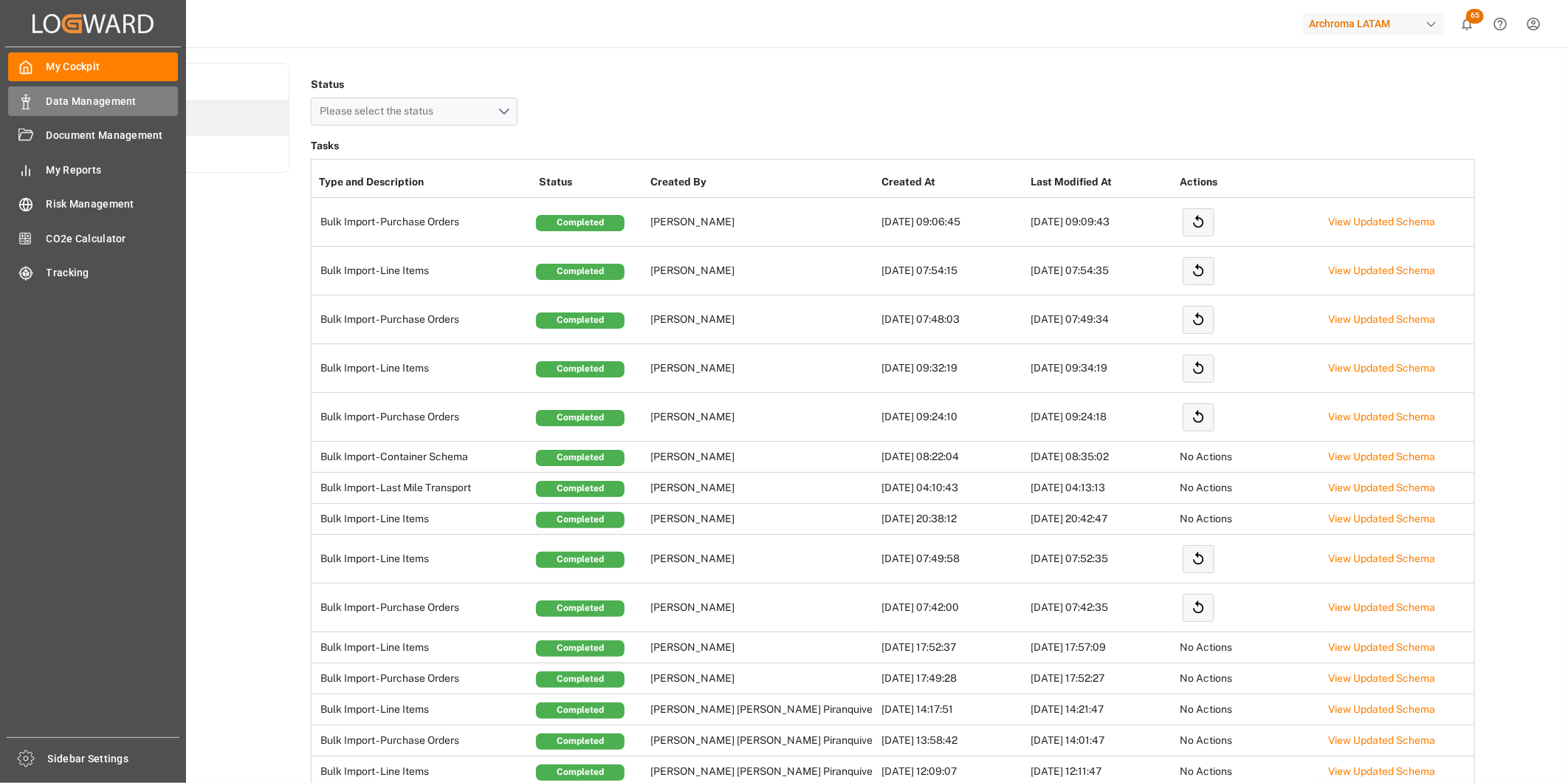
click at [30, 98] on polygon at bounding box center [28, 99] width 5 height 3
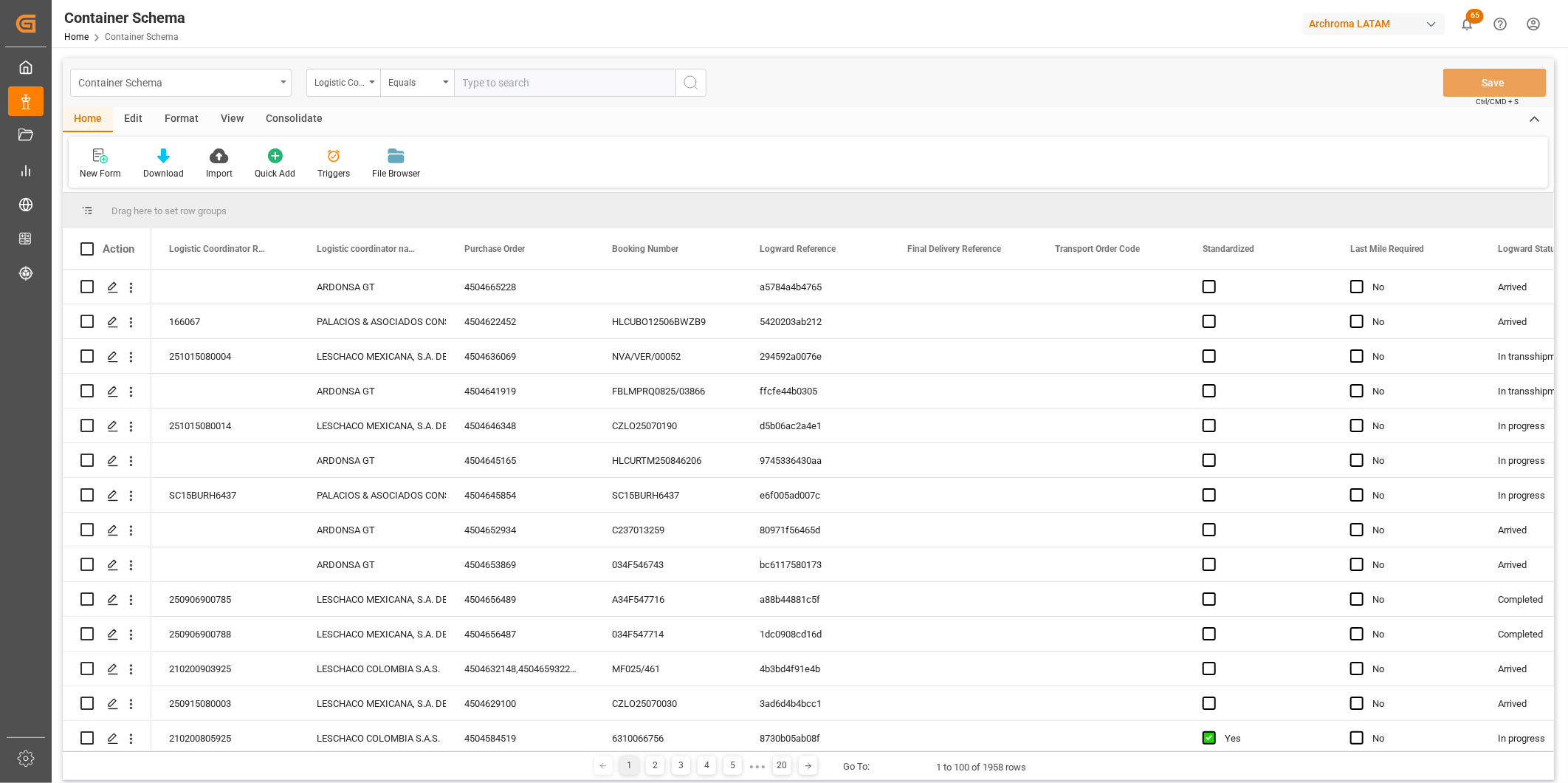
click at [275, 89] on div "Container Schema" at bounding box center [181, 83] width 222 height 28
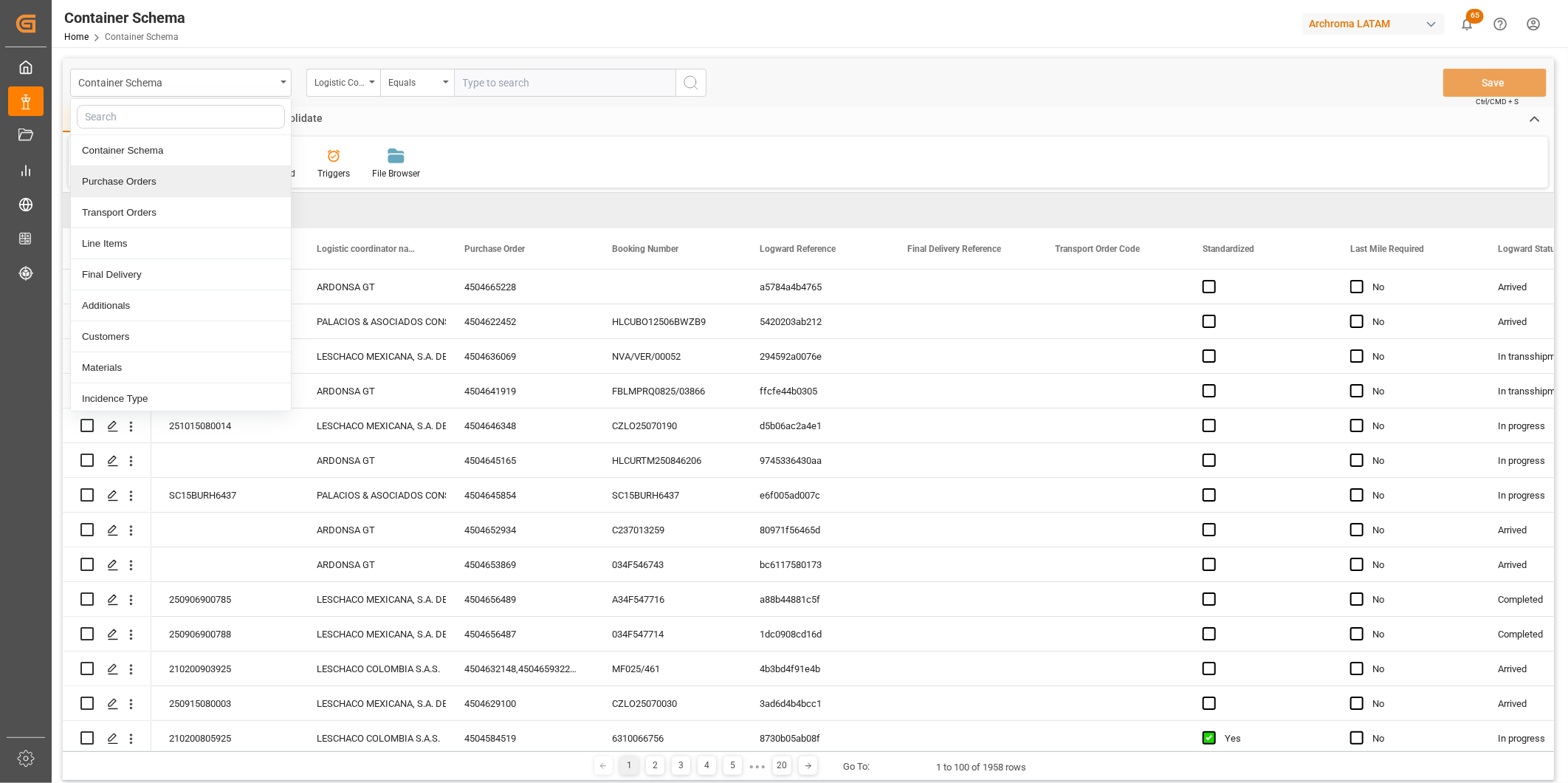
click at [184, 181] on div "Purchase Orders" at bounding box center [181, 181] width 220 height 31
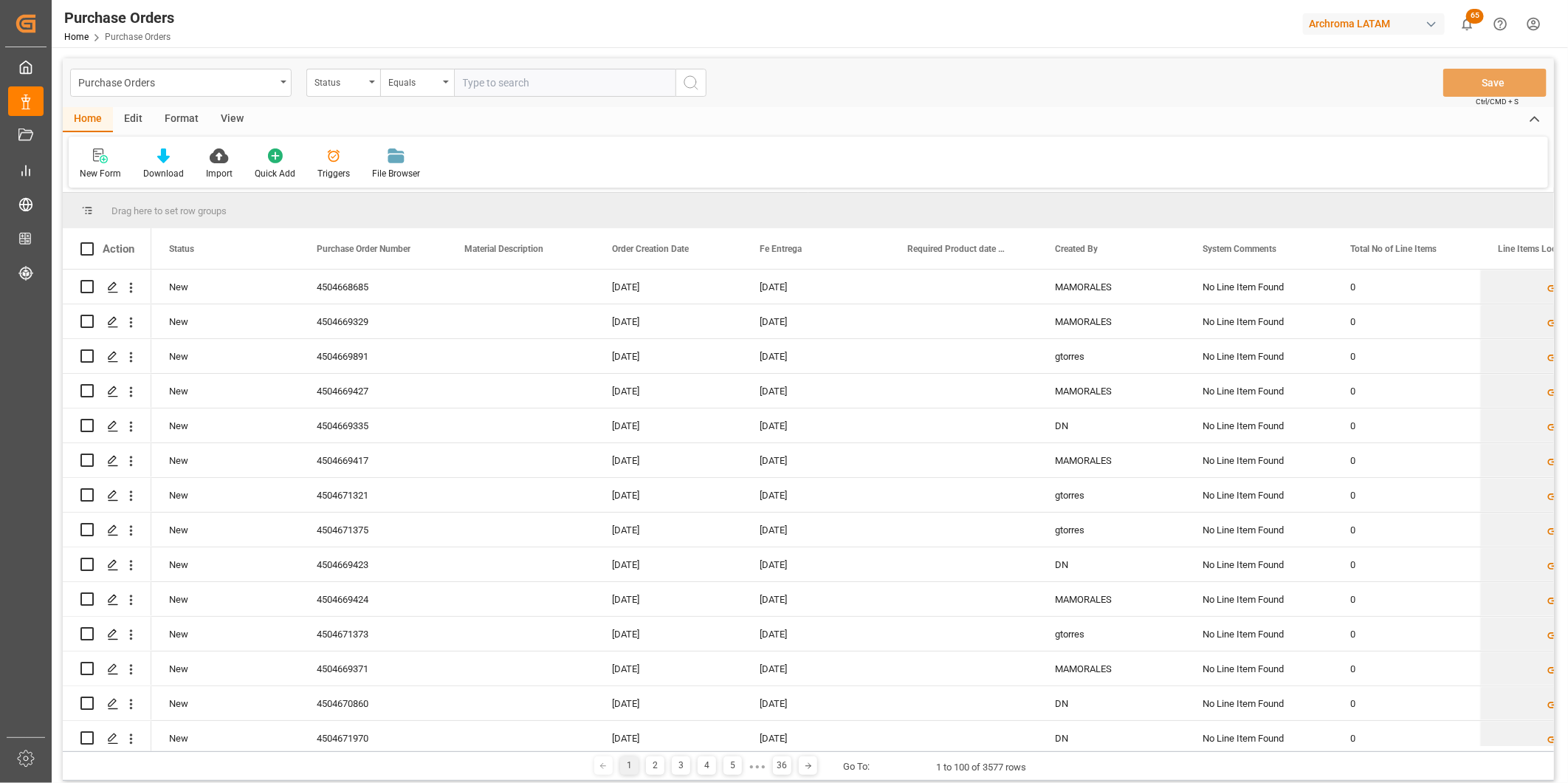
drag, startPoint x: 447, startPoint y: 746, endPoint x: 520, endPoint y: 748, distance: 73.0
click at [520, 748] on div at bounding box center [850, 748] width 1397 height 5
click at [363, 79] on div "Status" at bounding box center [340, 80] width 50 height 17
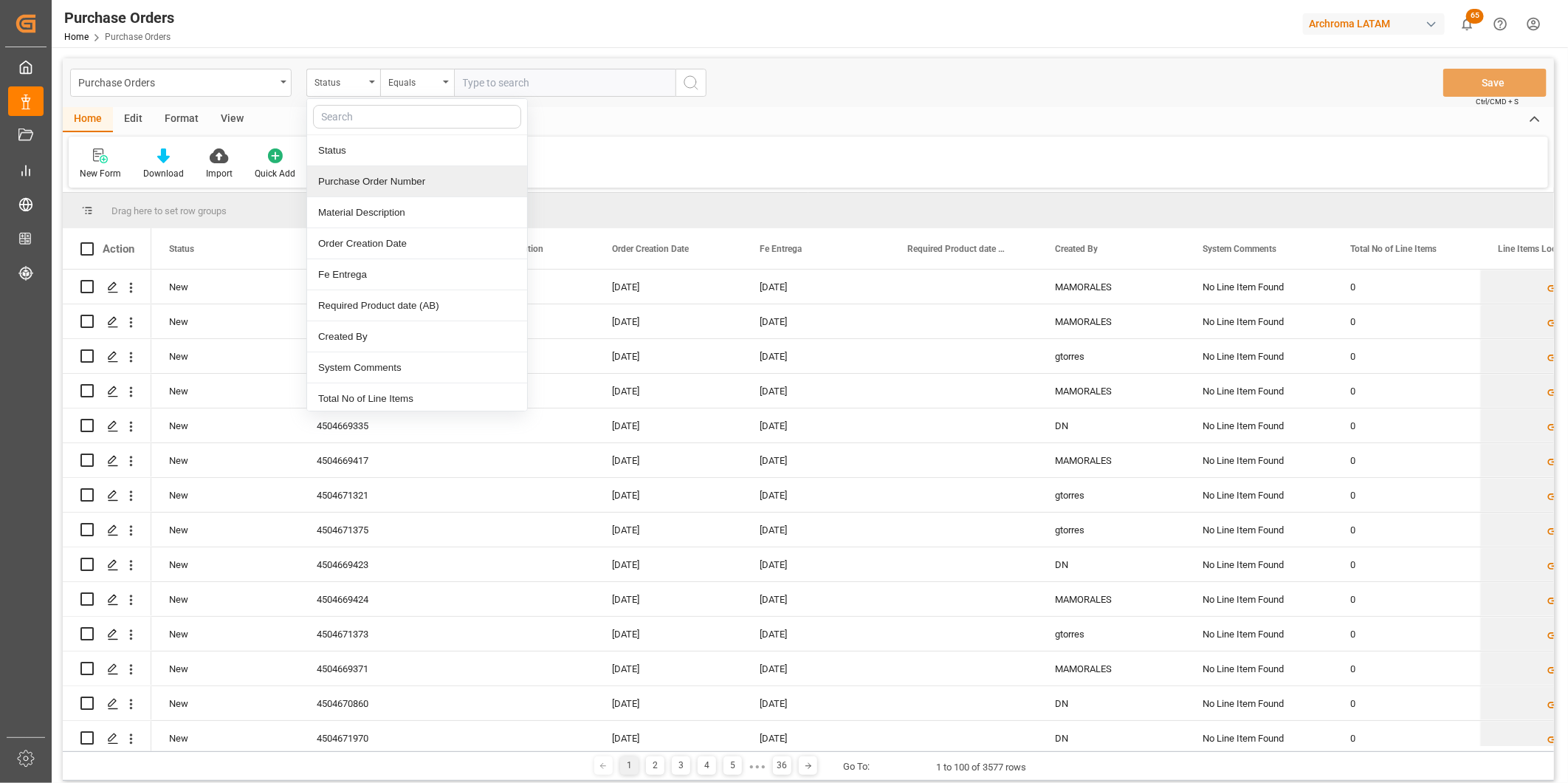
click at [374, 180] on div "Purchase Order Number" at bounding box center [417, 181] width 220 height 31
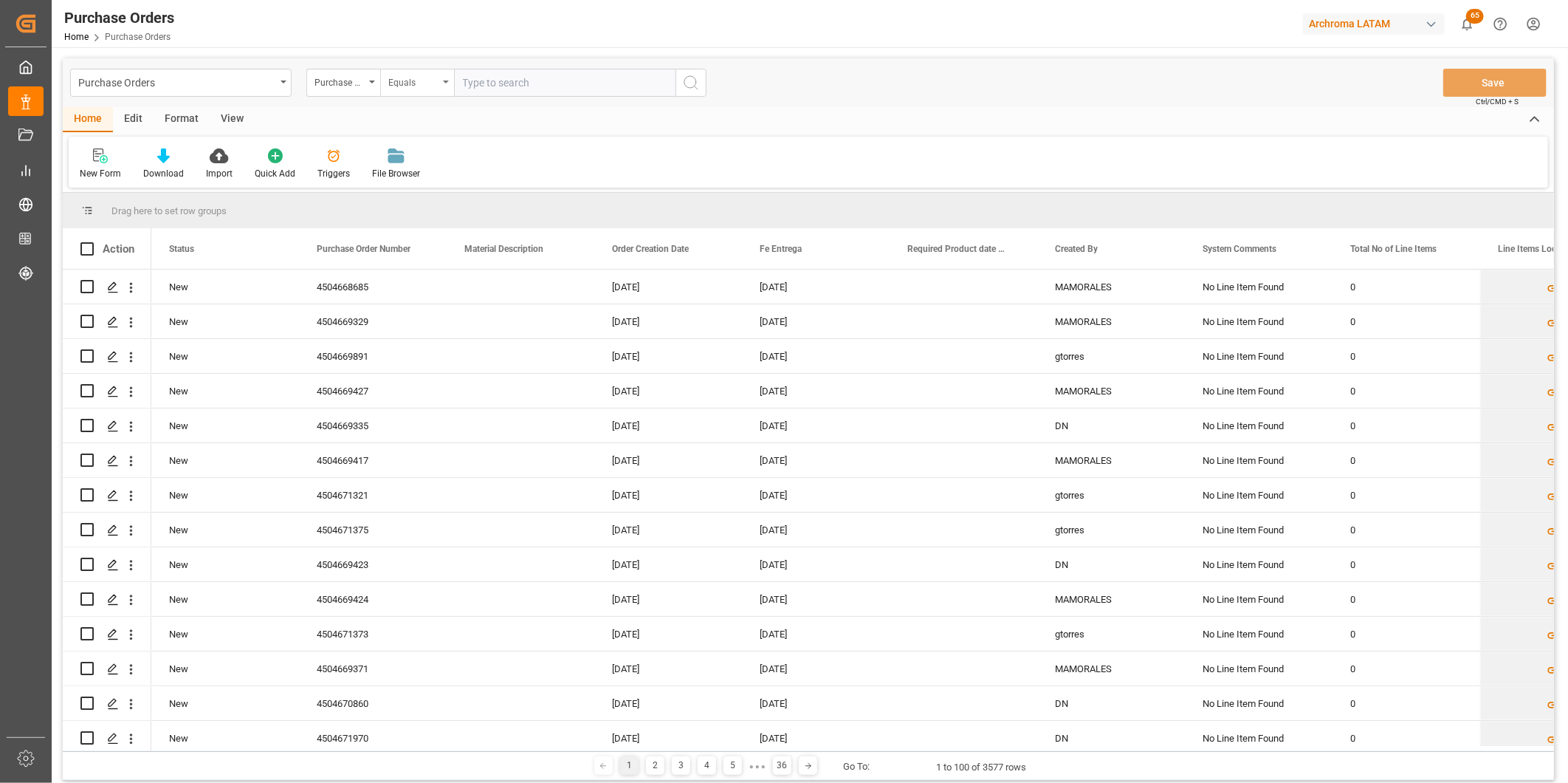
click at [391, 80] on div "Equals" at bounding box center [413, 80] width 50 height 17
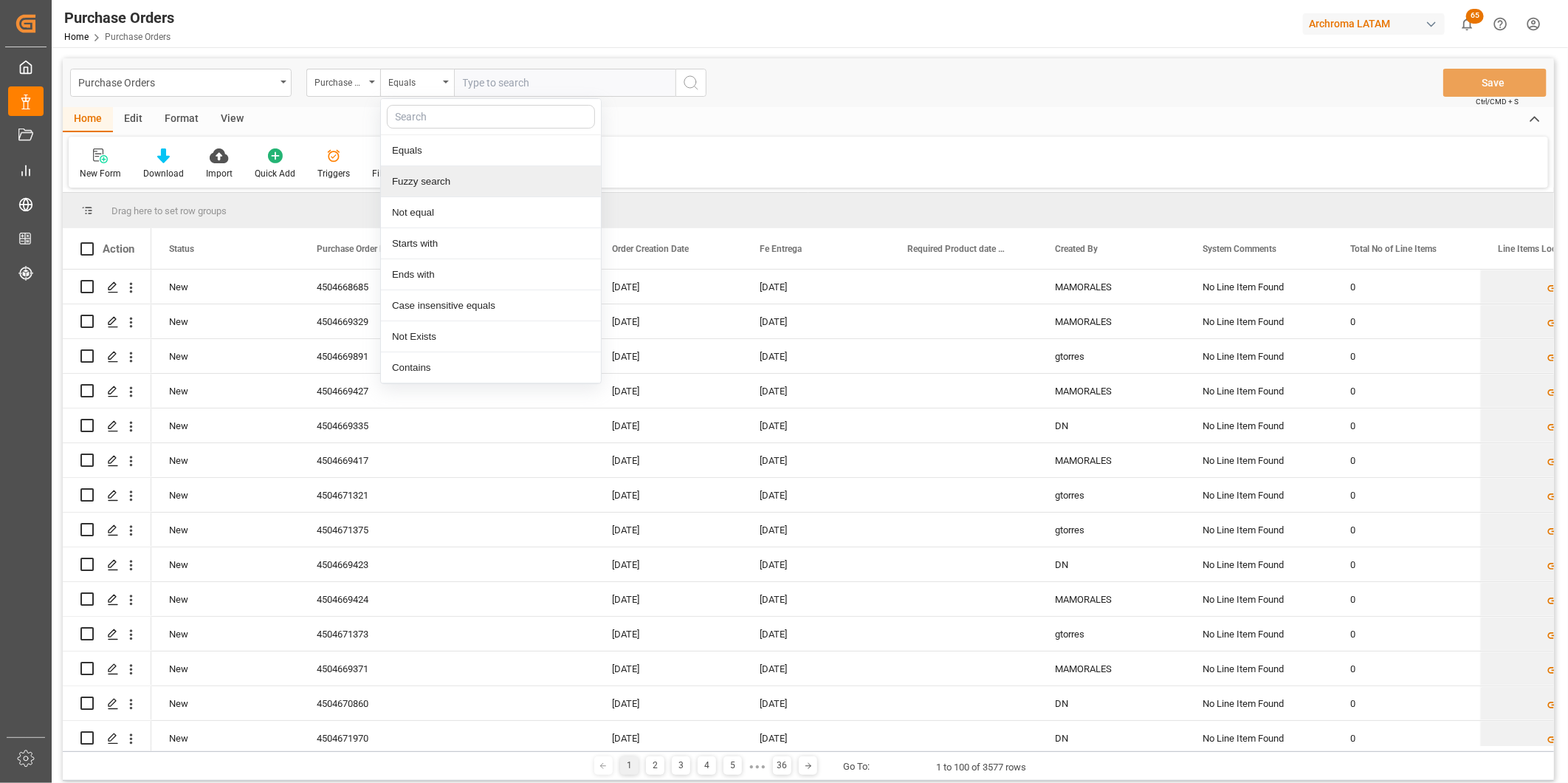
click at [432, 171] on div "Fuzzy search" at bounding box center [491, 181] width 220 height 31
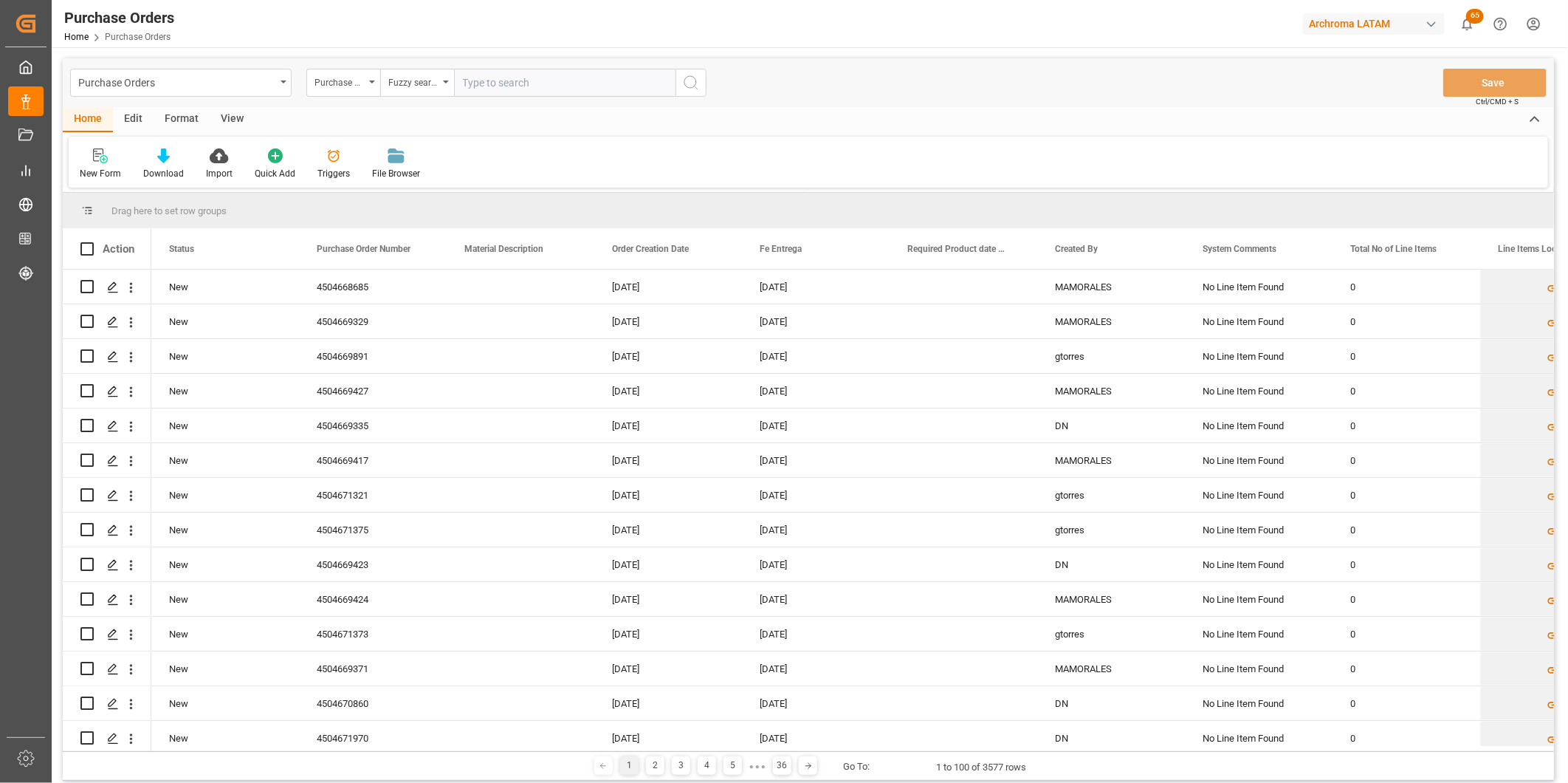
paste input "4504664716"
type input "4504664716"
click at [683, 85] on icon "search button" at bounding box center [690, 82] width 17 height 17
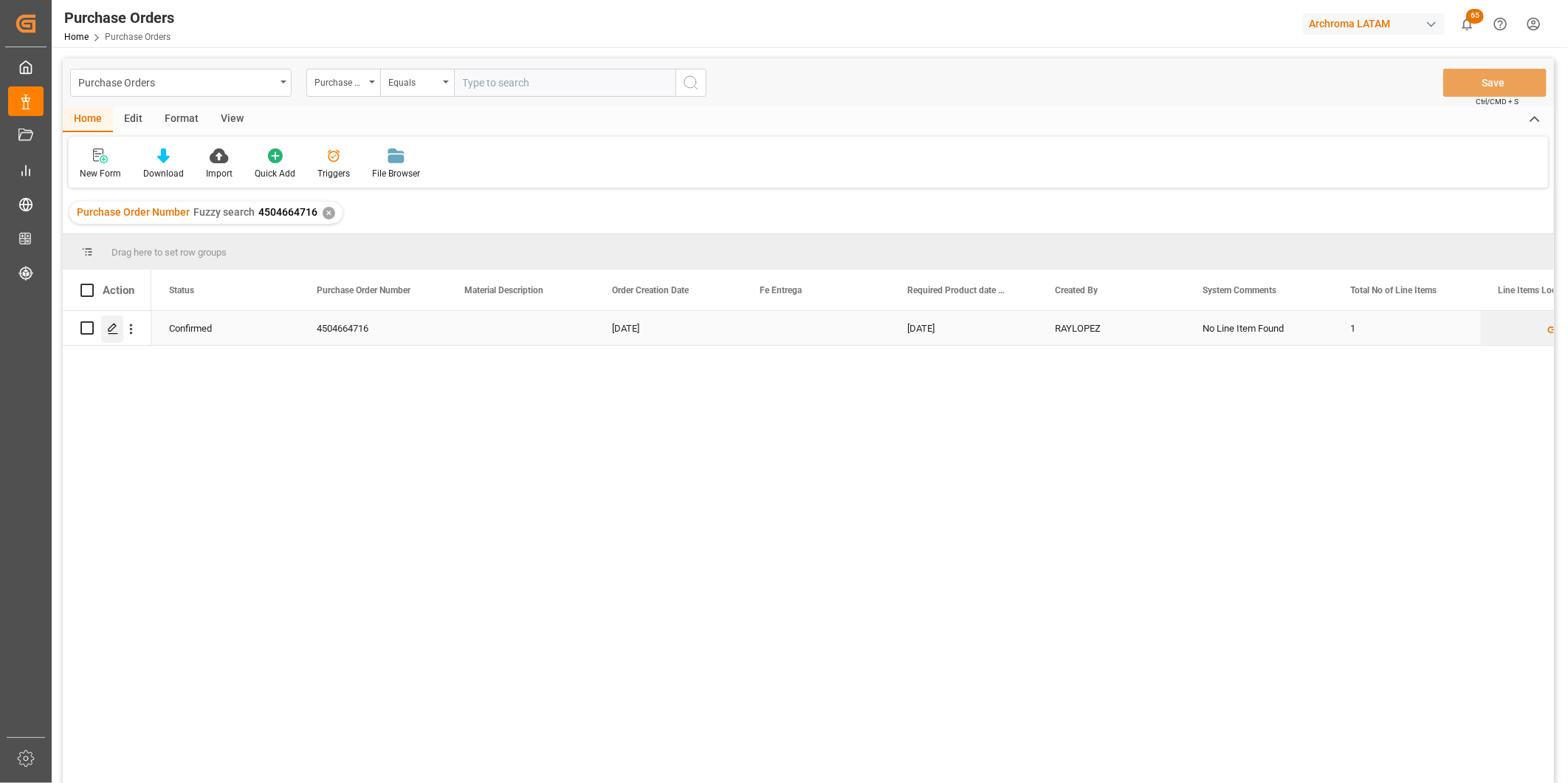
click at [117, 337] on div "Press SPACE to select this row." at bounding box center [112, 329] width 22 height 27
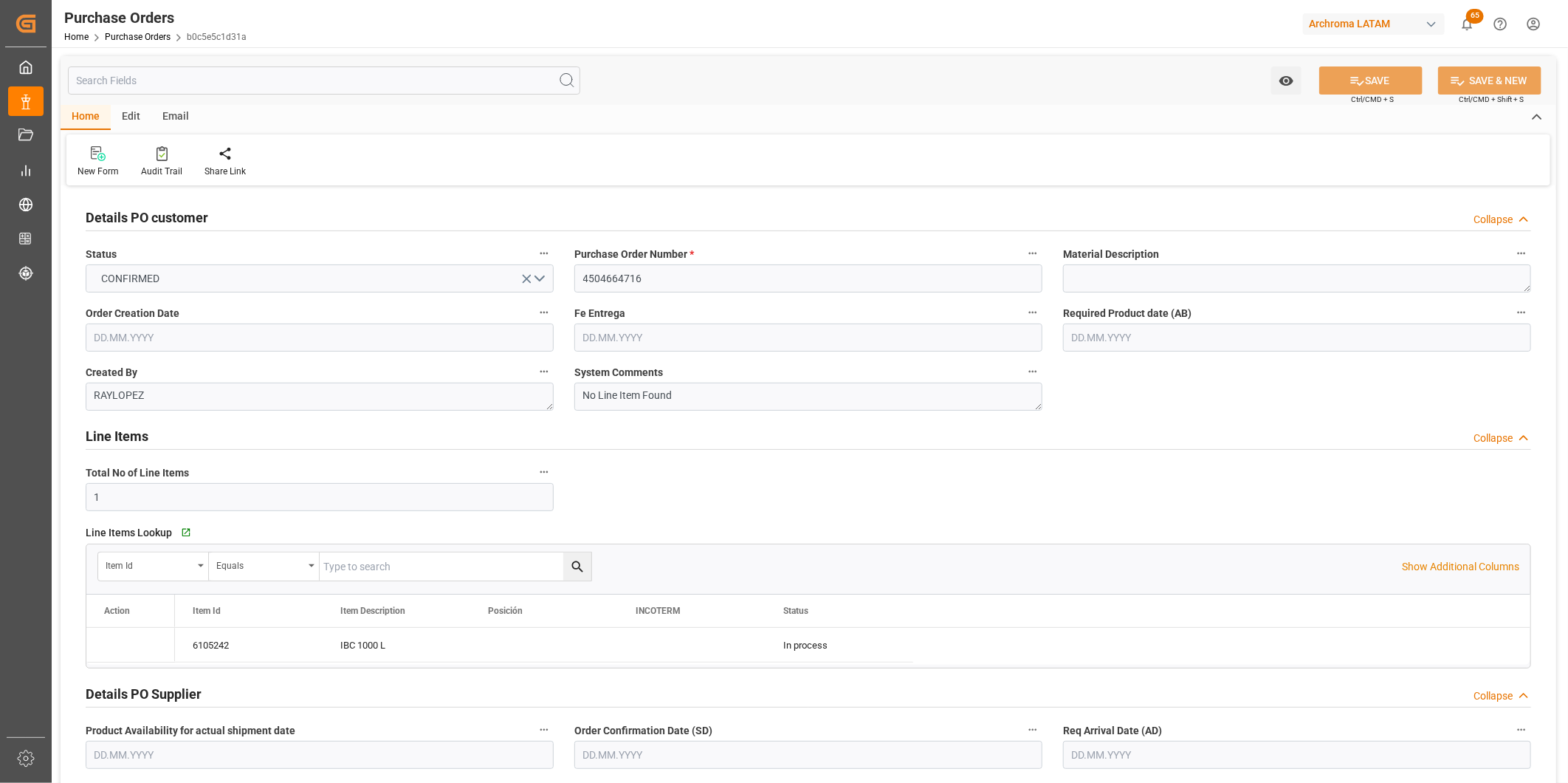
type input "[DATE]"
click at [622, 338] on input "text" at bounding box center [808, 337] width 468 height 28
click at [580, 422] on div "1 2 3 4 5 6 7" at bounding box center [680, 427] width 202 height 29
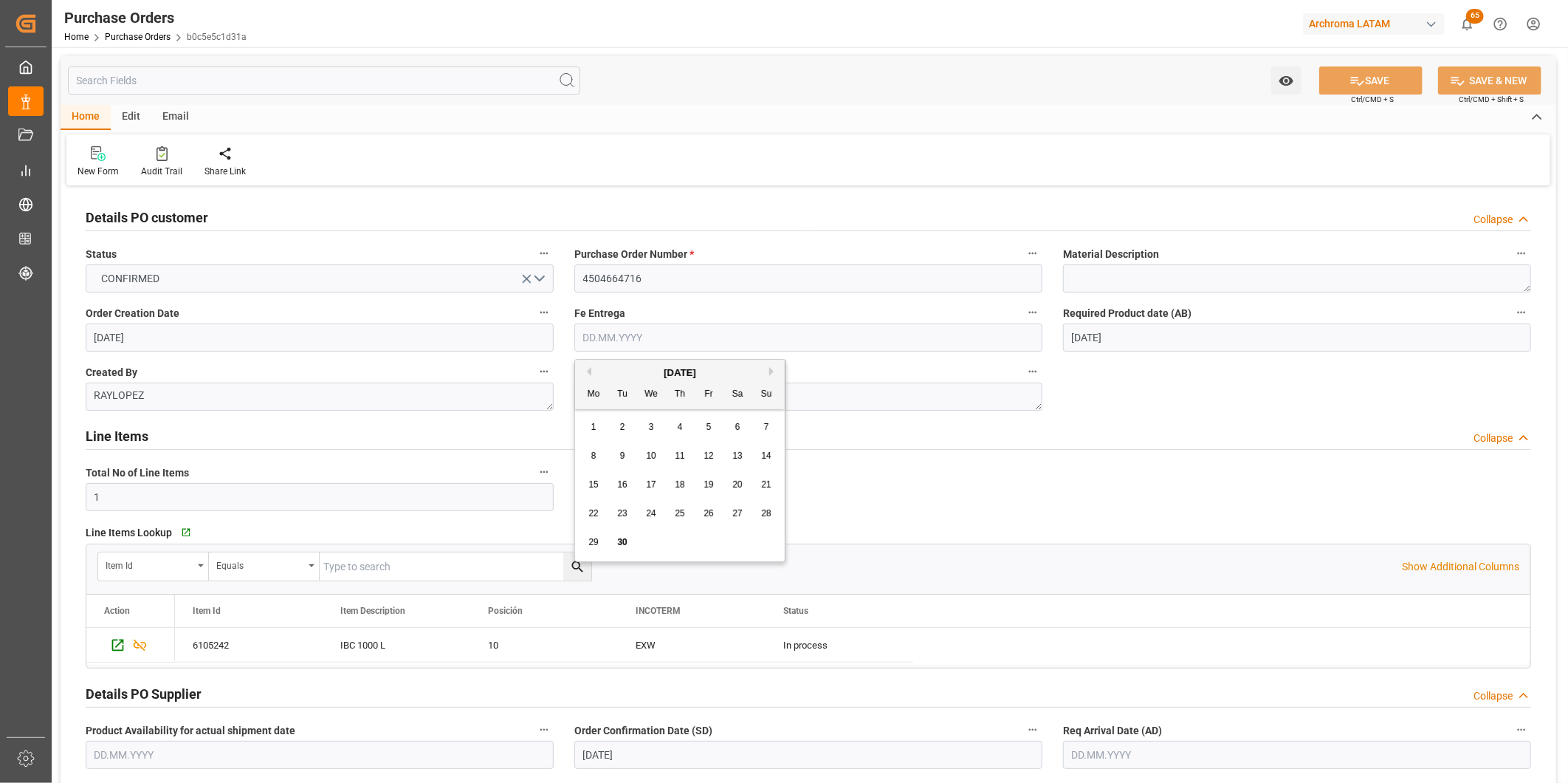
click at [765, 373] on div "[DATE]" at bounding box center [680, 373] width 209 height 14
click at [771, 373] on button "Next Month" at bounding box center [774, 372] width 9 height 9
click at [592, 459] on span "6" at bounding box center [594, 456] width 5 height 11
type input "[DATE]"
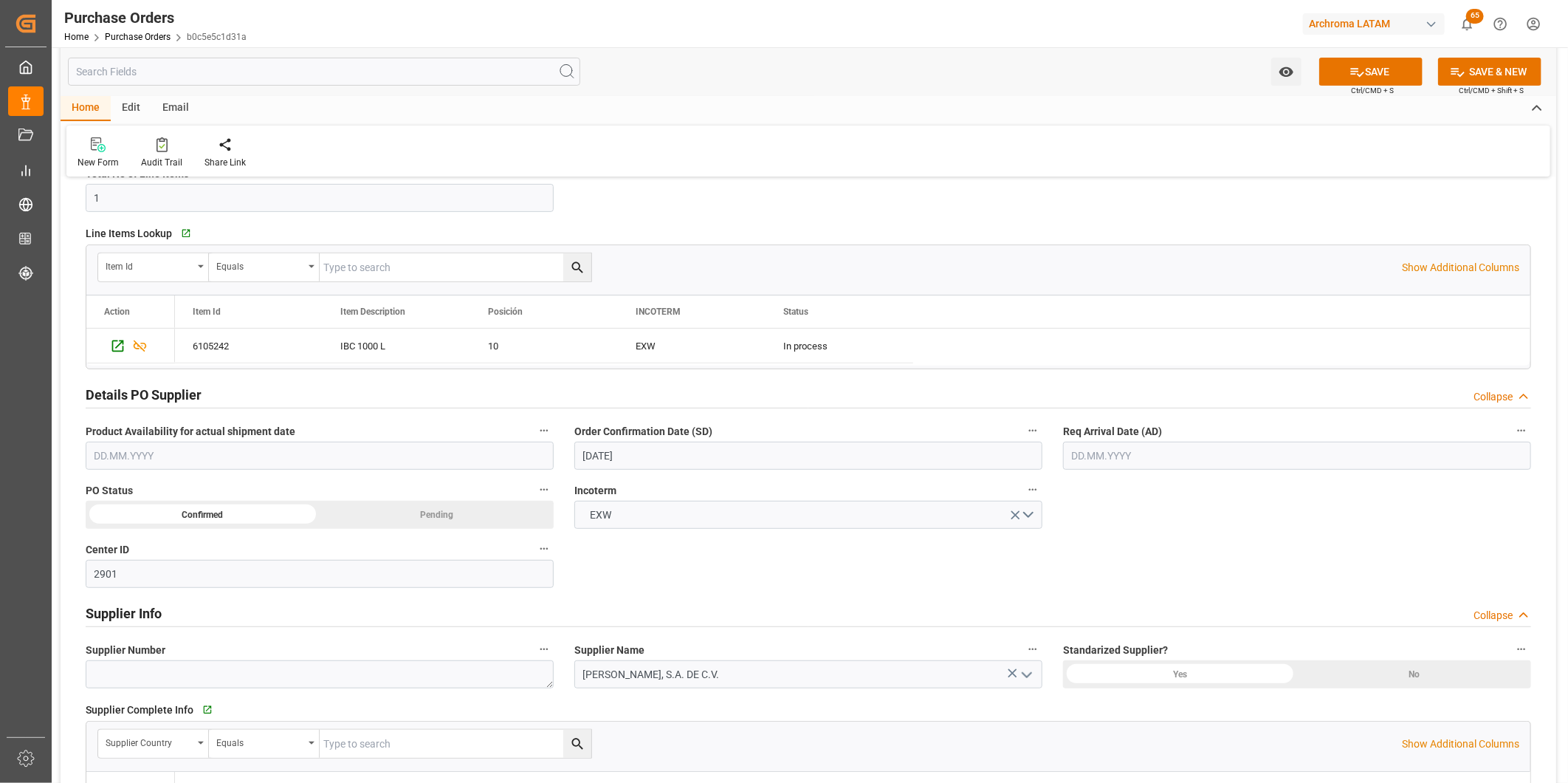
scroll to position [328, 0]
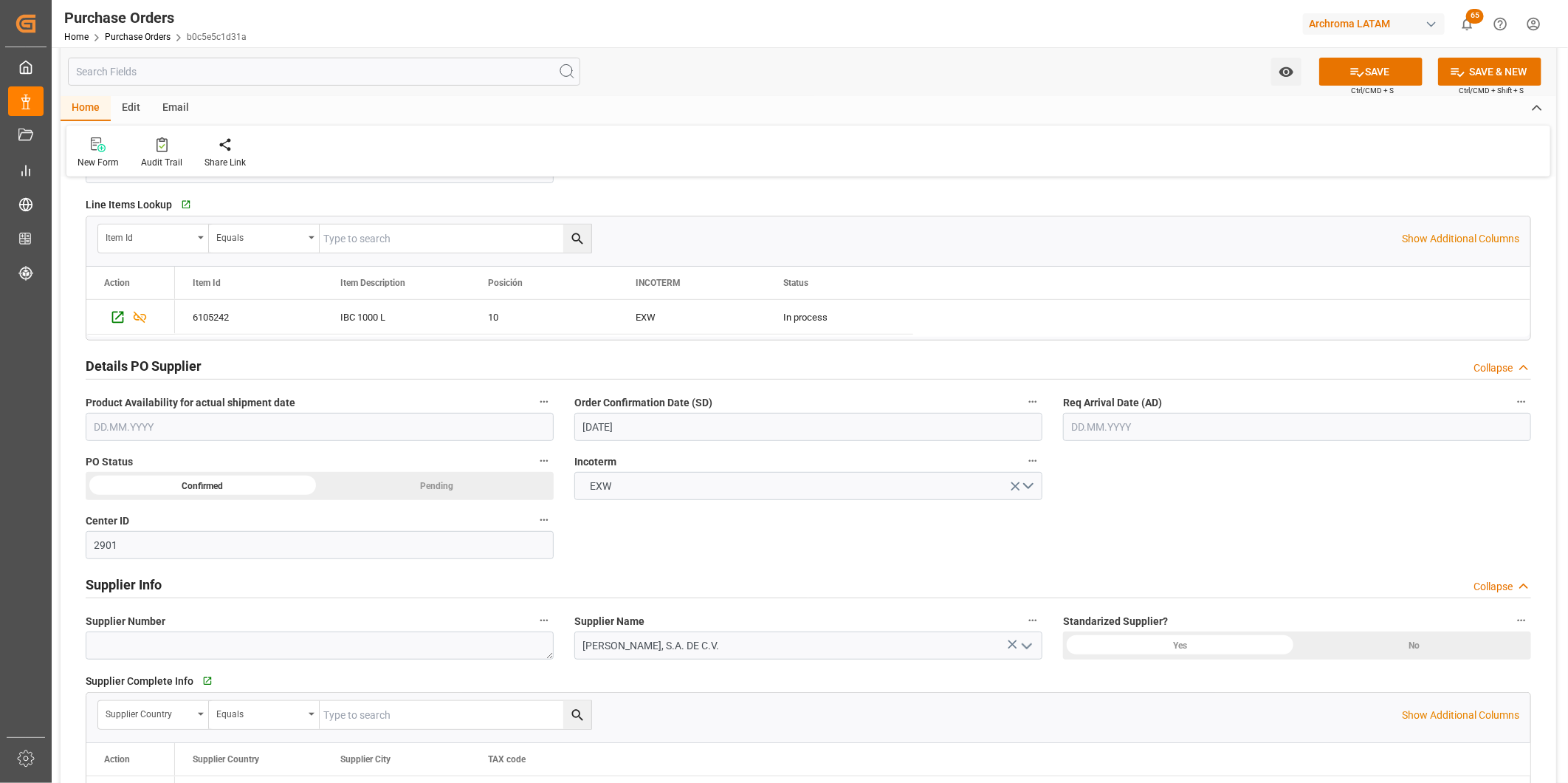
click at [1138, 432] on input "text" at bounding box center [1297, 426] width 468 height 28
click at [1068, 507] on div "1 2 3 4 5 6 7" at bounding box center [1169, 517] width 202 height 29
click at [1259, 456] on button "Next Month" at bounding box center [1262, 461] width 9 height 9
click at [1145, 514] on div "1" at bounding box center [1140, 517] width 18 height 17
type input "01.10.2025"
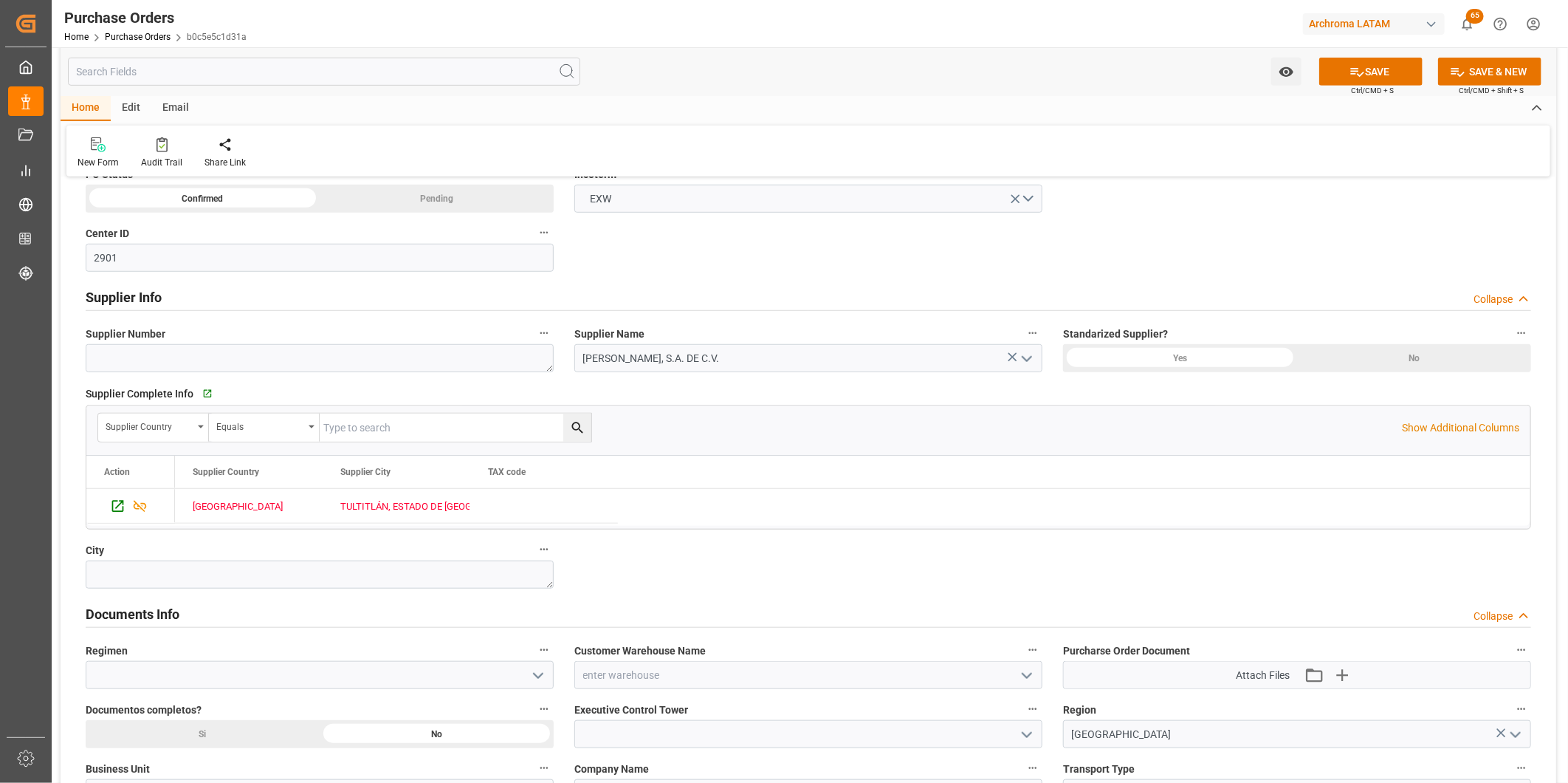
scroll to position [656, 0]
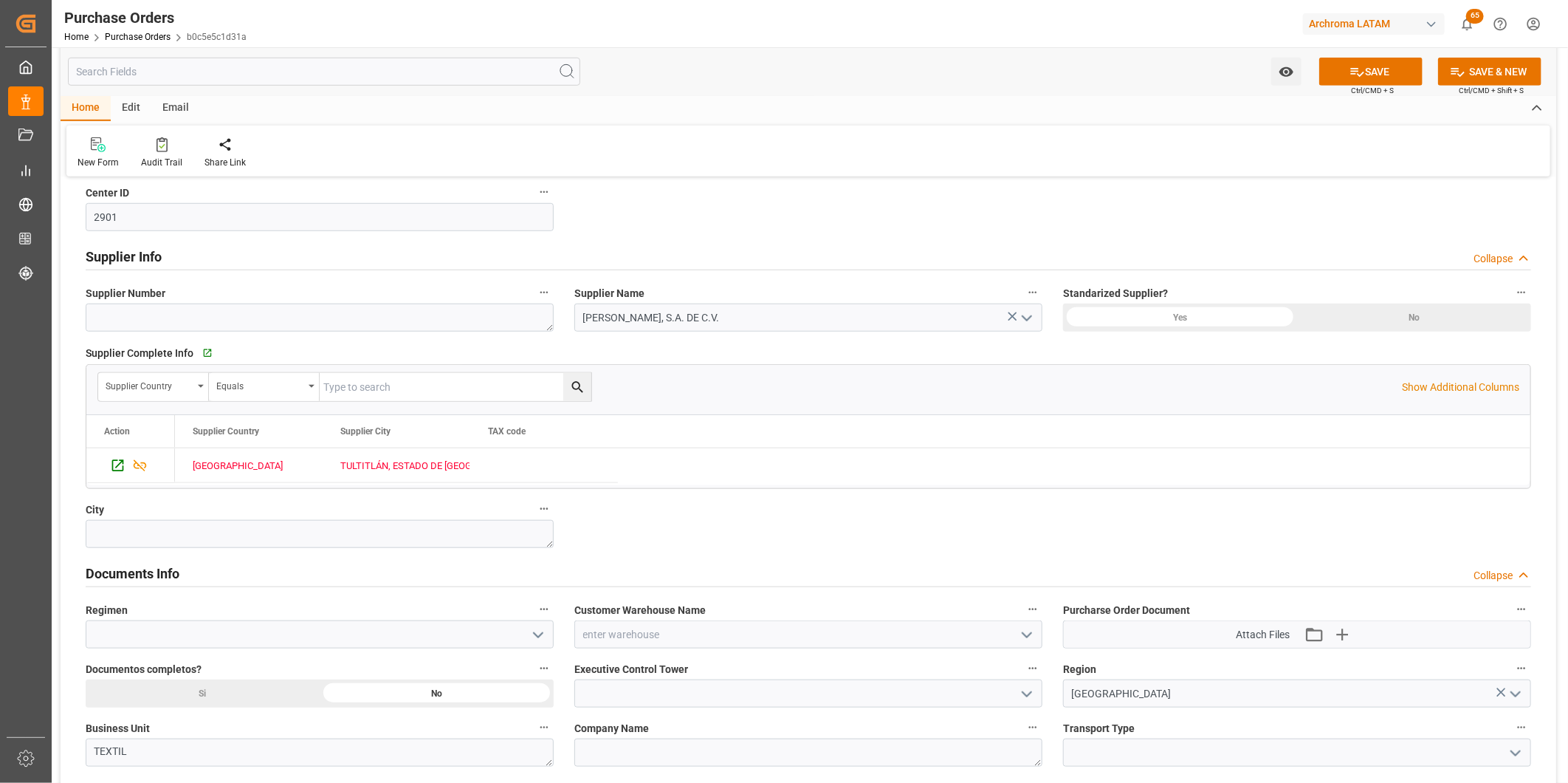
click at [546, 635] on icon "open menu" at bounding box center [538, 634] width 17 height 17
click at [382, 689] on div "Definitivo" at bounding box center [319, 700] width 467 height 33
type input "Definitivo"
click at [1027, 635] on icon "open menu" at bounding box center [1026, 634] width 17 height 17
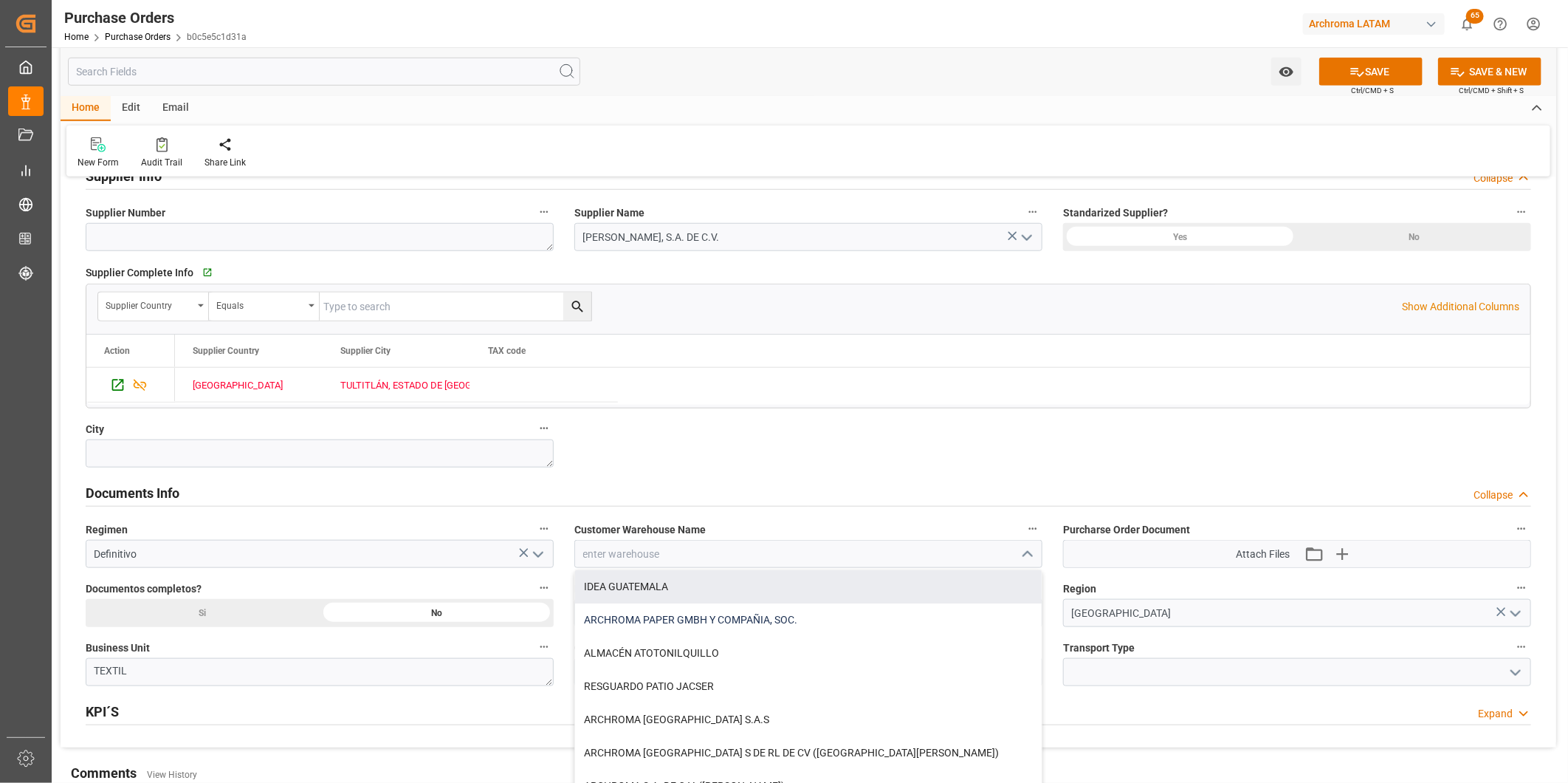
scroll to position [738, 0]
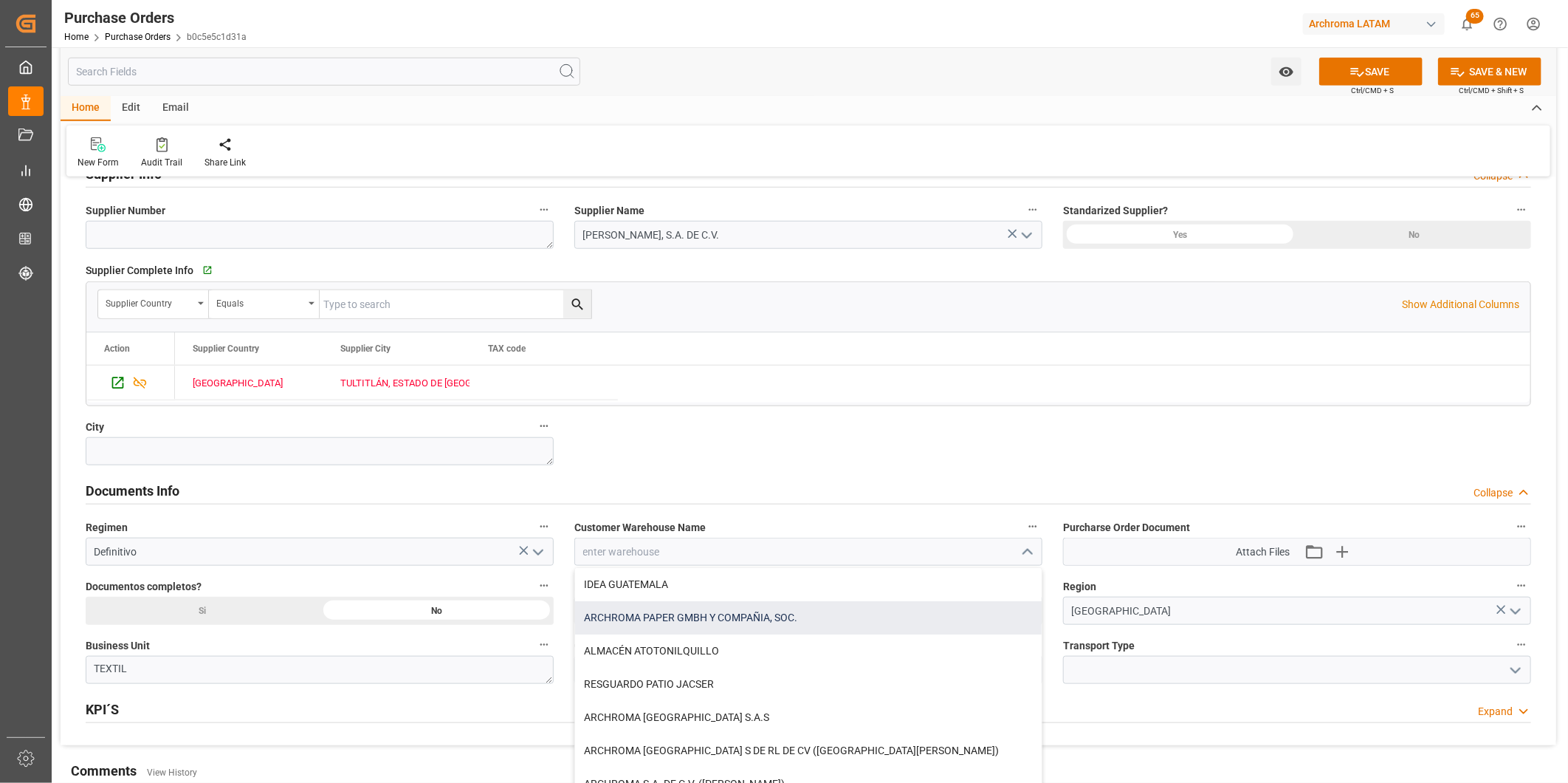
click at [729, 605] on div "ARCHROMA PAPER GMBH Y COMPAÑIA, SOC." at bounding box center [808, 618] width 467 height 33
type input "ARCHROMA PAPER GMBH Y COMPAÑIA, SOC."
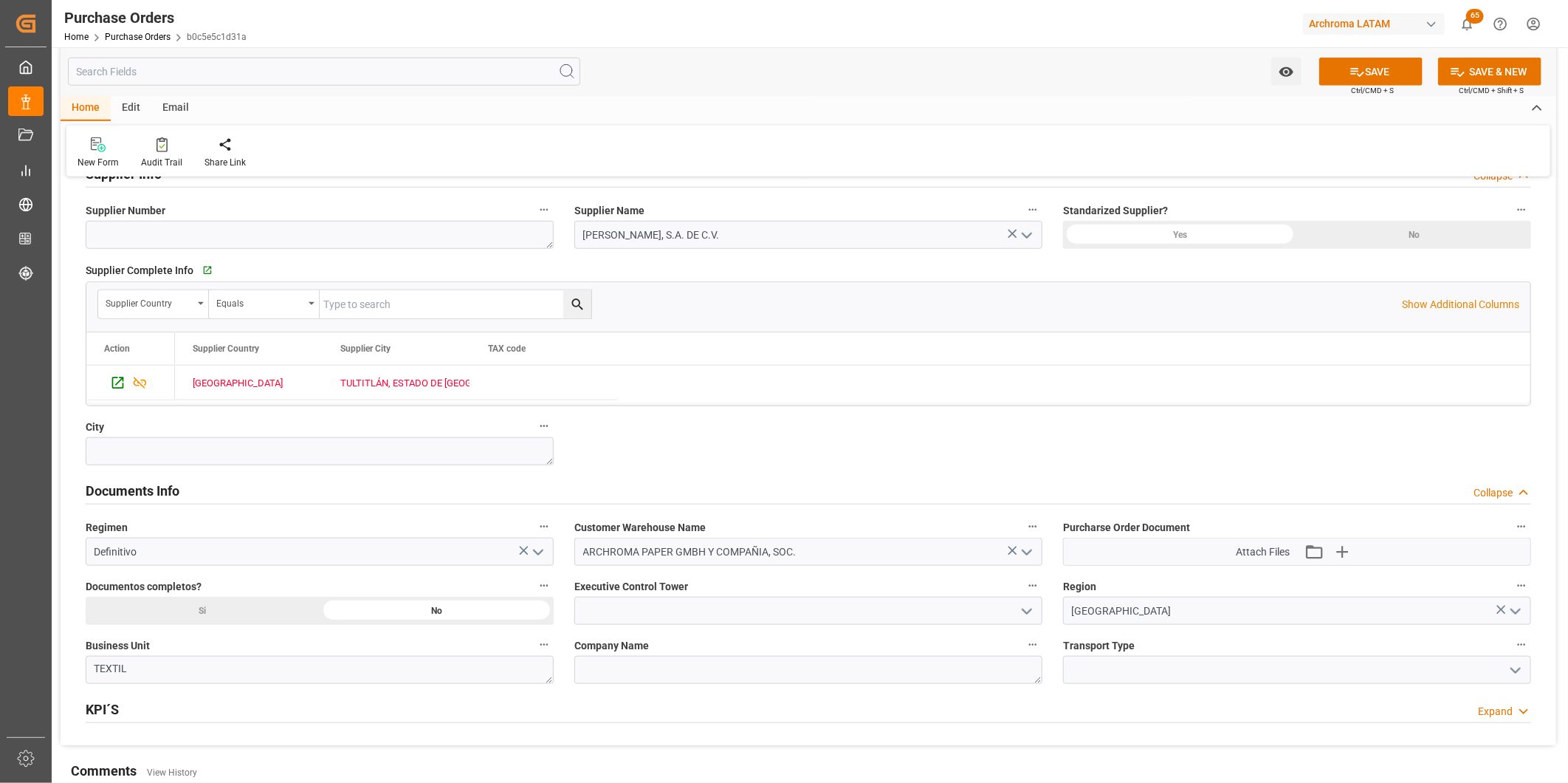
click at [1517, 673] on icon "open menu" at bounding box center [1515, 670] width 17 height 17
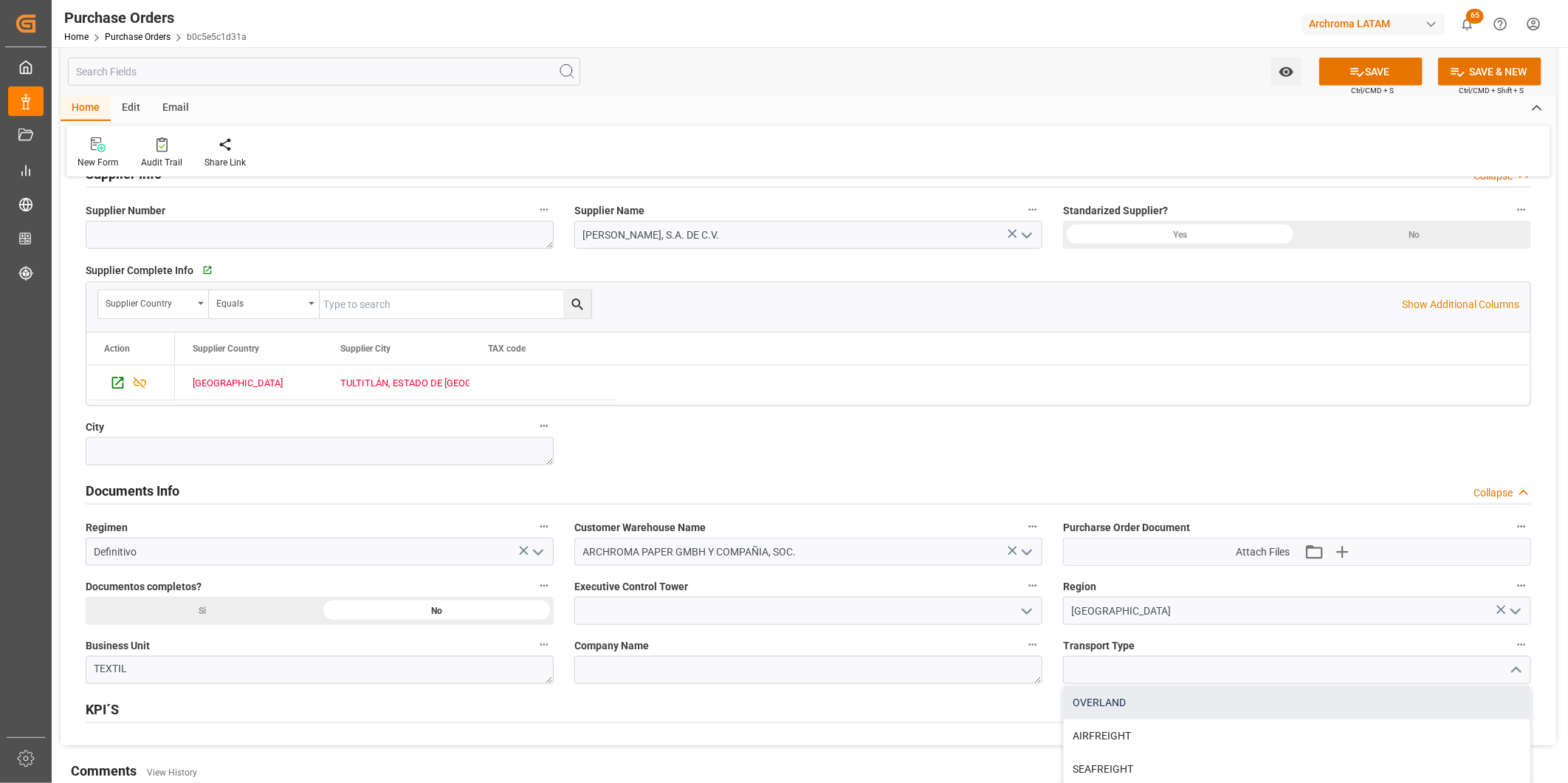
click at [1170, 700] on div "OVERLAND" at bounding box center [1297, 703] width 467 height 33
type input "OVERLAND"
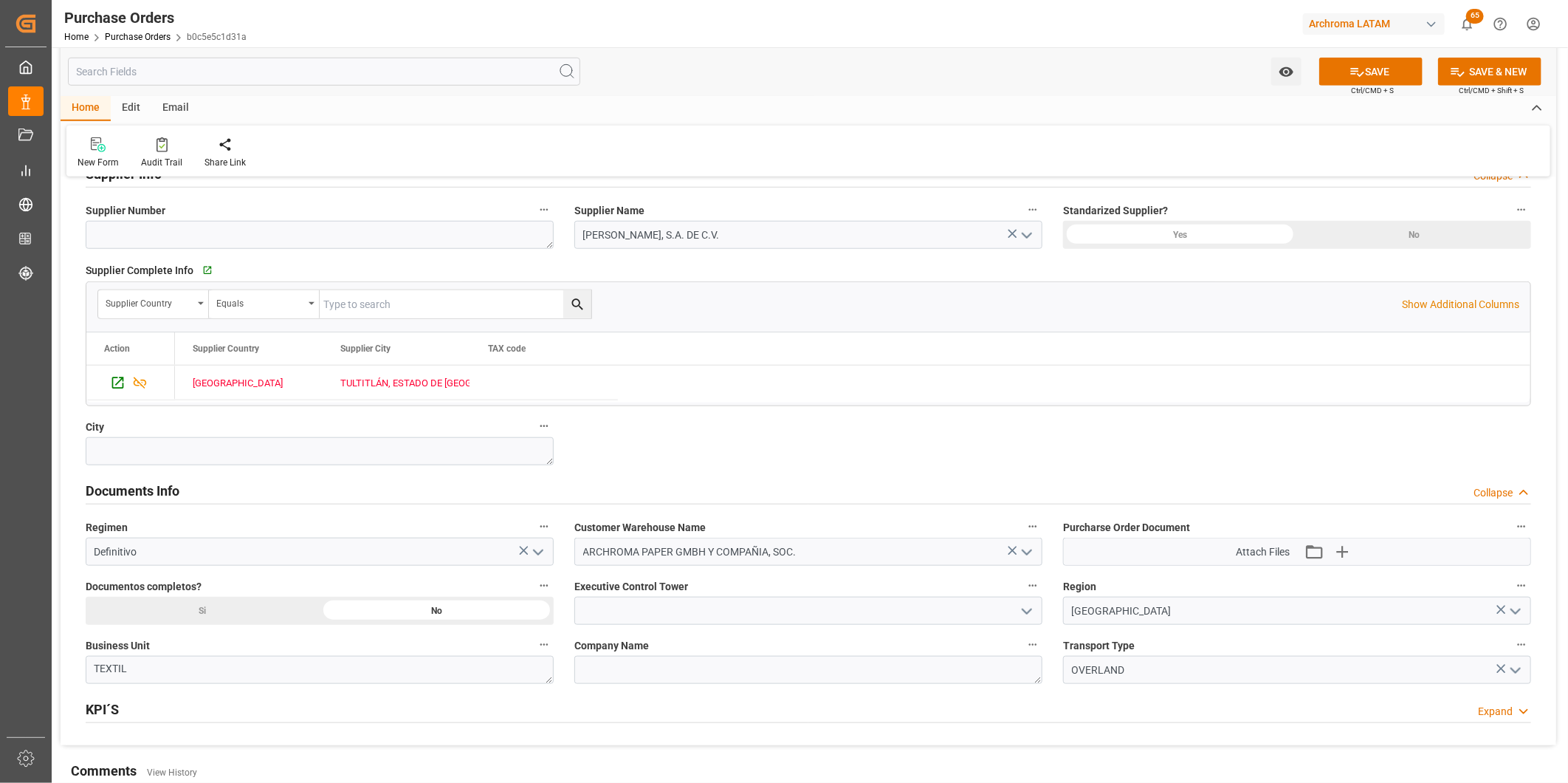
click at [1023, 612] on icon "open menu" at bounding box center [1026, 611] width 17 height 17
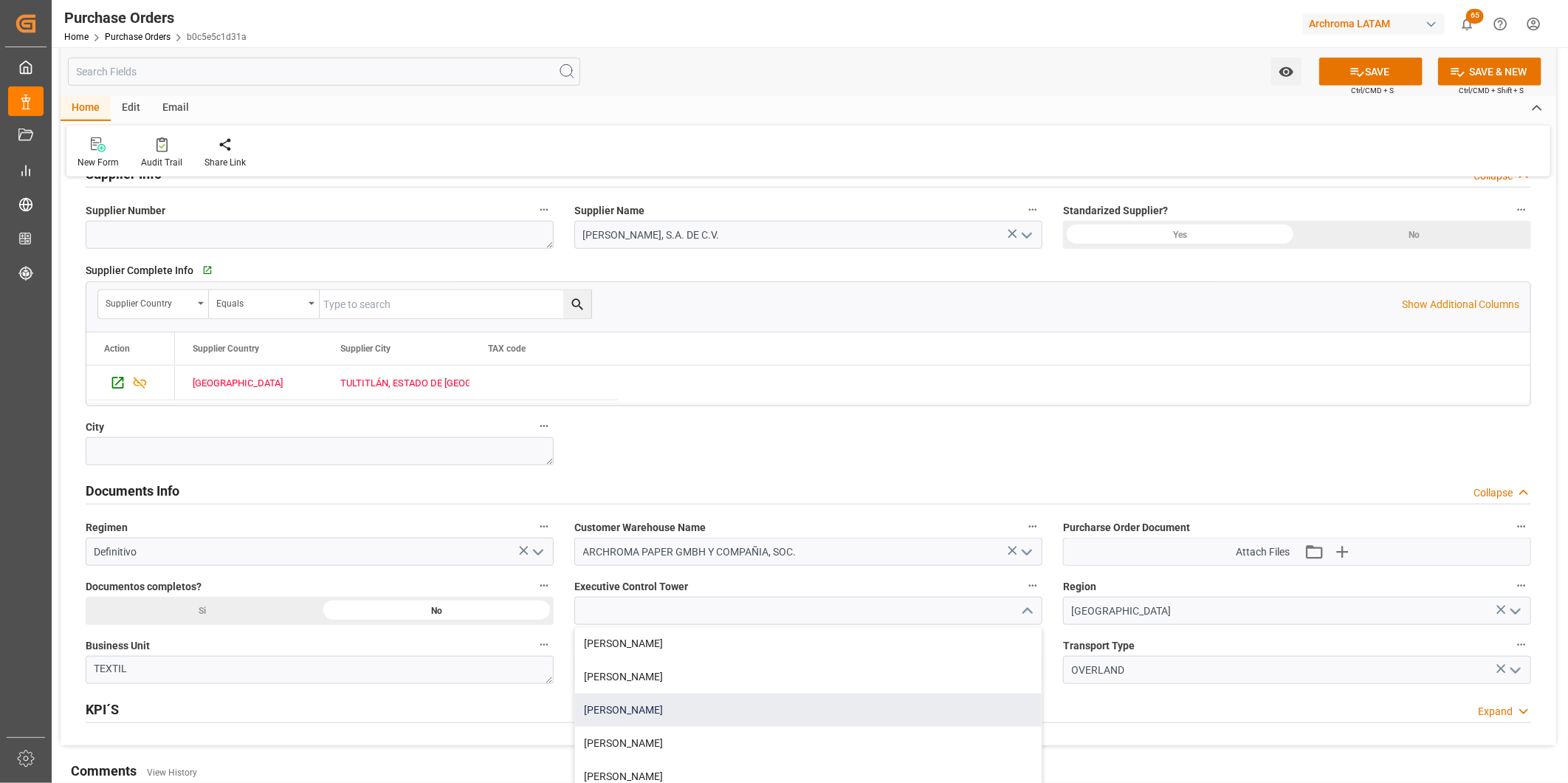
click at [749, 705] on div "[PERSON_NAME]" at bounding box center [808, 710] width 467 height 33
type input "[PERSON_NAME]"
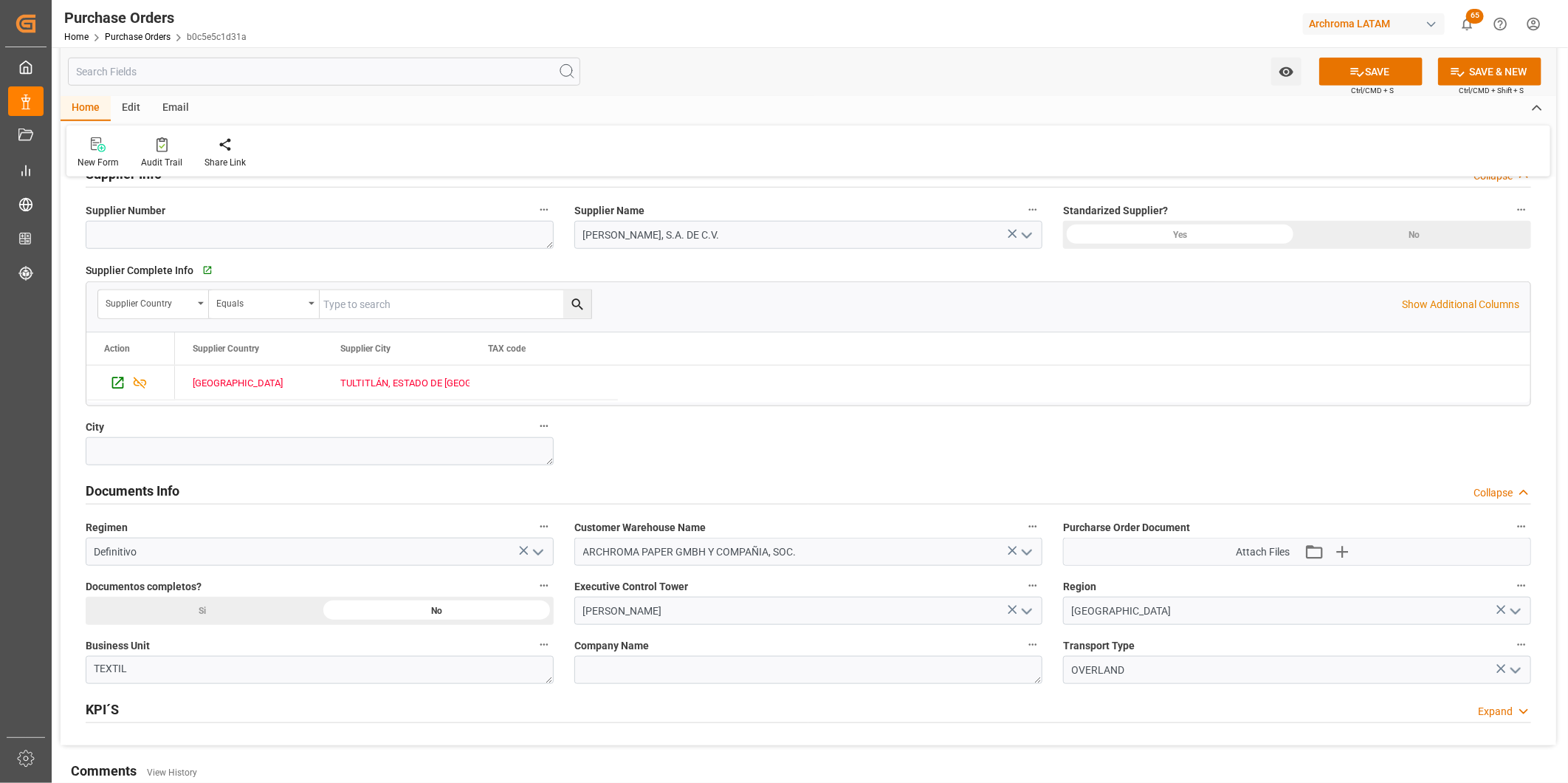
click at [237, 615] on div "Si" at bounding box center [203, 610] width 234 height 28
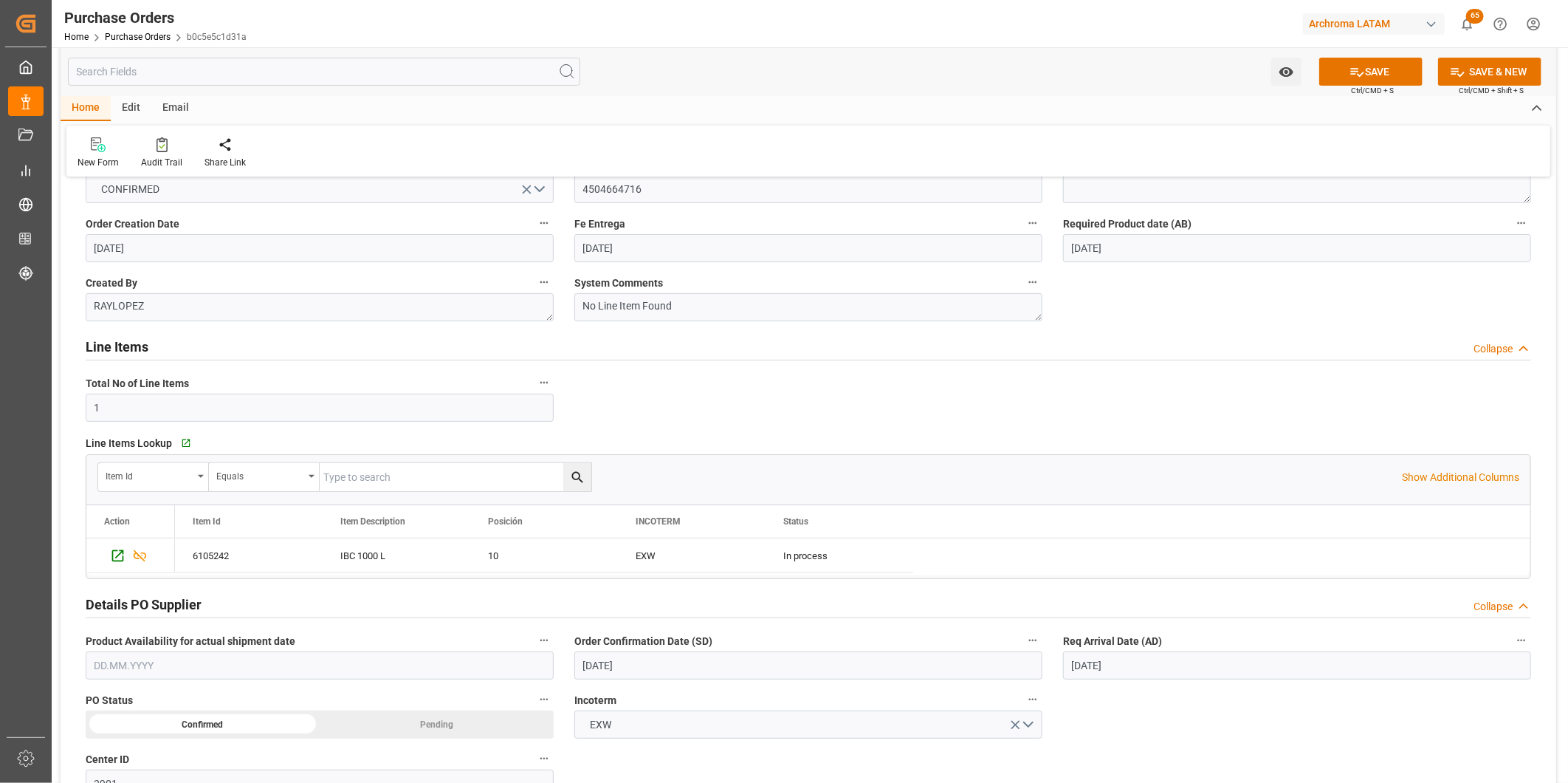
scroll to position [0, 0]
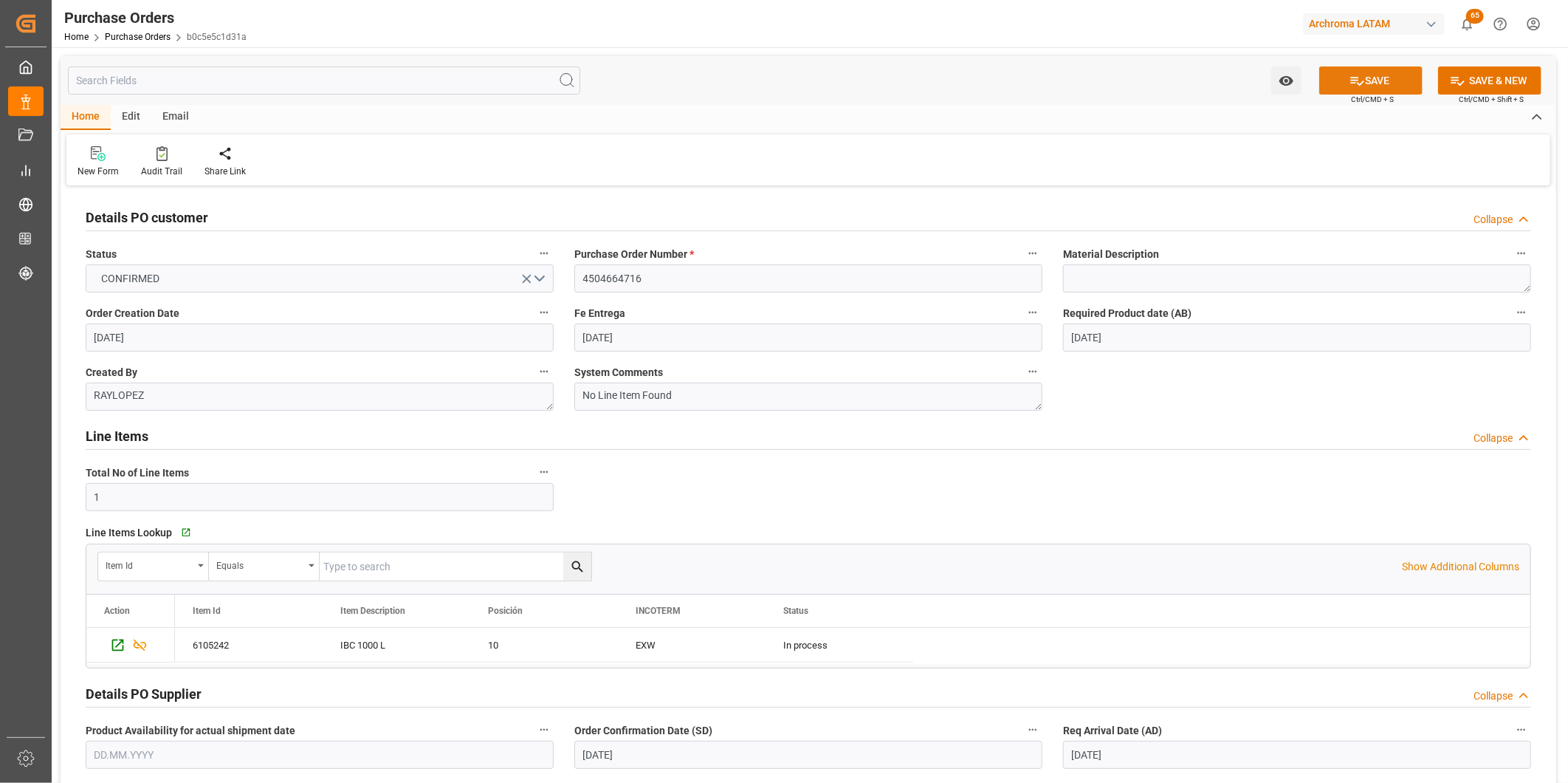
click at [1340, 79] on button "SAVE" at bounding box center [1371, 80] width 103 height 28
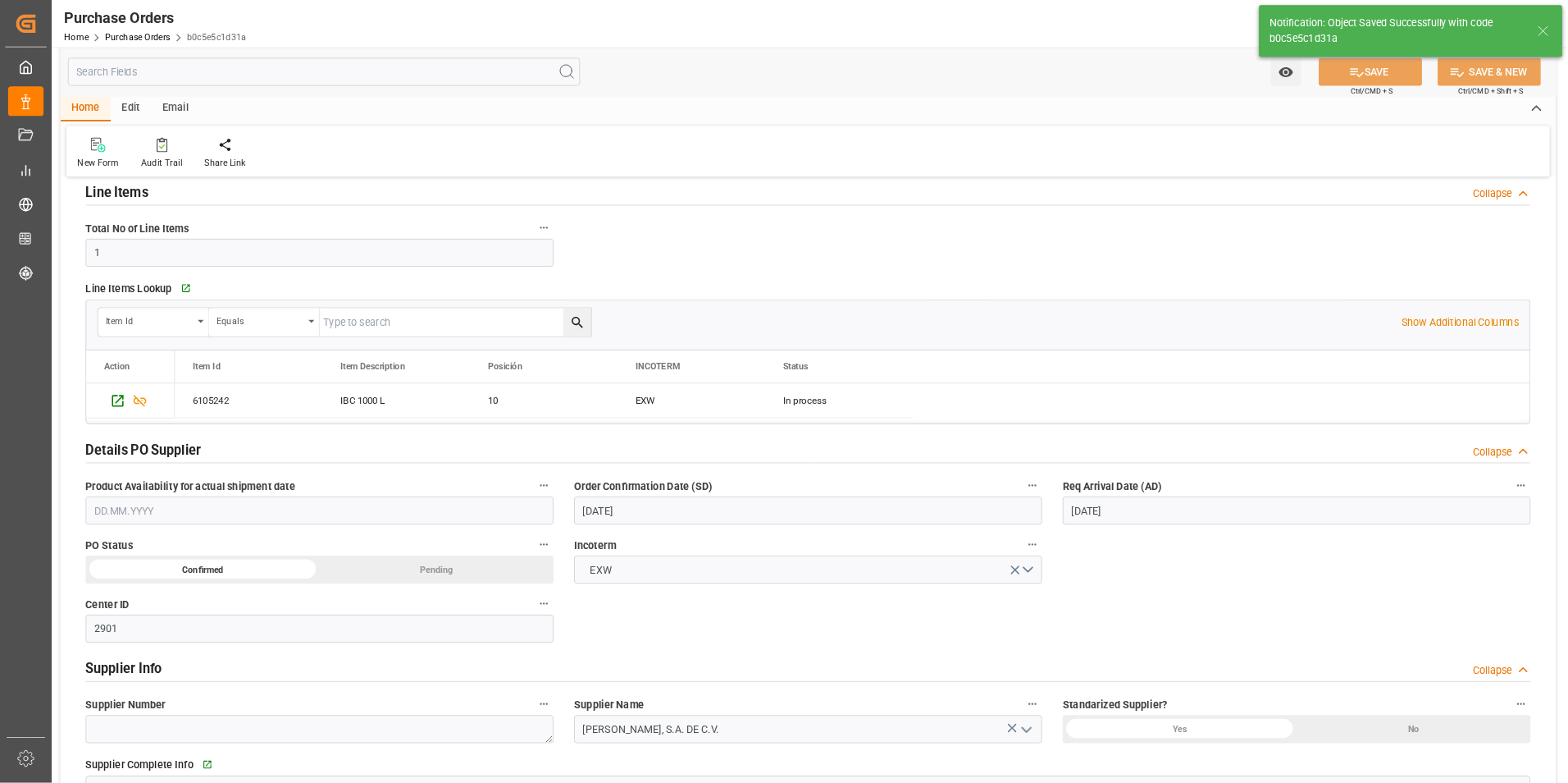
scroll to position [273, 0]
click at [133, 447] on icon "Press SPACE to select this row." at bounding box center [131, 443] width 17 height 17
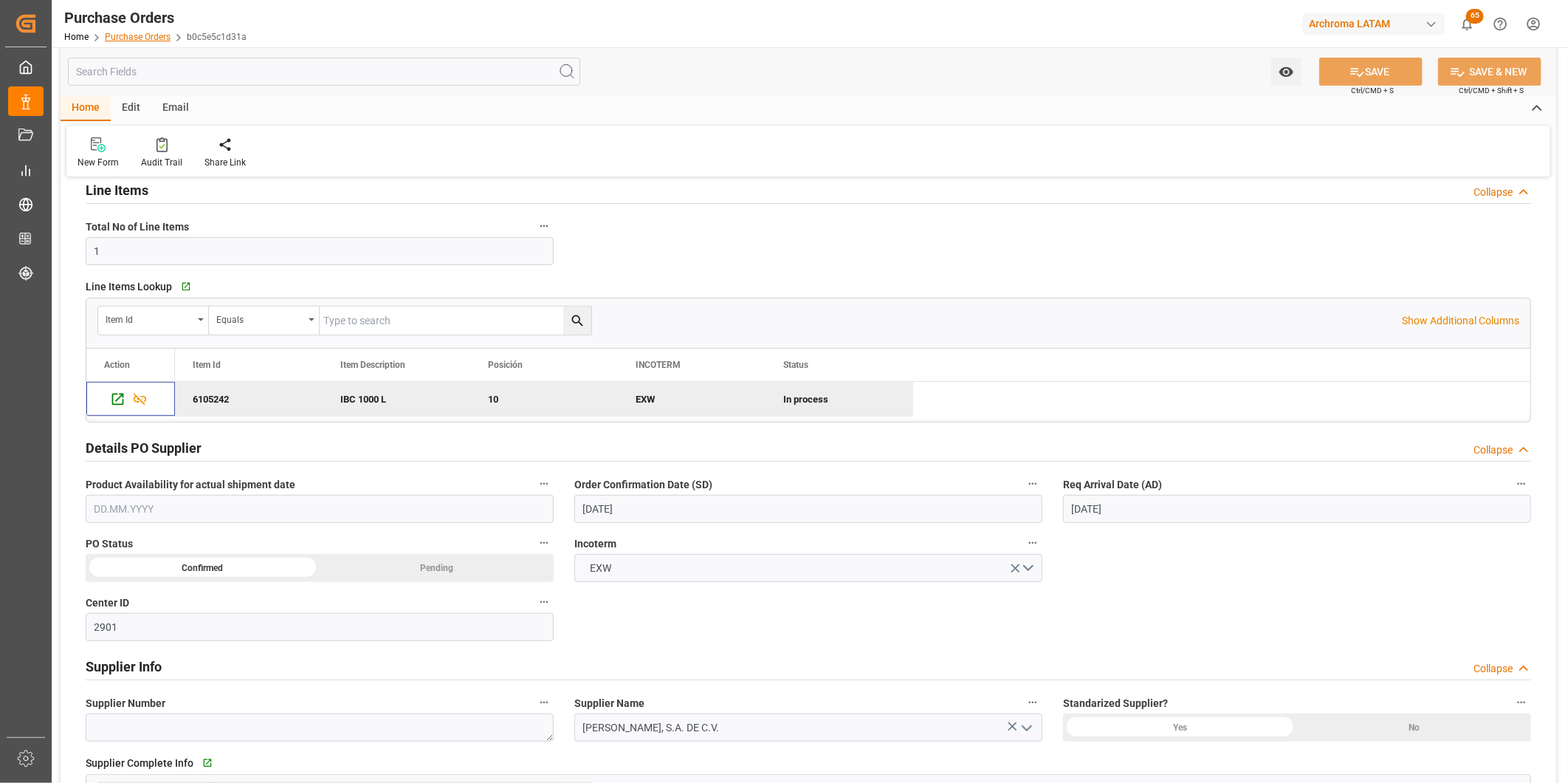
click at [149, 33] on link "Purchase Orders" at bounding box center [137, 37] width 66 height 11
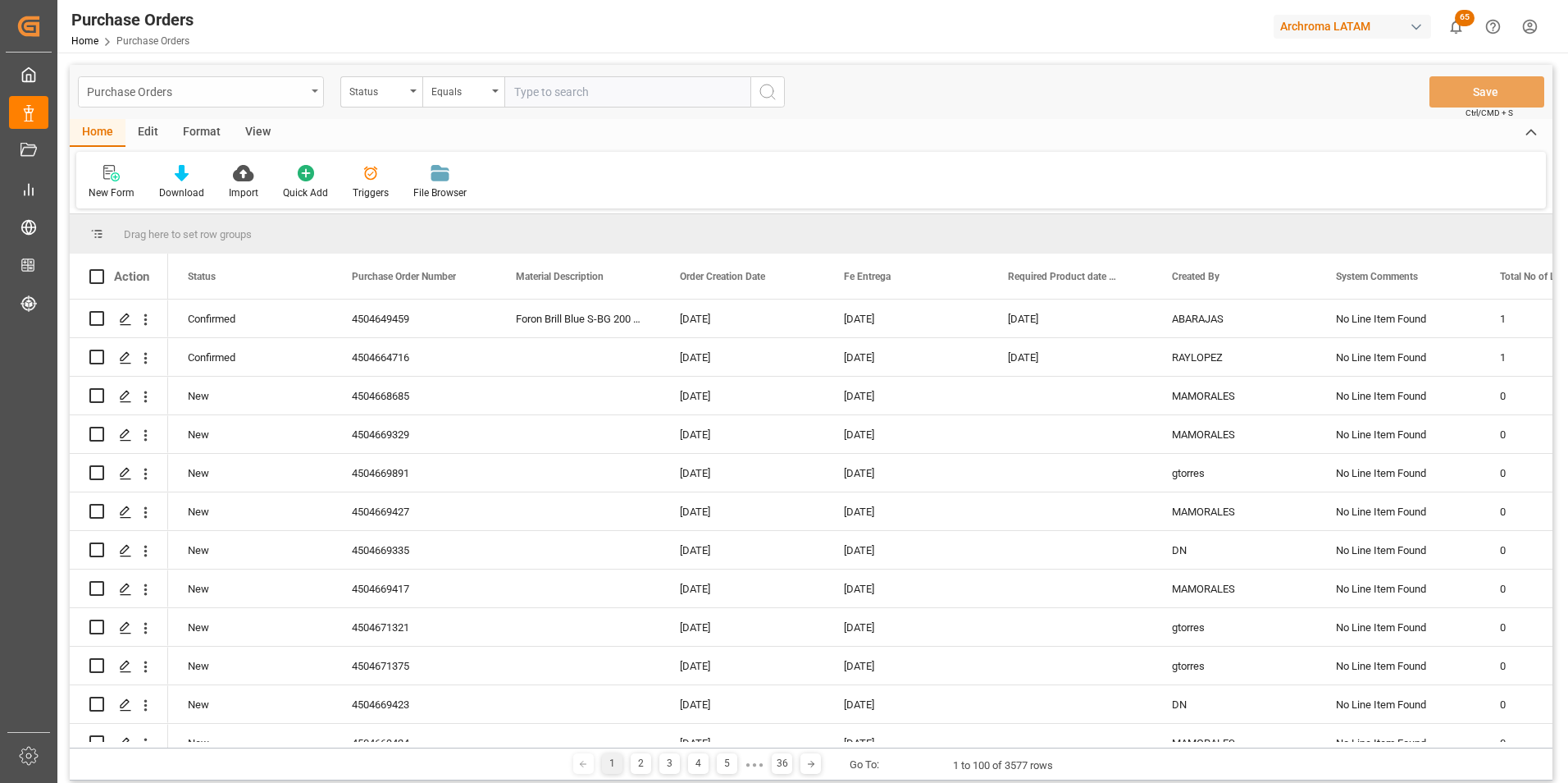
click at [303, 88] on div "Purchase Orders" at bounding box center [196, 90] width 219 height 20
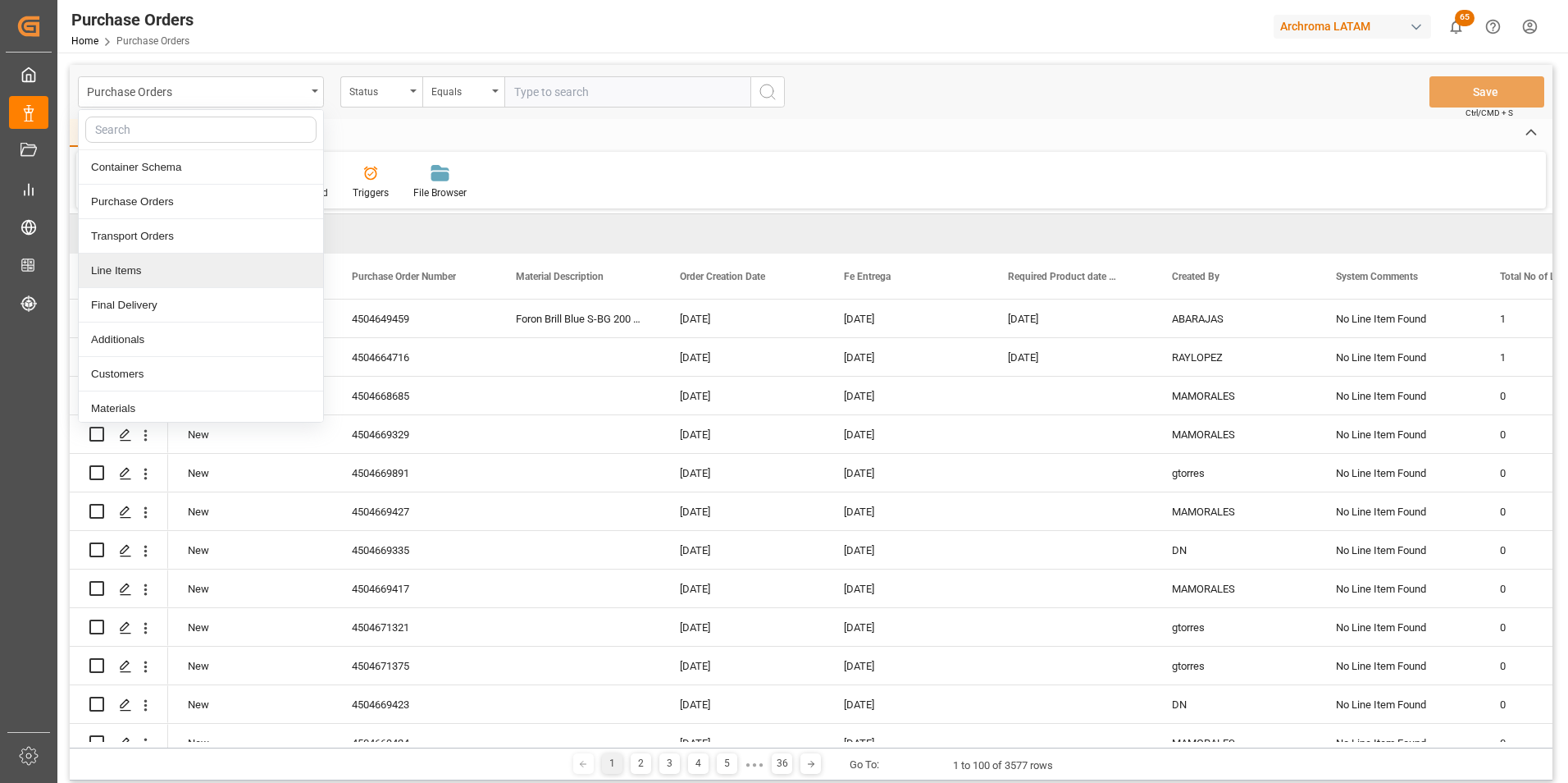
click at [148, 261] on div "Line Items" at bounding box center [201, 271] width 244 height 35
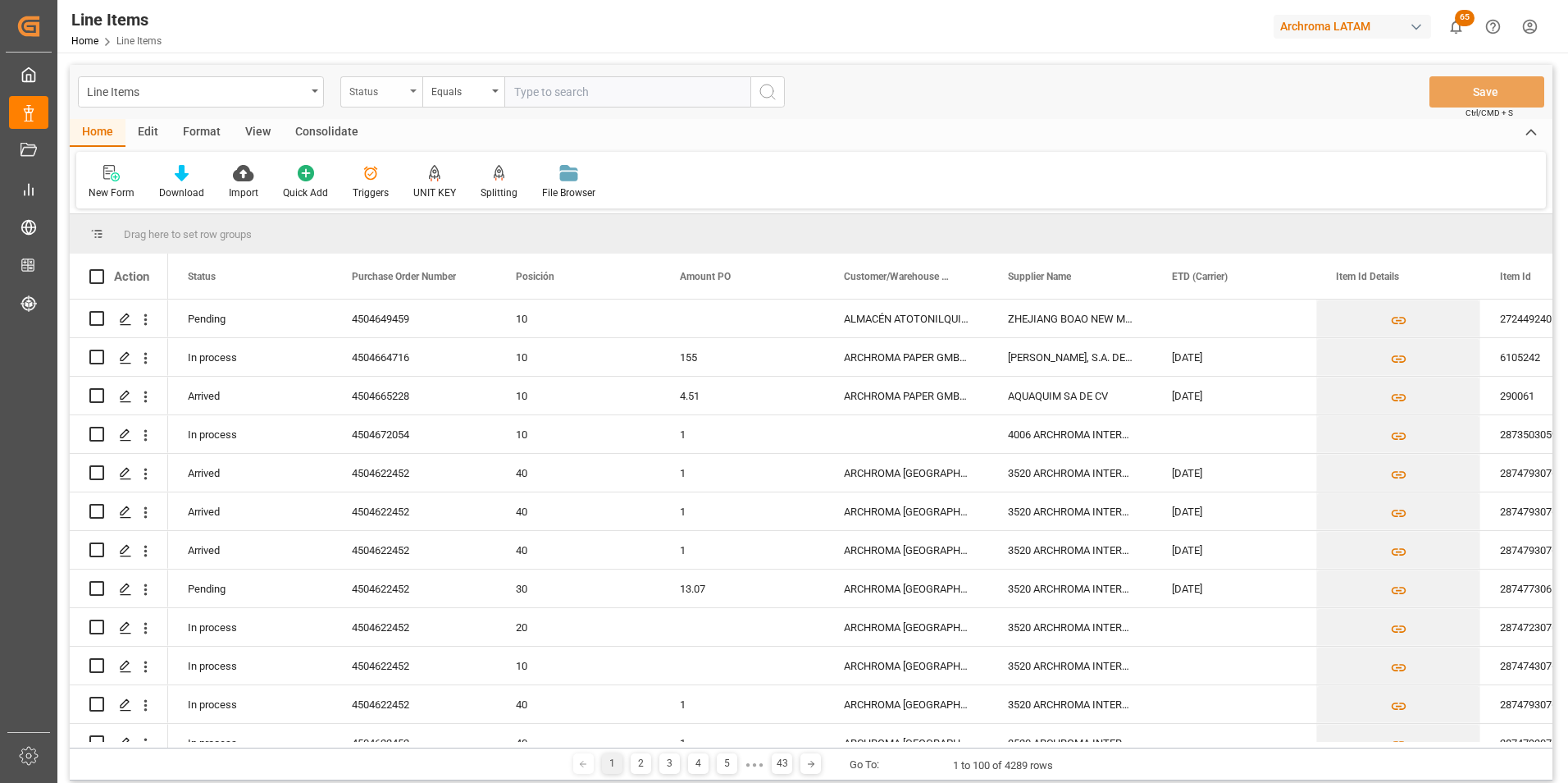
click at [399, 81] on div "Status" at bounding box center [377, 89] width 56 height 19
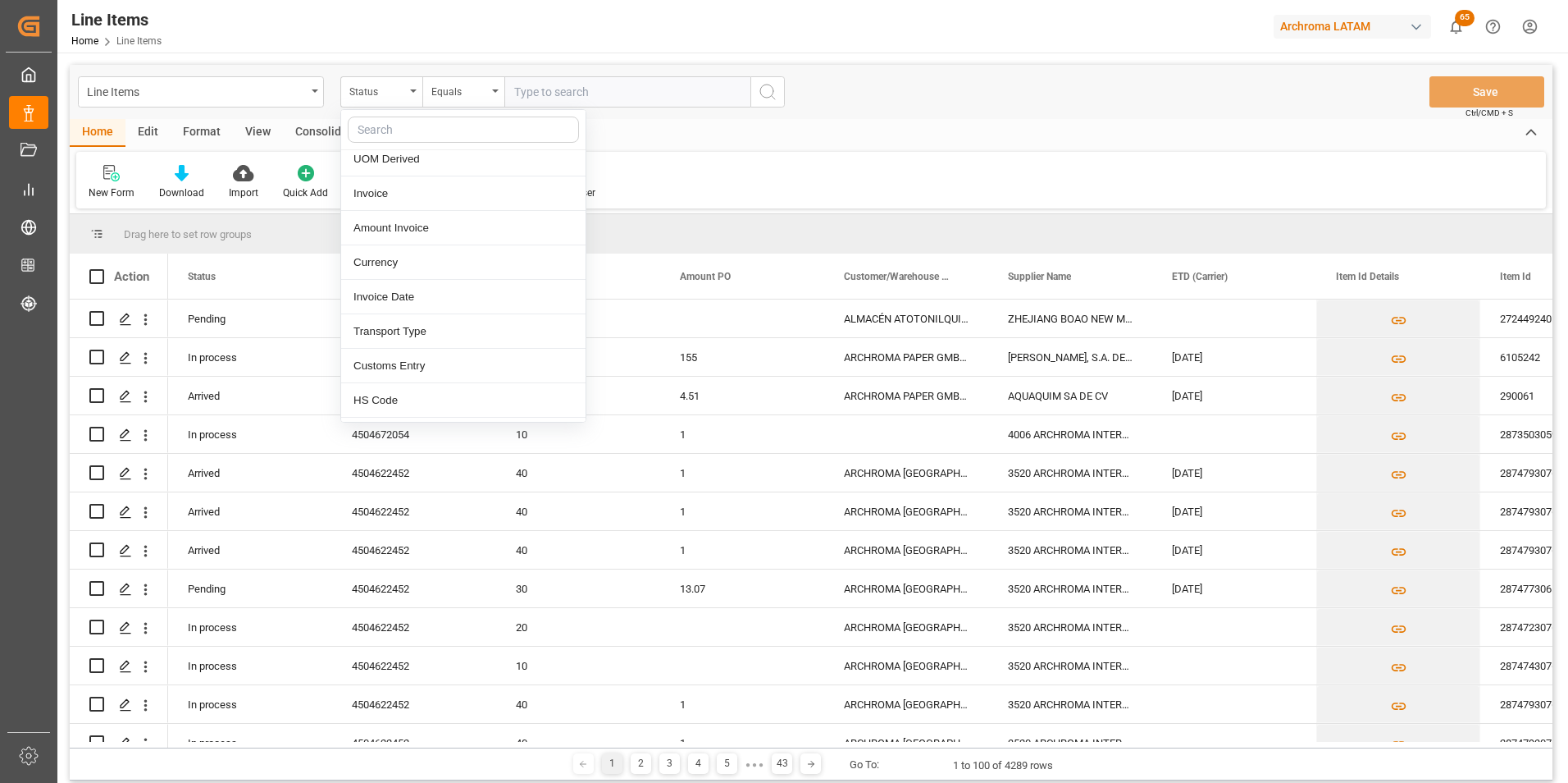
scroll to position [738, 0]
click at [409, 351] on div "Customs Entry" at bounding box center [463, 359] width 244 height 35
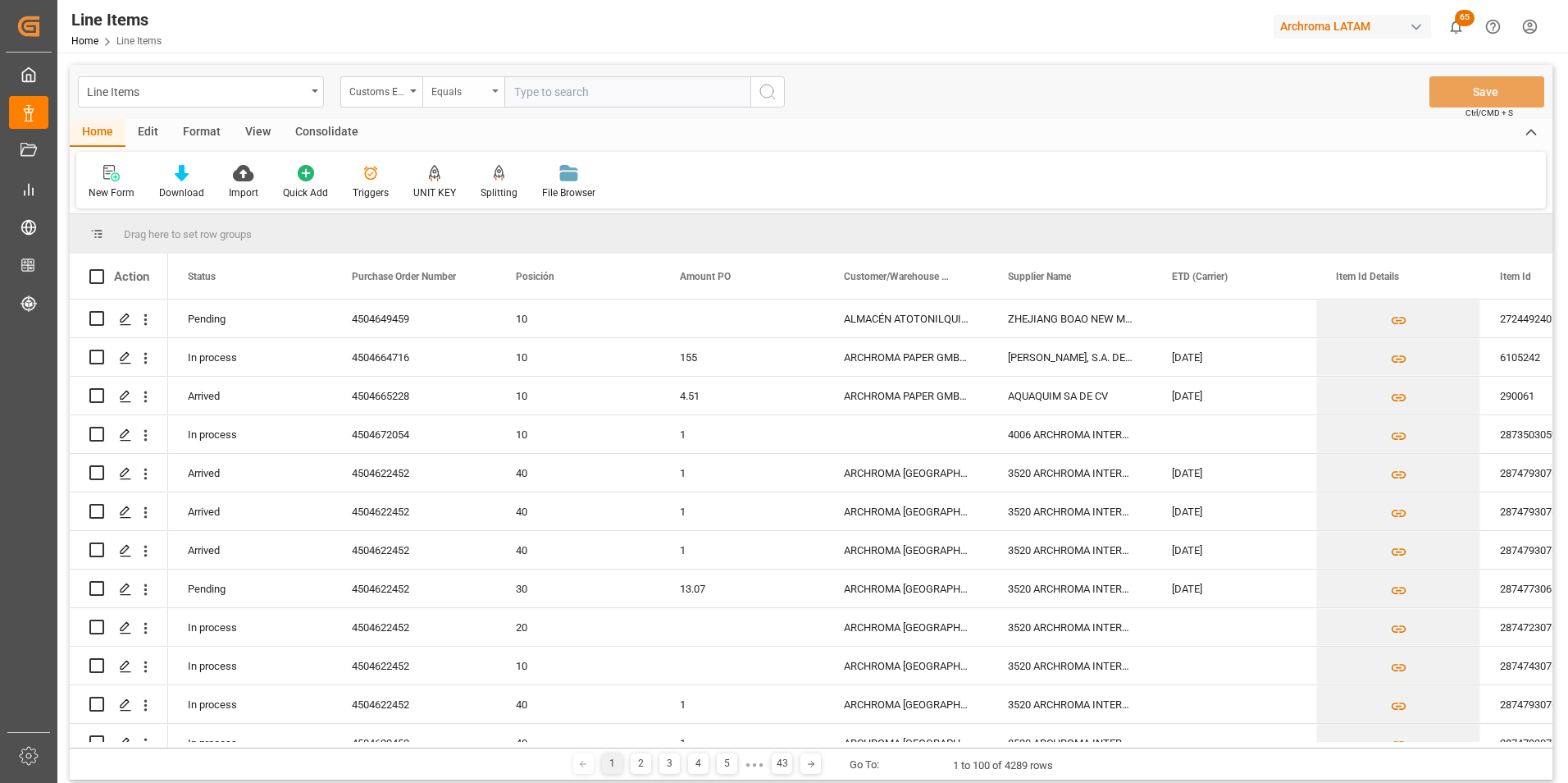
click at [468, 99] on div "Equals" at bounding box center [463, 92] width 82 height 31
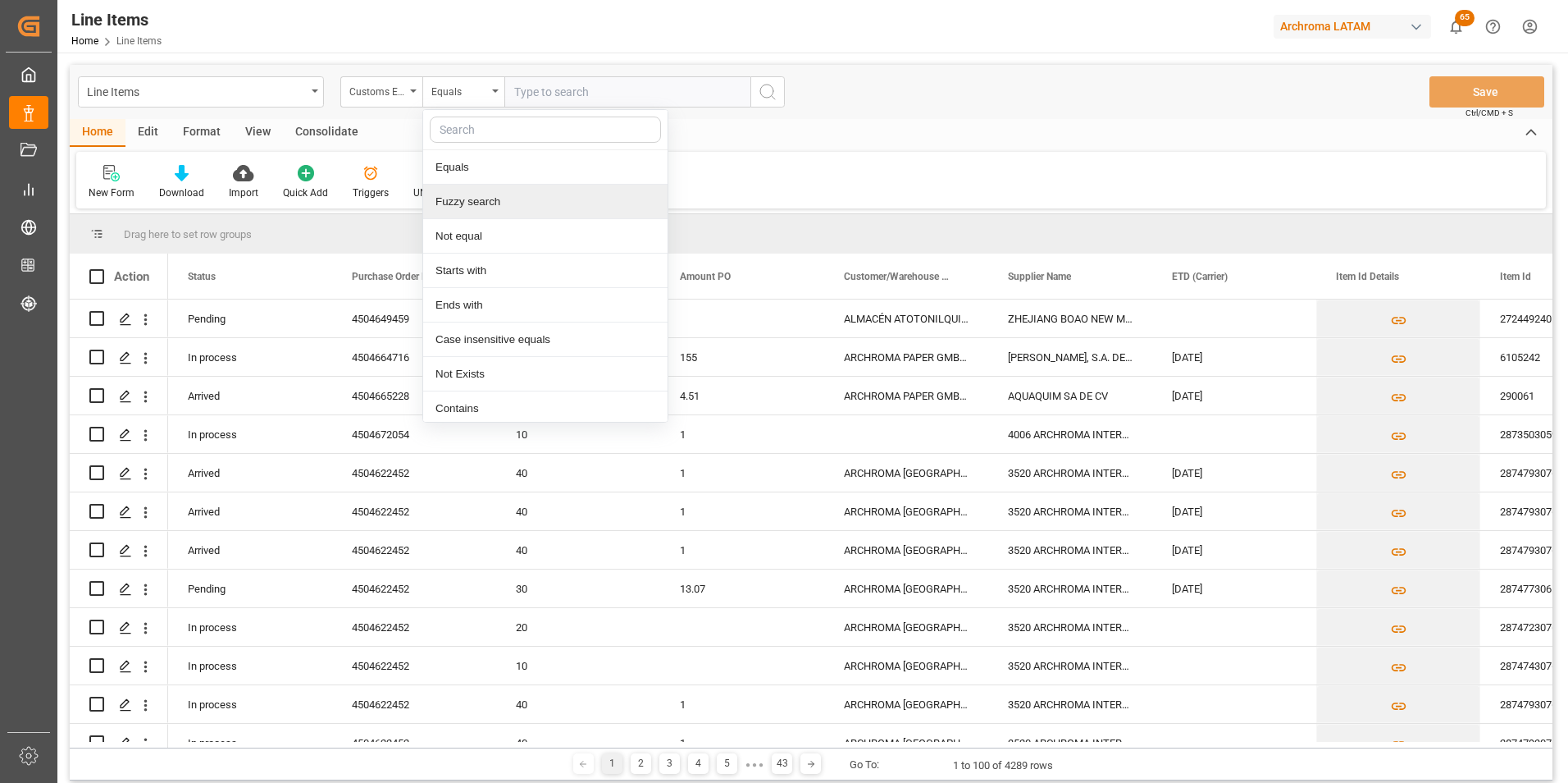
click at [495, 193] on div "Fuzzy search" at bounding box center [545, 201] width 244 height 35
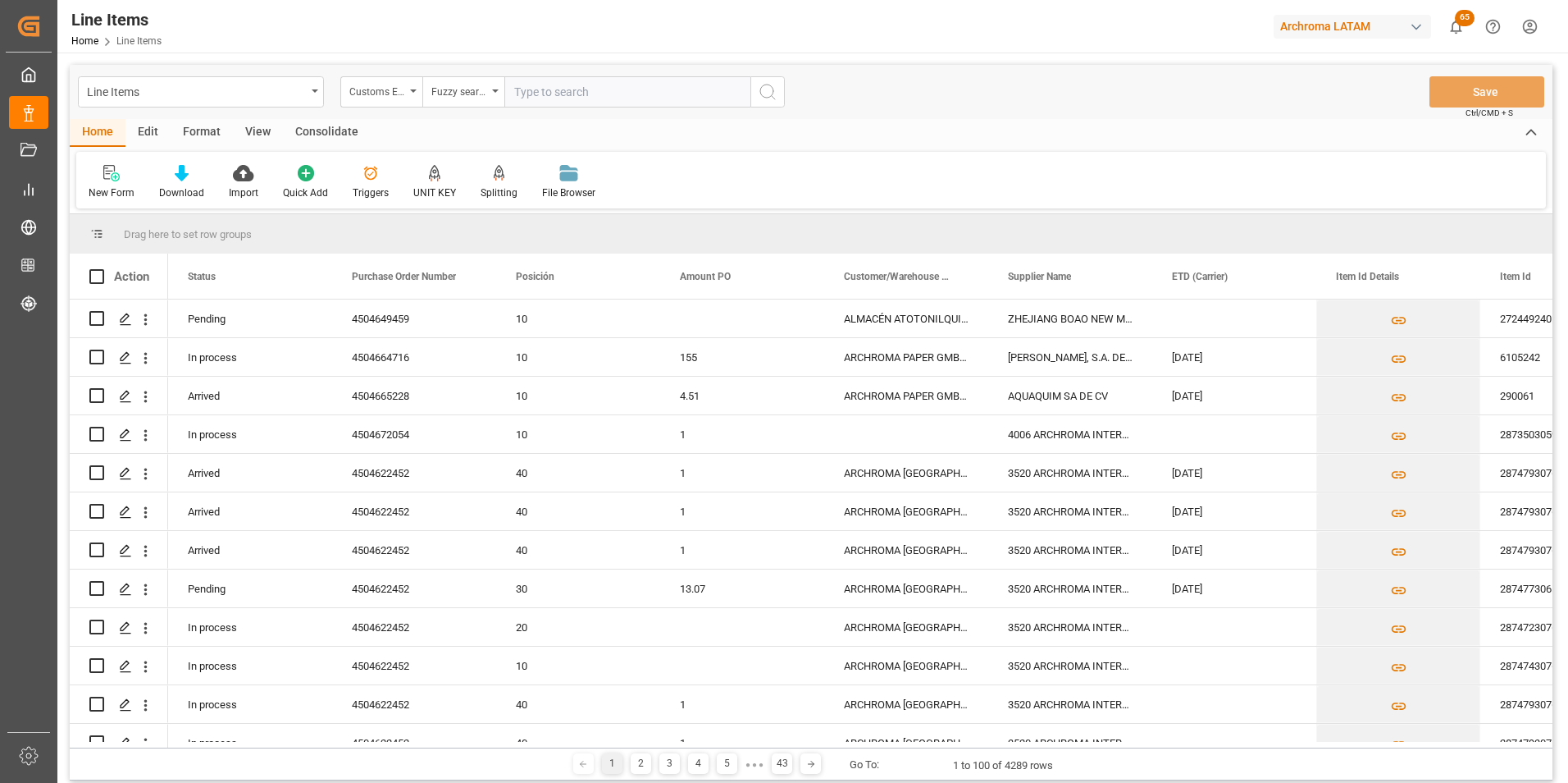
click at [575, 83] on input "text" at bounding box center [628, 92] width 246 height 31
type input "PUERTO CORTES"
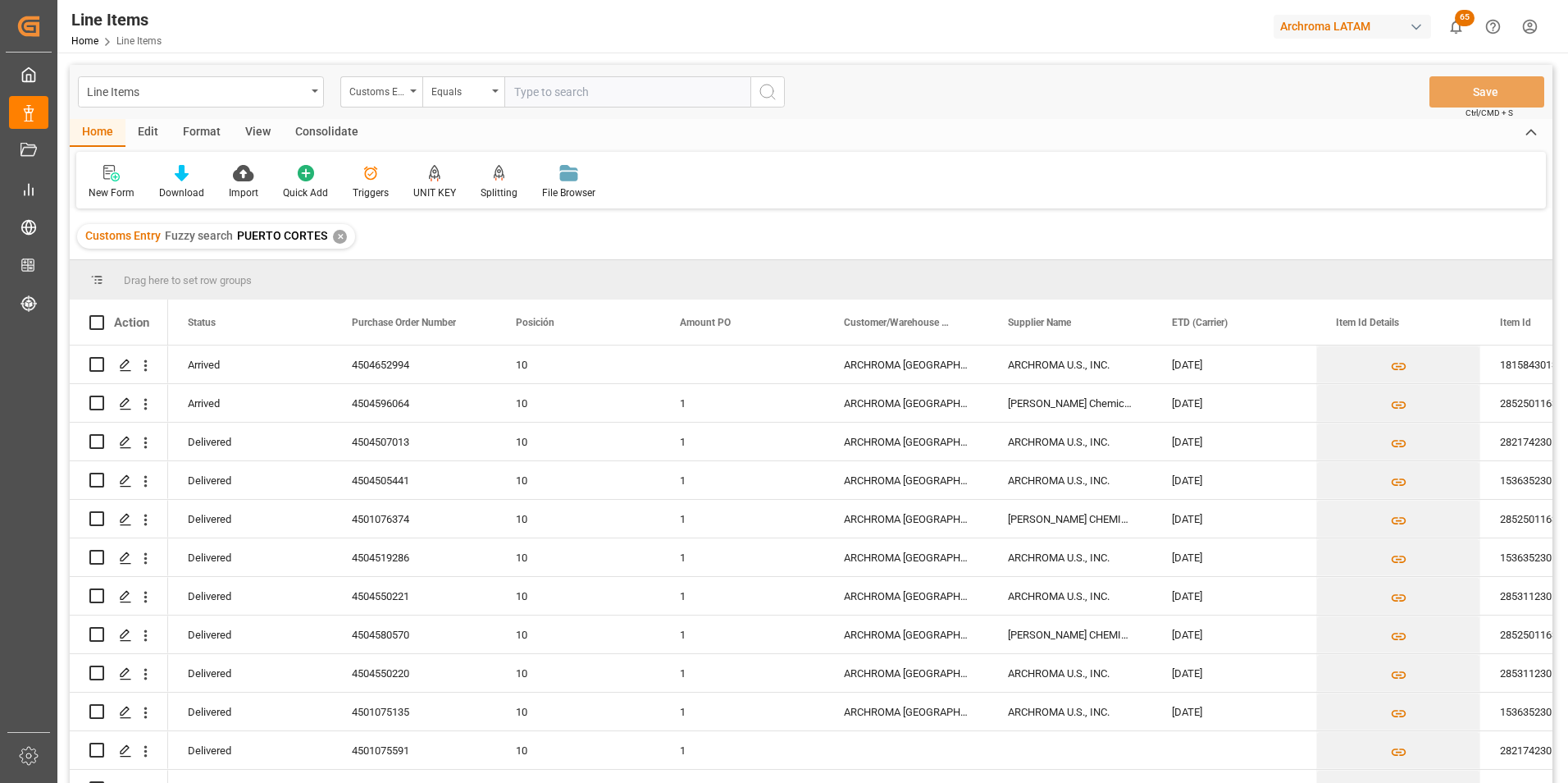
click at [340, 236] on div "✕" at bounding box center [340, 237] width 14 height 14
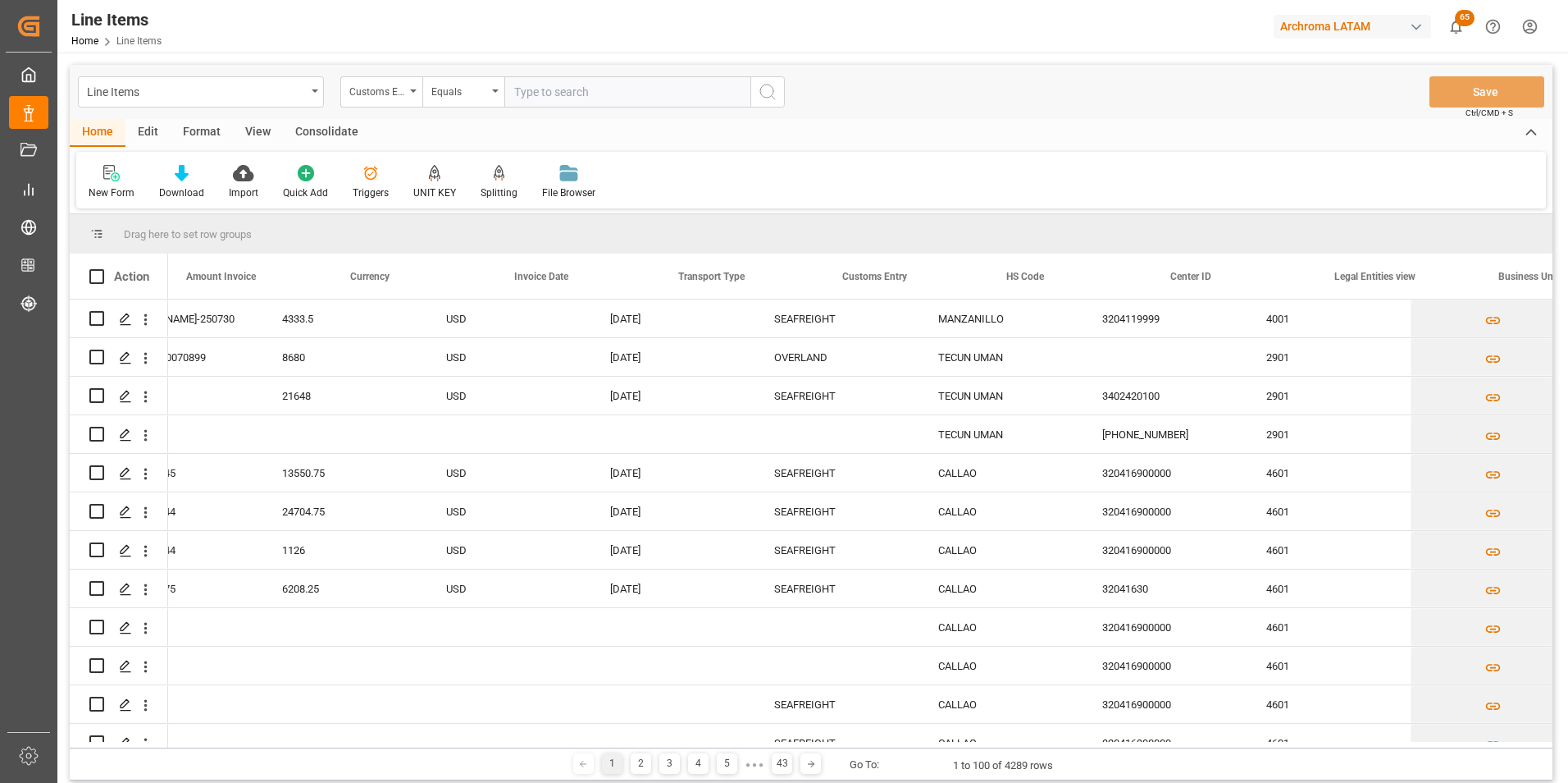
scroll to position [0, 3938]
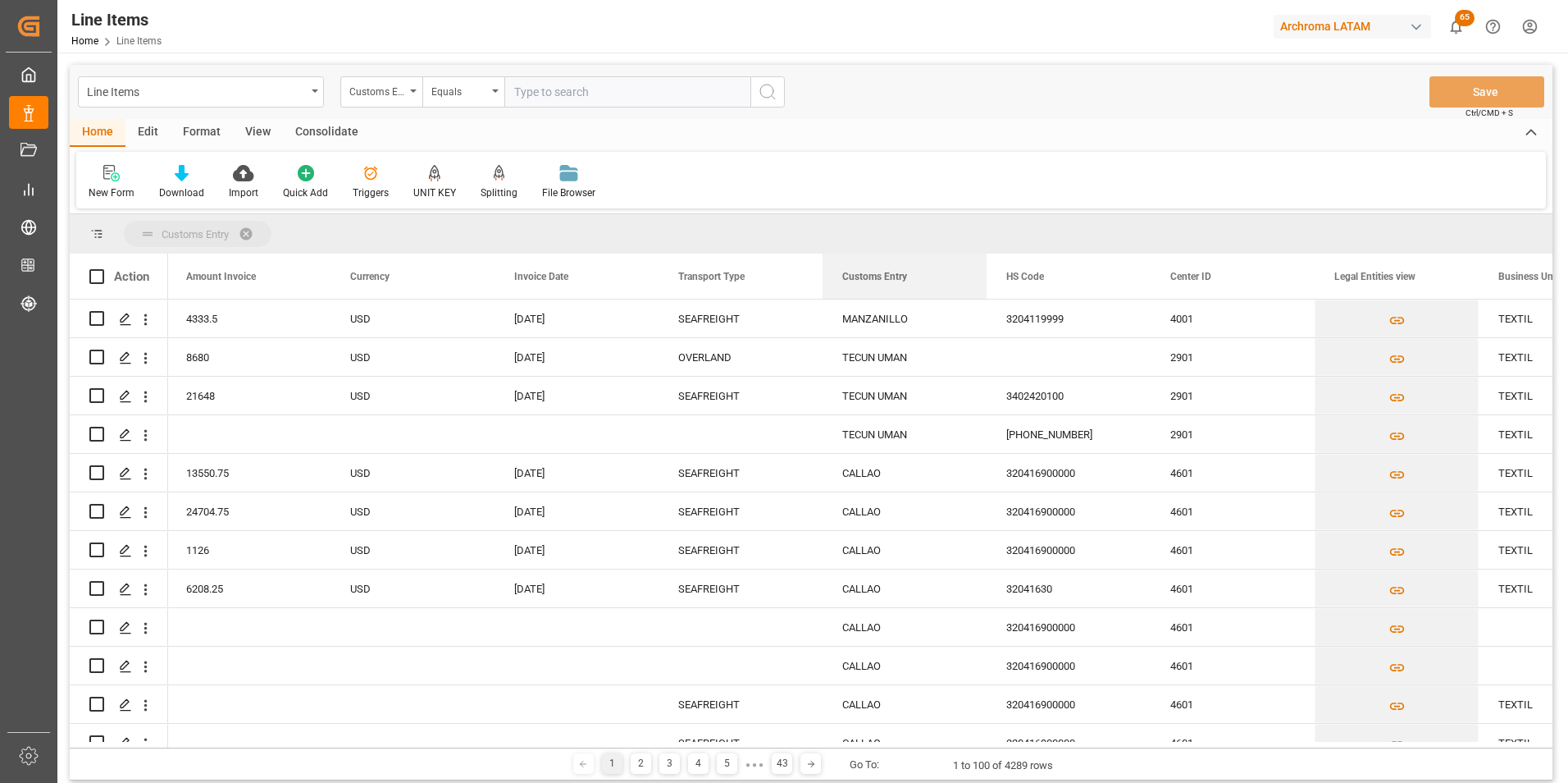
drag, startPoint x: 880, startPoint y: 286, endPoint x: 854, endPoint y: 234, distance: 58.1
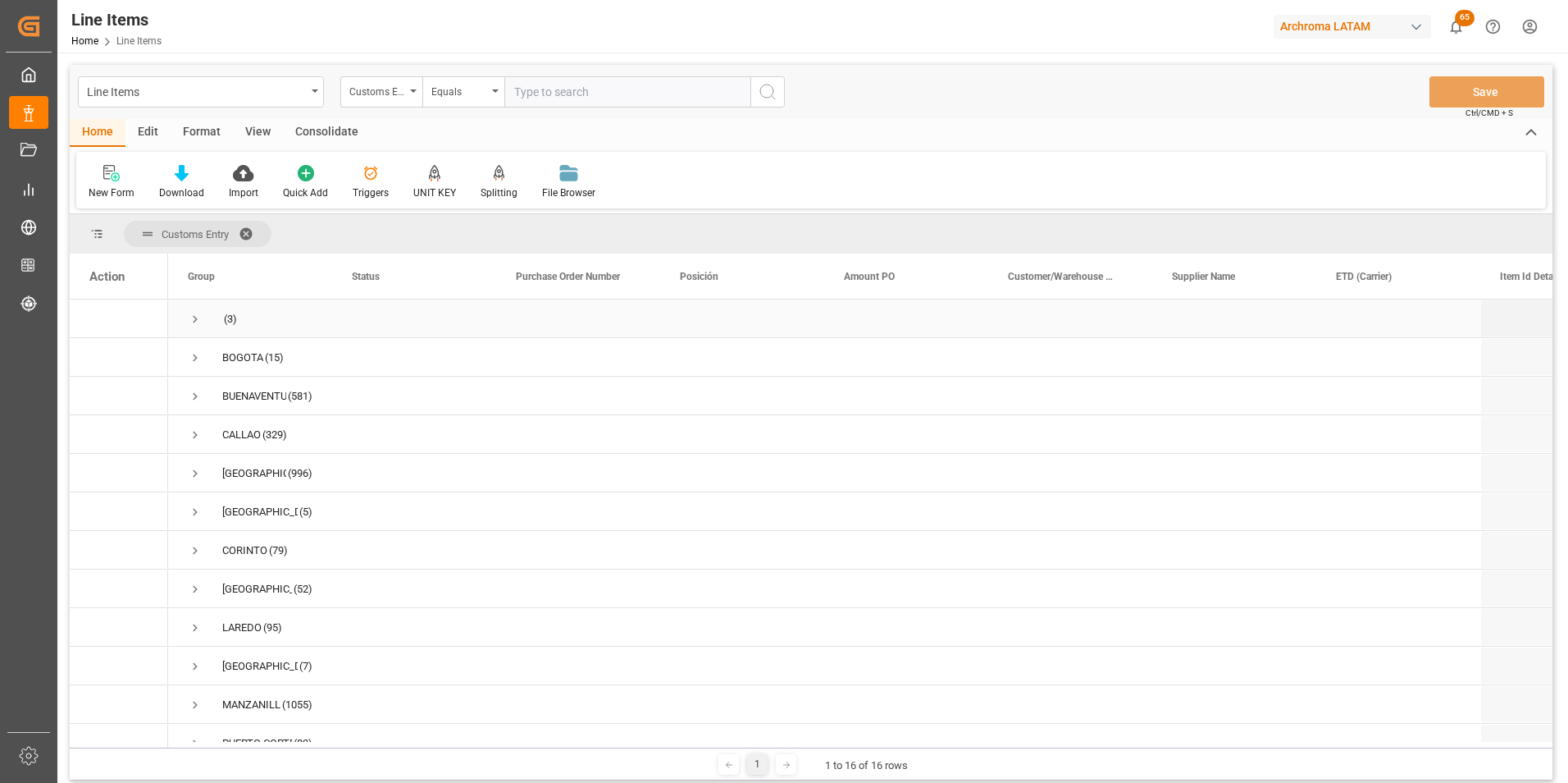
click at [190, 319] on span "Press SPACE to select this row." at bounding box center [195, 319] width 15 height 15
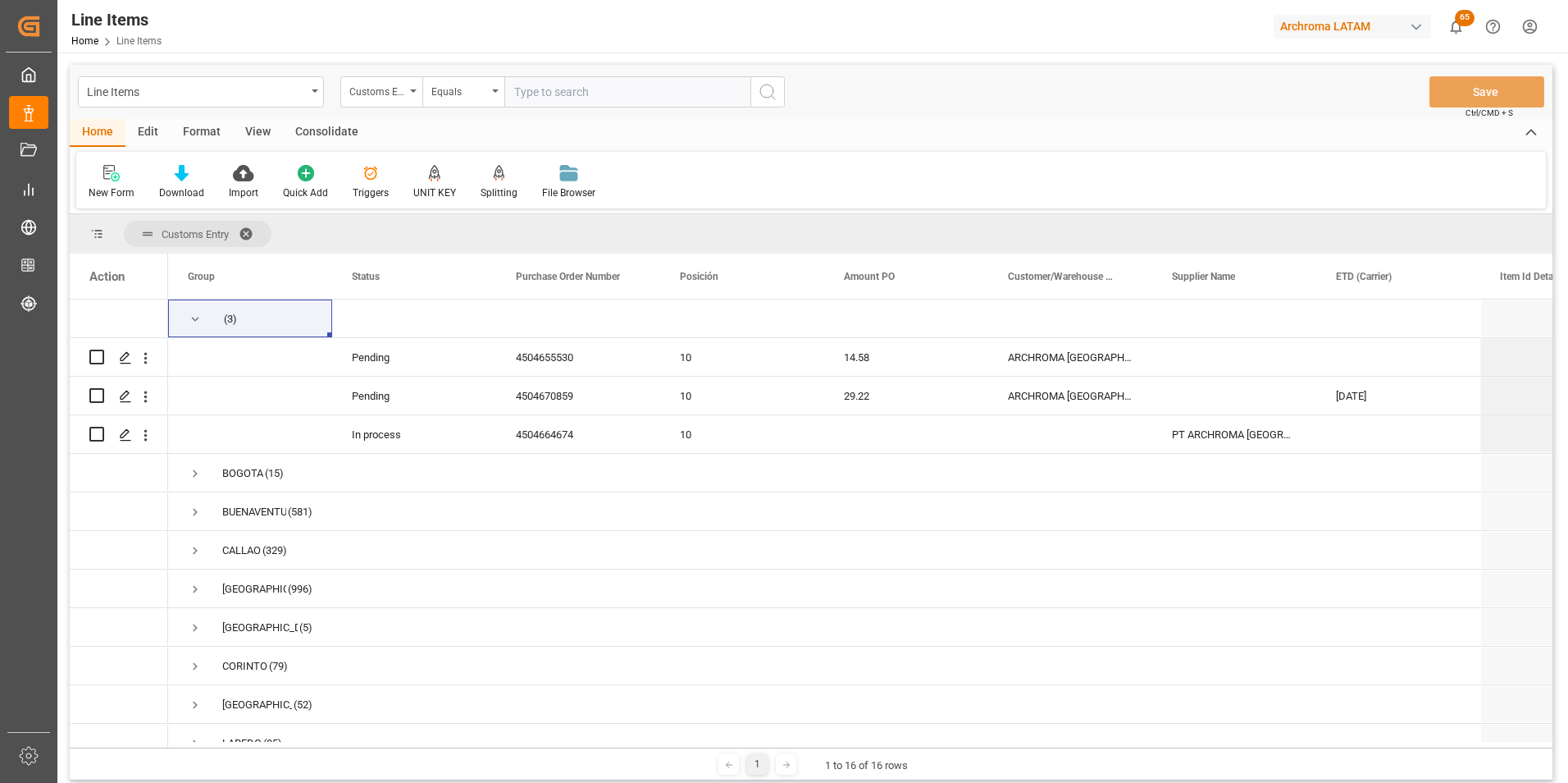
drag, startPoint x: 265, startPoint y: 748, endPoint x: 284, endPoint y: 743, distance: 19.6
click at [367, 750] on div "1 1 to 16 of 16 rows" at bounding box center [811, 764] width 1483 height 33
click at [190, 319] on span "Press SPACE to select this row." at bounding box center [195, 319] width 15 height 15
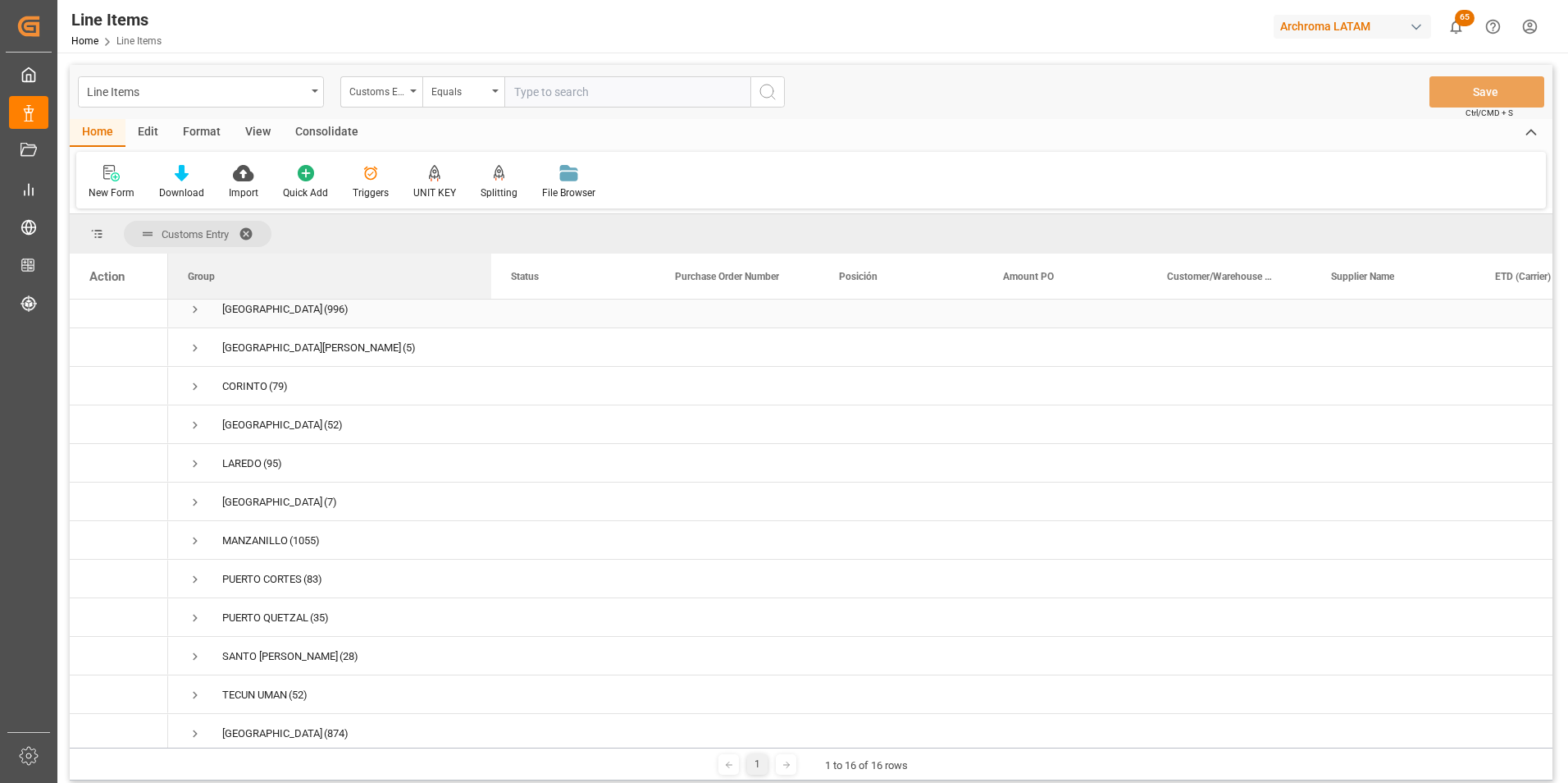
drag, startPoint x: 330, startPoint y: 280, endPoint x: 501, endPoint y: 305, distance: 172.8
click at [501, 305] on div "Action Item Id Details ETD (Carrier) Supplier Name (3)" at bounding box center [811, 501] width 1483 height 494
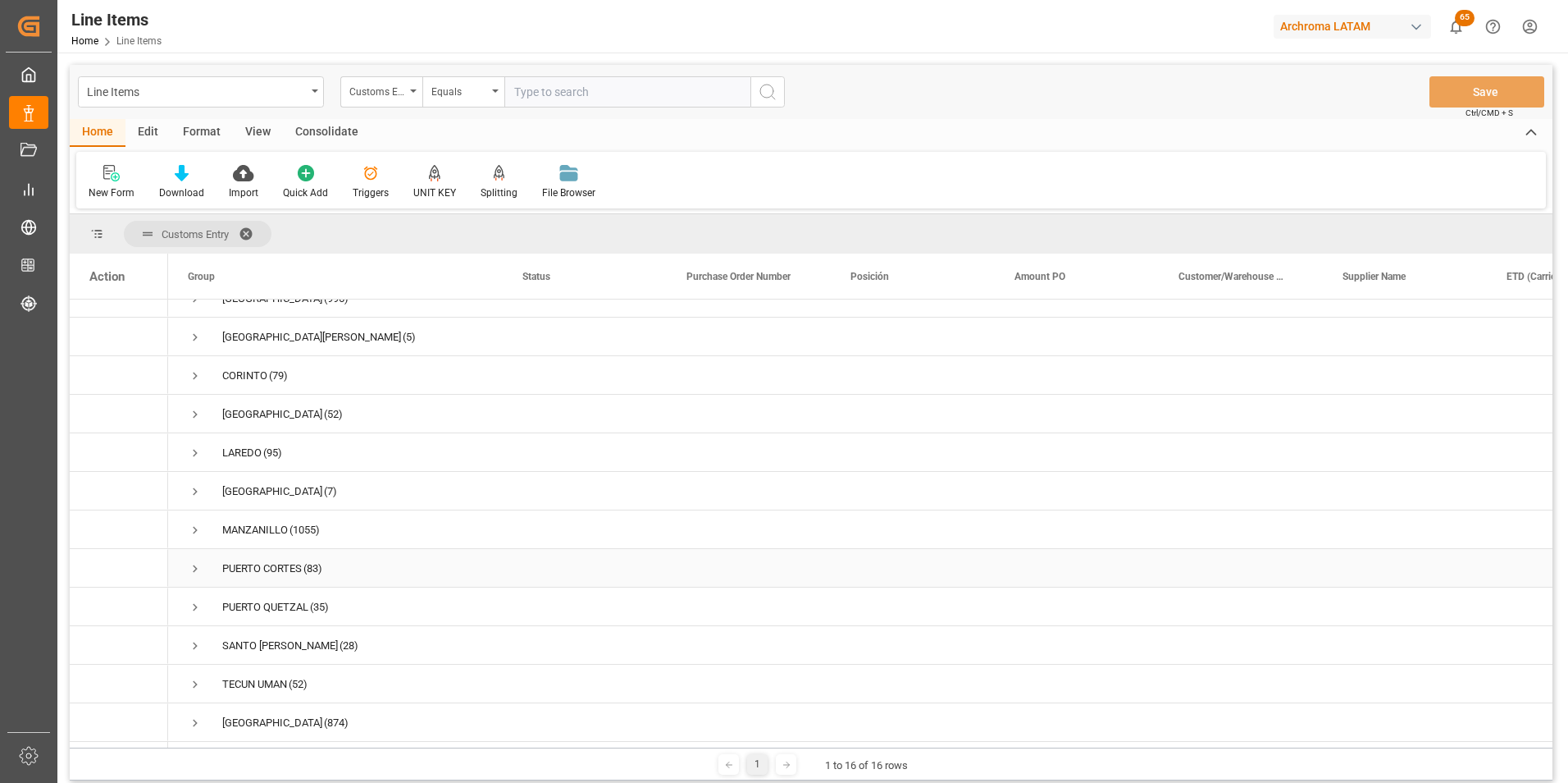
click at [281, 567] on div "PUERTO CORTES" at bounding box center [262, 568] width 79 height 38
click at [251, 229] on span at bounding box center [251, 234] width 26 height 15
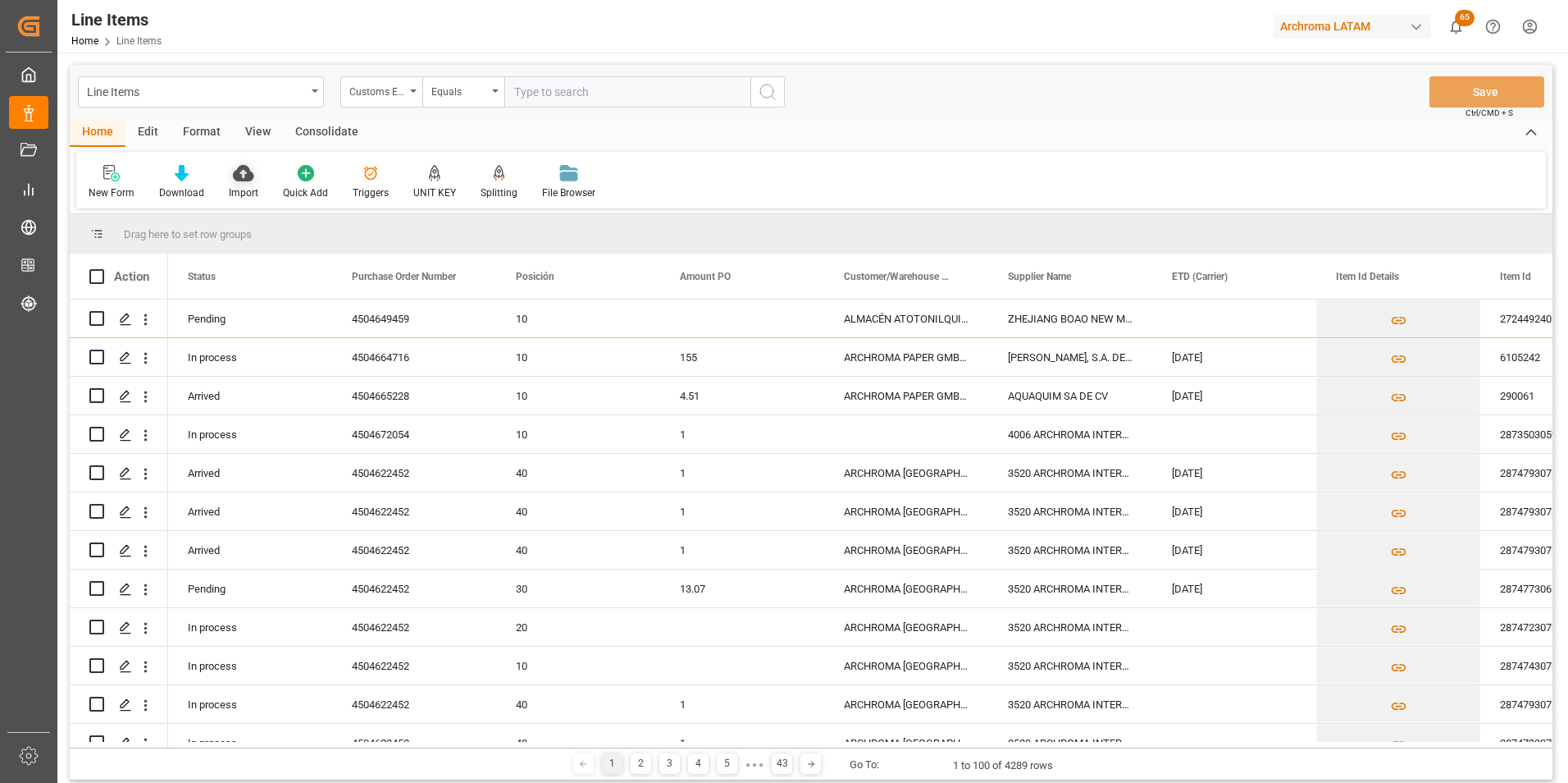
click at [254, 190] on div "Import" at bounding box center [243, 193] width 29 height 15
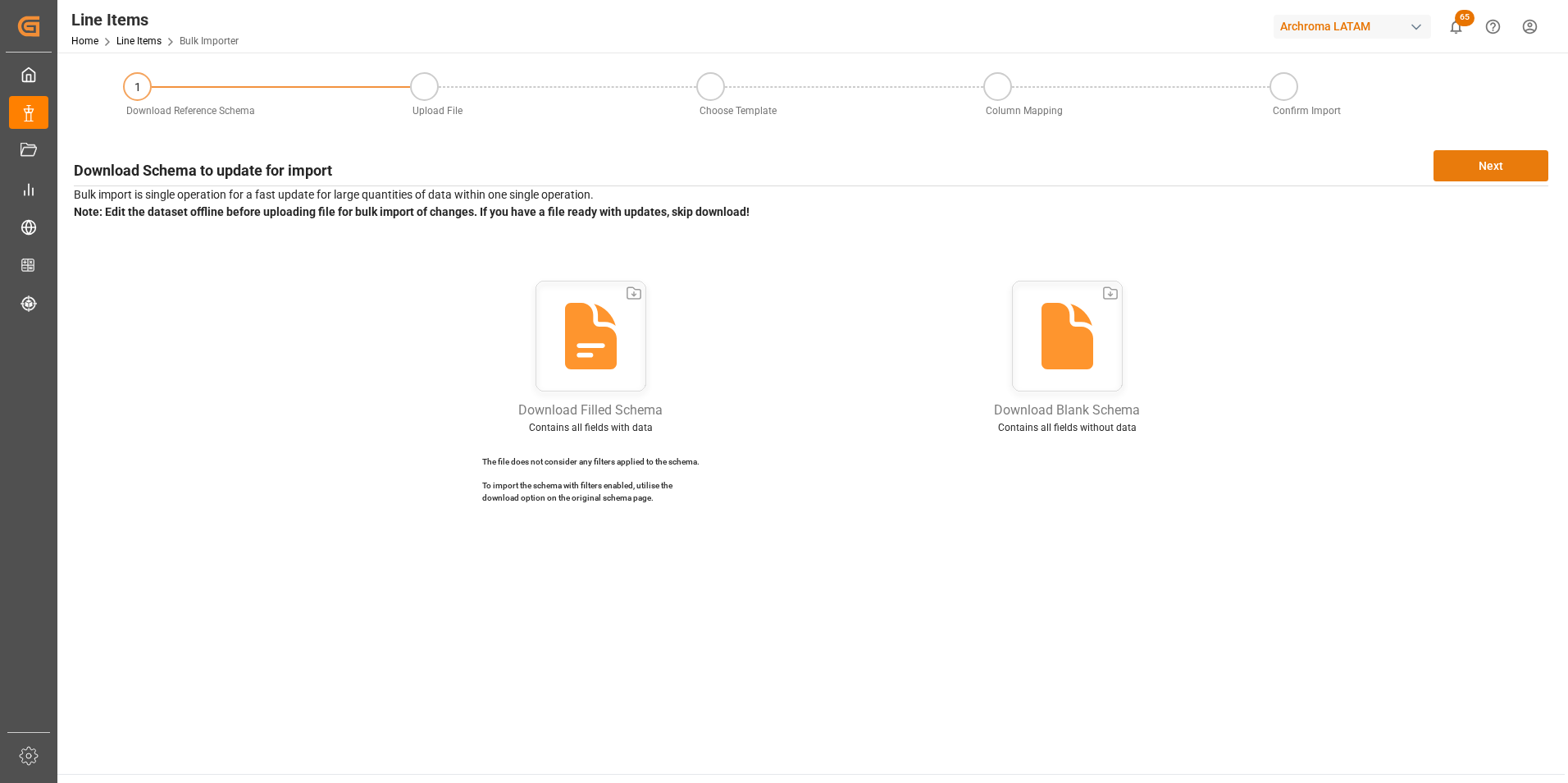
click at [1480, 166] on button "Next" at bounding box center [1490, 165] width 115 height 31
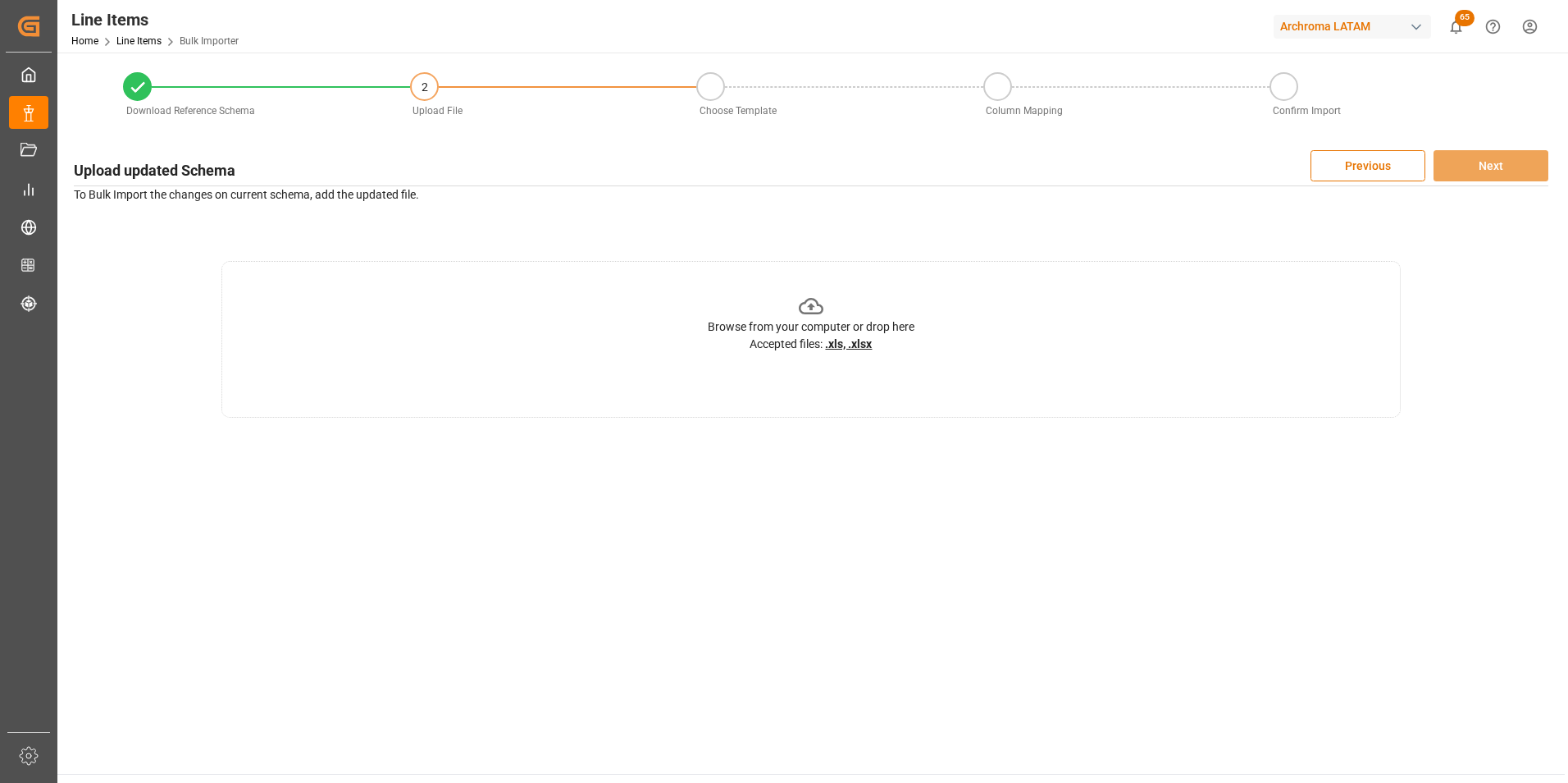
click at [947, 343] on div "Browse from your computer or drop here Accepted files: .xls, .xlsx" at bounding box center [811, 340] width 1180 height 157
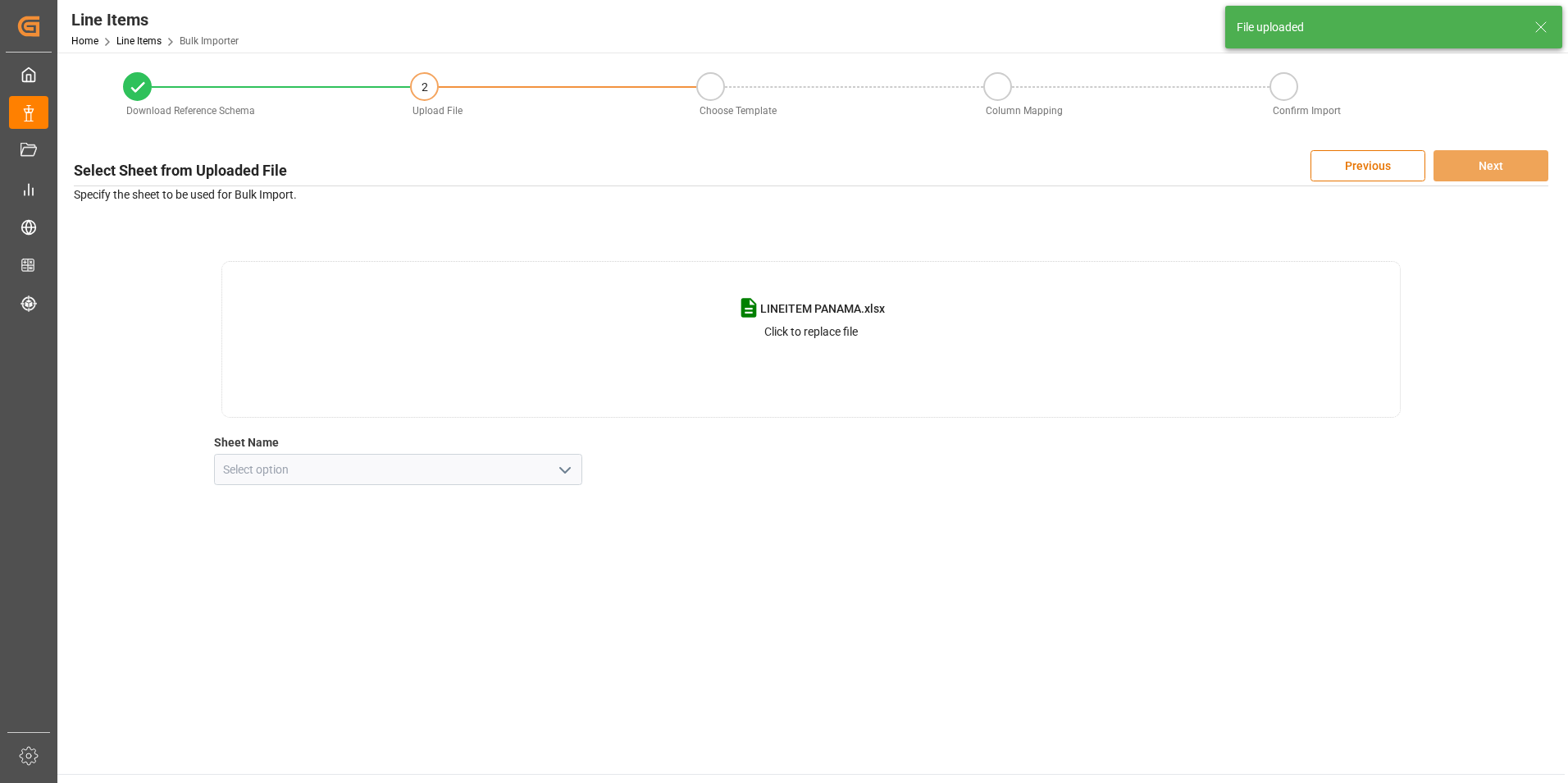
click at [559, 460] on icon "open menu" at bounding box center [565, 469] width 19 height 19
click at [454, 510] on div "Hoja1" at bounding box center [399, 506] width 367 height 37
type input "Hoja1"
click at [1490, 167] on button "Next" at bounding box center [1490, 165] width 115 height 31
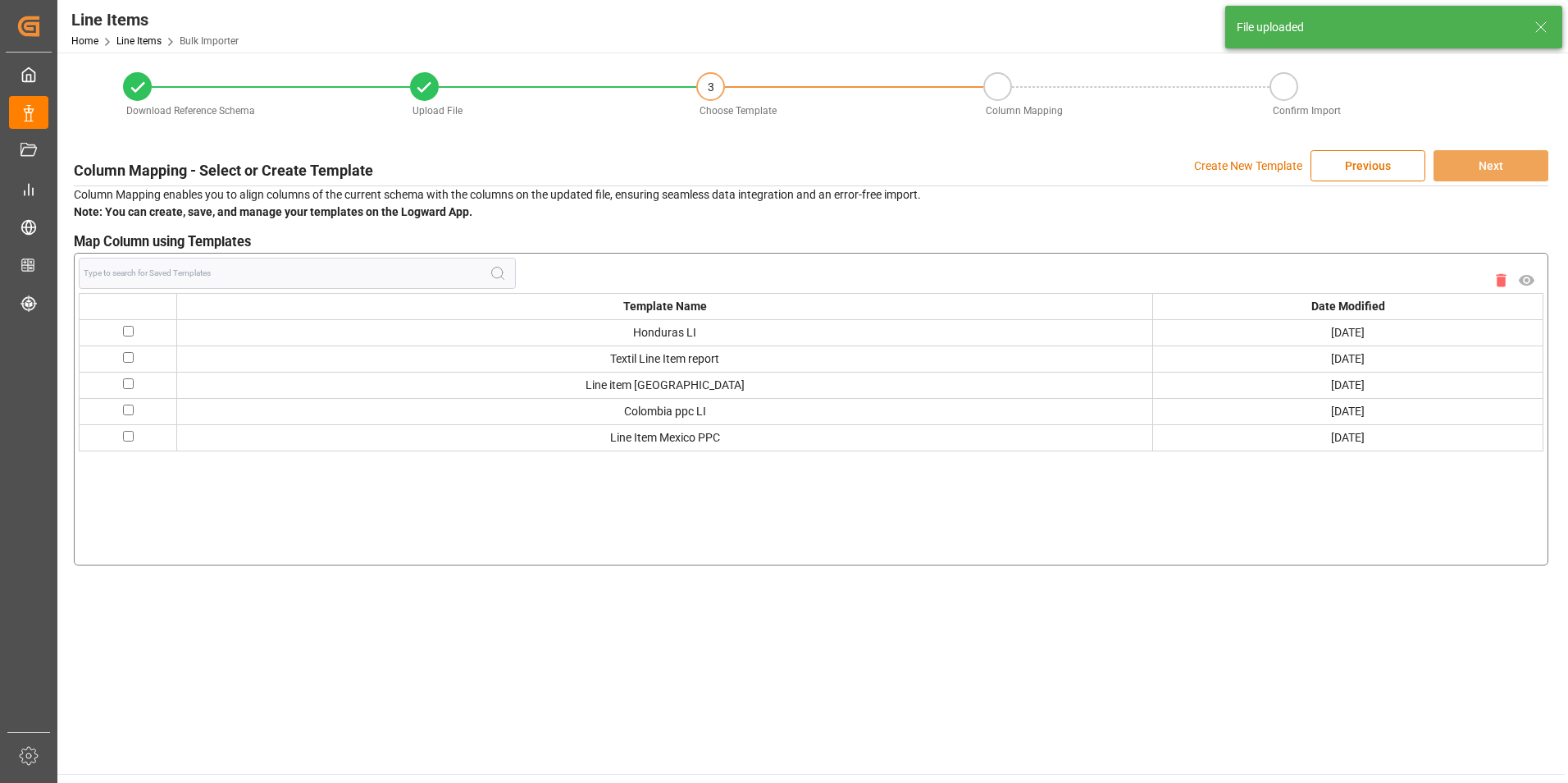
click at [1263, 162] on p "Create New Template" at bounding box center [1248, 165] width 108 height 31
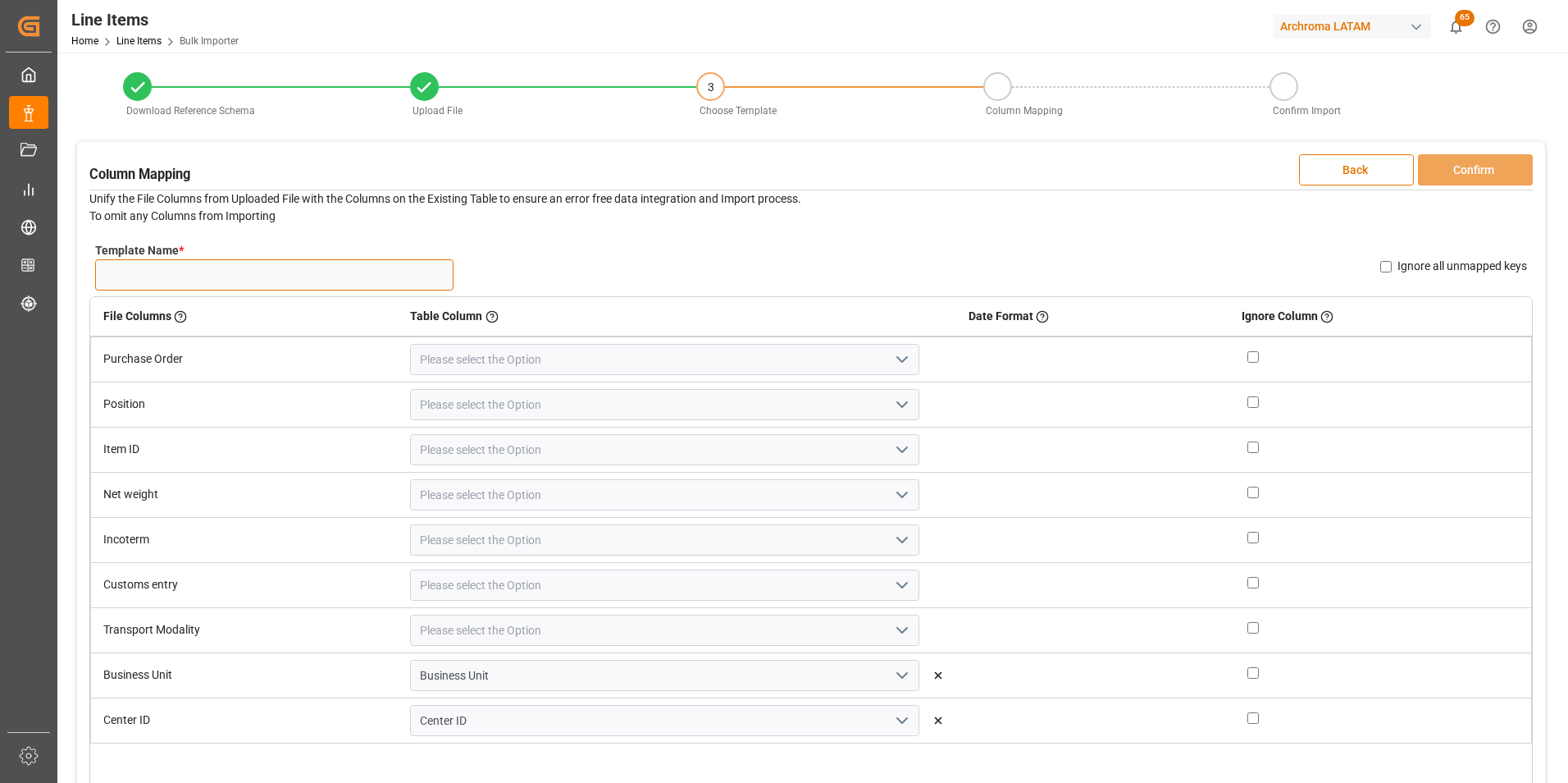
click at [219, 262] on input "Template Name *" at bounding box center [274, 275] width 358 height 31
type input "LINEITEM PANAMA"
click at [880, 372] on input at bounding box center [664, 359] width 508 height 31
click at [892, 358] on icon "open menu" at bounding box center [902, 359] width 19 height 19
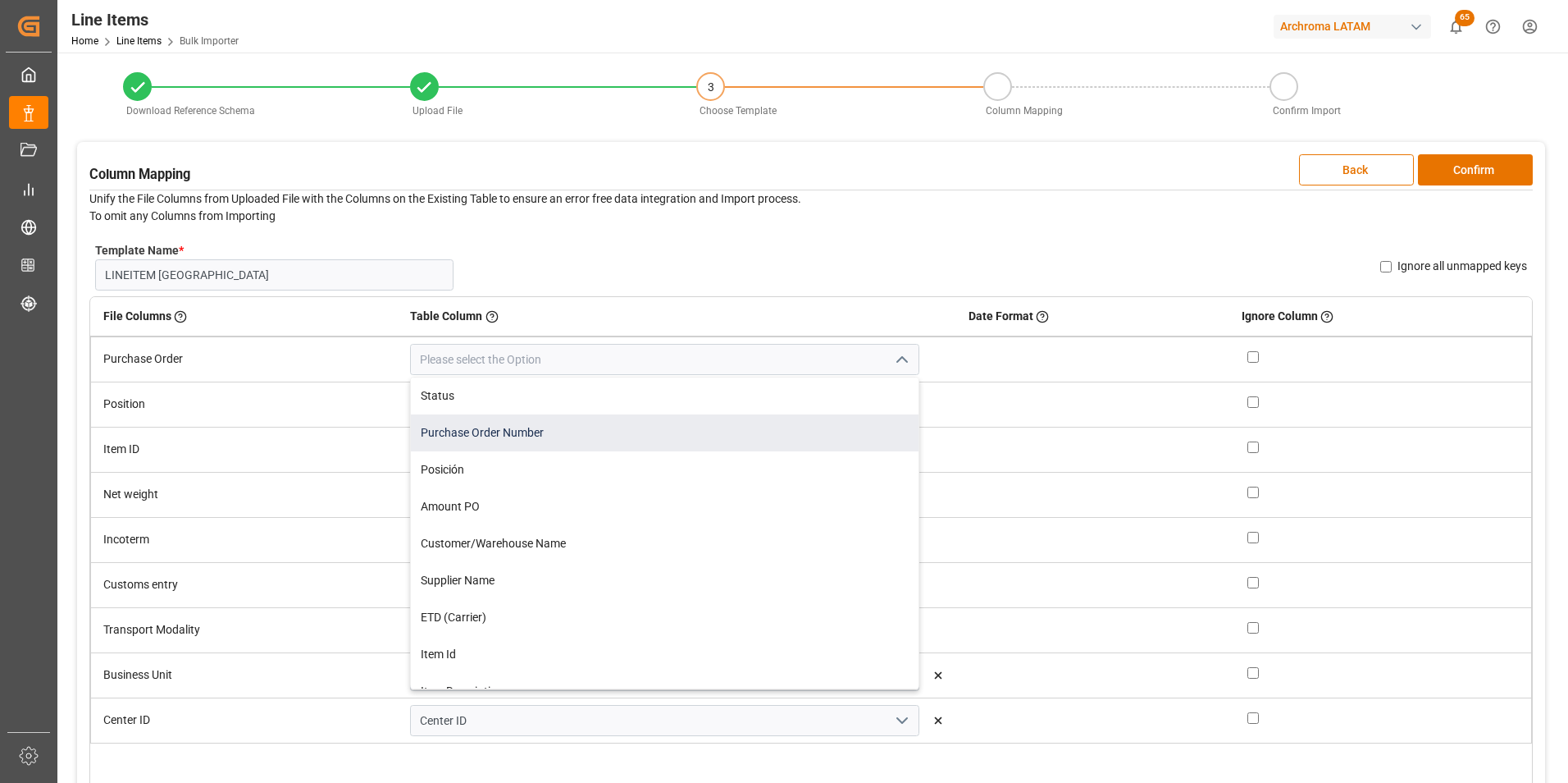
click at [805, 419] on div "Purchase Order Number" at bounding box center [664, 433] width 506 height 37
type input "Purchase Order Number"
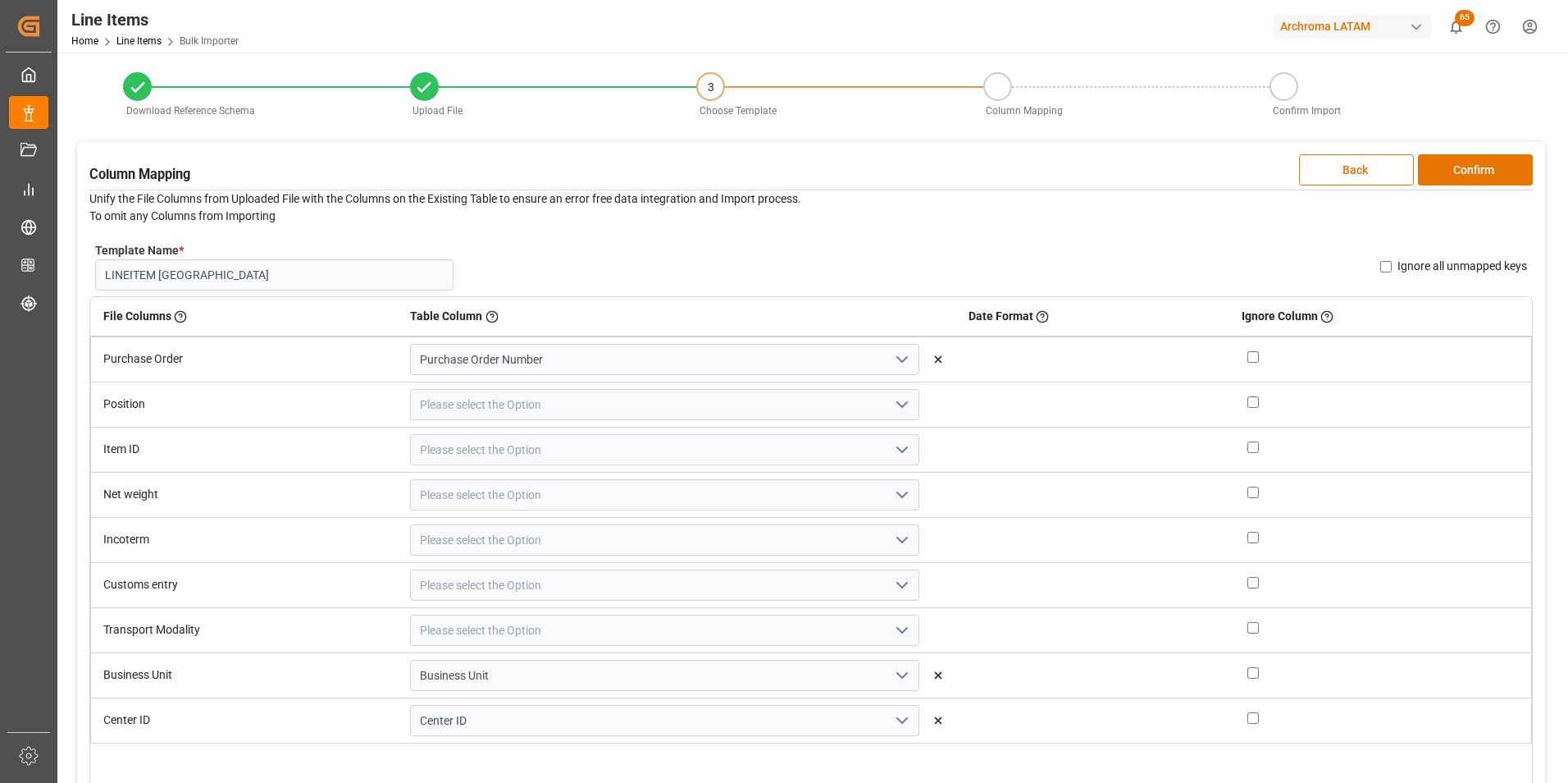
click at [892, 410] on icon "open menu" at bounding box center [902, 404] width 19 height 19
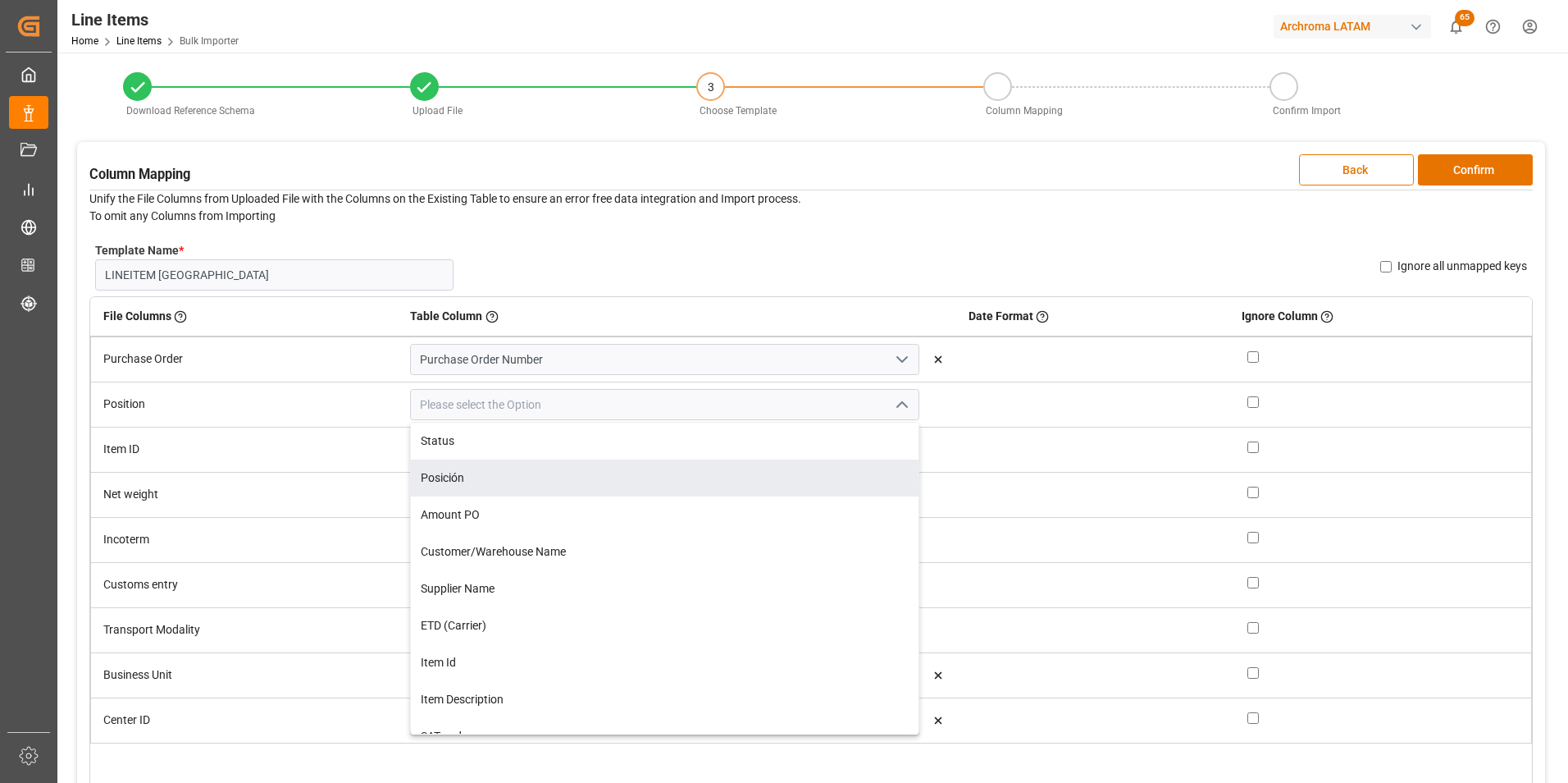
click at [768, 485] on div "Posición" at bounding box center [664, 478] width 506 height 37
type input "Posición"
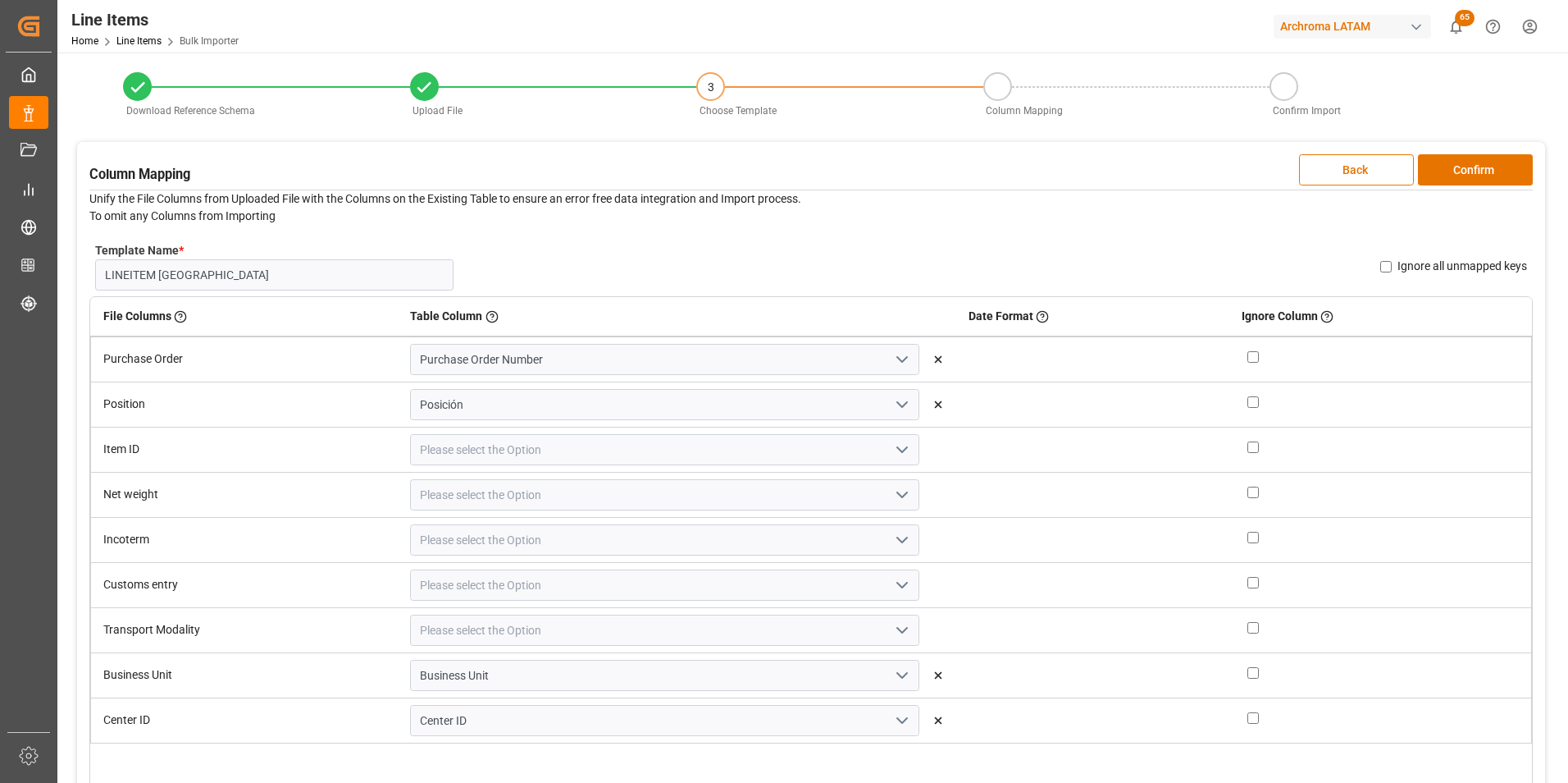
click at [892, 452] on icon "open menu" at bounding box center [902, 449] width 19 height 19
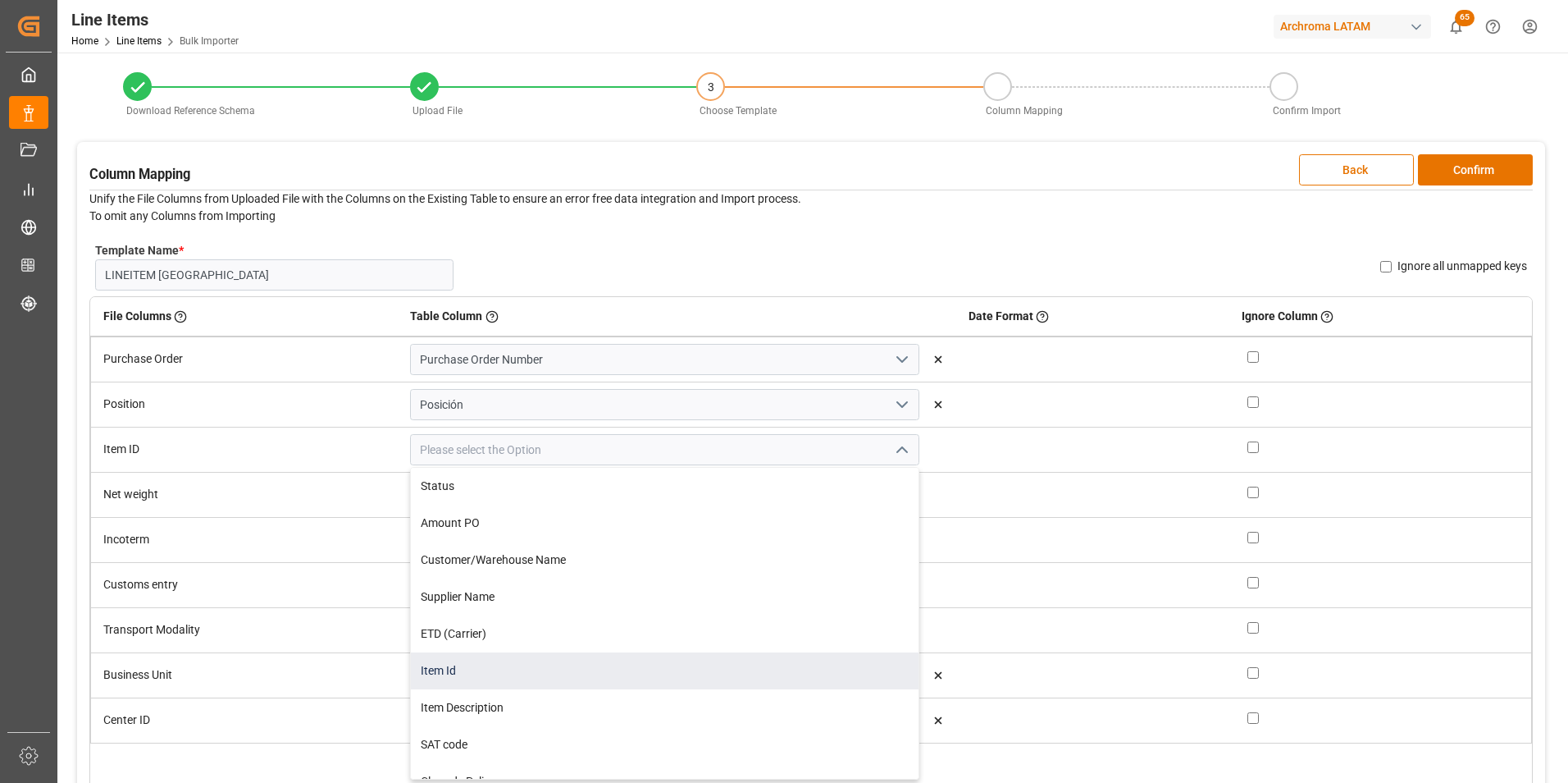
click at [709, 672] on div "Item Id" at bounding box center [664, 671] width 506 height 37
type input "Item Id"
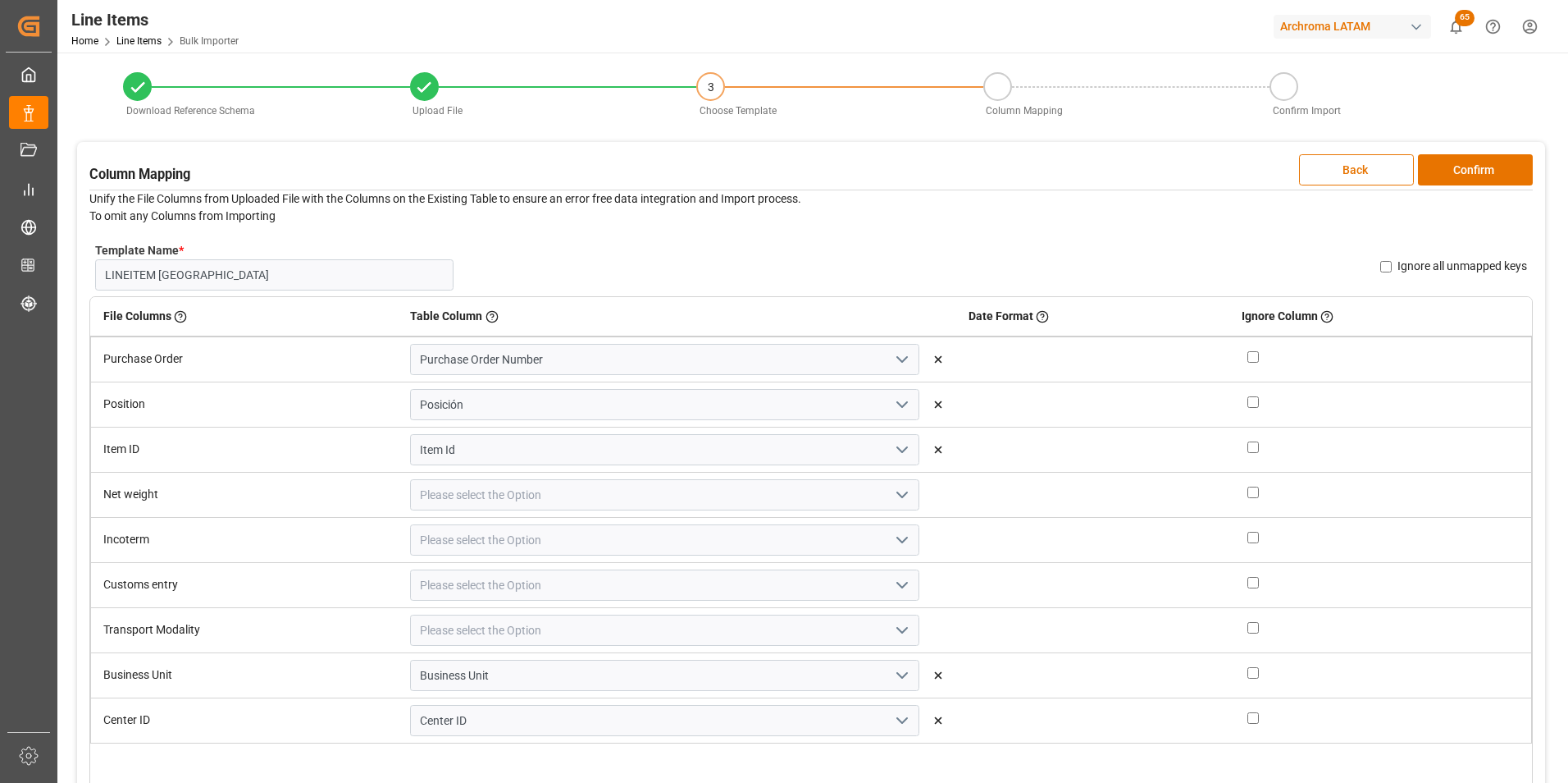
click at [892, 489] on icon "open menu" at bounding box center [902, 494] width 19 height 19
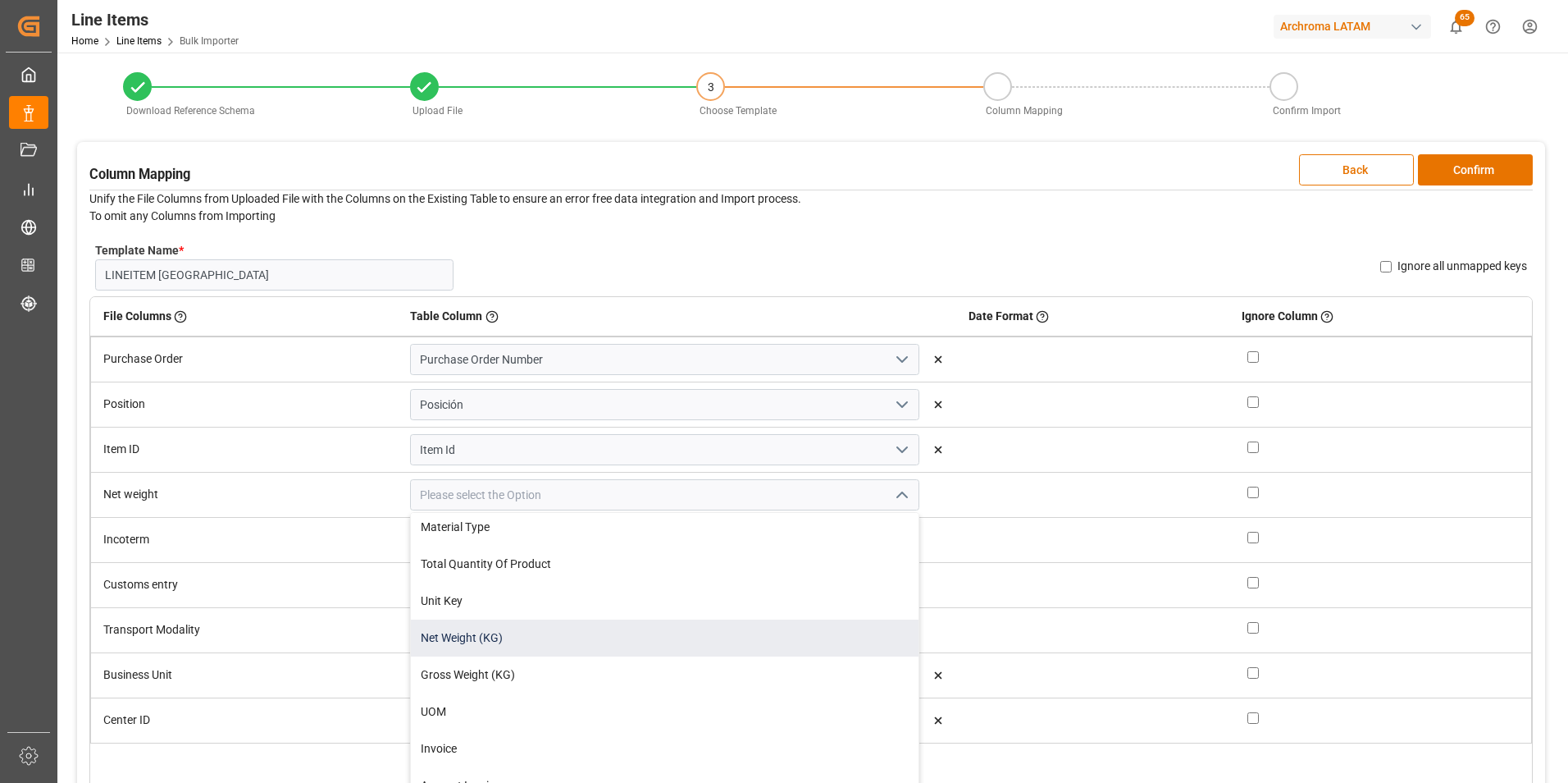
click at [636, 638] on div "Net Weight (KG)" at bounding box center [664, 638] width 506 height 37
type input "Net Weight (KG)"
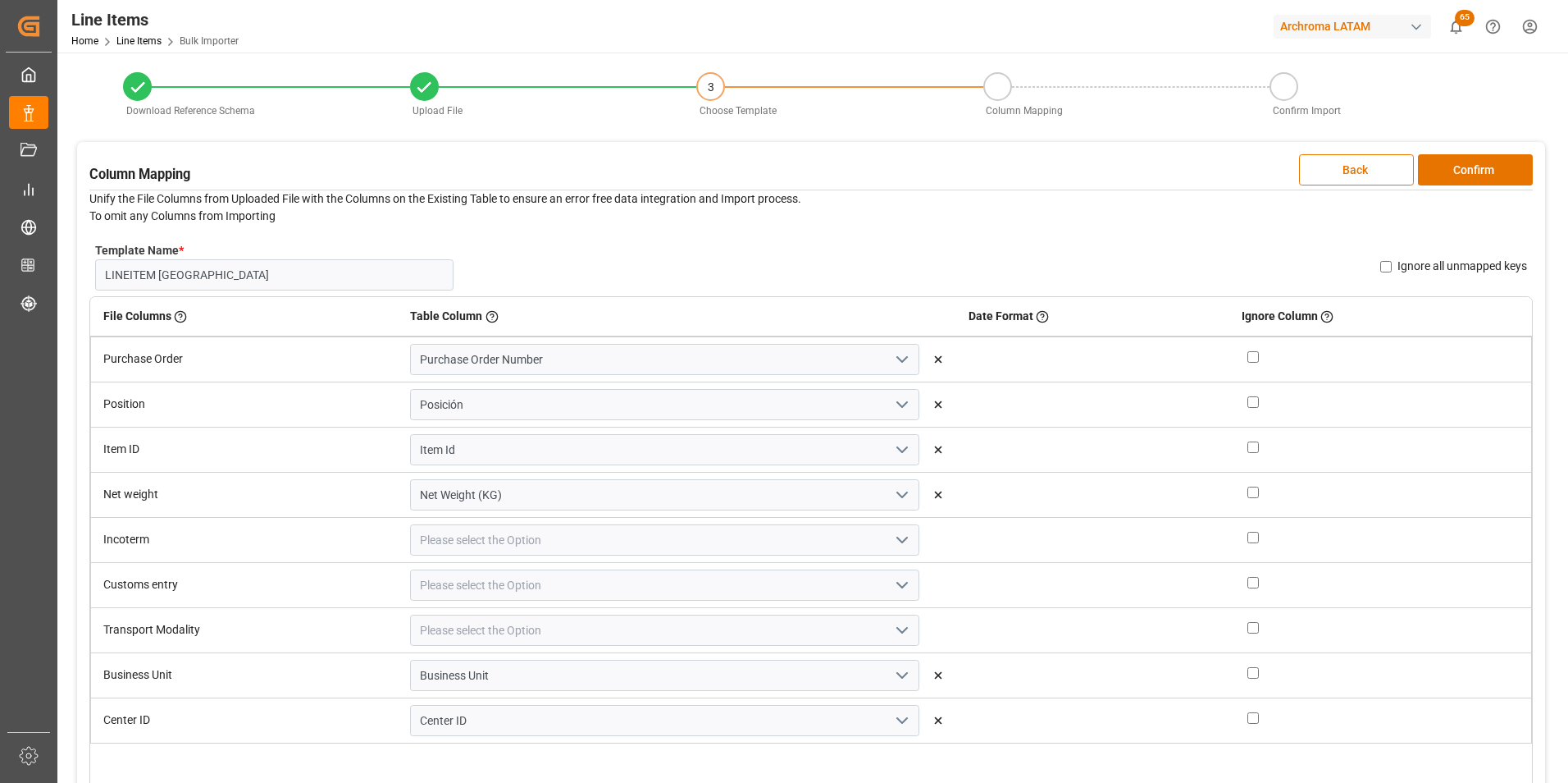
click at [892, 539] on icon "open menu" at bounding box center [902, 539] width 19 height 19
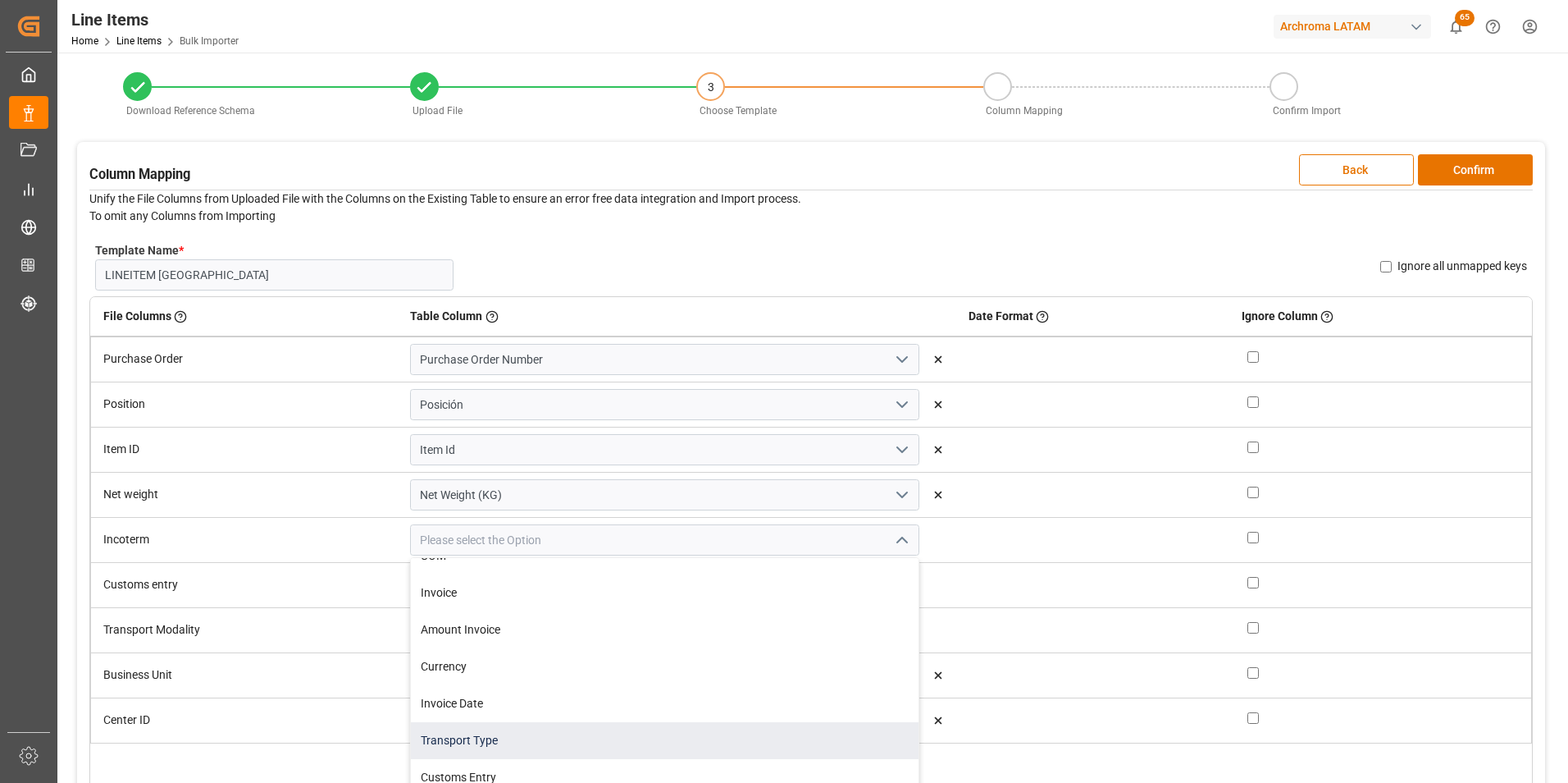
scroll to position [657, 0]
click at [614, 728] on div "INCOTERM" at bounding box center [664, 732] width 506 height 37
type input "INCOTERM"
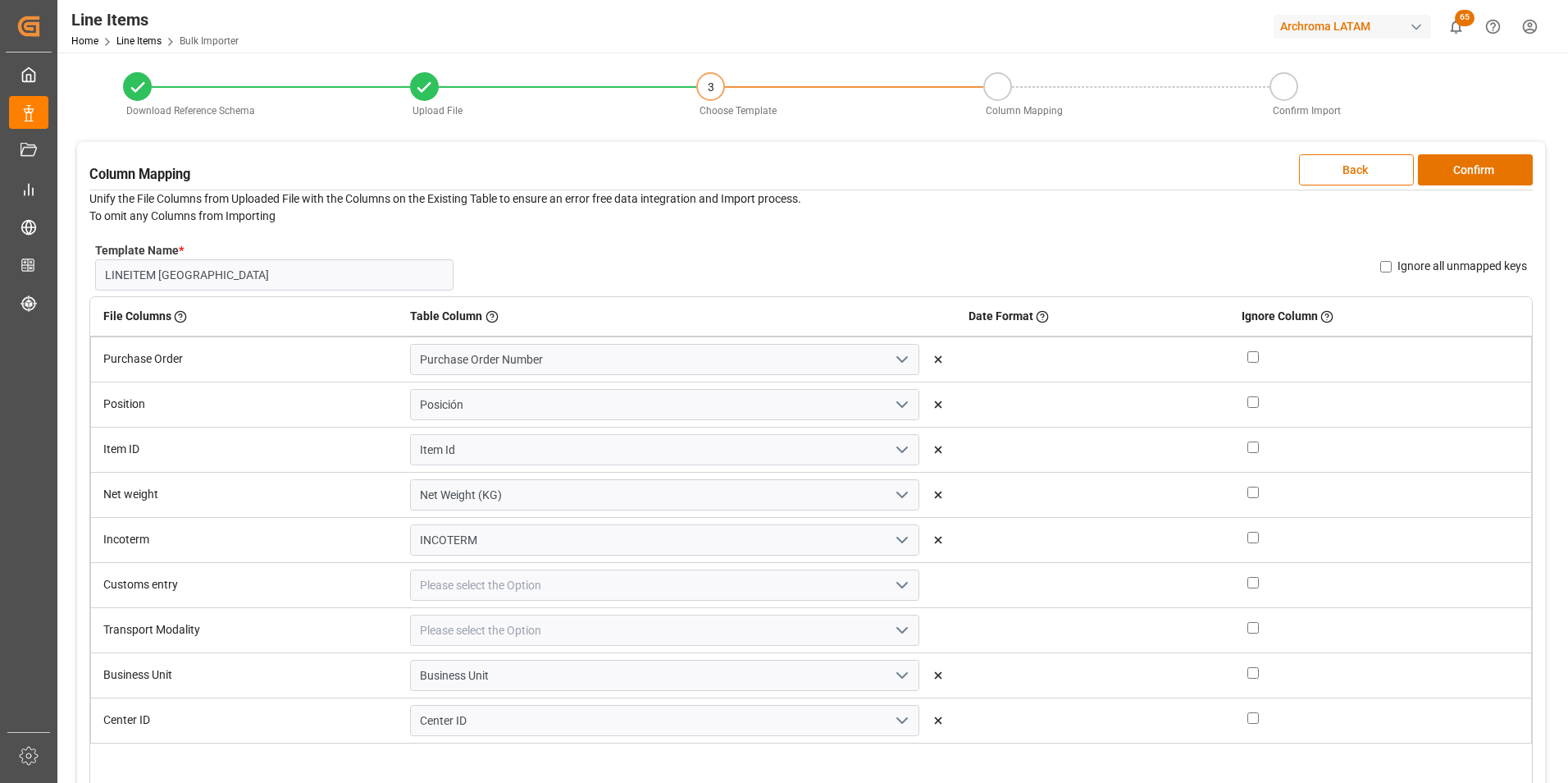
click at [892, 586] on icon "open menu" at bounding box center [902, 584] width 19 height 19
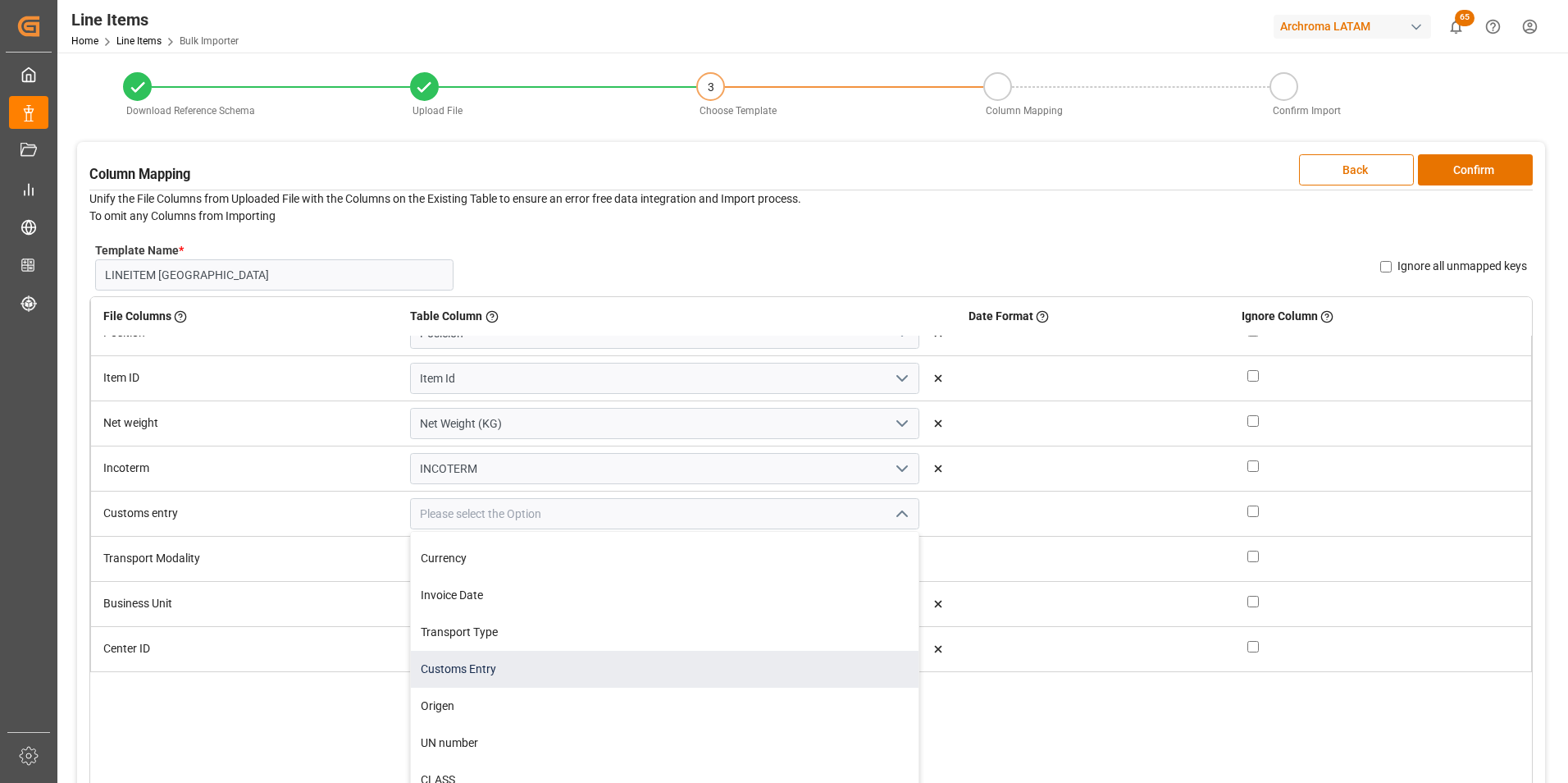
click at [652, 652] on div "Customs Entry" at bounding box center [664, 669] width 506 height 37
type input "Customs Entry"
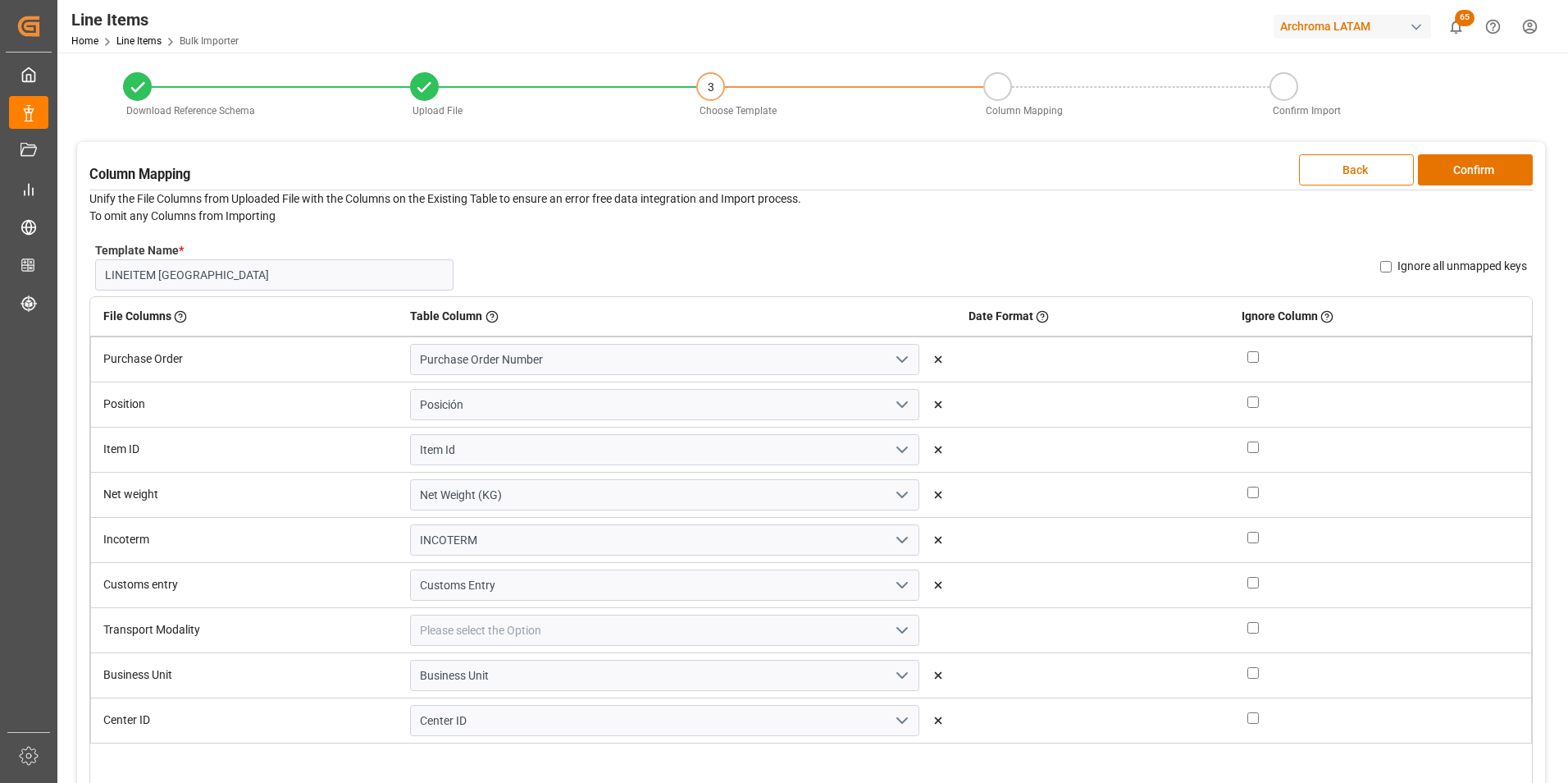
click at [892, 625] on icon "open menu" at bounding box center [902, 630] width 19 height 19
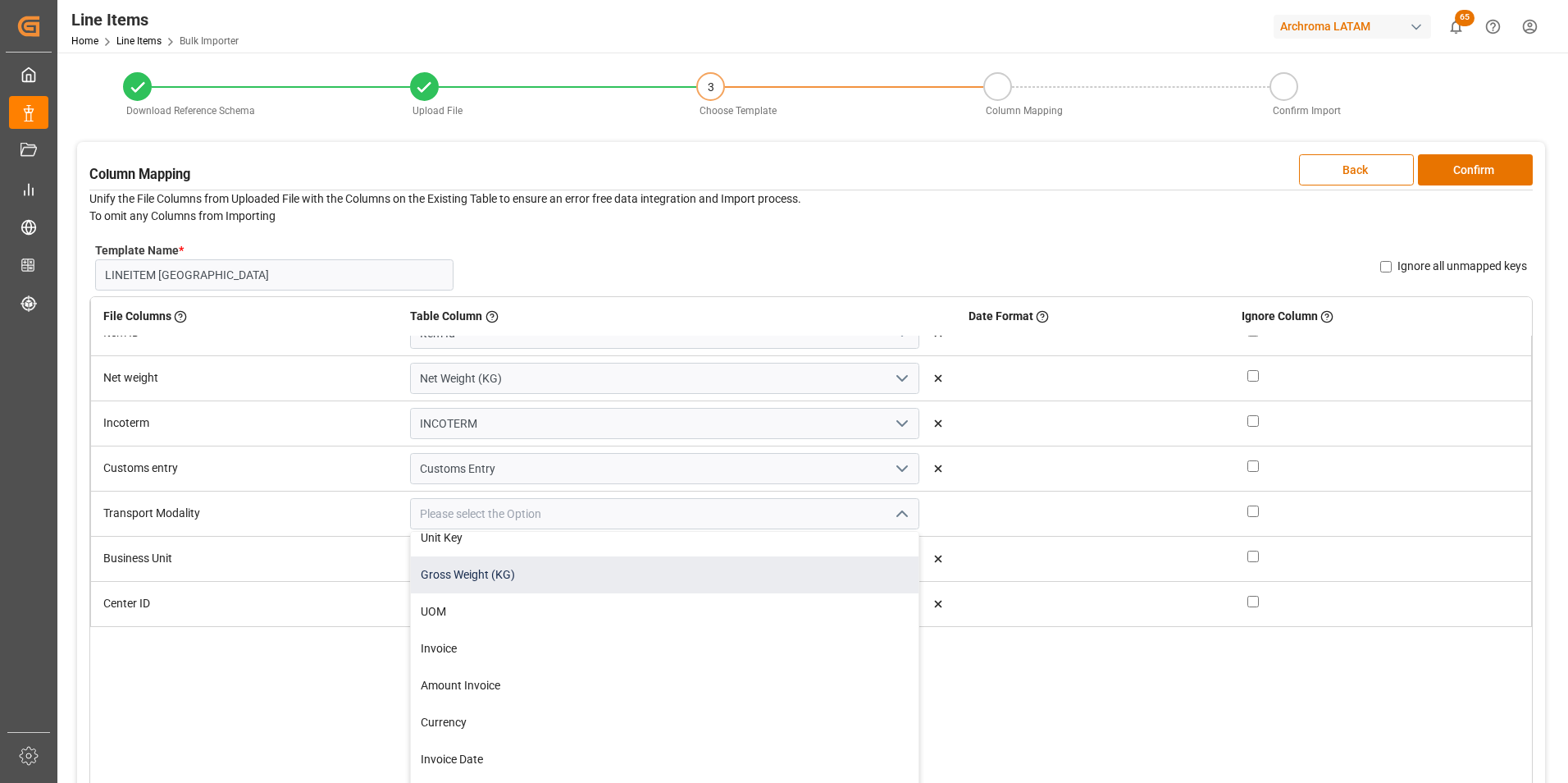
scroll to position [574, 0]
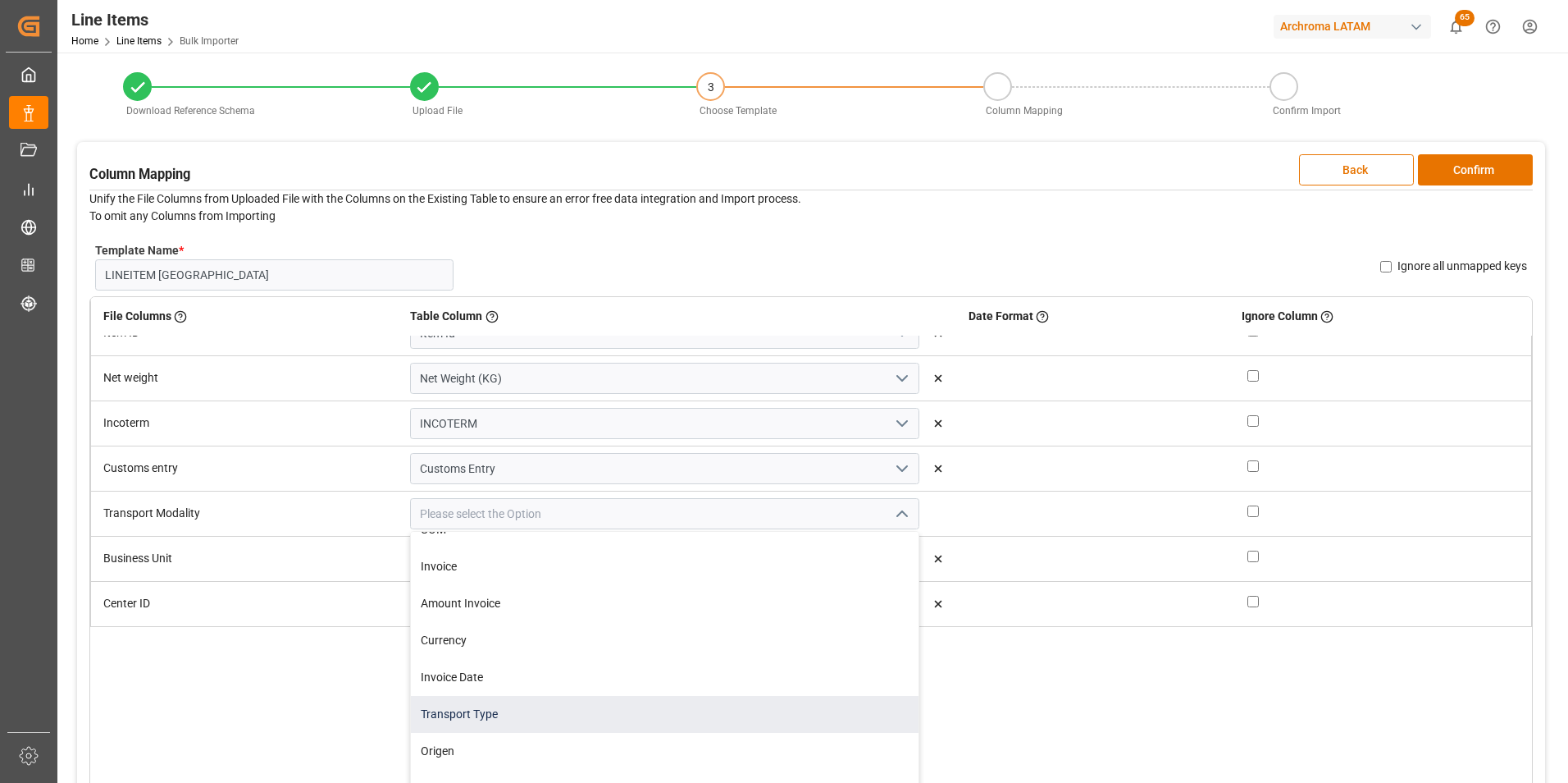
click at [644, 704] on div "Transport Type" at bounding box center [664, 714] width 506 height 37
type input "Transport Type"
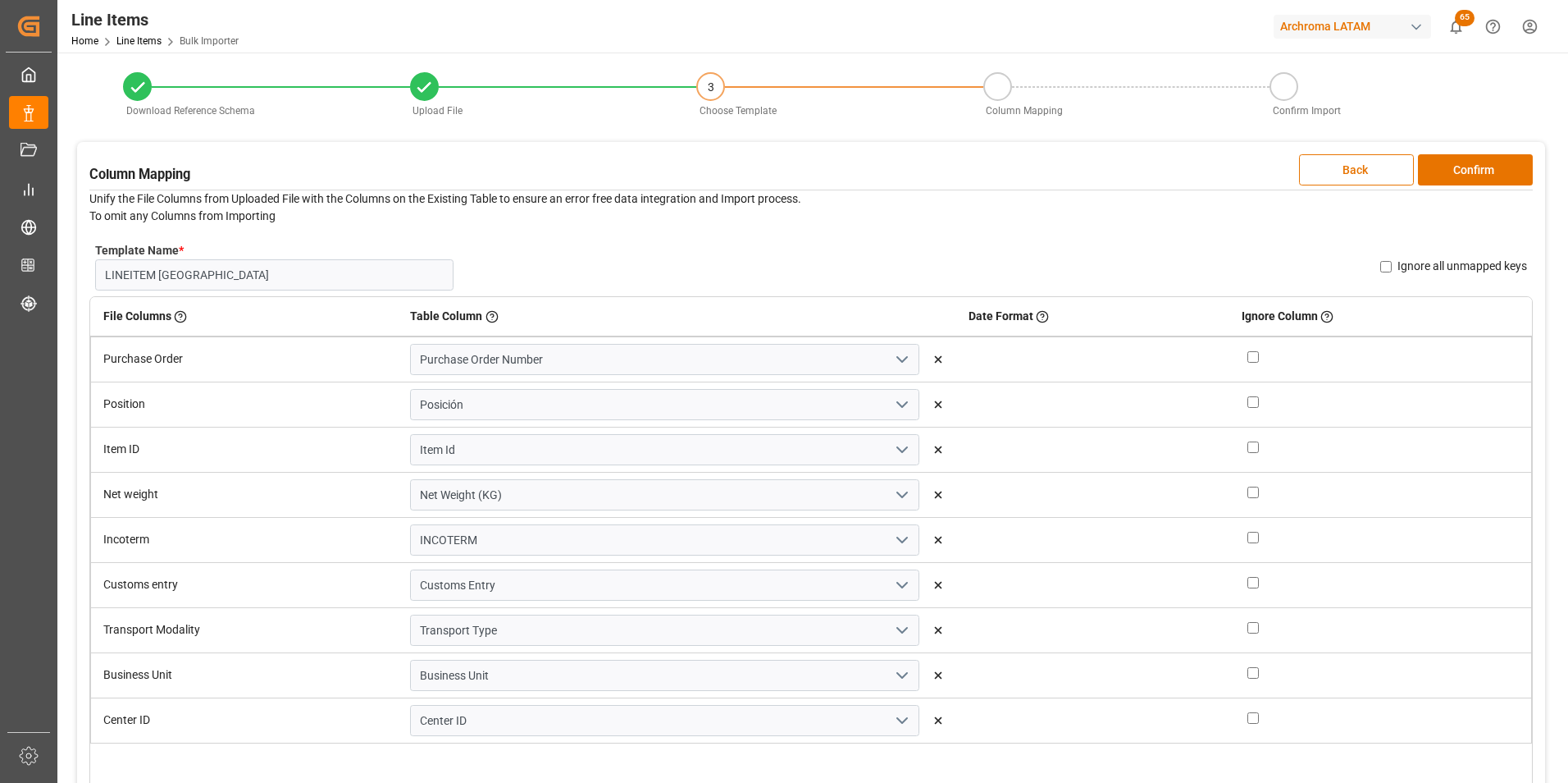
scroll to position [0, 0]
click at [1473, 174] on button "Confirm" at bounding box center [1475, 169] width 115 height 31
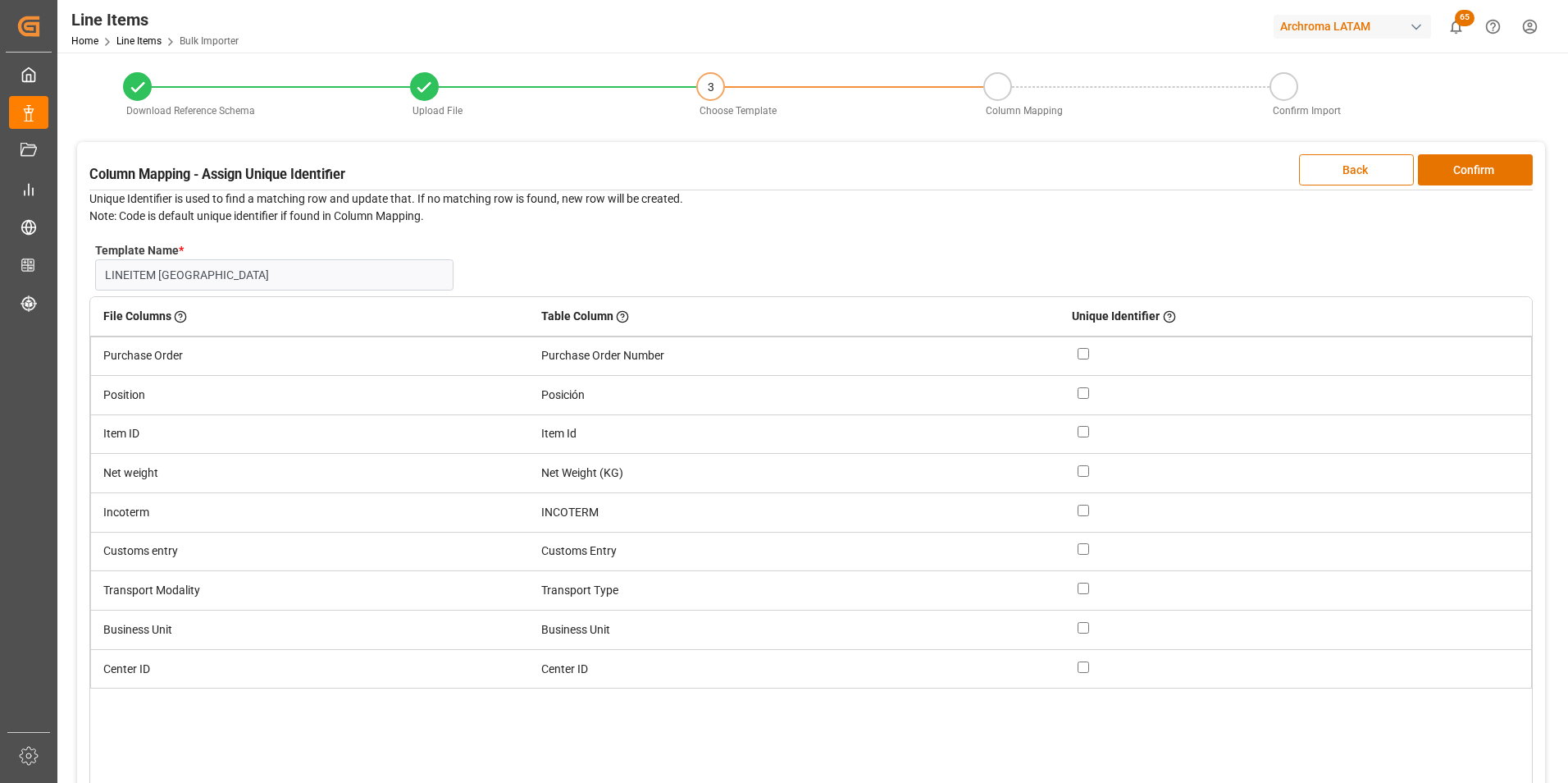
click at [1084, 353] on input "checkbox" at bounding box center [1084, 354] width 12 height 12
checkbox input "true"
click at [1083, 389] on input "checkbox" at bounding box center [1084, 393] width 12 height 12
checkbox input "true"
click at [1458, 143] on div "Column Mapping - Assign Unique Identifier Back Confirm Unique Identifier is use…" at bounding box center [811, 499] width 1468 height 715
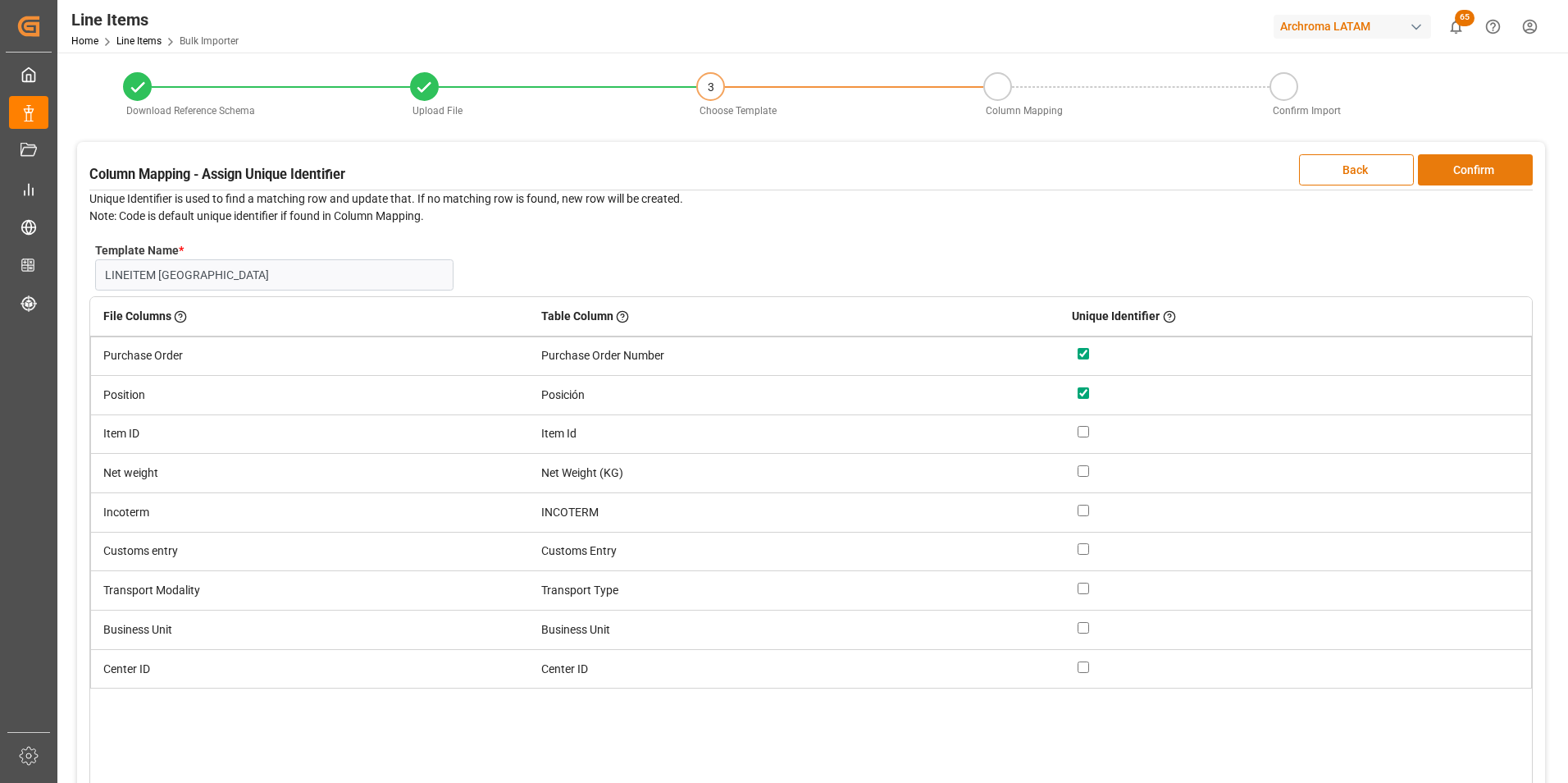
click at [1453, 169] on button "Confirm" at bounding box center [1475, 169] width 115 height 31
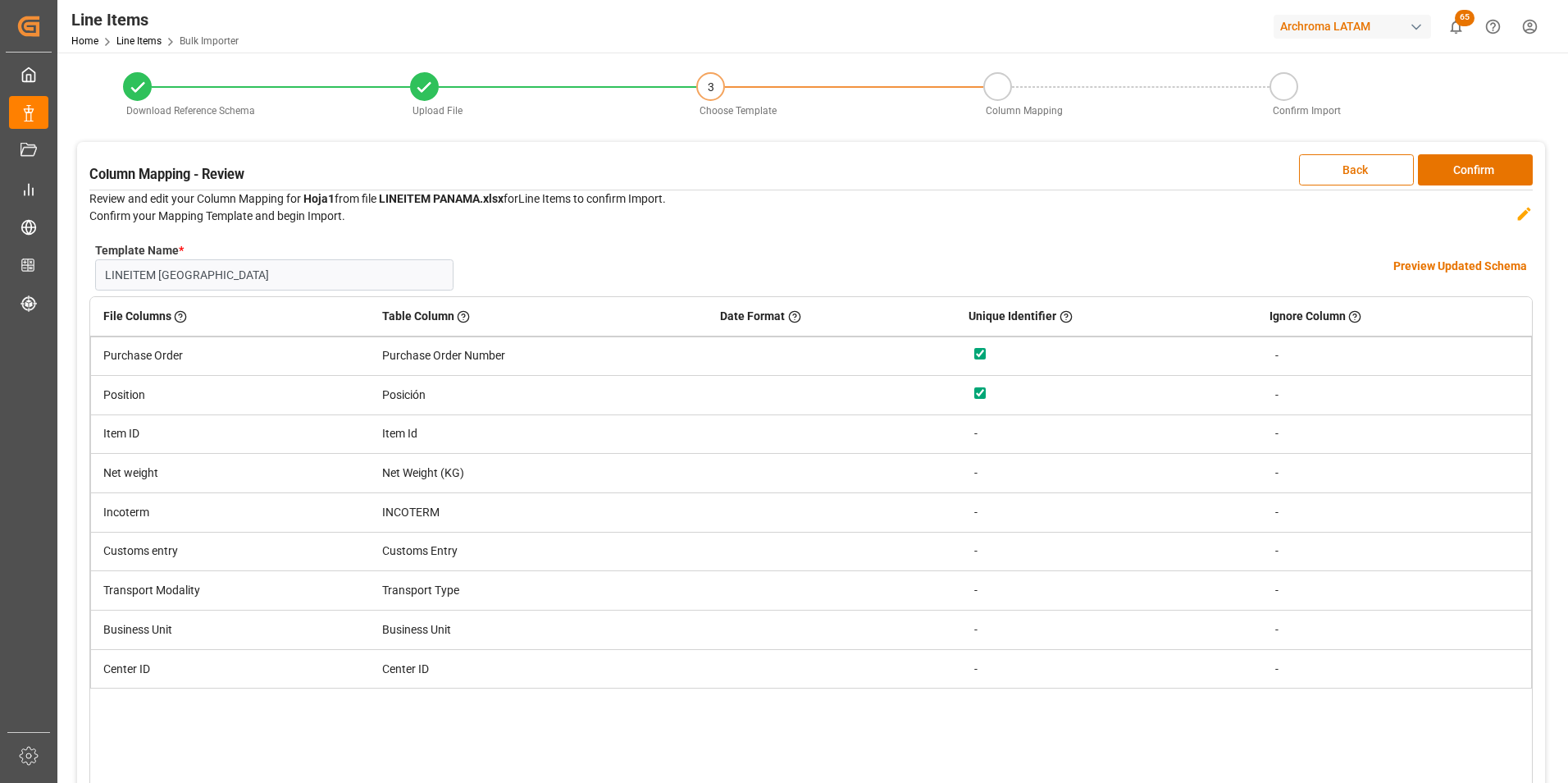
click at [1447, 268] on h4 "Preview Updated Schema" at bounding box center [1460, 266] width 134 height 17
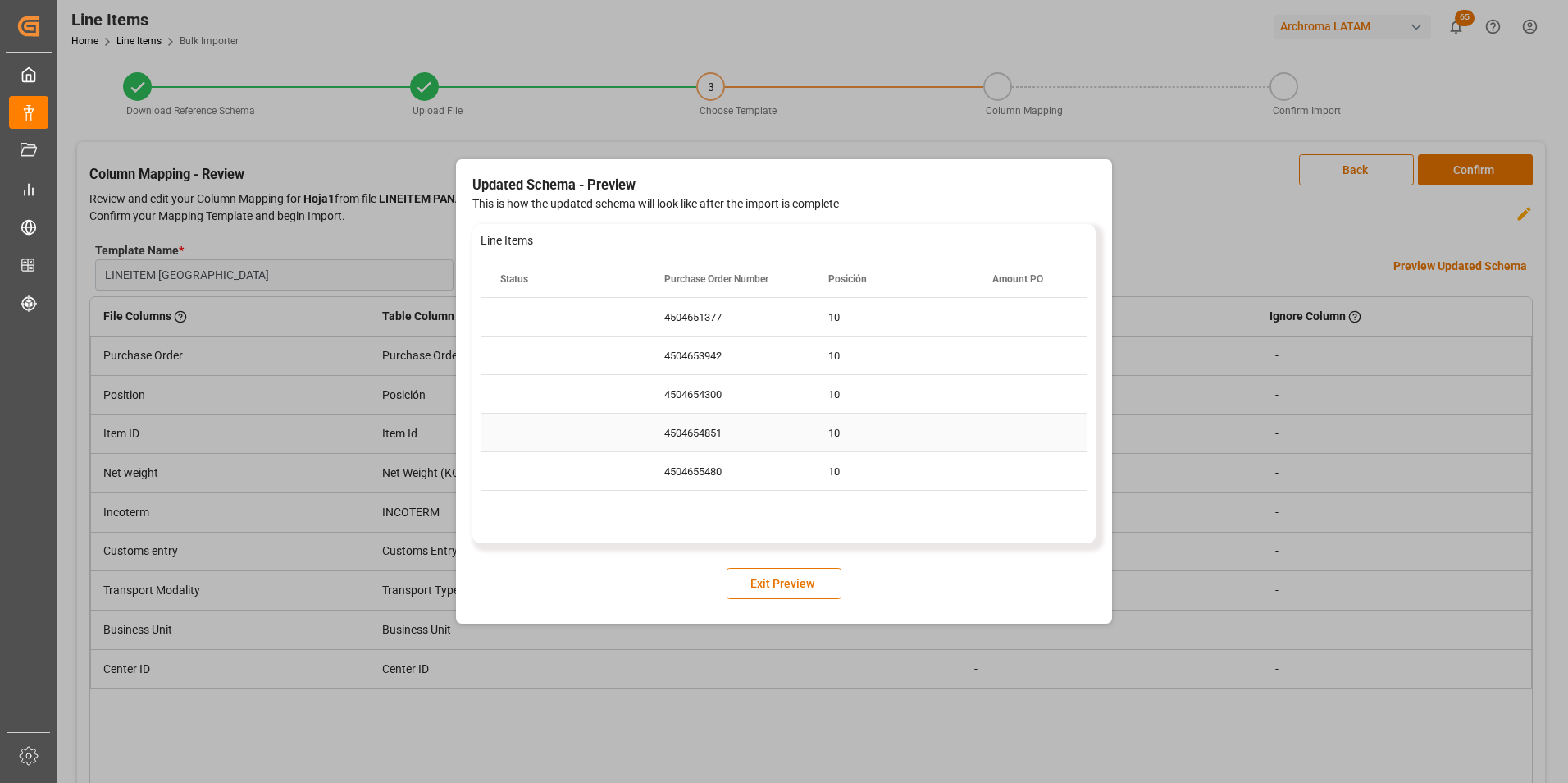
click at [945, 443] on div "10" at bounding box center [891, 432] width 164 height 38
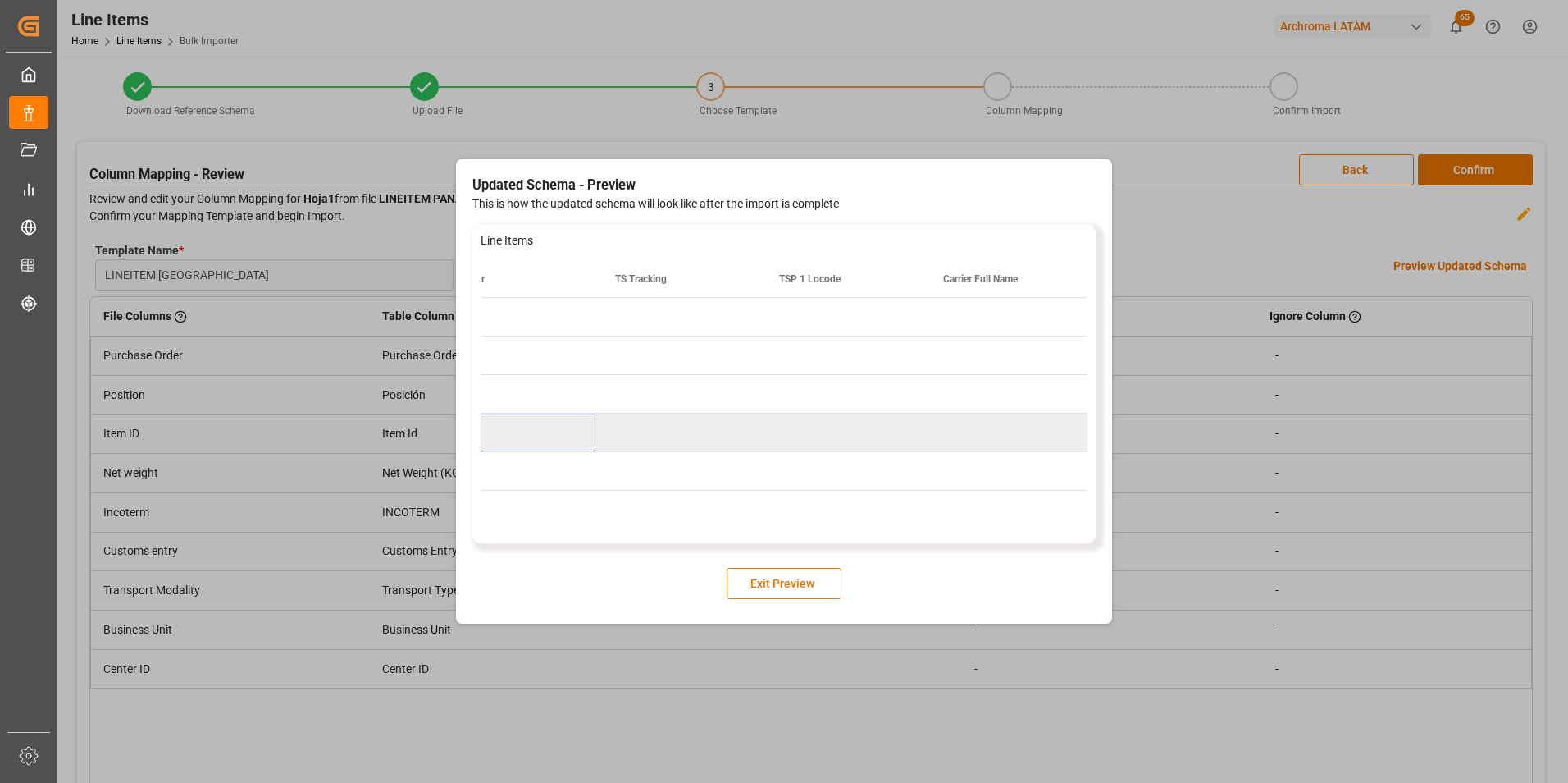
scroll to position [0, 9562]
click at [816, 577] on button "Exit Preview" at bounding box center [784, 583] width 115 height 31
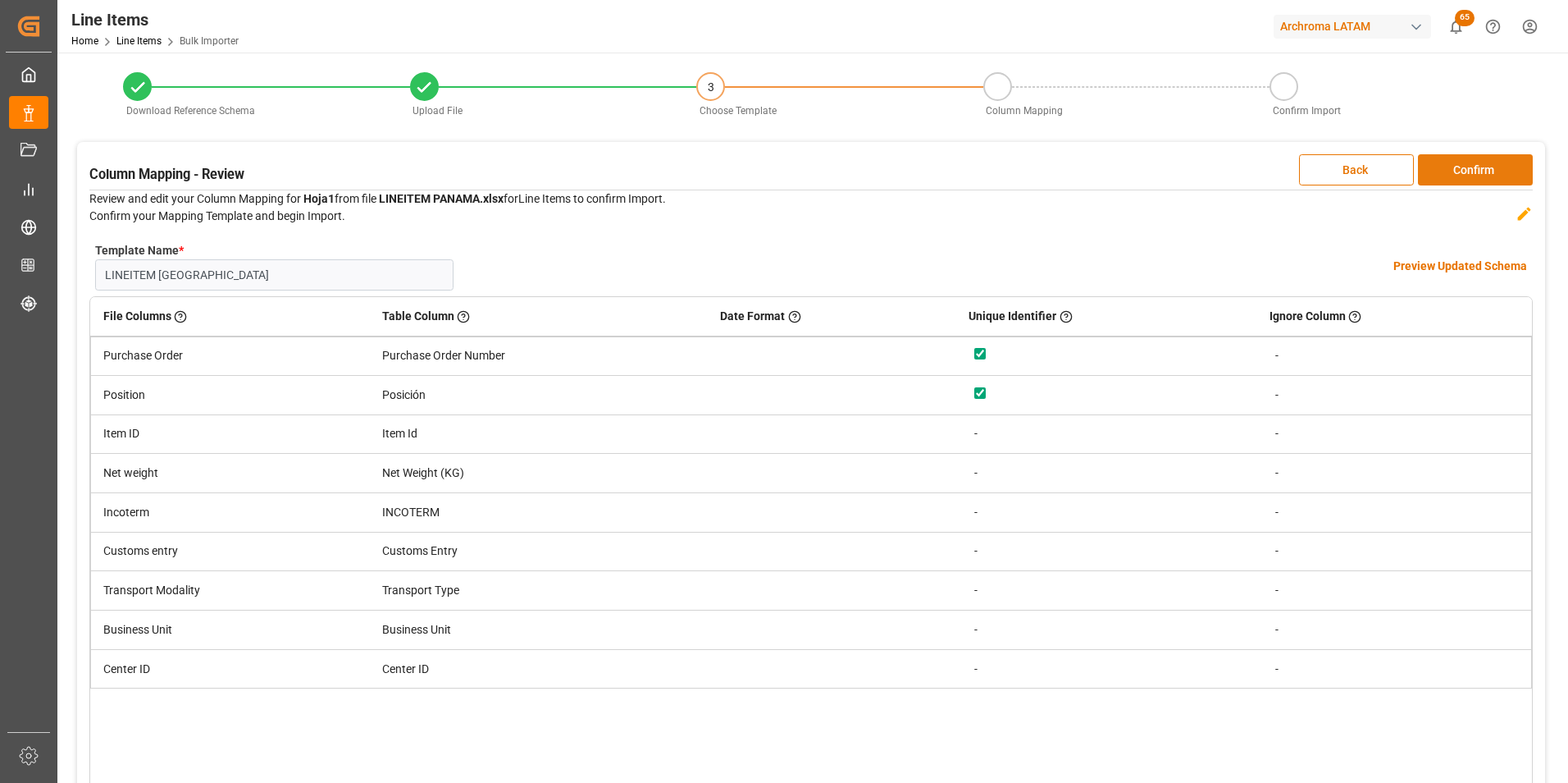
click at [1476, 172] on button "Confirm" at bounding box center [1475, 169] width 115 height 31
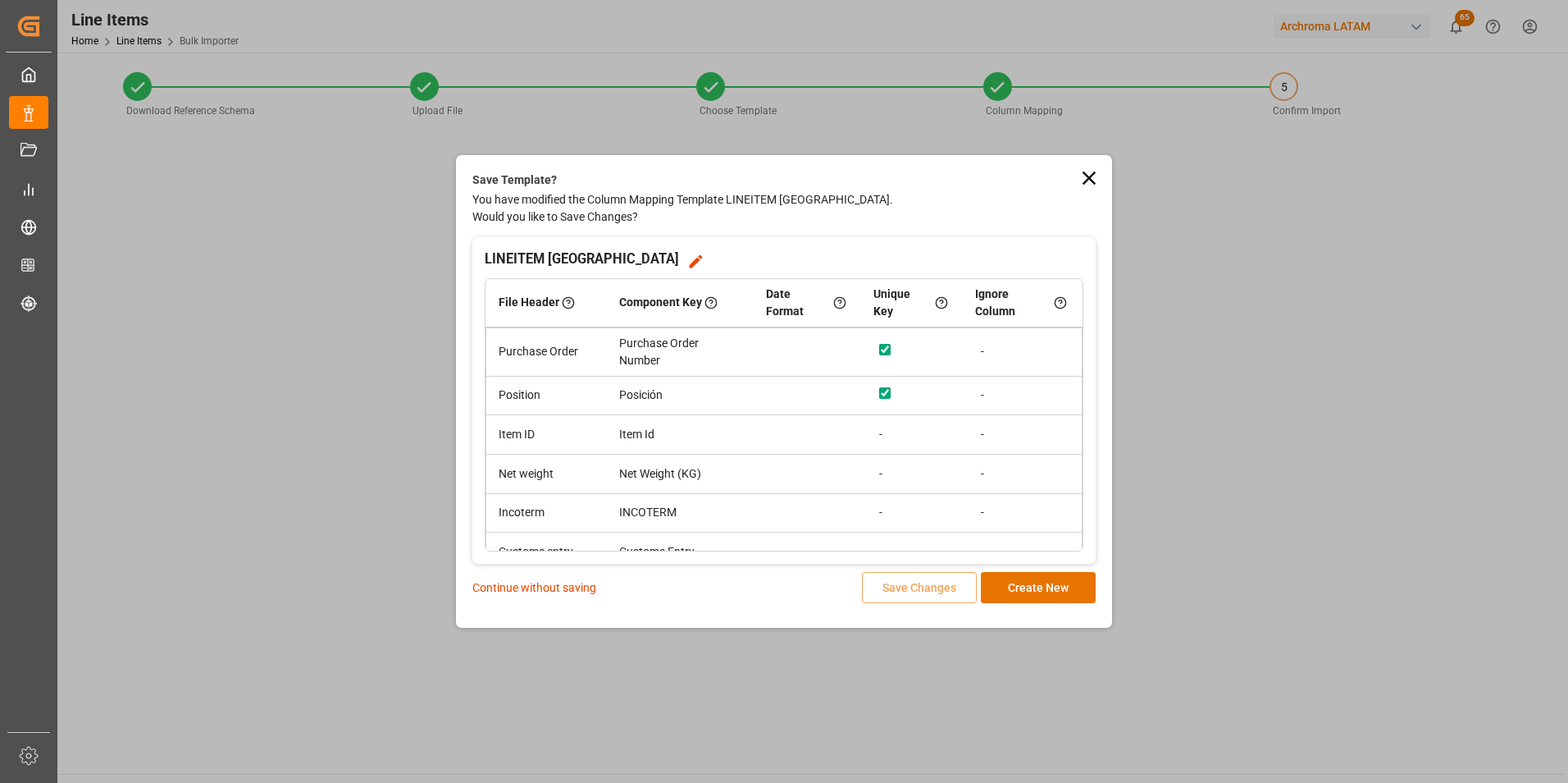
click at [568, 591] on p "Continue without saving" at bounding box center [534, 587] width 124 height 17
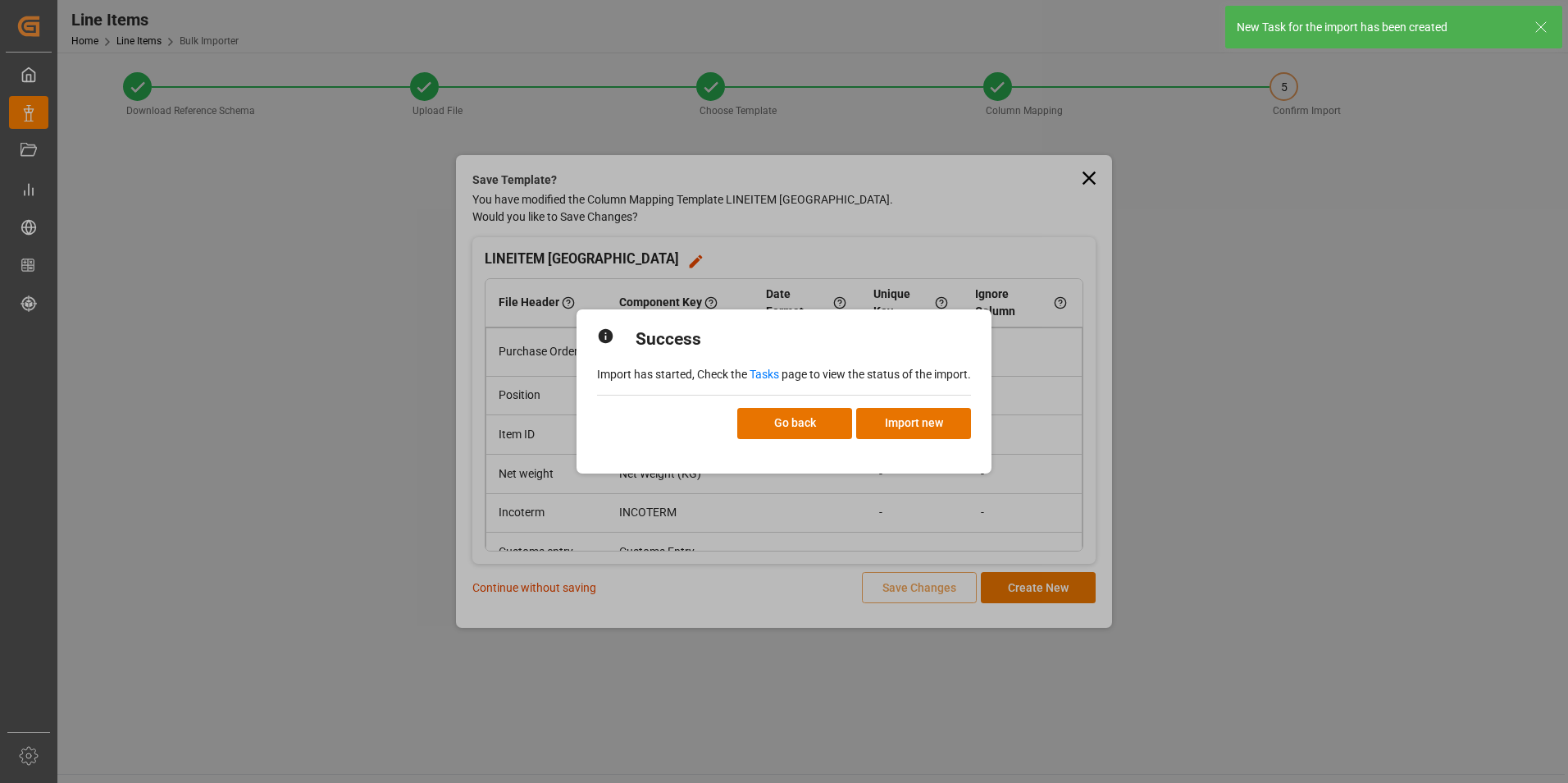
click at [764, 378] on link "Tasks" at bounding box center [764, 374] width 29 height 13
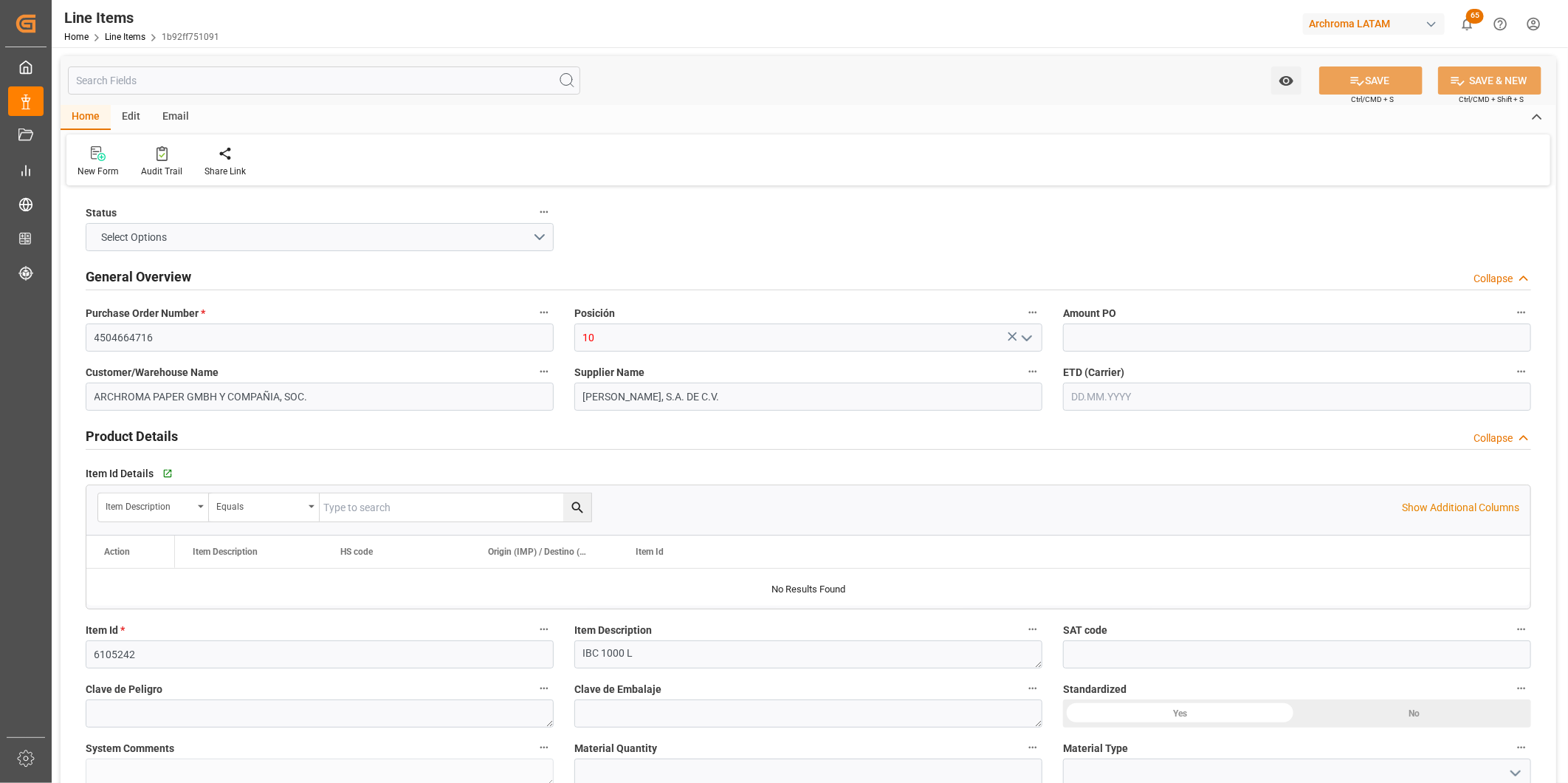
type input "56"
type input "[DATE] 14:29"
type input "[DATE] 17:53"
type input "[DATE]"
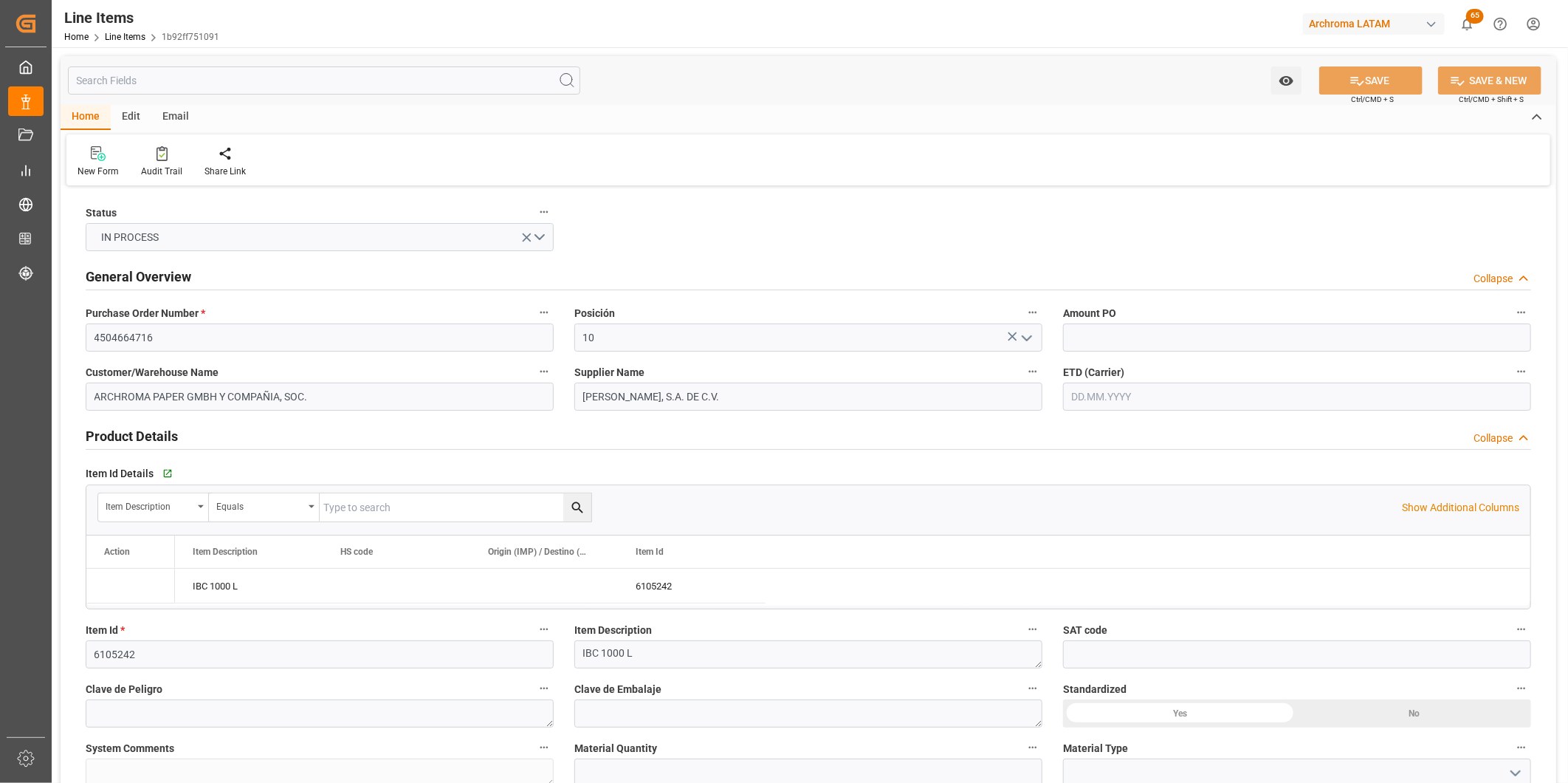
type input "[DATE]"
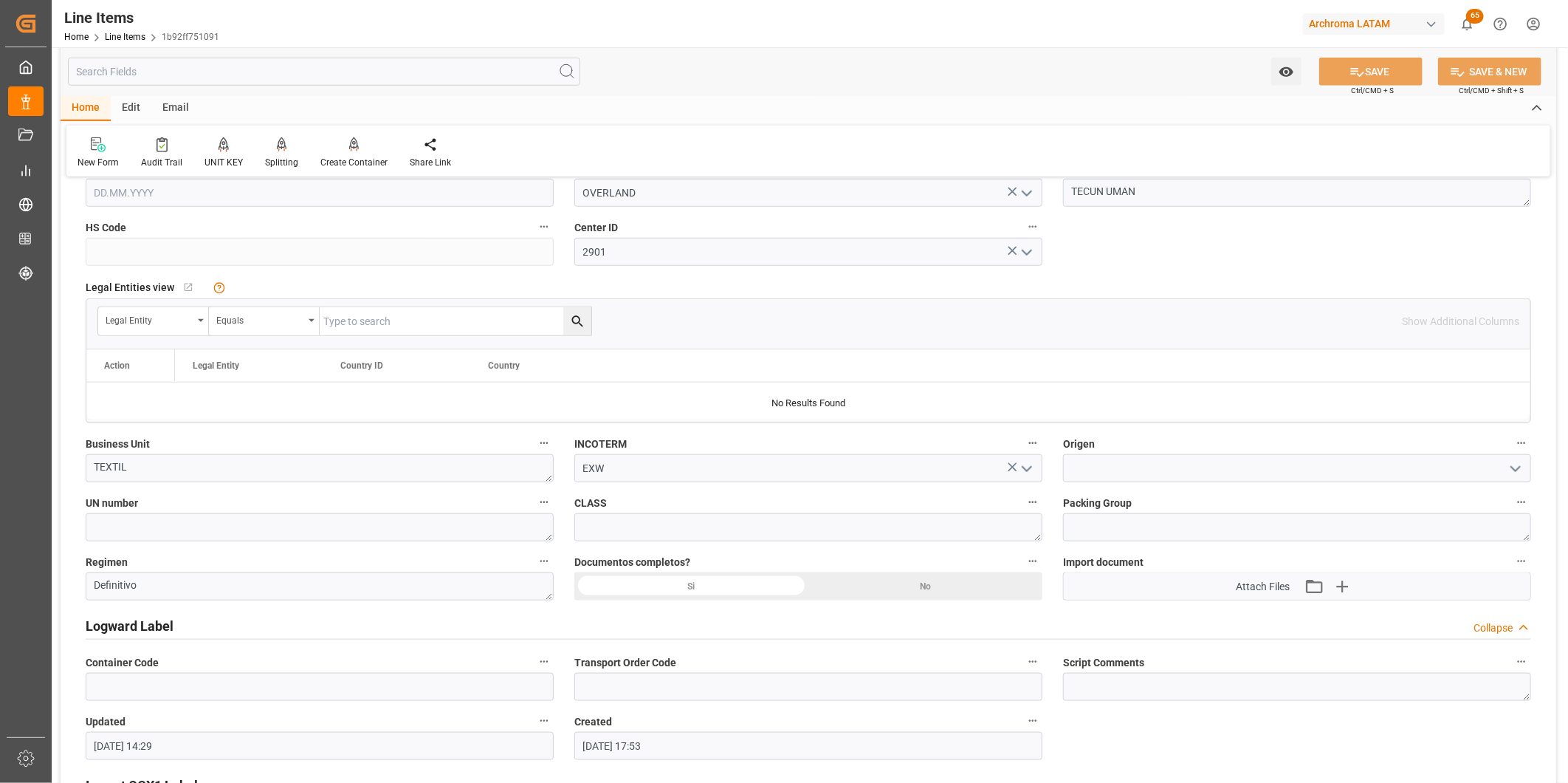
scroll to position [820, 0]
click at [1354, 577] on icon "button" at bounding box center [1342, 581] width 24 height 24
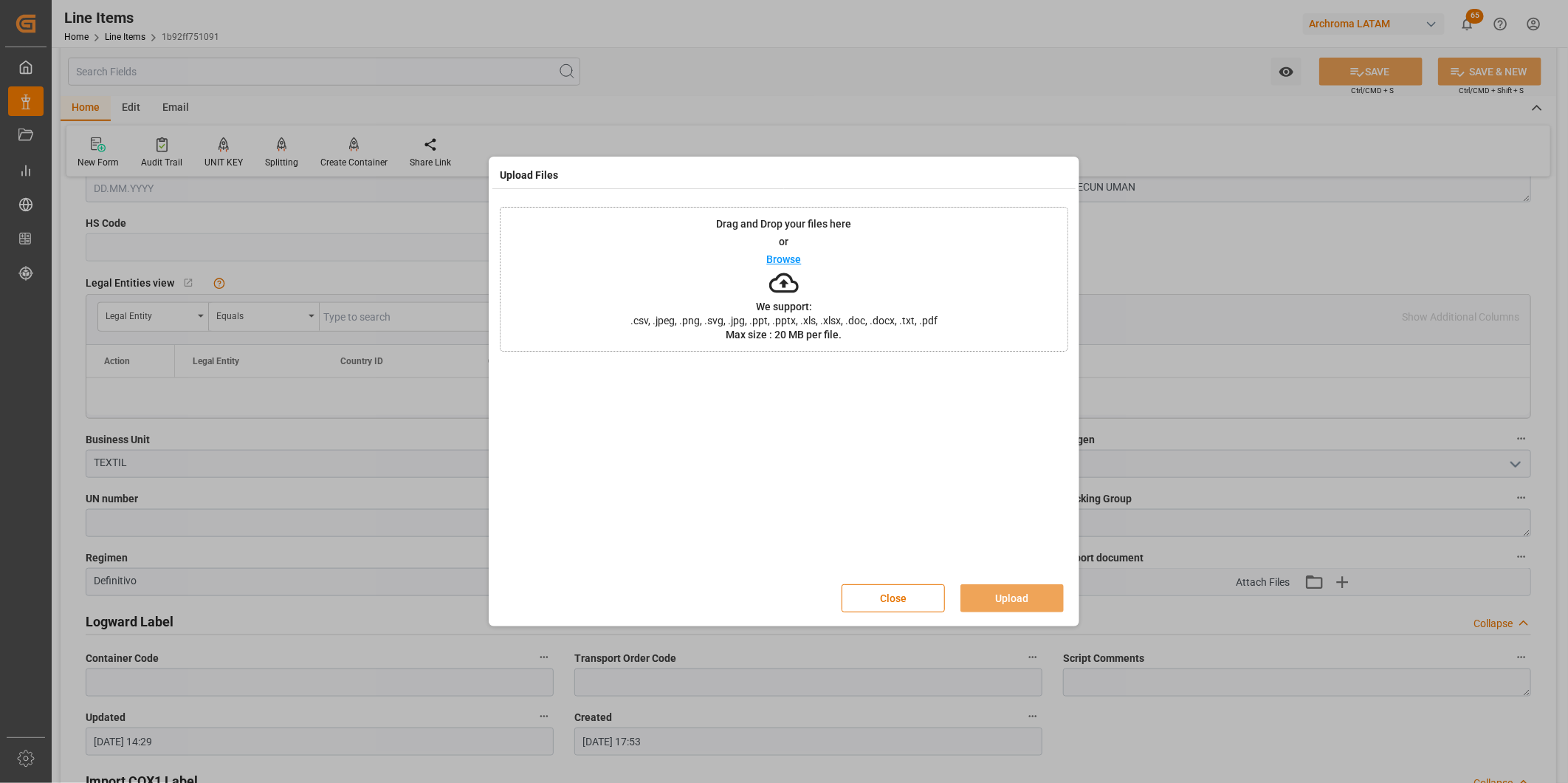
click at [829, 275] on div "Drag and Drop your files here or Browse We support: .csv, .jpeg, .png, .svg, .j…" at bounding box center [784, 279] width 568 height 145
click at [1023, 593] on button "Upload" at bounding box center [1012, 598] width 103 height 28
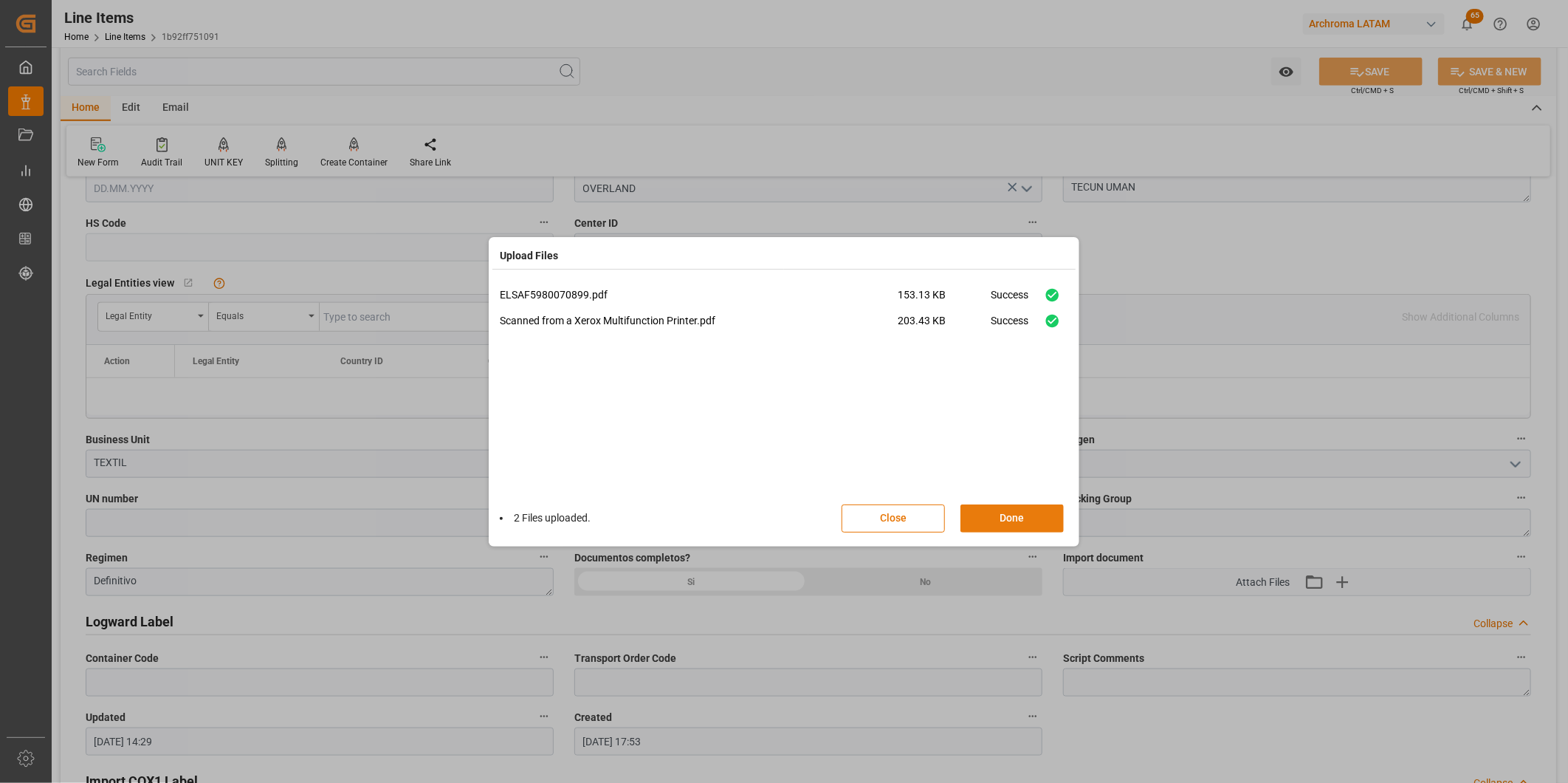
click at [1027, 523] on button "Done" at bounding box center [1012, 518] width 103 height 28
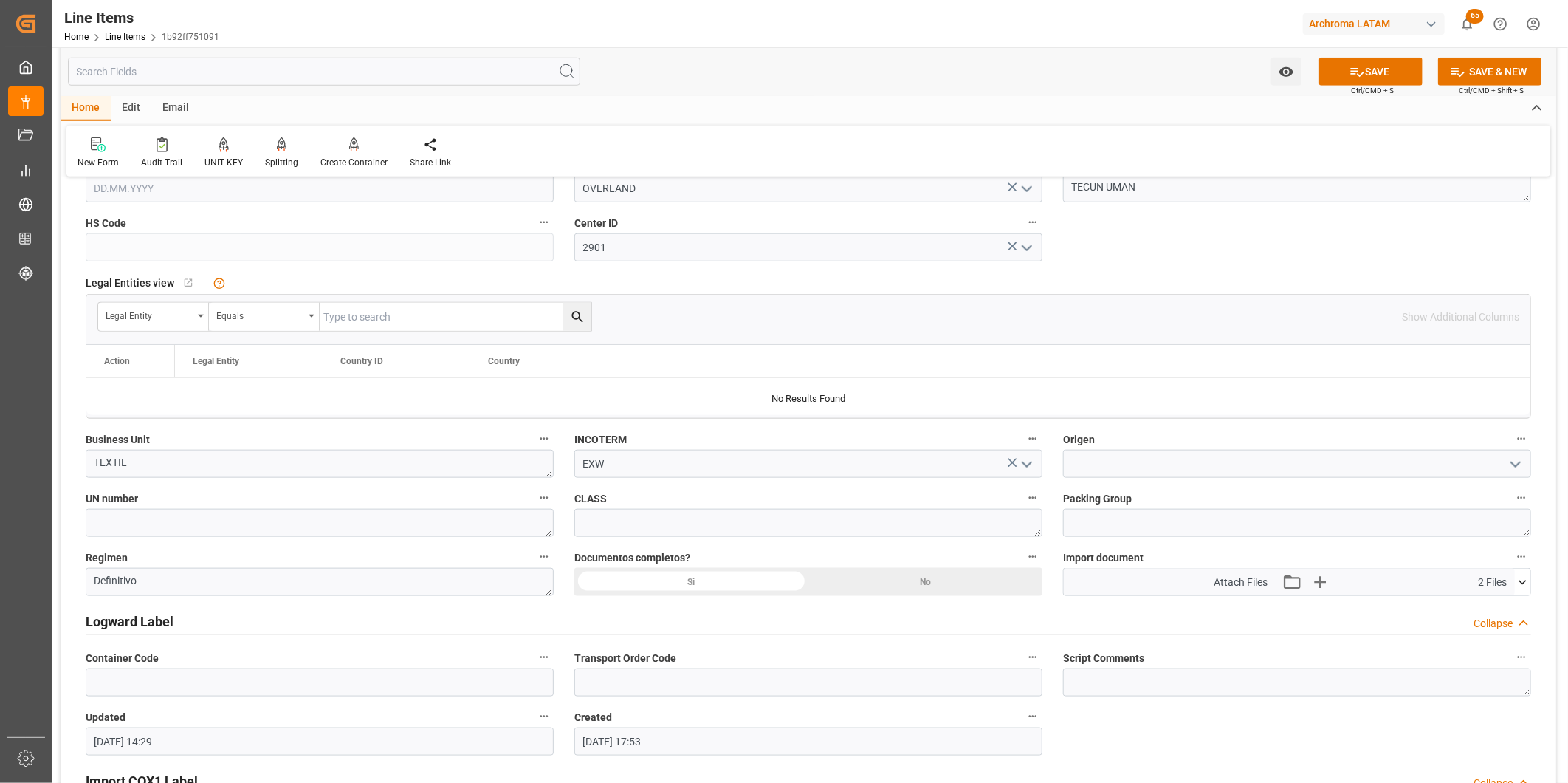
click at [771, 572] on div "Si" at bounding box center [691, 581] width 234 height 28
click at [1171, 470] on input at bounding box center [1297, 464] width 468 height 28
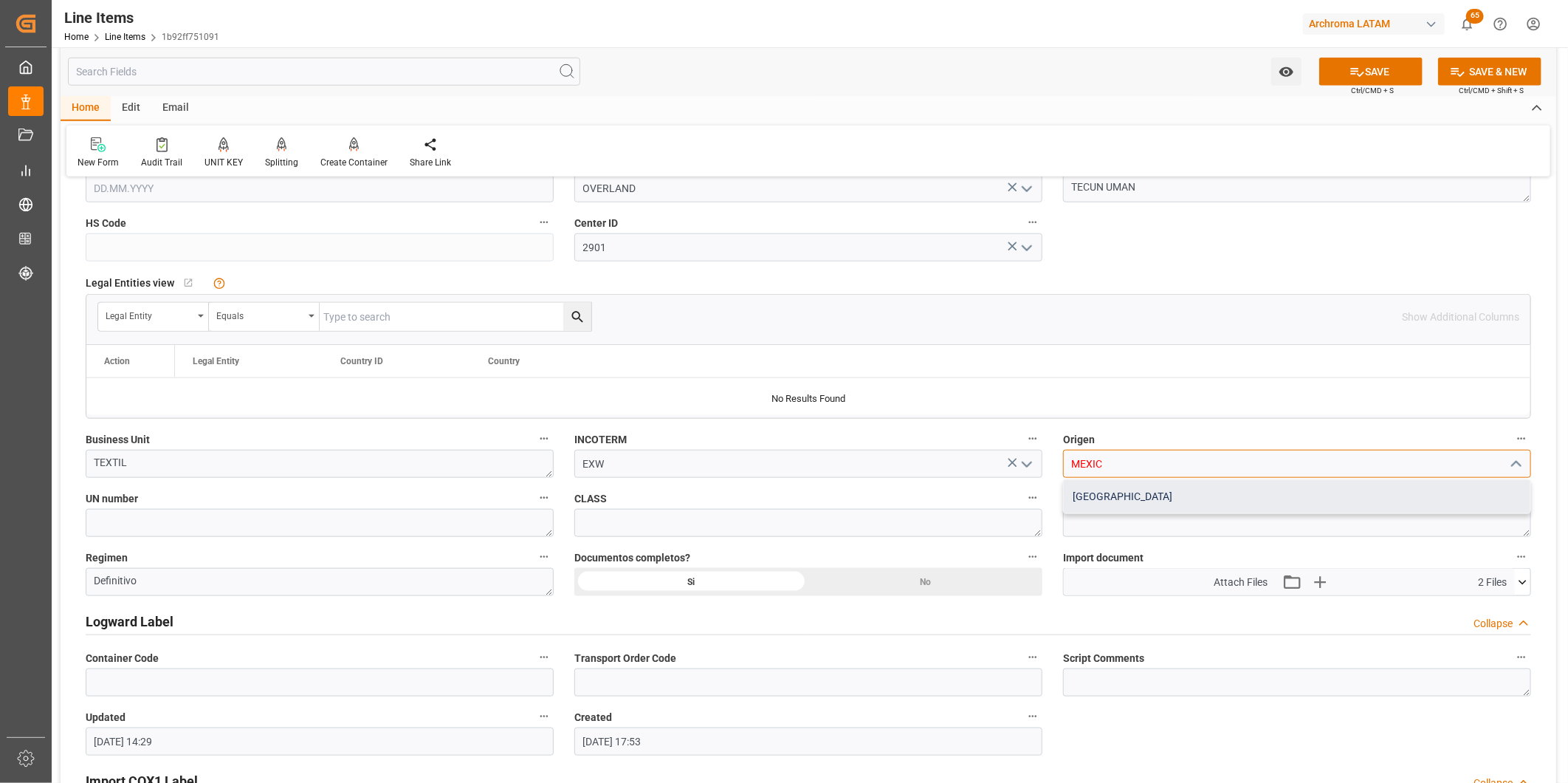
click at [1105, 493] on div "[GEOGRAPHIC_DATA]" at bounding box center [1297, 497] width 467 height 33
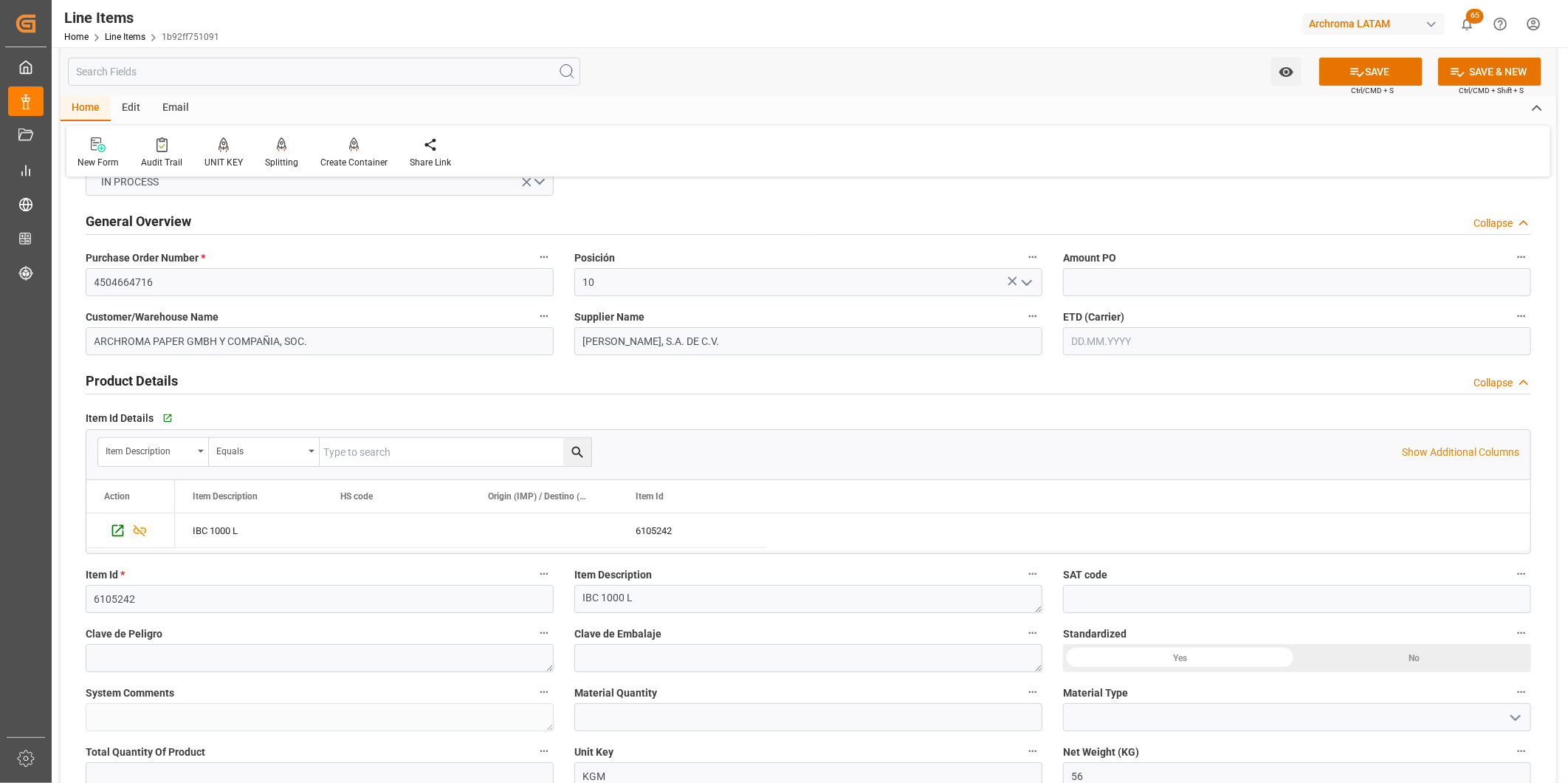
scroll to position [164, 0]
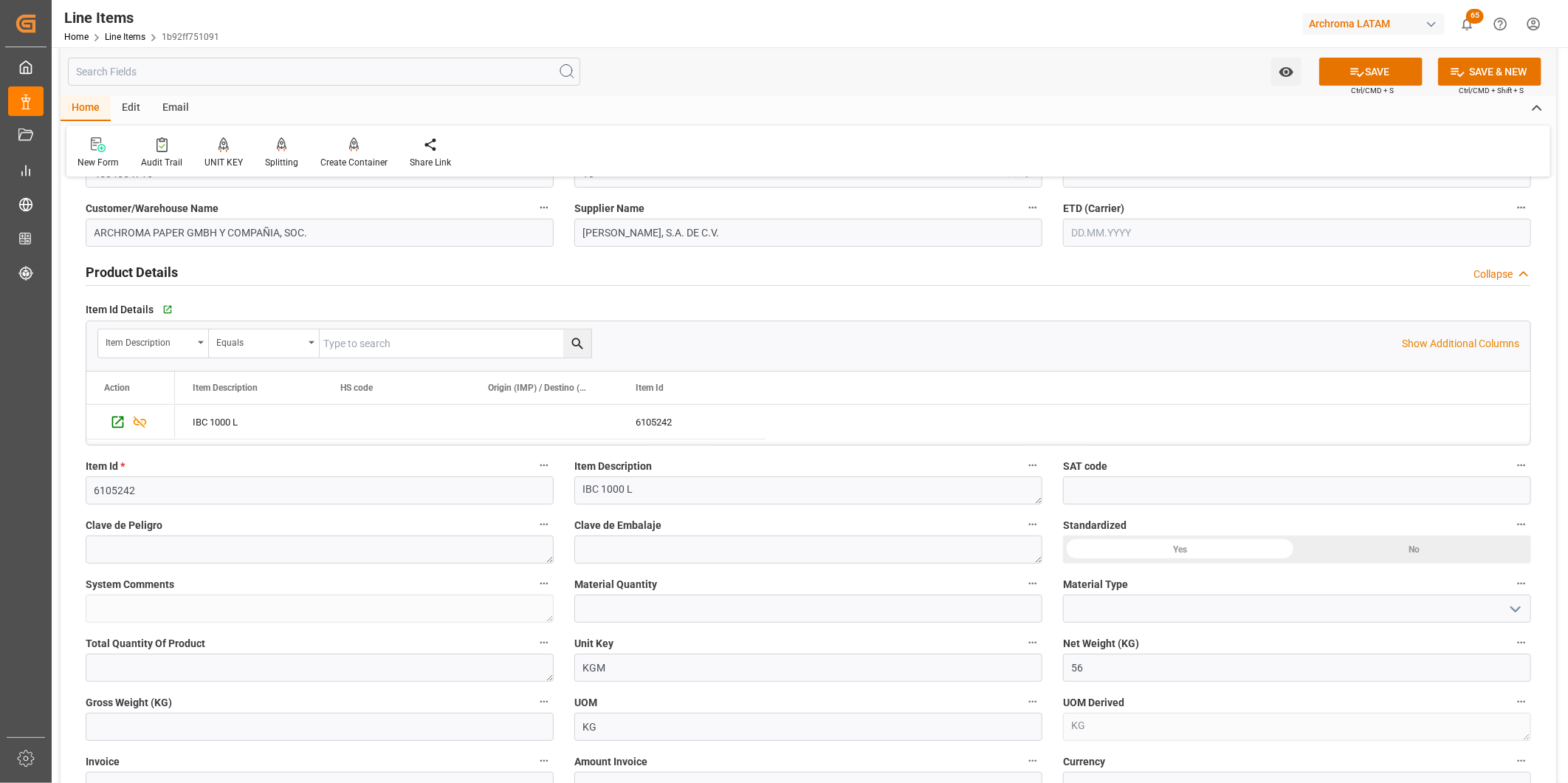
type input "[GEOGRAPHIC_DATA]"
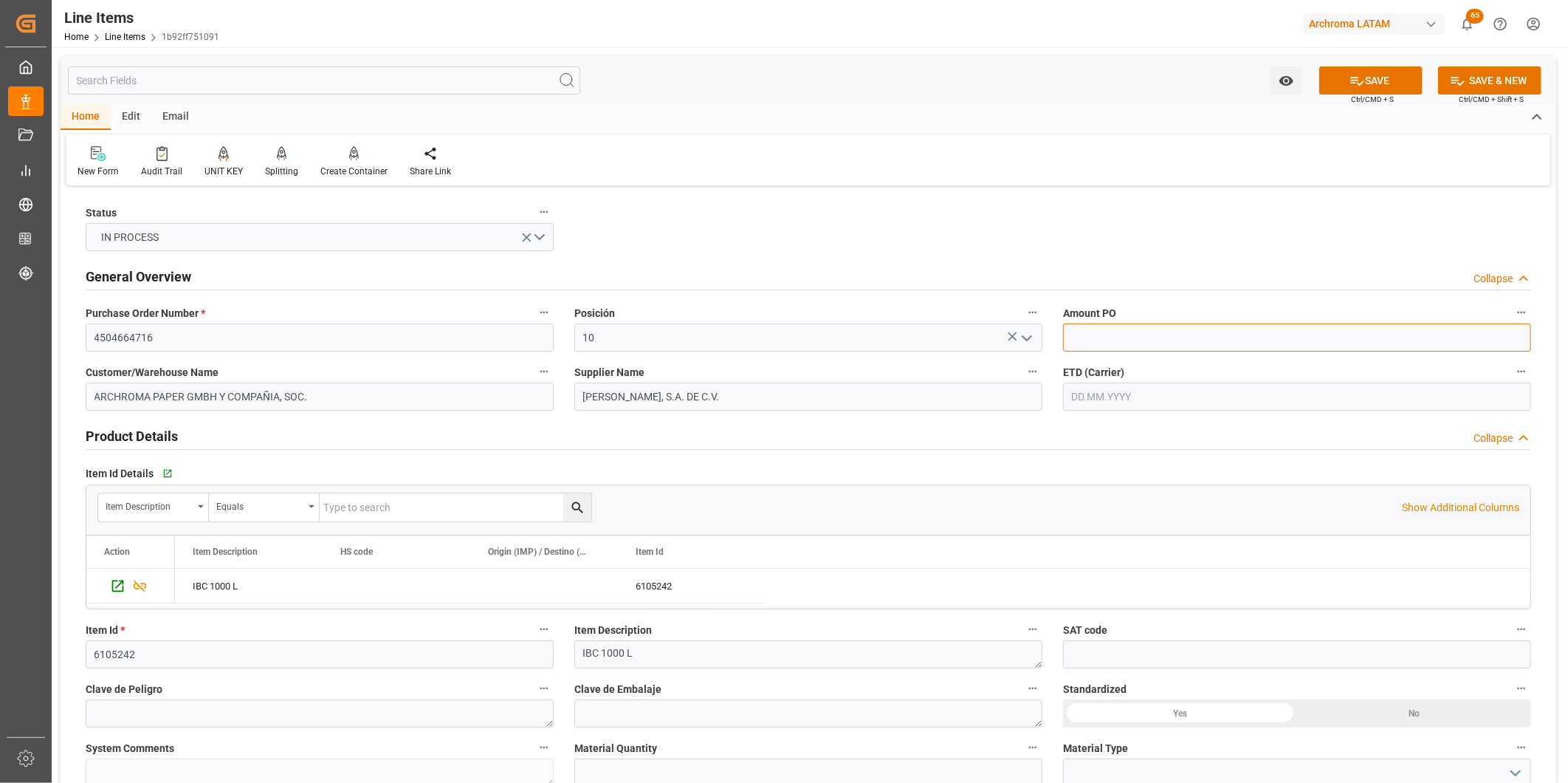
click at [1109, 341] on input "text" at bounding box center [1297, 337] width 468 height 28
type input "155"
click at [1139, 387] on input "text" at bounding box center [1297, 396] width 468 height 28
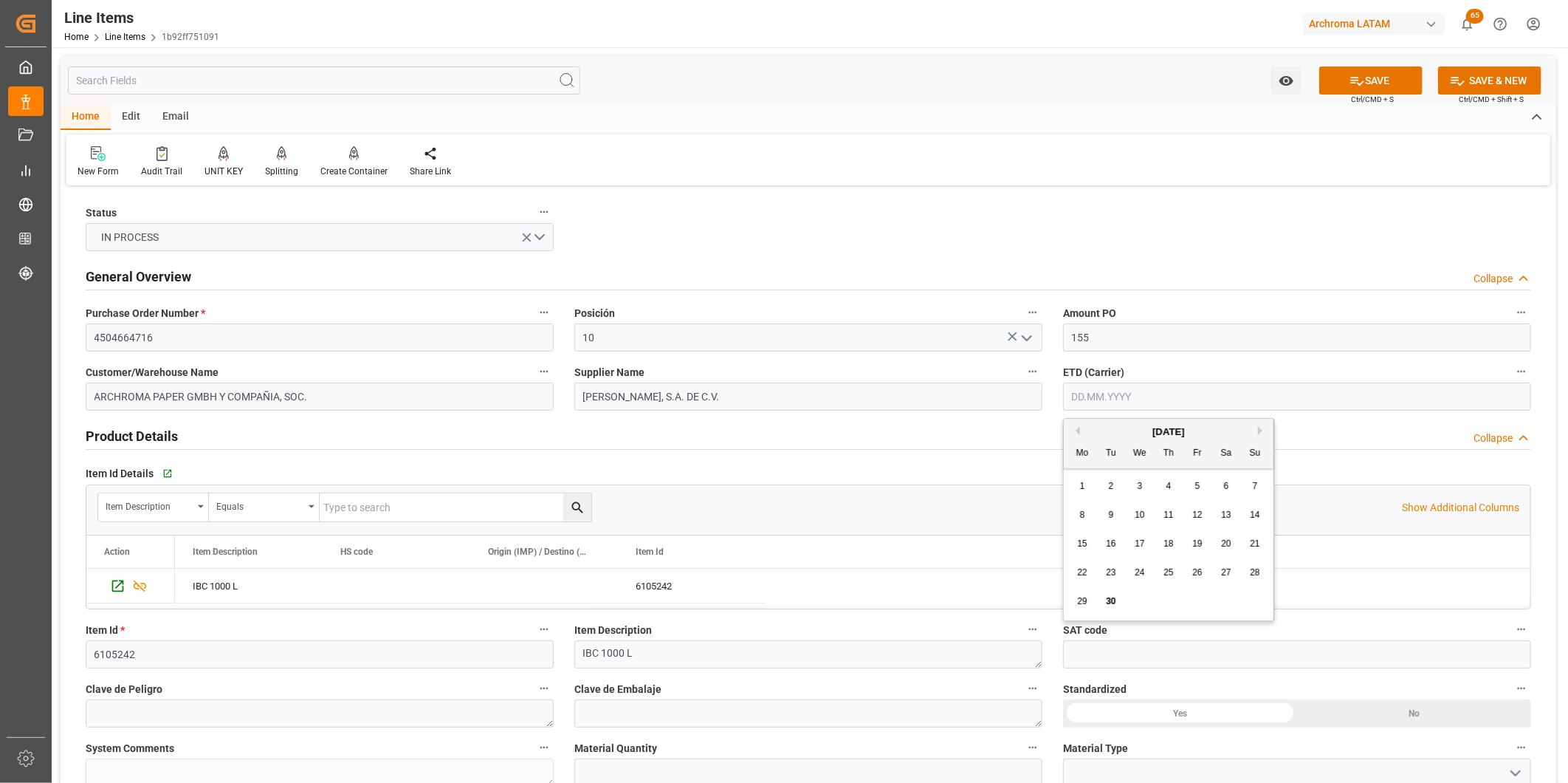
click at [1068, 537] on div "15 16 17 18 19 20 21" at bounding box center [1169, 544] width 202 height 29
click at [1084, 601] on span "29" at bounding box center [1082, 601] width 10 height 11
type input "[DATE]"
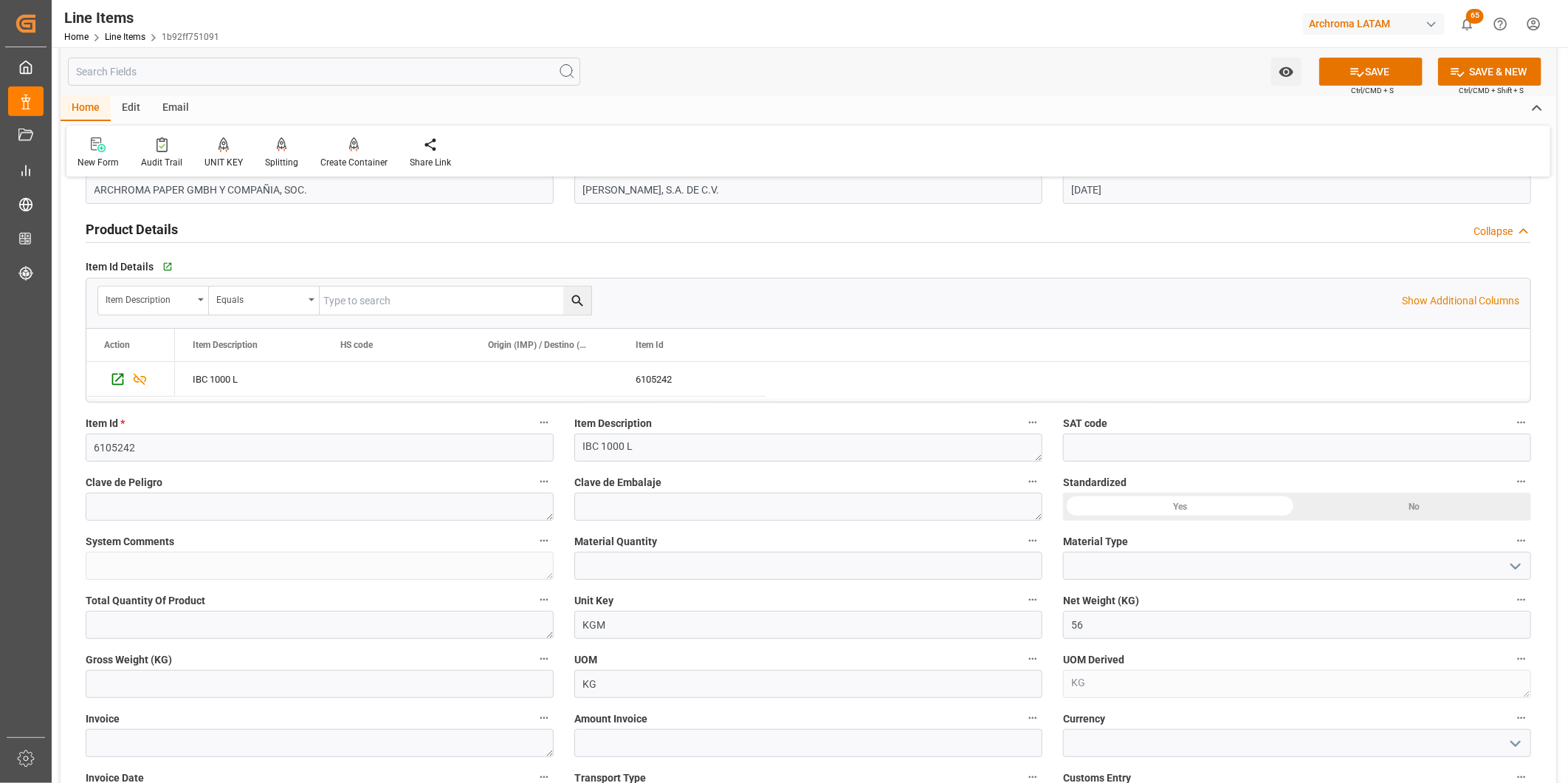
scroll to position [328, 0]
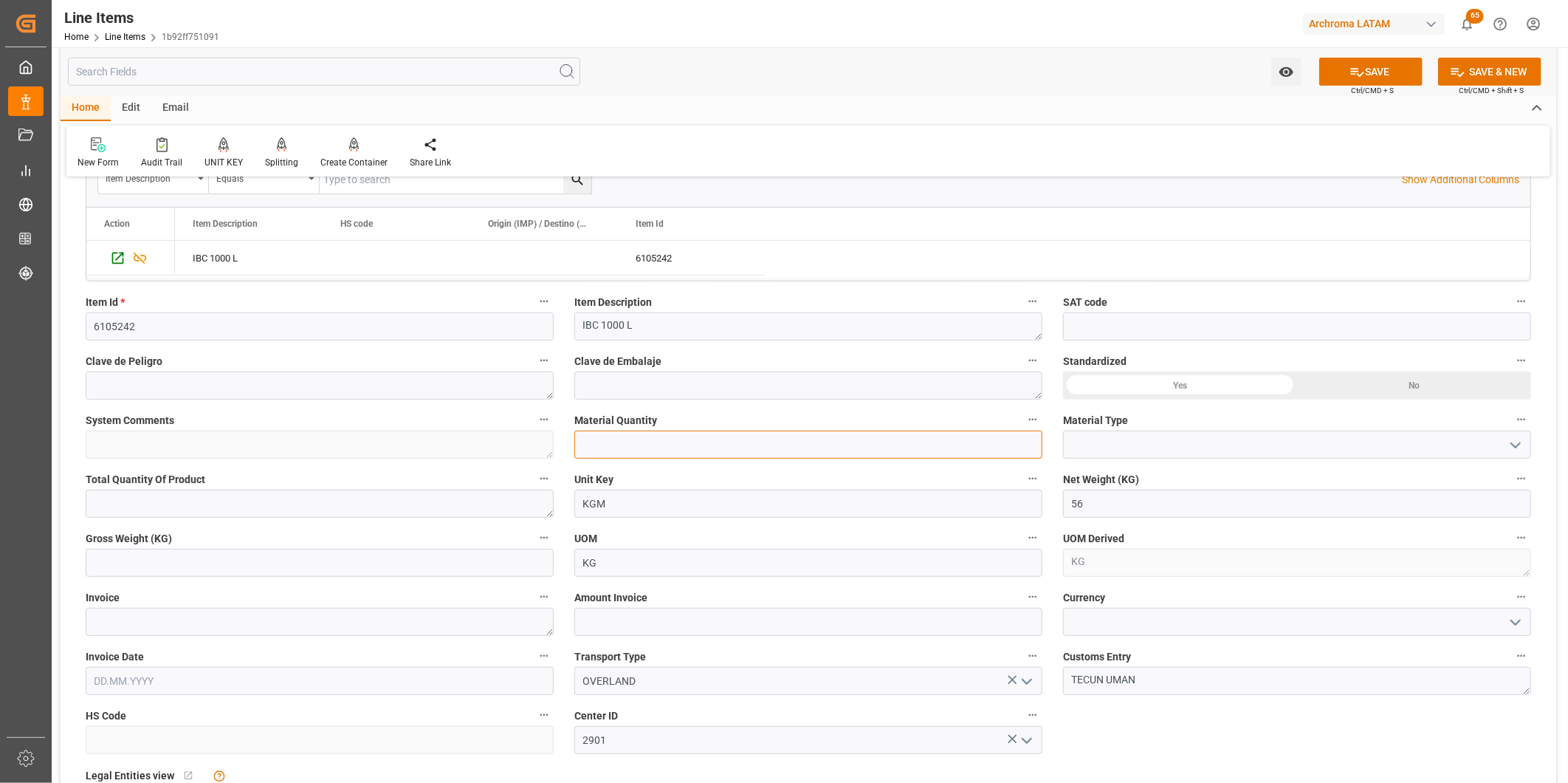
drag, startPoint x: 796, startPoint y: 456, endPoint x: 803, endPoint y: 442, distance: 15.7
click at [796, 456] on input "text" at bounding box center [808, 444] width 468 height 28
click at [297, 622] on textarea at bounding box center [319, 621] width 468 height 28
paste textarea "ELSAF5980070899"
type textarea "ELSAF5980070899"
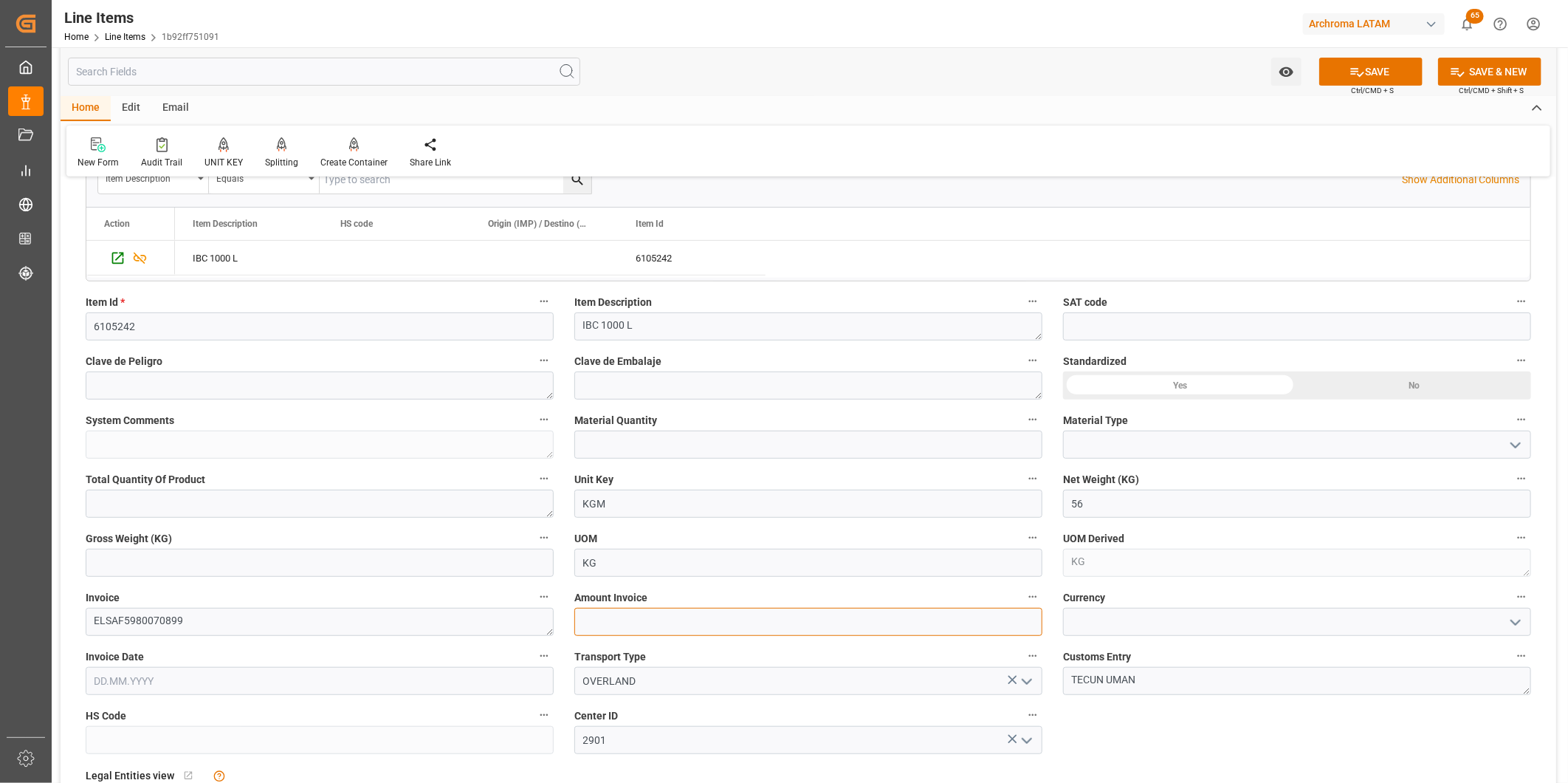
click at [619, 631] on input "text" at bounding box center [808, 621] width 468 height 28
paste input "text"
type input "8680"
click at [1516, 629] on icon "open menu" at bounding box center [1515, 622] width 17 height 17
click at [1421, 666] on div "USD" at bounding box center [1297, 655] width 467 height 33
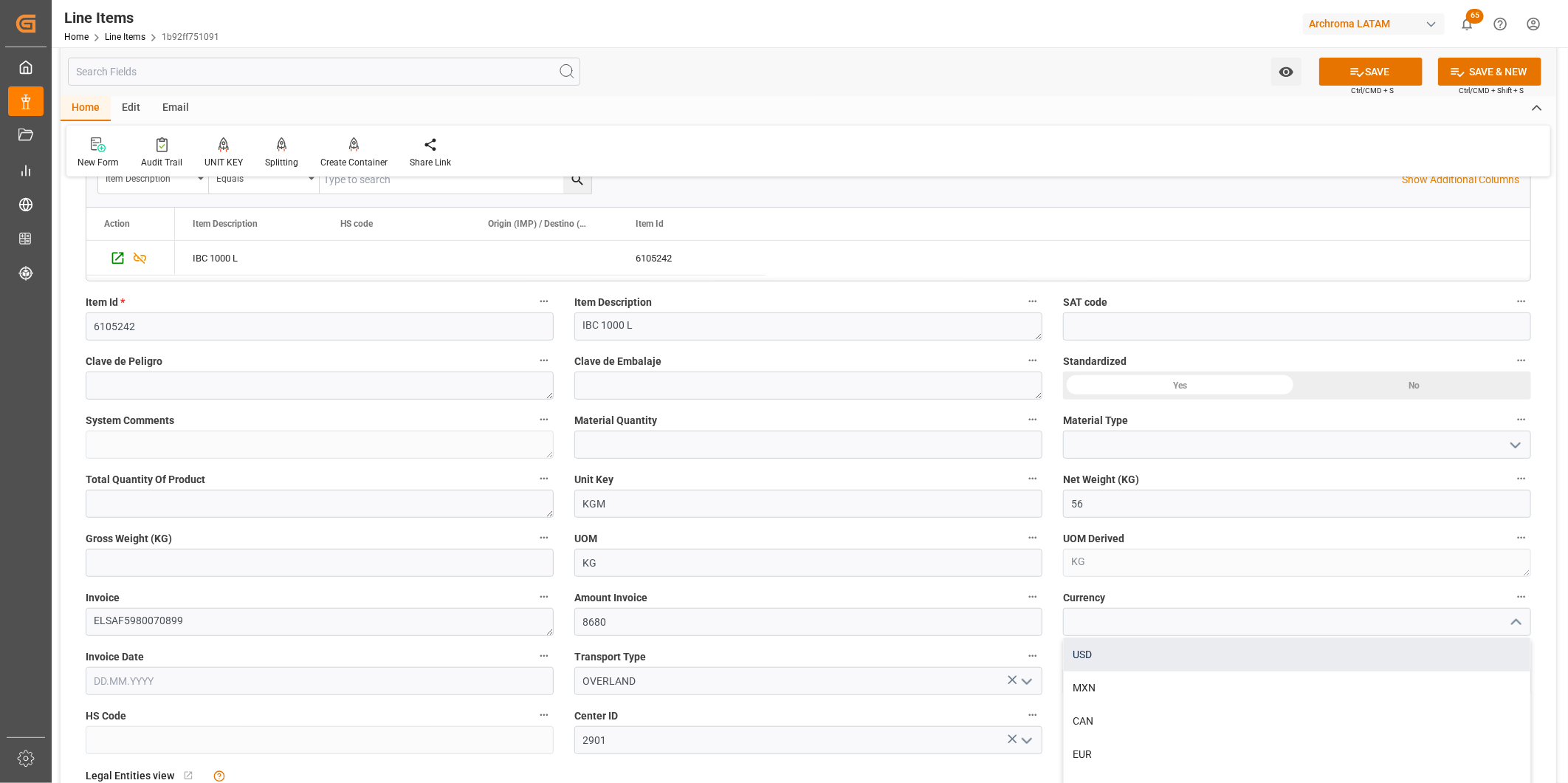
type input "USD"
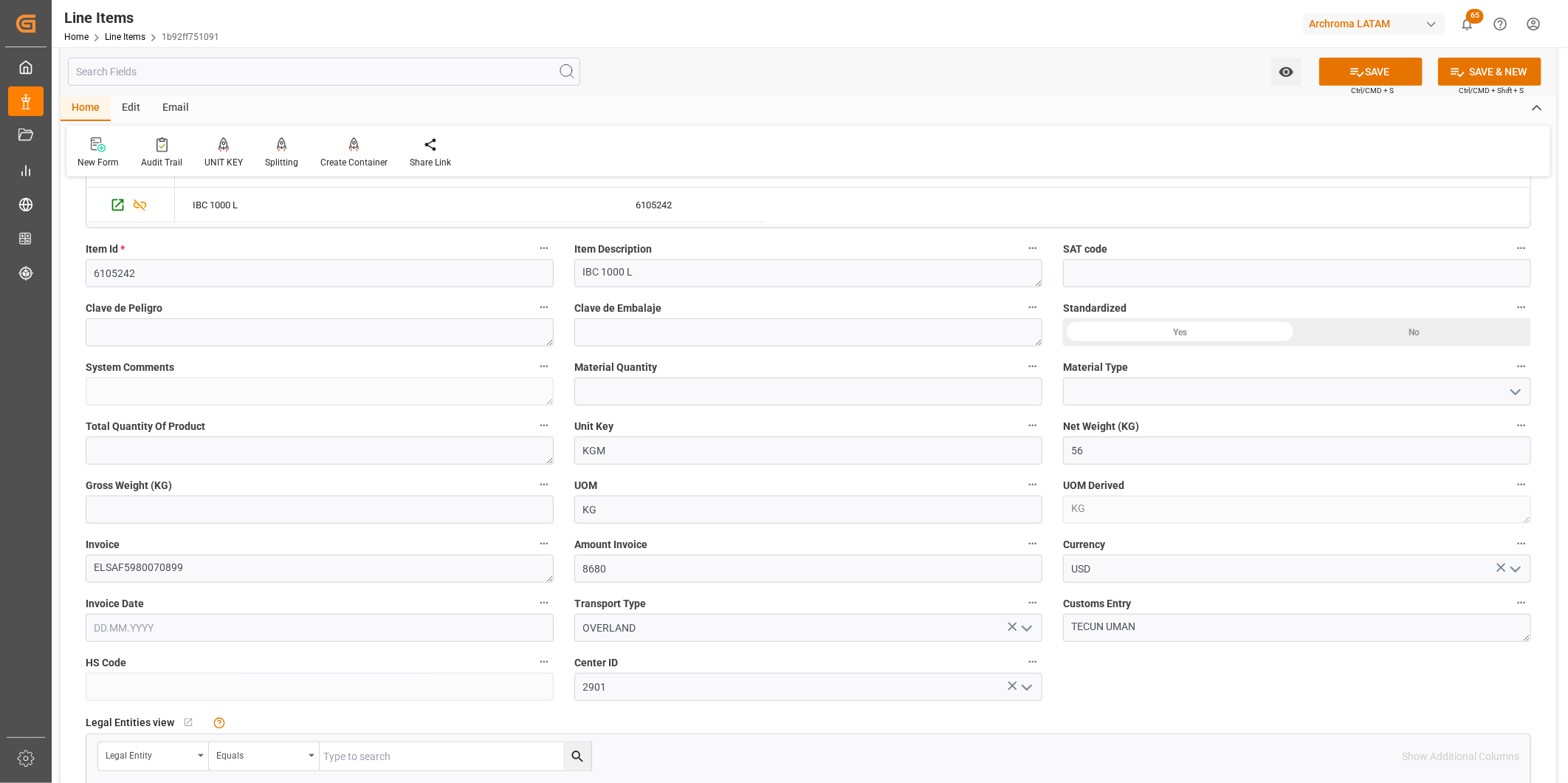
scroll to position [410, 0]
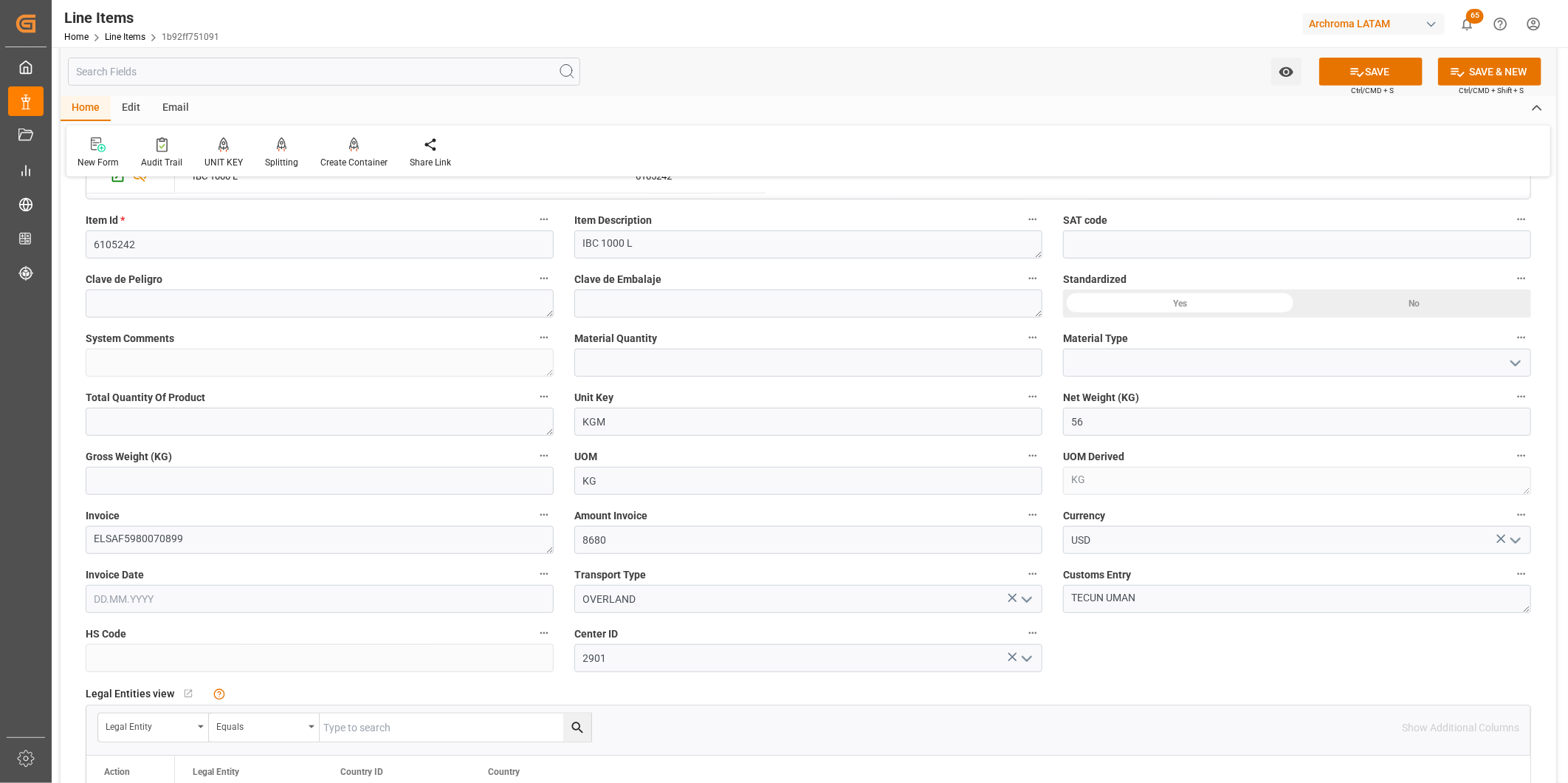
click at [208, 589] on input "text" at bounding box center [319, 599] width 468 height 28
click at [101, 552] on span "29" at bounding box center [104, 552] width 10 height 11
type input "[DATE]"
click at [768, 373] on input "text" at bounding box center [808, 362] width 468 height 28
type input "56"
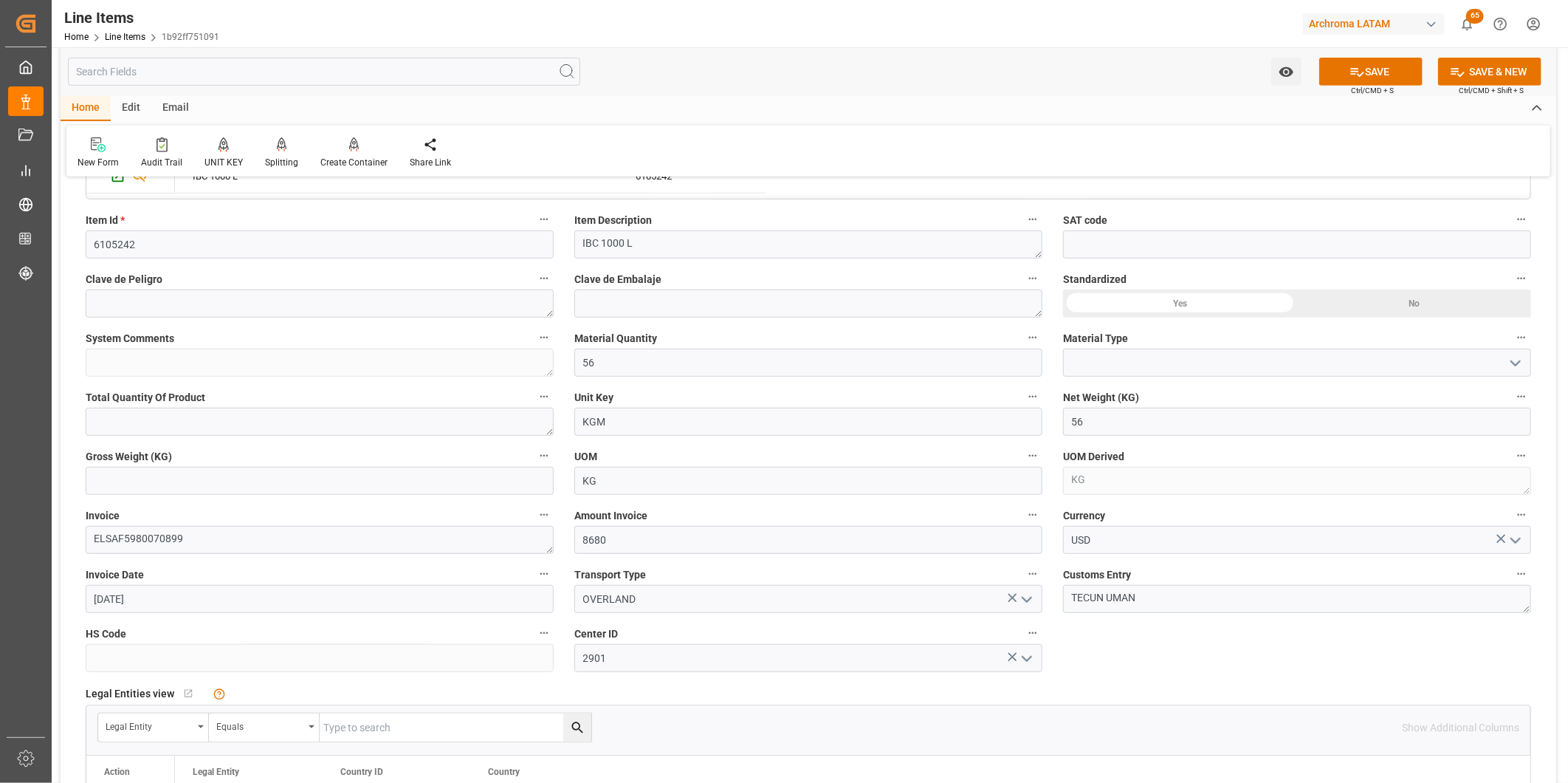
click at [1518, 362] on polyline "open menu" at bounding box center [1516, 363] width 9 height 5
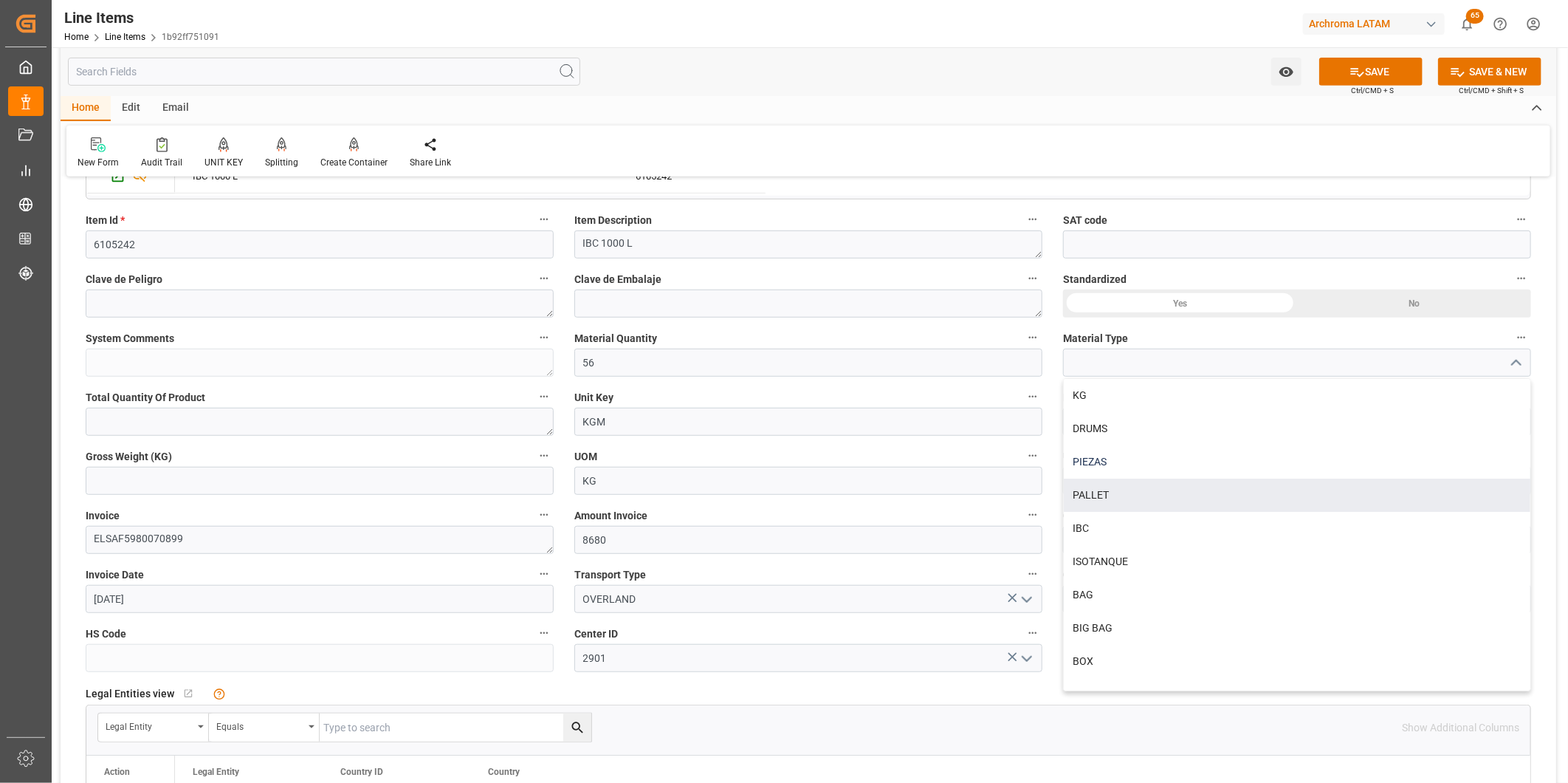
click at [1192, 470] on div "PIEZAS" at bounding box center [1297, 462] width 467 height 33
type input "PIEZAS"
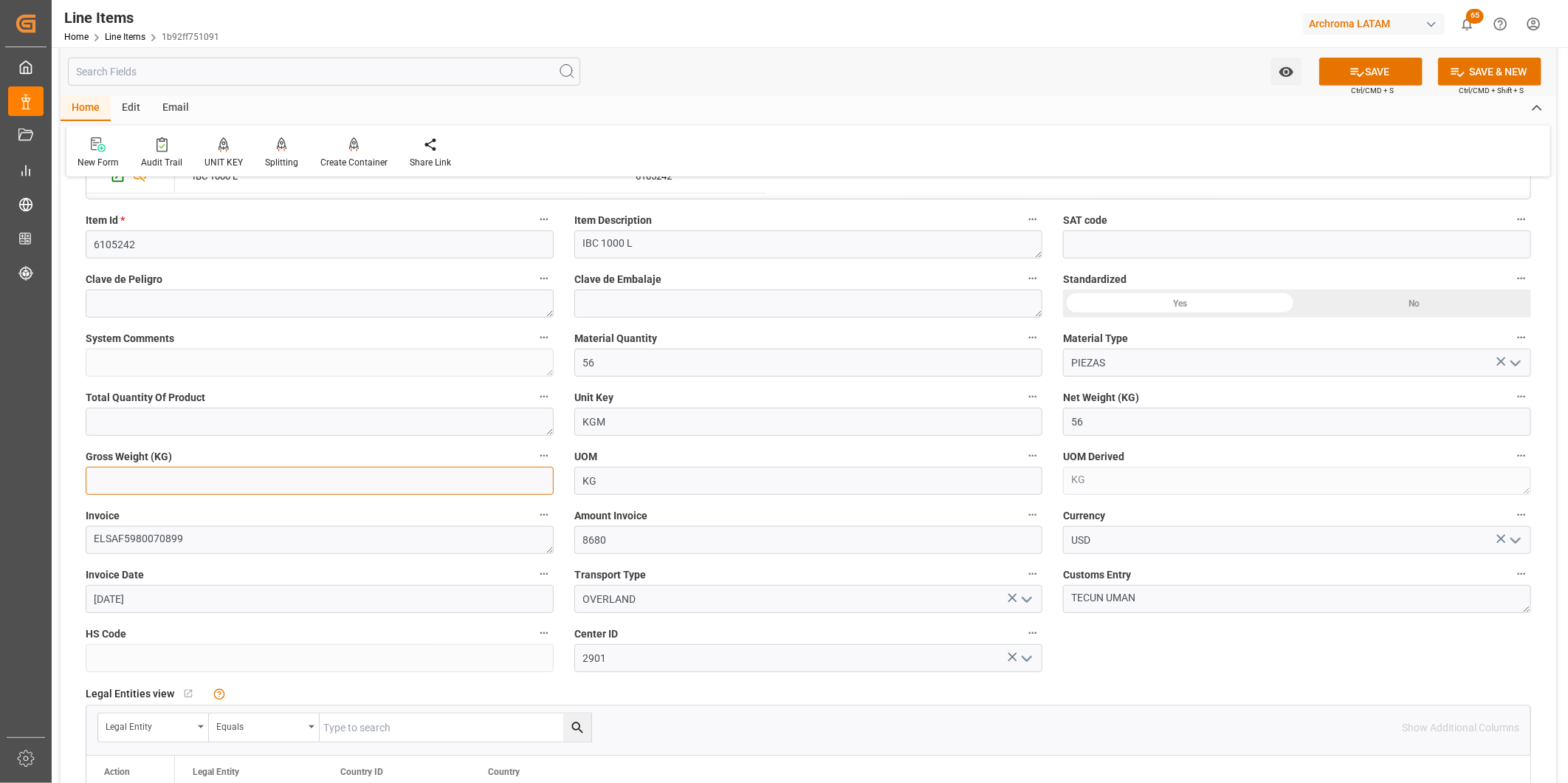
click at [410, 478] on input "text" at bounding box center [319, 480] width 468 height 28
drag, startPoint x: 1098, startPoint y: 423, endPoint x: 1007, endPoint y: 408, distance: 92.2
drag, startPoint x: 1143, startPoint y: 423, endPoint x: 1035, endPoint y: 420, distance: 108.0
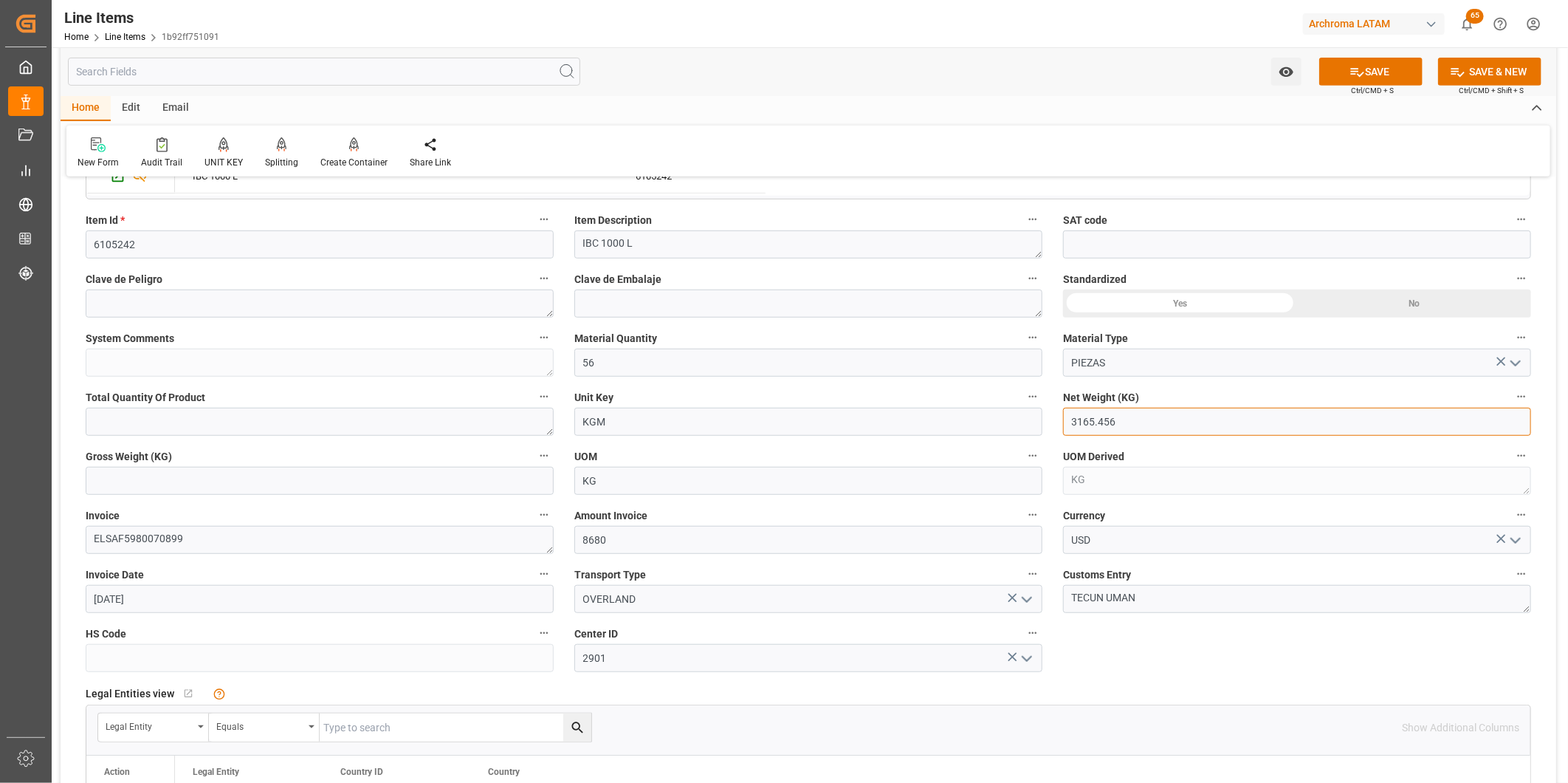
type input "3165.456"
click at [103, 478] on input "text" at bounding box center [319, 480] width 468 height 28
paste input "3165.456"
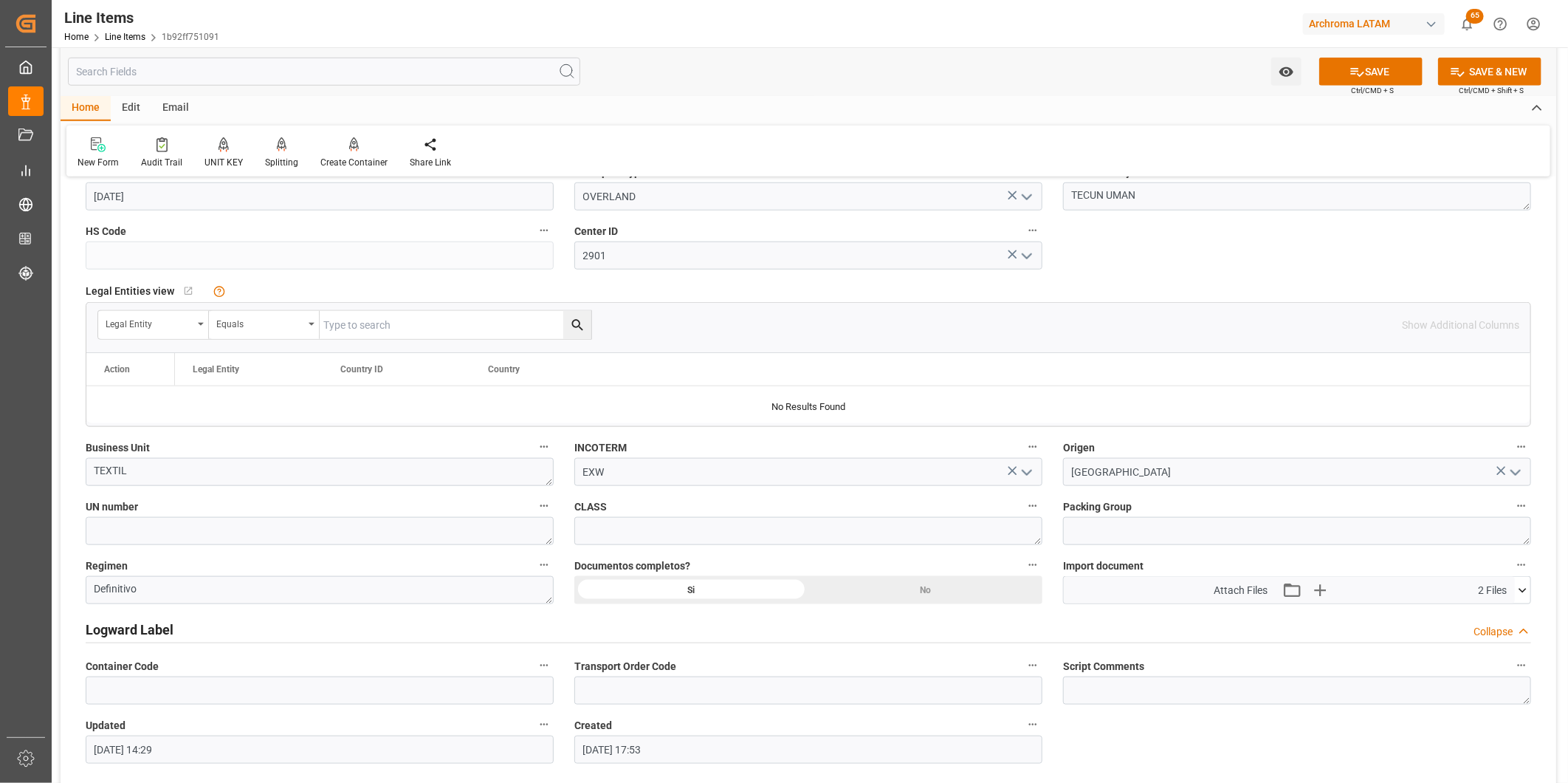
scroll to position [820, 0]
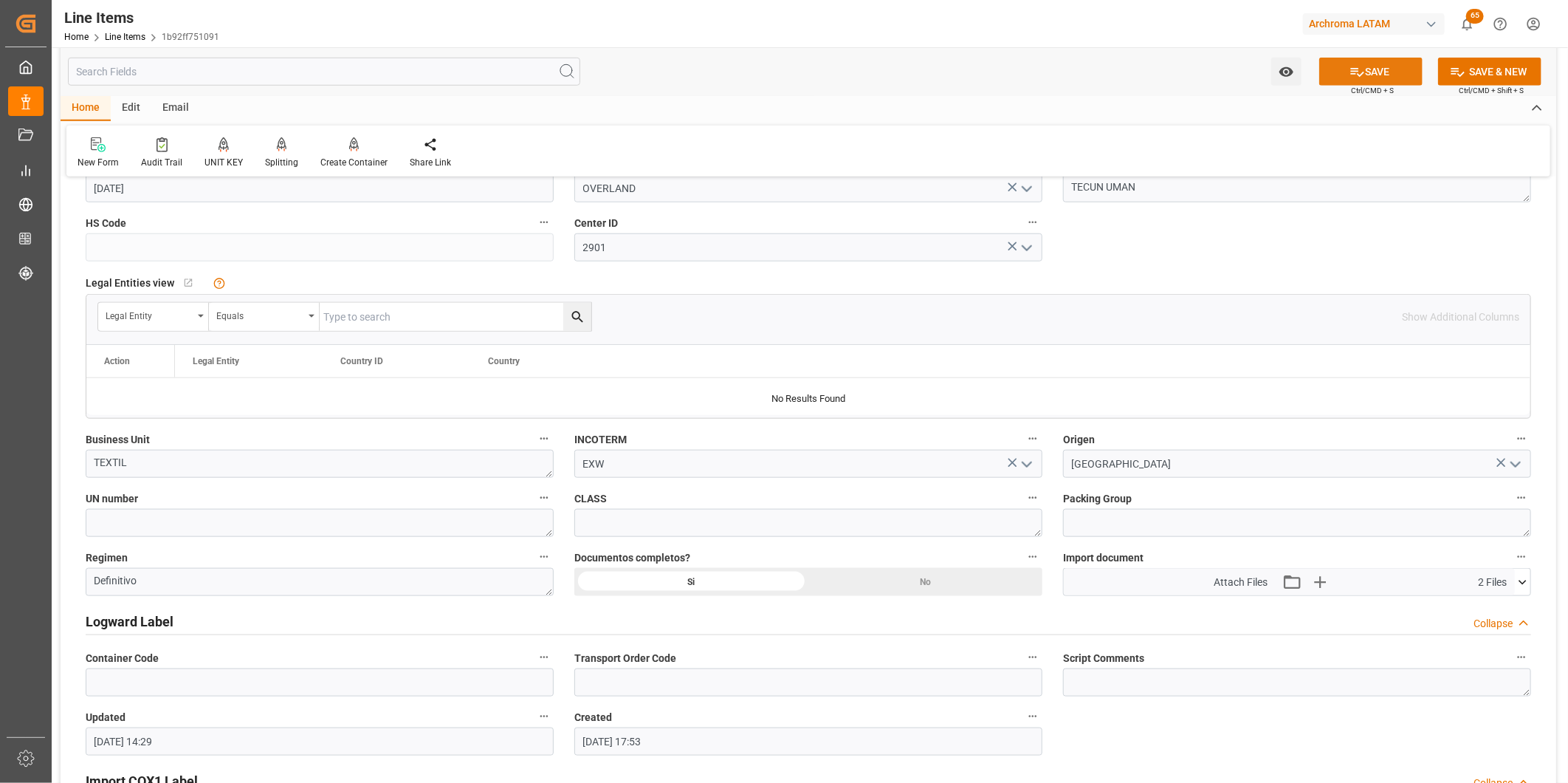
type input "3165.456"
click at [1373, 69] on button "SAVE" at bounding box center [1371, 71] width 103 height 28
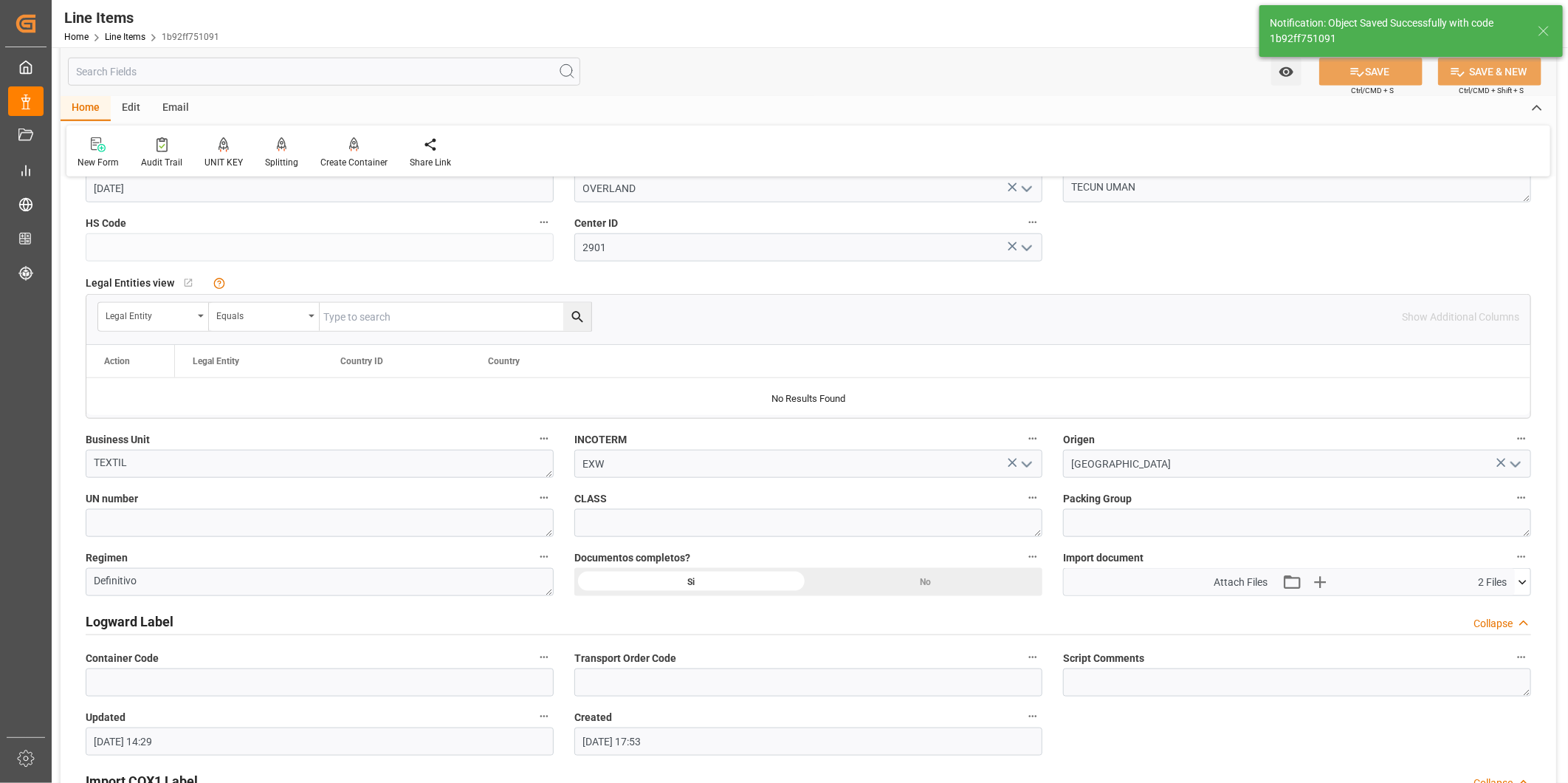
type textarea "56 PIEZAS"
type input "[DATE] 14:32"
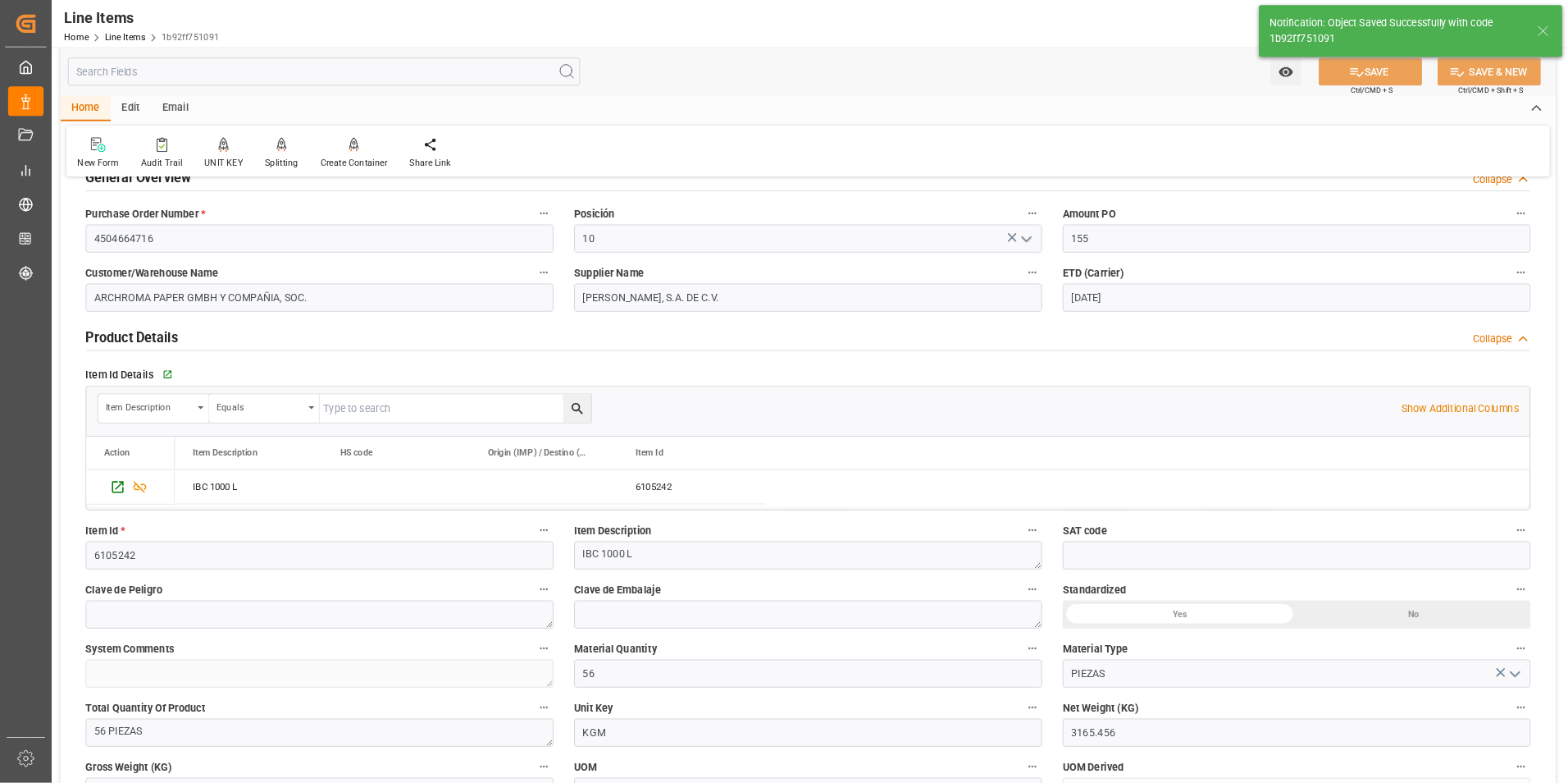
scroll to position [0, 0]
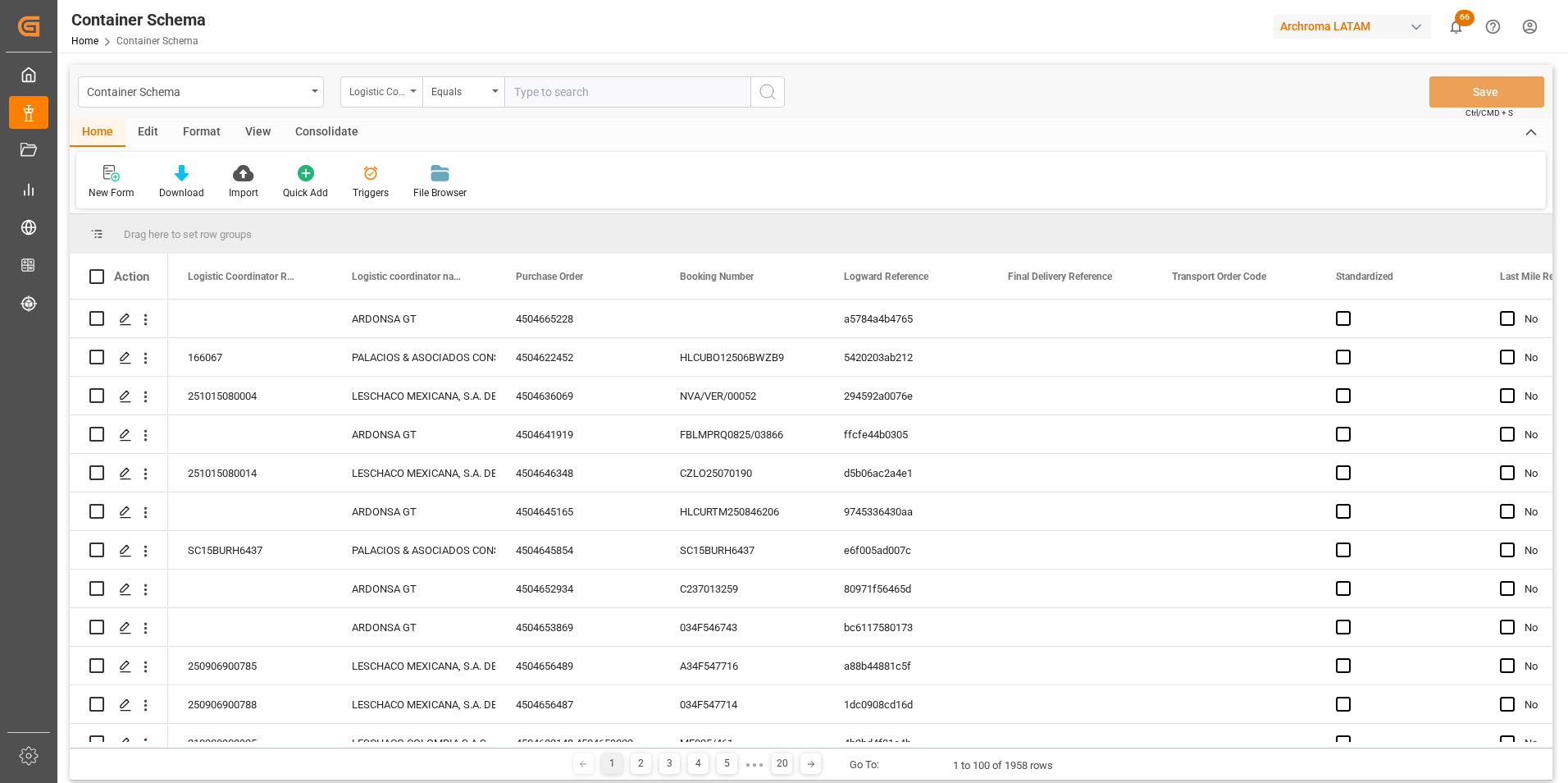
click at [353, 83] on div "Logistic Coordinator Reference Number" at bounding box center [377, 89] width 56 height 19
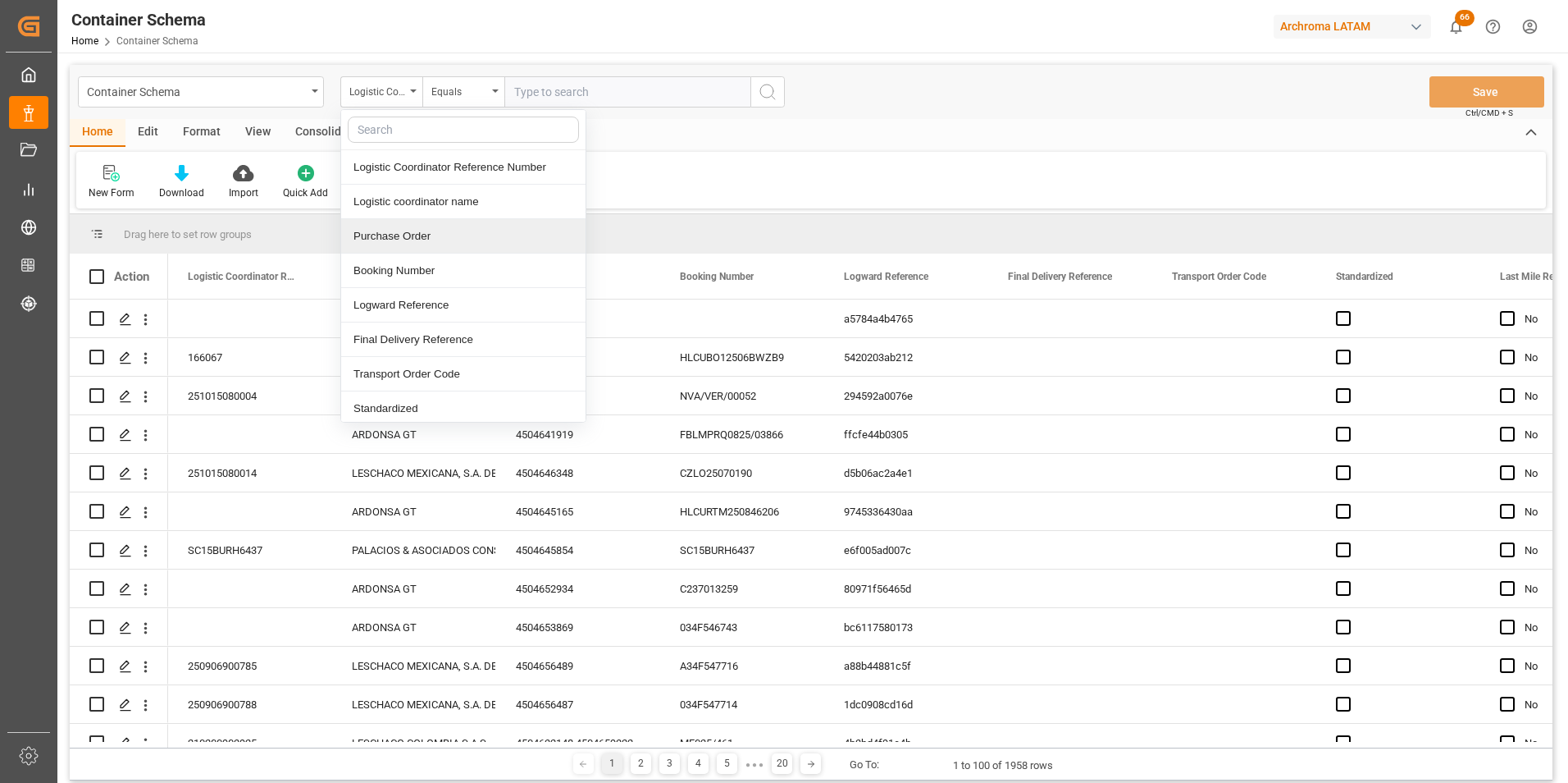
click at [446, 229] on div "Purchase Order" at bounding box center [463, 236] width 244 height 35
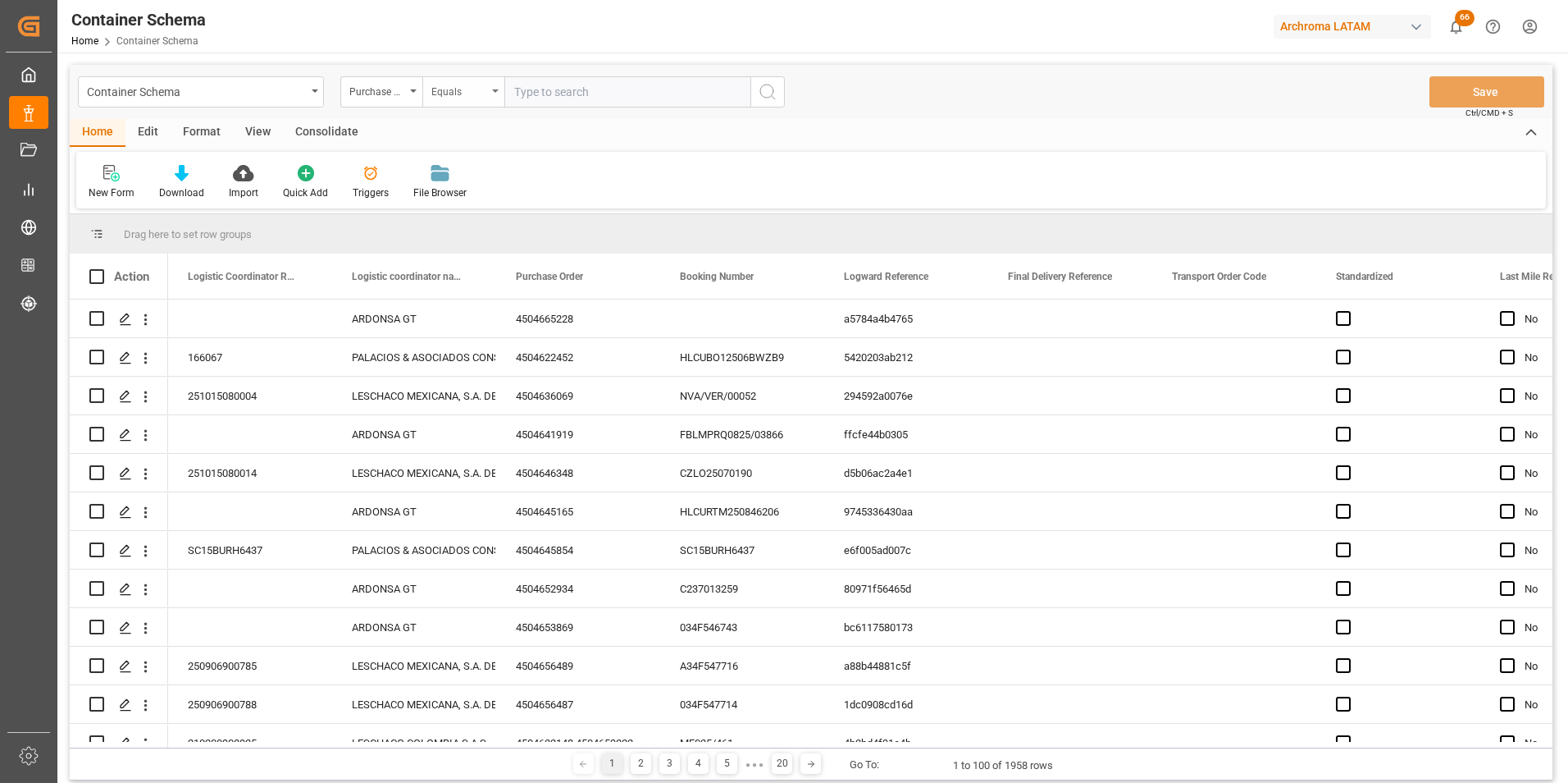
click at [457, 98] on div "Equals" at bounding box center [459, 89] width 56 height 19
